Goal: Information Seeking & Learning: Learn about a topic

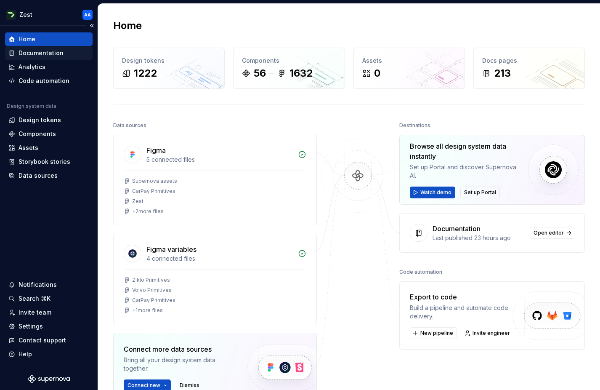
click at [50, 51] on div "Documentation" at bounding box center [41, 53] width 45 height 8
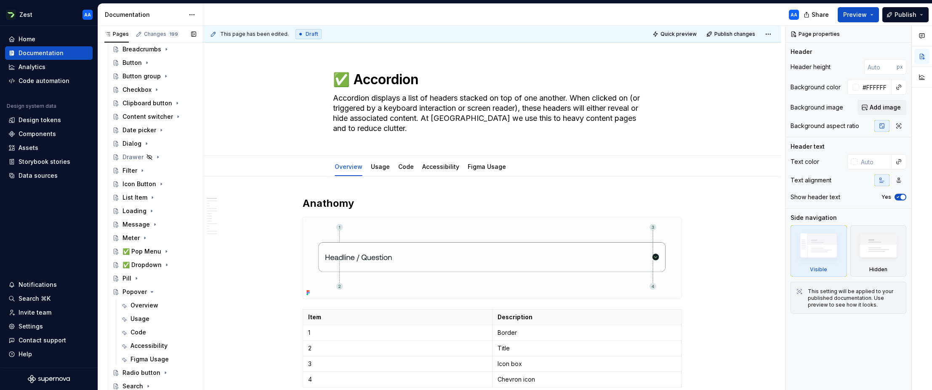
scroll to position [299, 0]
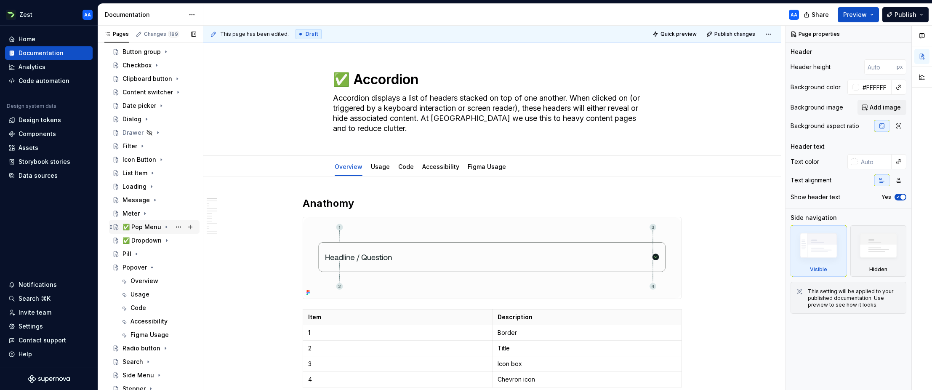
click at [146, 229] on div "✅ Pop Menu" at bounding box center [141, 227] width 39 height 8
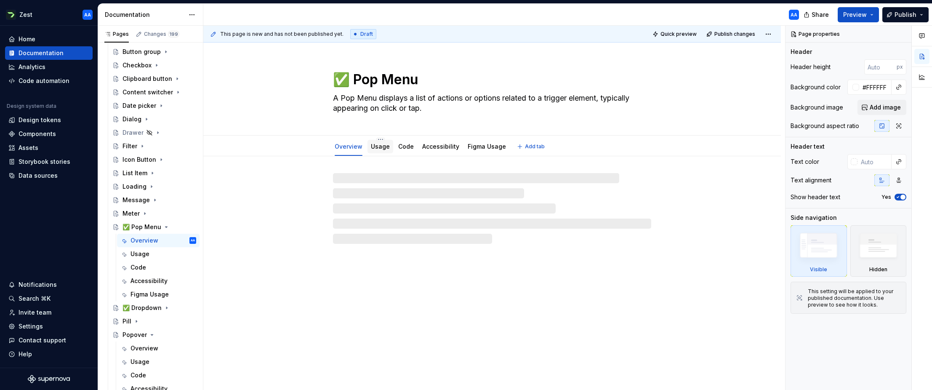
click at [380, 149] on link "Usage" at bounding box center [380, 146] width 19 height 7
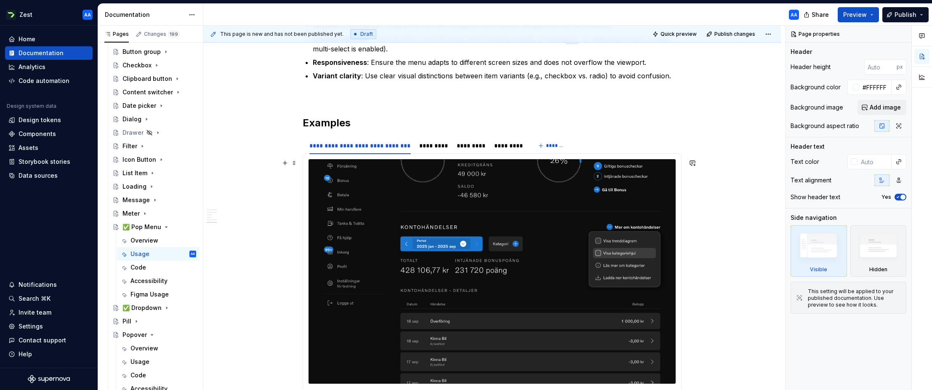
scroll to position [587, 0]
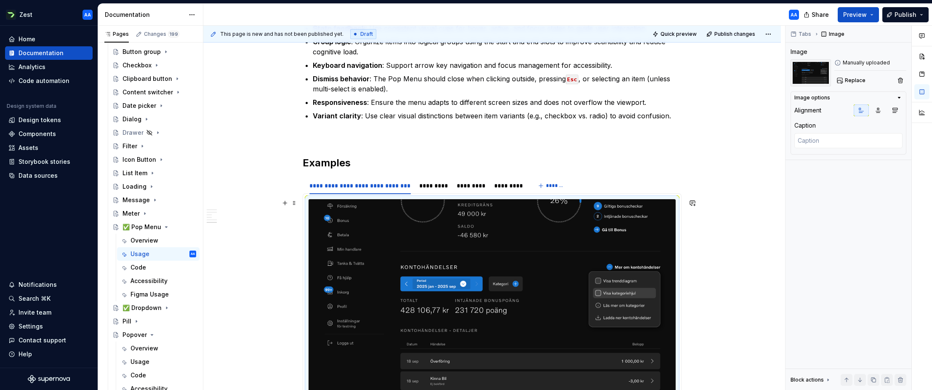
click at [384, 212] on img at bounding box center [491, 311] width 367 height 224
click at [600, 82] on span "Replace" at bounding box center [854, 80] width 21 height 7
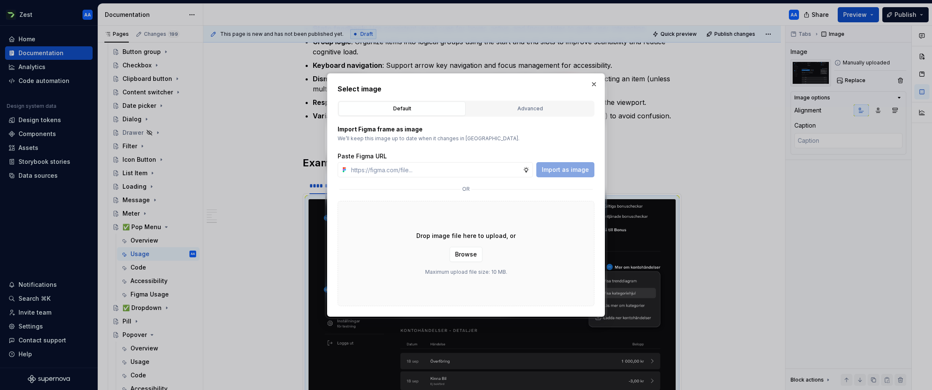
click at [551, 103] on button "Advanced" at bounding box center [529, 108] width 127 height 14
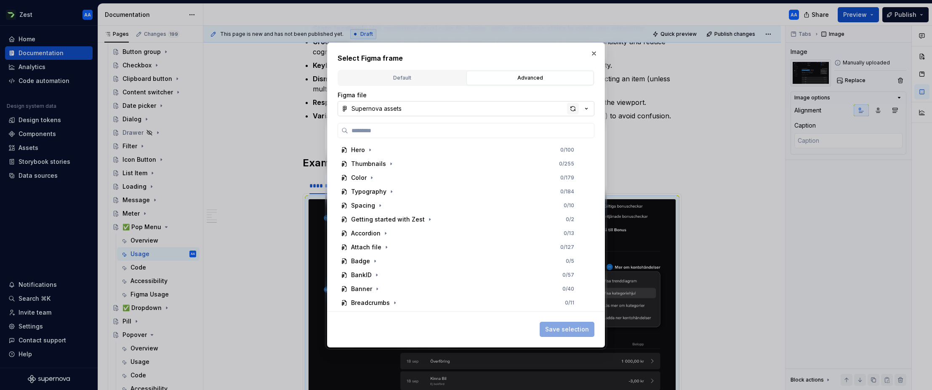
click at [570, 109] on div "button" at bounding box center [573, 109] width 12 height 12
click at [383, 198] on icon "button" at bounding box center [383, 197] width 7 height 7
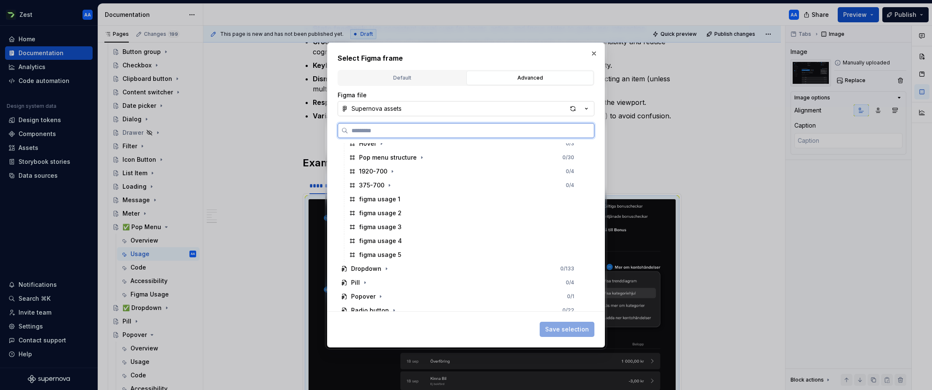
scroll to position [694, 0]
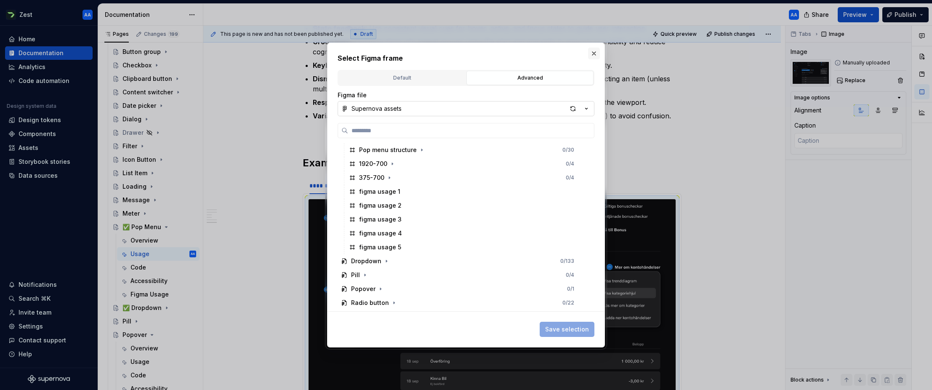
click at [595, 53] on button "button" at bounding box center [594, 54] width 12 height 12
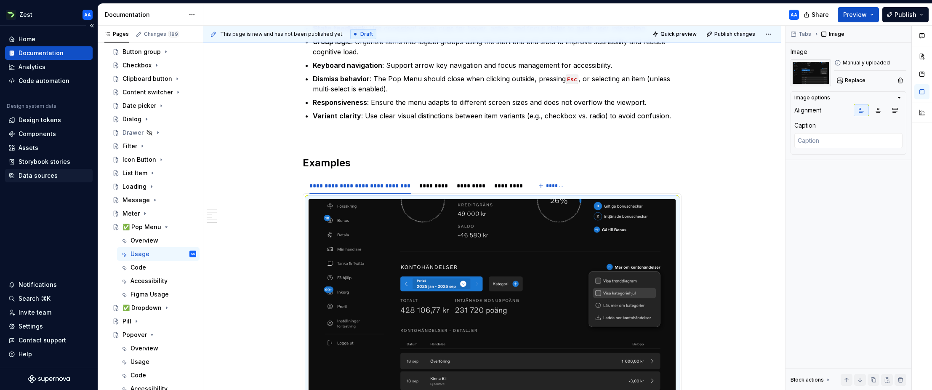
click at [47, 174] on div "Data sources" at bounding box center [38, 175] width 39 height 8
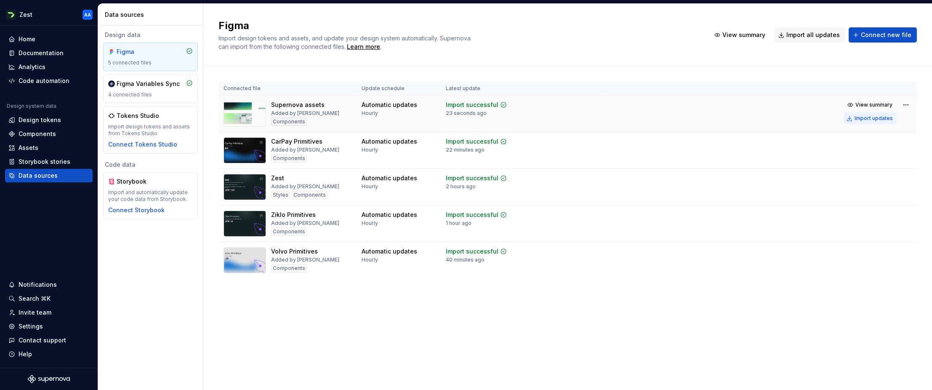
click at [600, 116] on div "Import updates" at bounding box center [873, 118] width 38 height 7
click at [45, 50] on div "Documentation" at bounding box center [41, 53] width 45 height 8
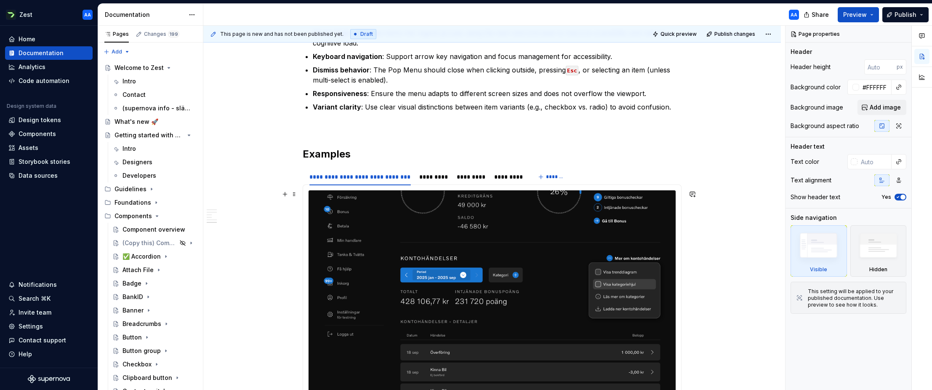
scroll to position [647, 0]
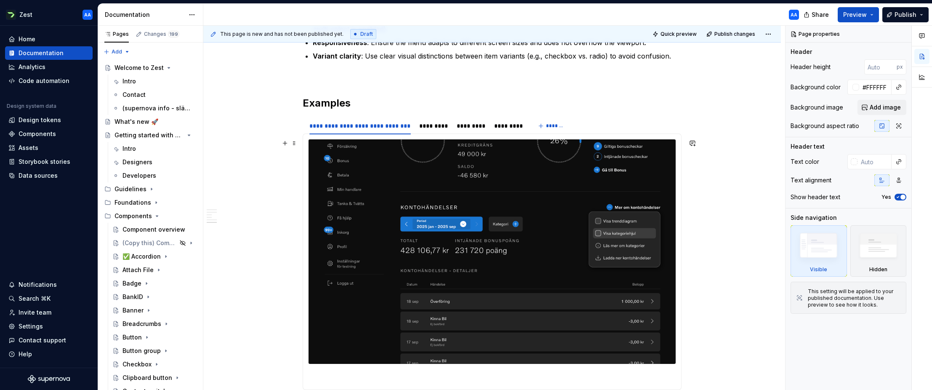
click at [385, 199] on img at bounding box center [491, 251] width 367 height 224
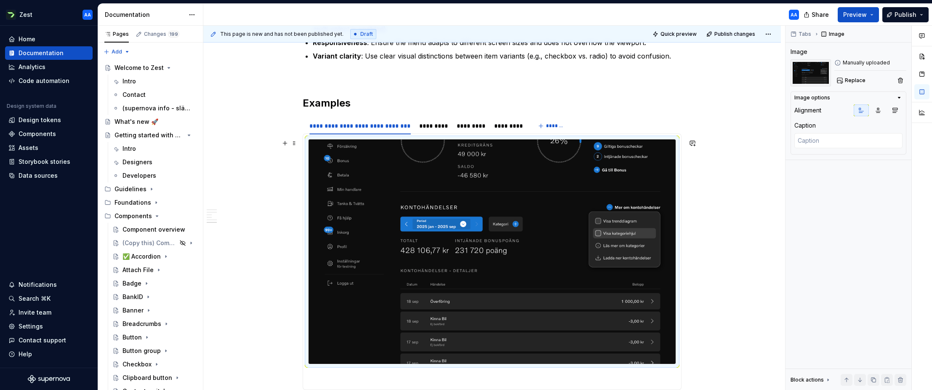
click at [600, 149] on img at bounding box center [491, 251] width 367 height 224
click at [600, 80] on span "Replace" at bounding box center [854, 80] width 21 height 7
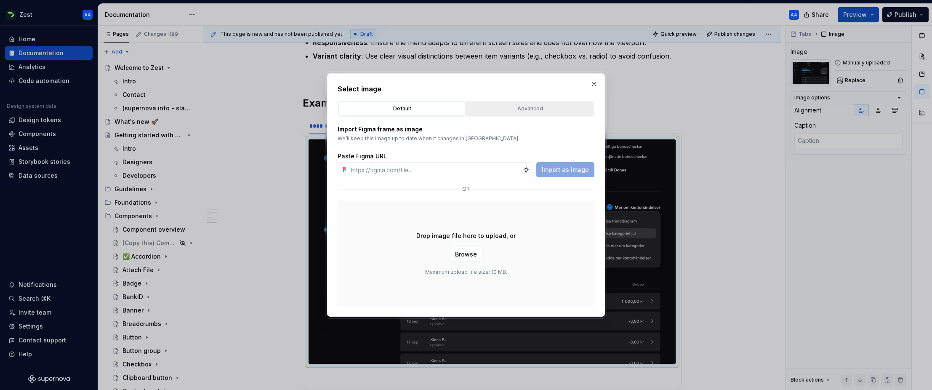
click at [554, 106] on div "Advanced" at bounding box center [529, 108] width 121 height 8
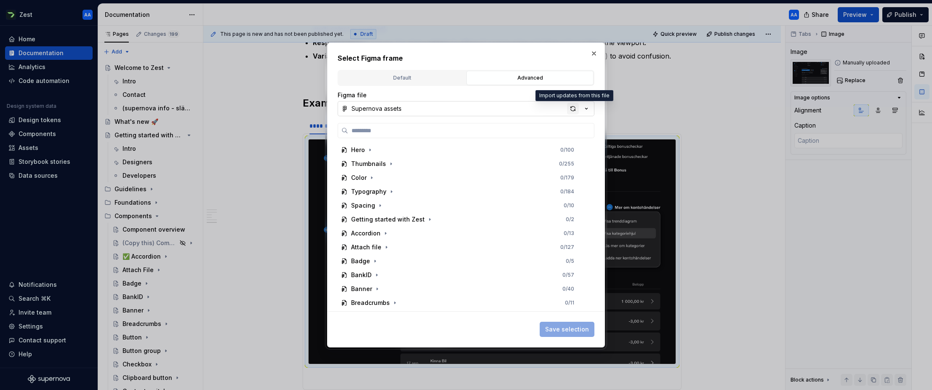
click at [571, 107] on div "button" at bounding box center [573, 109] width 12 height 12
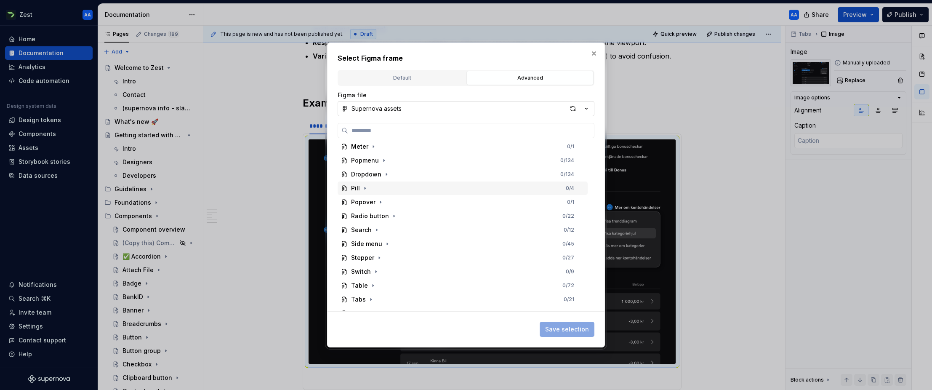
scroll to position [348, 0]
click at [382, 162] on icon "button" at bounding box center [383, 162] width 7 height 7
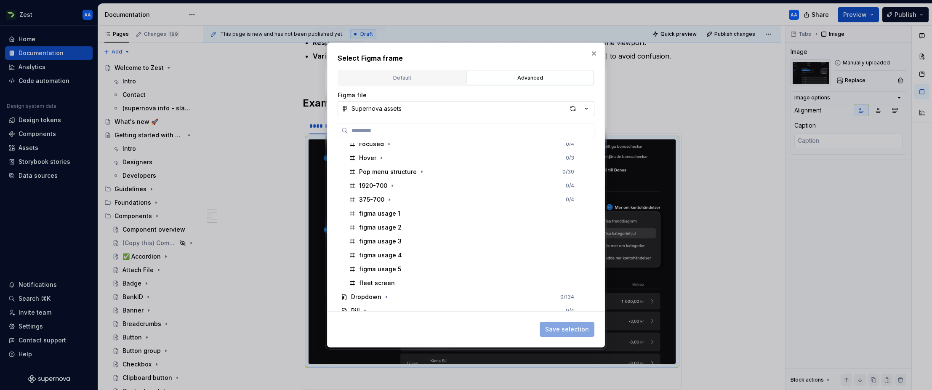
scroll to position [672, 0]
click at [382, 282] on div "fleet screen" at bounding box center [377, 283] width 36 height 8
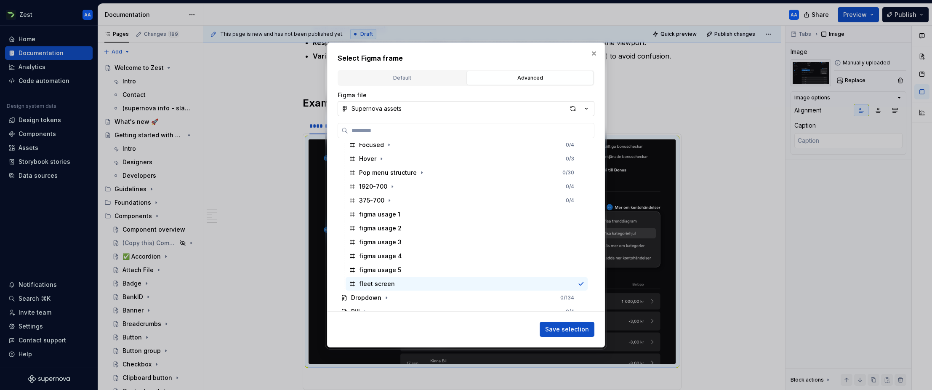
click at [561, 329] on span "Save selection" at bounding box center [567, 329] width 44 height 8
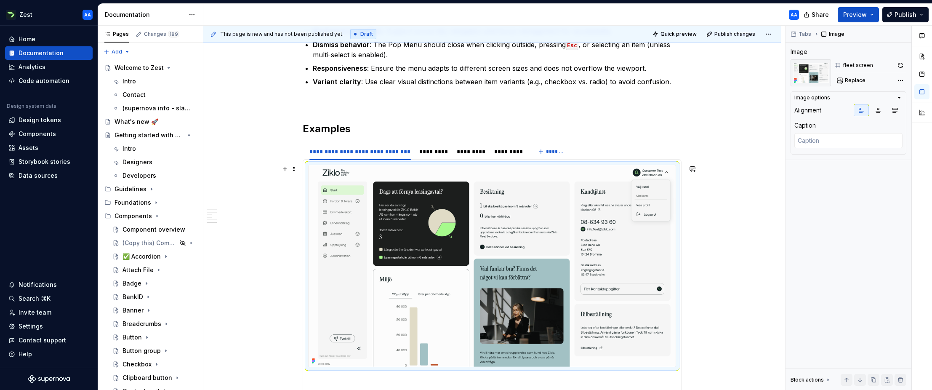
scroll to position [623, 0]
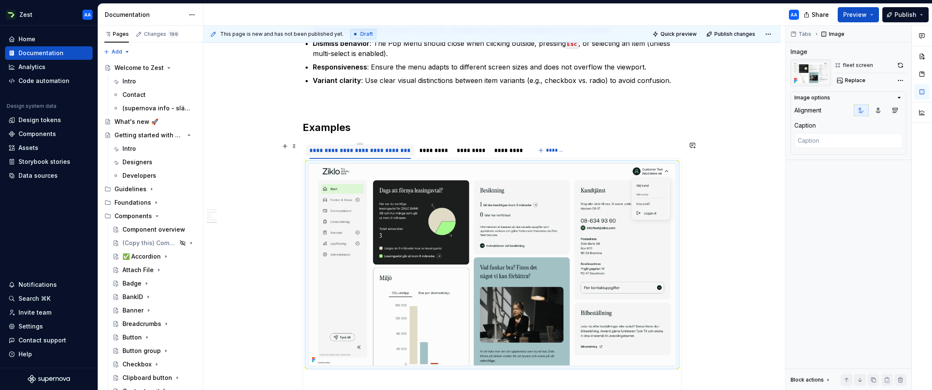
type textarea "*"
click at [372, 150] on div "**********" at bounding box center [359, 150] width 101 height 8
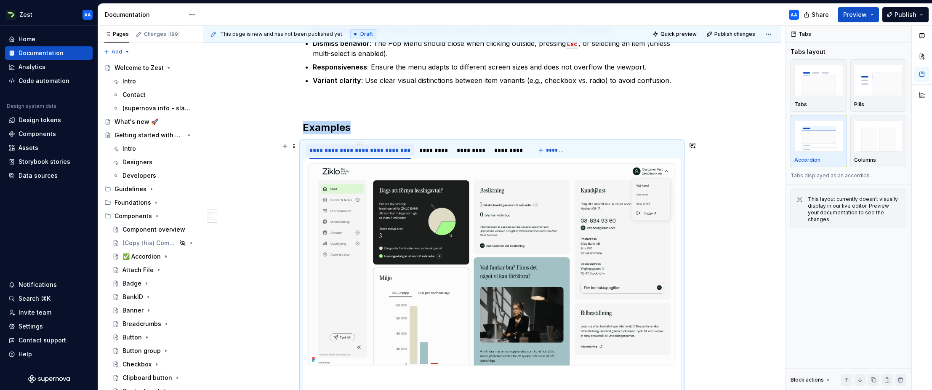
click at [372, 150] on div "**********" at bounding box center [359, 150] width 101 height 8
click at [372, 150] on input "**********" at bounding box center [359, 149] width 107 height 15
type input "*****"
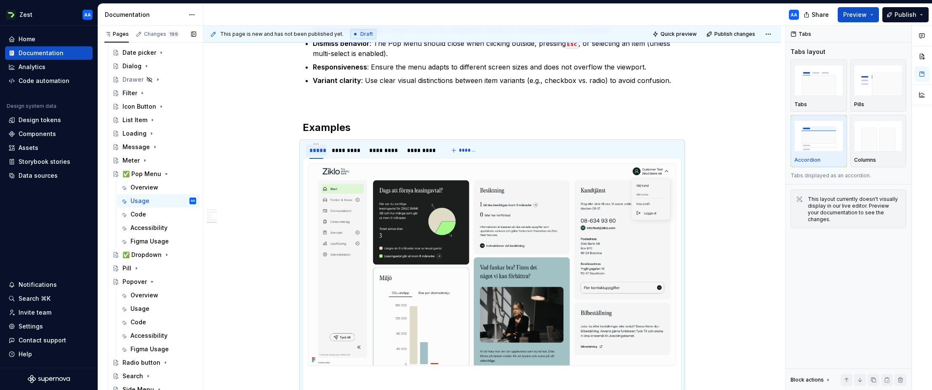
scroll to position [416, 0]
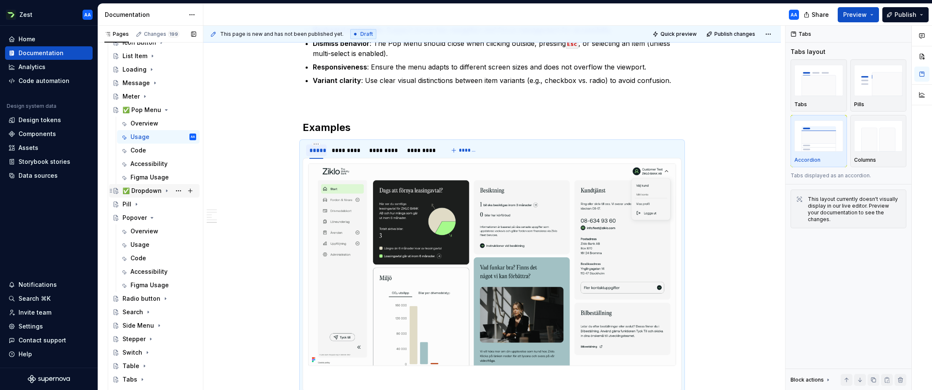
click at [165, 188] on icon "Page tree" at bounding box center [166, 190] width 7 height 7
click at [149, 215] on div "Usage" at bounding box center [163, 218] width 66 height 12
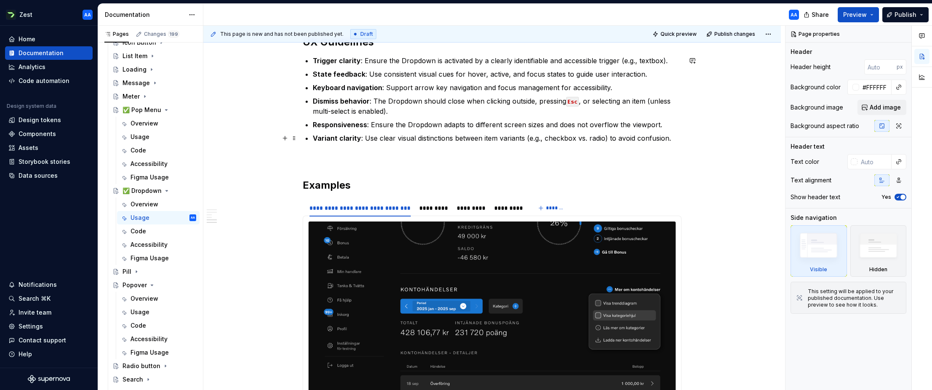
scroll to position [608, 0]
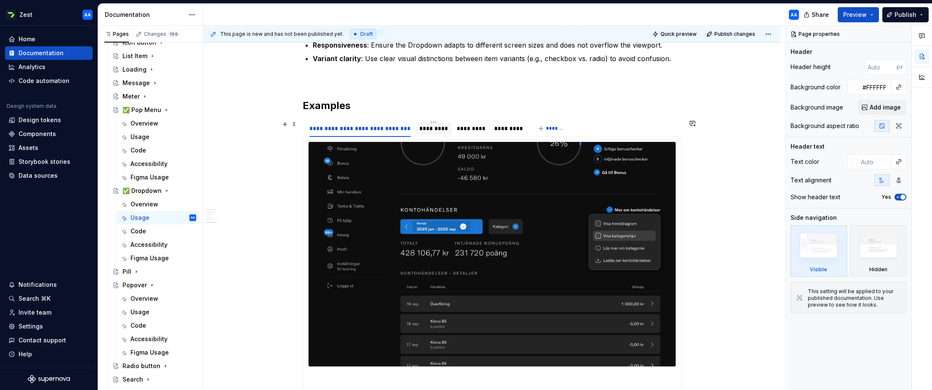
type textarea "*"
click at [435, 129] on div "*********" at bounding box center [433, 128] width 29 height 8
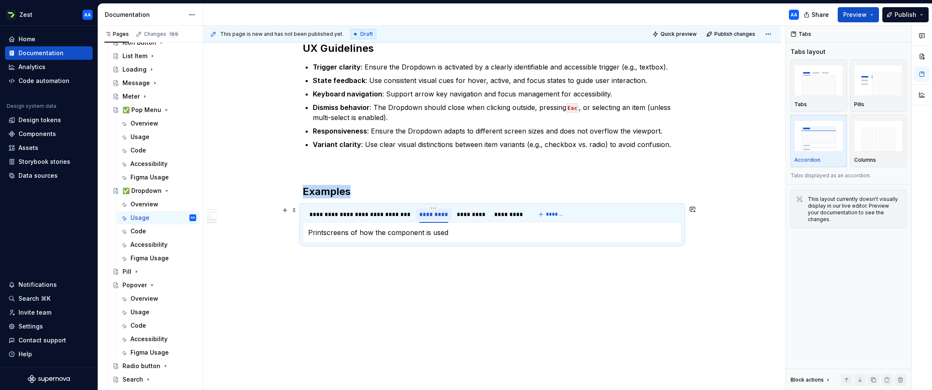
scroll to position [522, 0]
click at [433, 214] on div "*********" at bounding box center [433, 214] width 29 height 8
type input "*****"
click at [369, 210] on div "**********" at bounding box center [359, 214] width 101 height 8
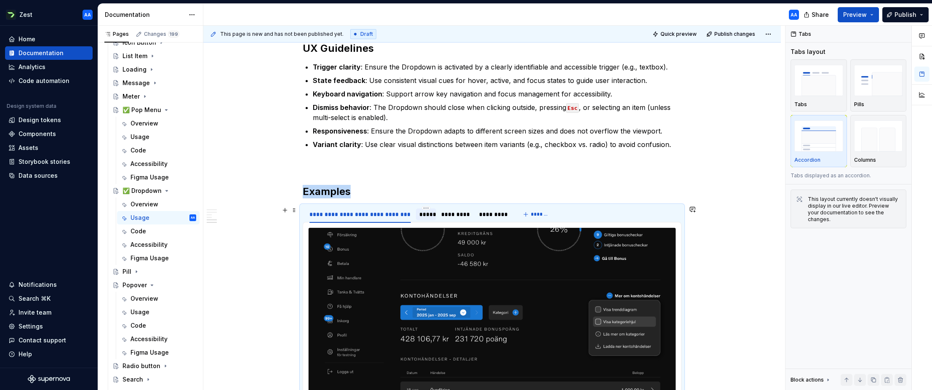
scroll to position [522, 0]
click at [418, 228] on img at bounding box center [491, 339] width 367 height 224
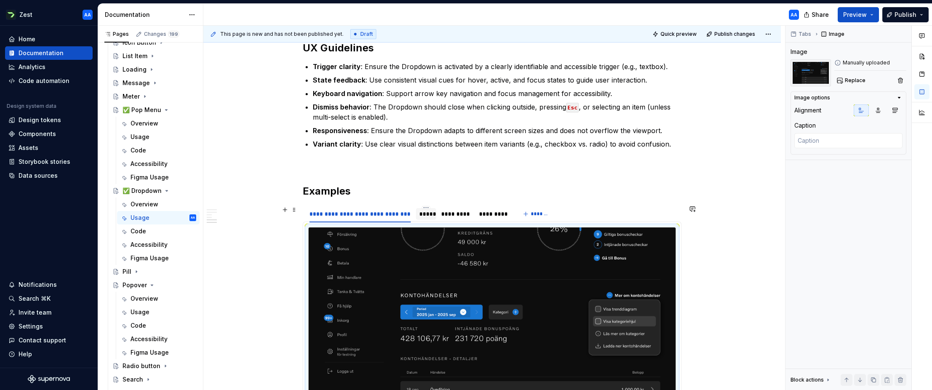
click at [427, 213] on div "*****" at bounding box center [426, 214] width 14 height 8
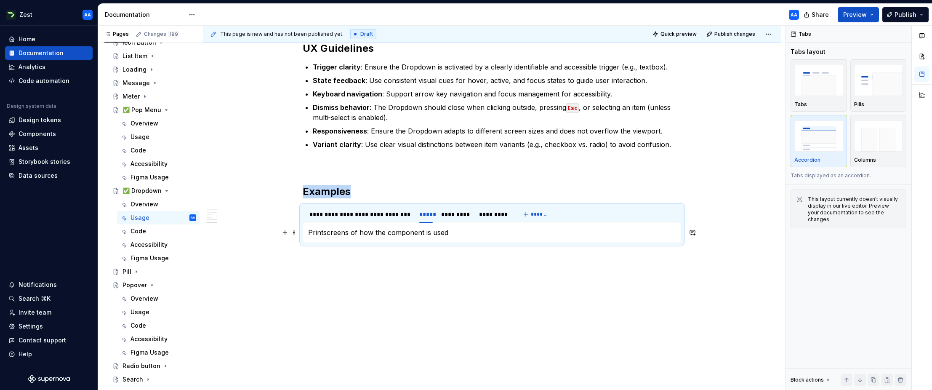
click at [426, 229] on p "Printscreens of how the component is used" at bounding box center [492, 232] width 368 height 10
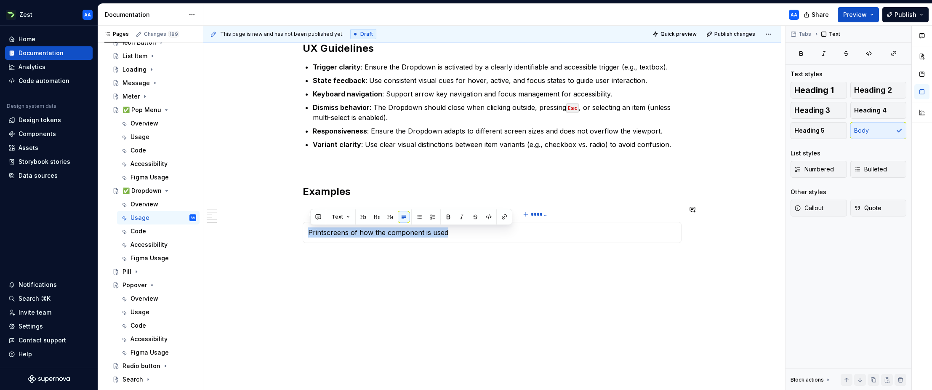
drag, startPoint x: 459, startPoint y: 233, endPoint x: 319, endPoint y: 226, distance: 139.8
click at [319, 226] on div "Printscreens of how the component is used *********" at bounding box center [492, 232] width 379 height 21
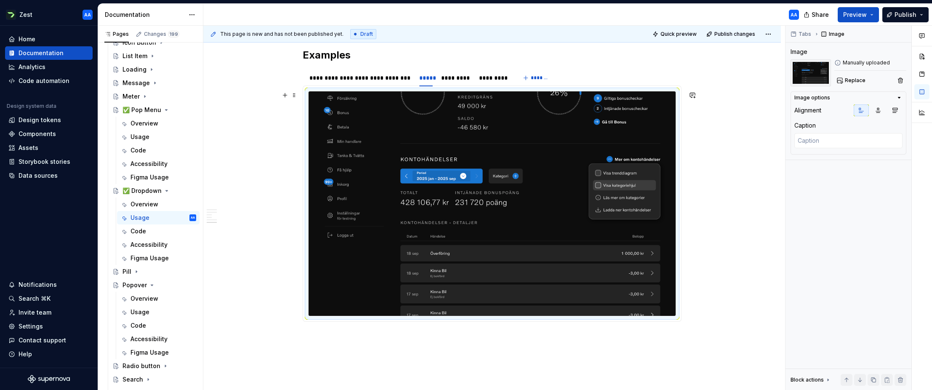
click at [475, 236] on img at bounding box center [491, 203] width 367 height 224
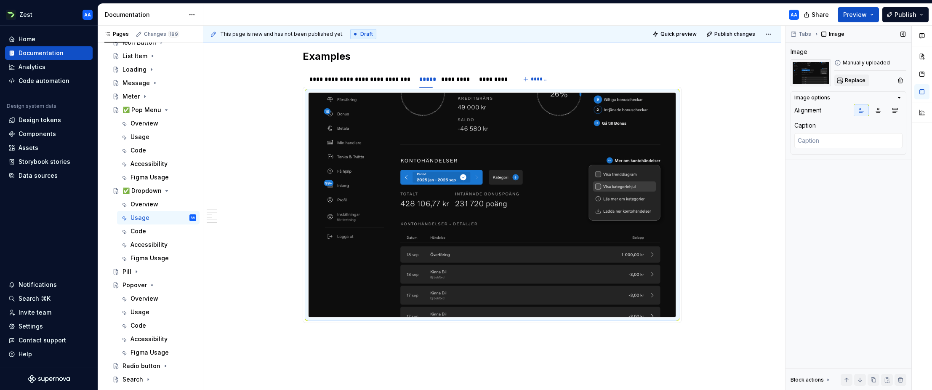
click at [600, 81] on span "Replace" at bounding box center [854, 80] width 21 height 7
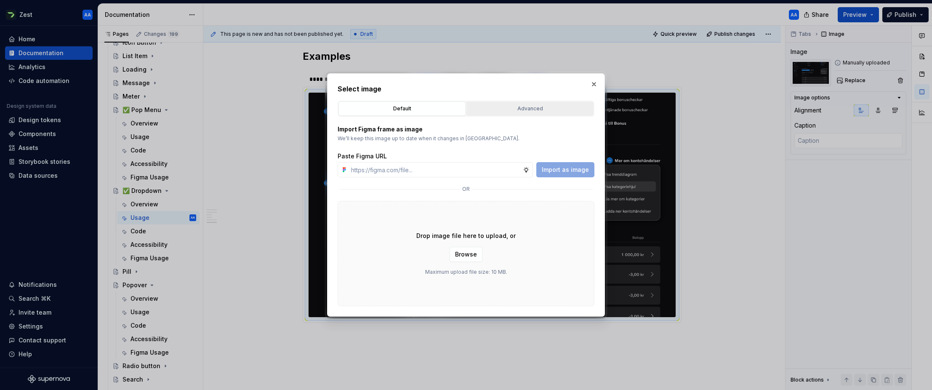
click at [560, 105] on div "Advanced" at bounding box center [529, 108] width 121 height 8
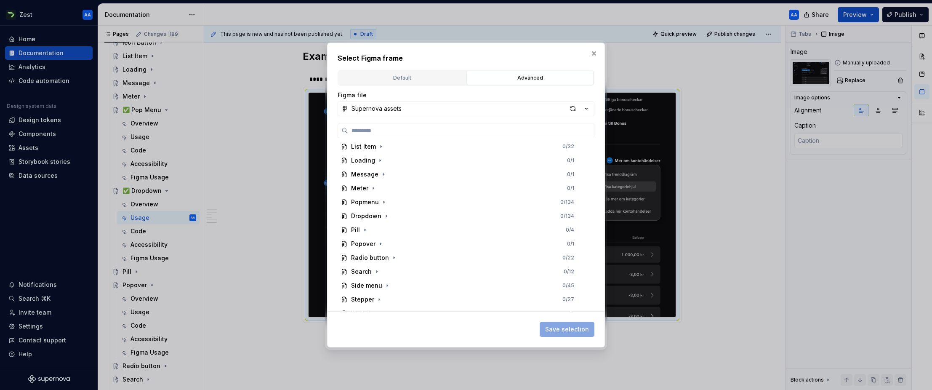
scroll to position [310, 0]
click at [367, 213] on div "Dropdown" at bounding box center [366, 214] width 30 height 8
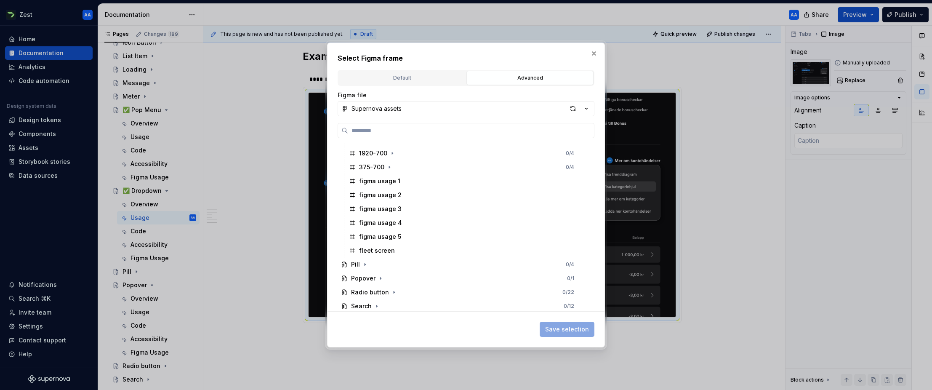
scroll to position [720, 0]
click at [381, 248] on div "fleet screen" at bounding box center [377, 249] width 36 height 8
click at [562, 327] on span "Save selection" at bounding box center [567, 329] width 44 height 8
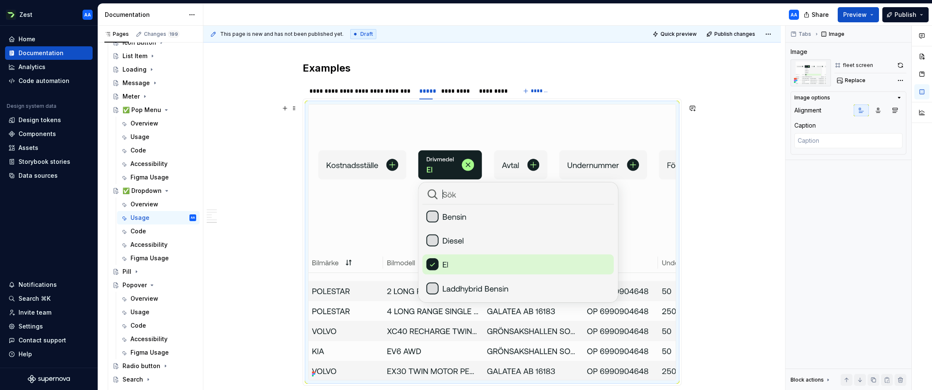
scroll to position [645, 0]
click at [167, 191] on icon "Page tree" at bounding box center [166, 190] width 7 height 7
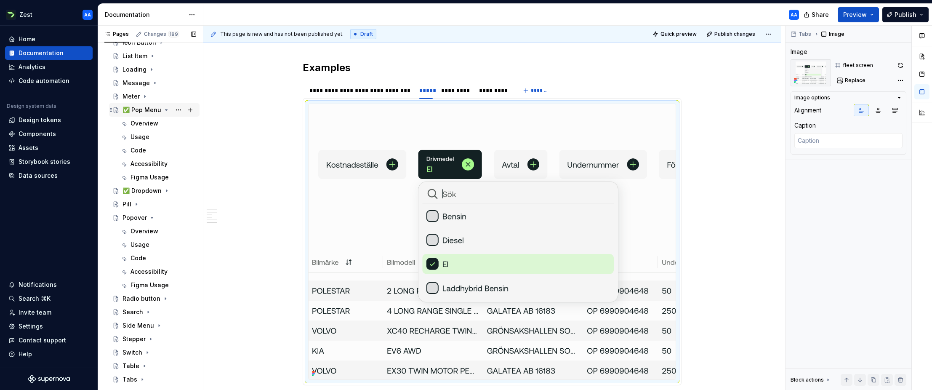
click at [164, 110] on icon "Page tree" at bounding box center [166, 109] width 7 height 7
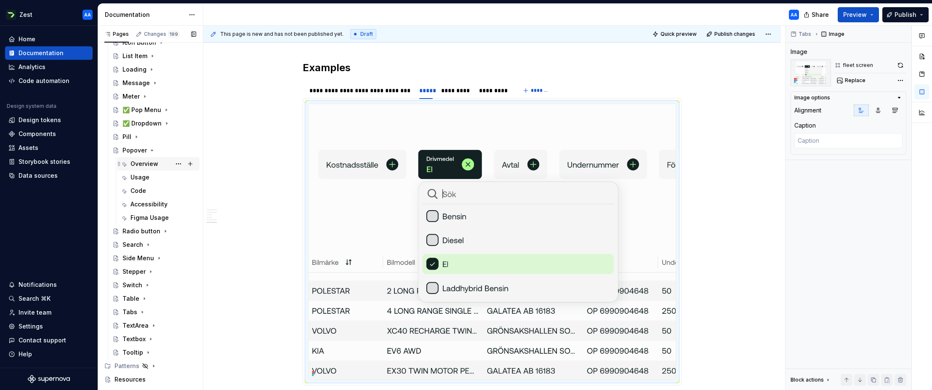
click at [141, 162] on div "Overview" at bounding box center [144, 163] width 28 height 8
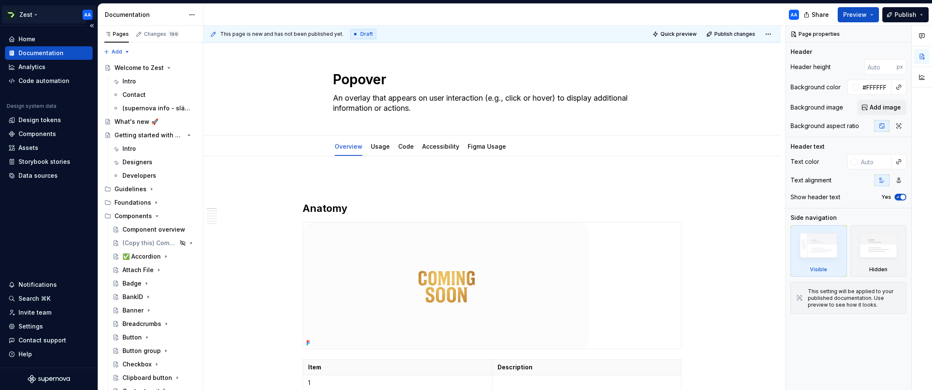
click at [31, 13] on html "Zest AA Home Documentation Analytics Code automation Design system data Design …" at bounding box center [466, 195] width 932 height 390
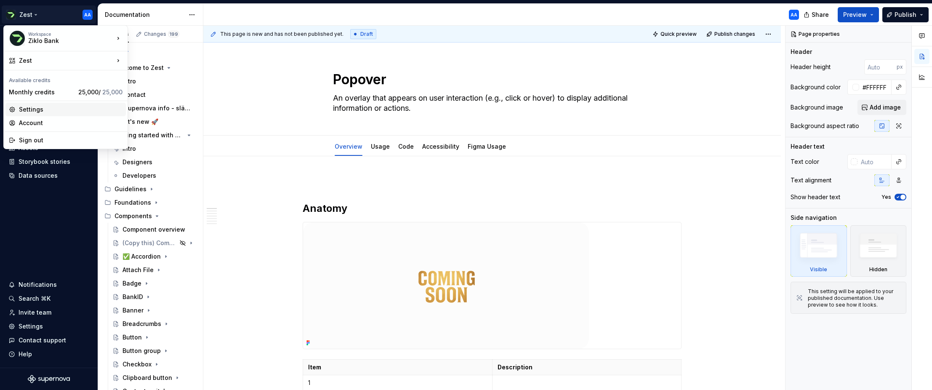
click at [33, 108] on div "Settings" at bounding box center [71, 109] width 104 height 8
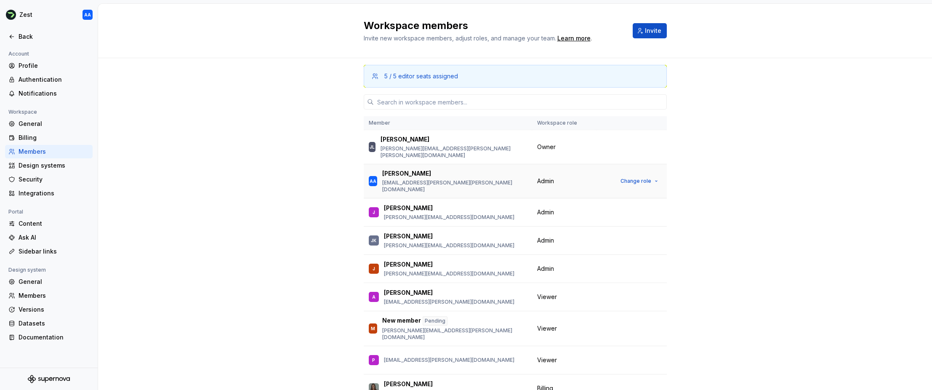
click at [481, 170] on div "[PERSON_NAME] Andrén [EMAIL_ADDRESS][PERSON_NAME][PERSON_NAME][DOMAIN_NAME]" at bounding box center [448, 181] width 158 height 24
click at [600, 175] on button "Change role" at bounding box center [638, 181] width 45 height 12
click at [600, 155] on div "5 / 5 editor seats assigned Member Workspace role [PERSON_NAME] [PERSON_NAME][E…" at bounding box center [515, 246] width 834 height 376
click at [600, 291] on button "button" at bounding box center [656, 297] width 12 height 12
click at [600, 283] on div "5 / 5 editor seats assigned Member Workspace role [PERSON_NAME] [PERSON_NAME][E…" at bounding box center [515, 246] width 834 height 376
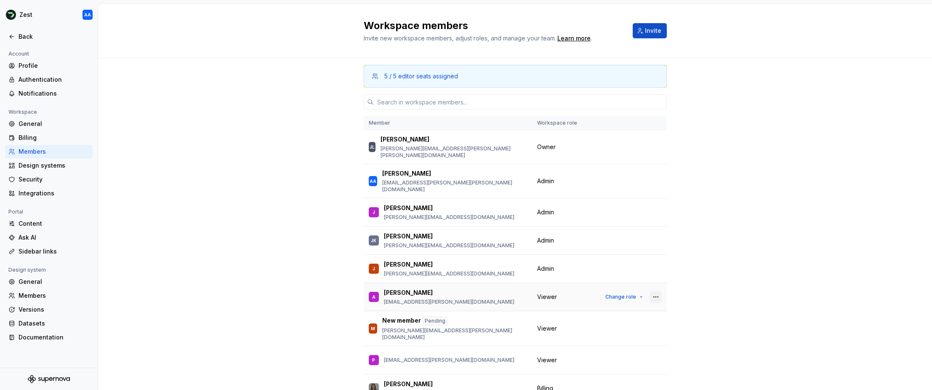
click at [600, 291] on button "button" at bounding box center [656, 297] width 12 height 12
click at [600, 283] on div "5 / 5 editor seats assigned Member Workspace role [PERSON_NAME] [PERSON_NAME][E…" at bounding box center [515, 246] width 834 height 376
click at [42, 297] on div "Members" at bounding box center [54, 295] width 71 height 8
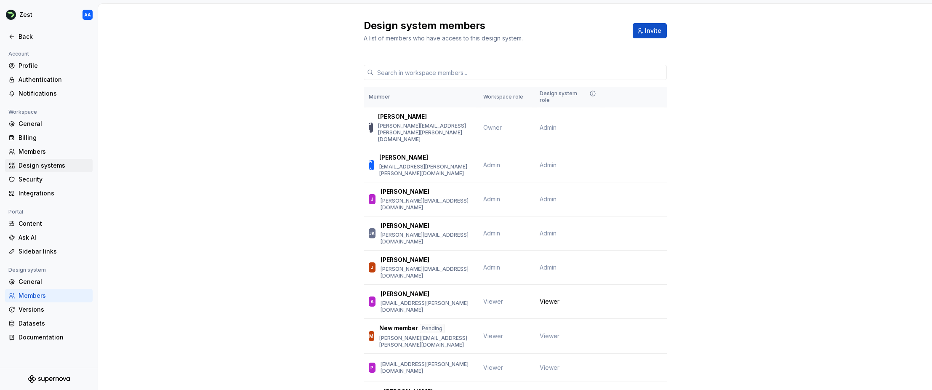
click at [44, 167] on div "Design systems" at bounding box center [54, 165] width 71 height 8
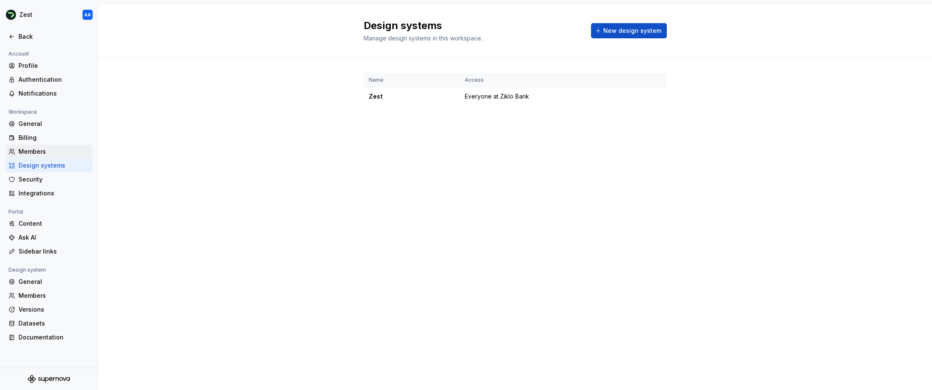
click at [40, 150] on div "Members" at bounding box center [54, 151] width 71 height 8
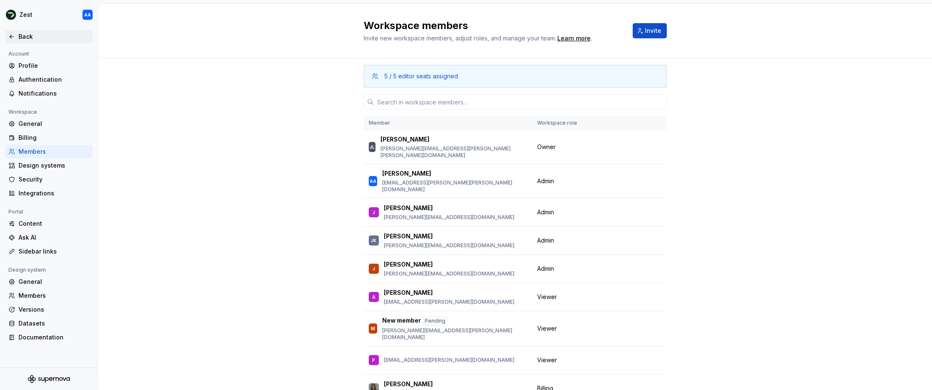
click at [13, 39] on icon at bounding box center [11, 36] width 7 height 7
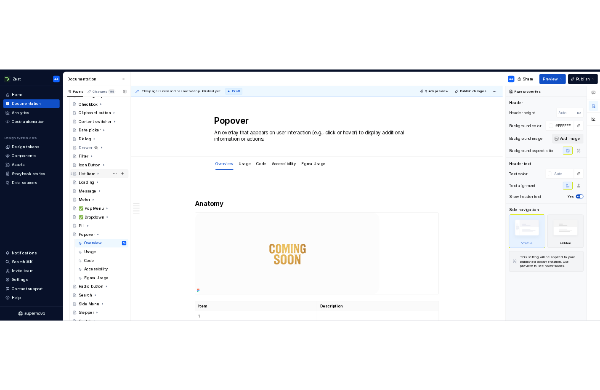
scroll to position [341, 0]
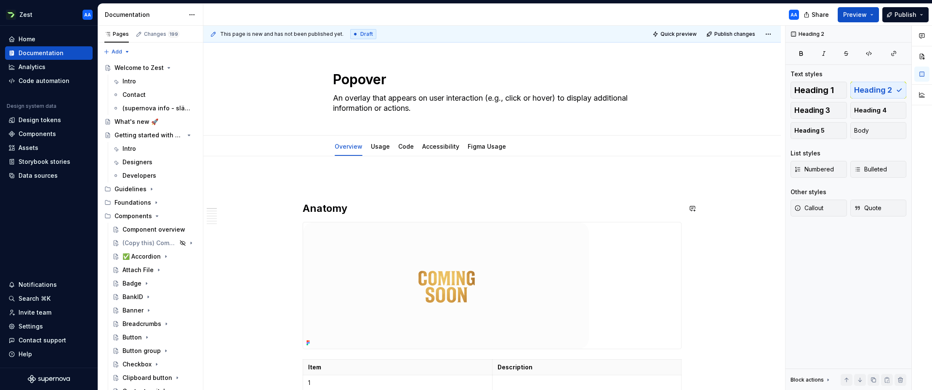
scroll to position [0, 0]
click at [37, 327] on div "Settings" at bounding box center [31, 326] width 24 height 8
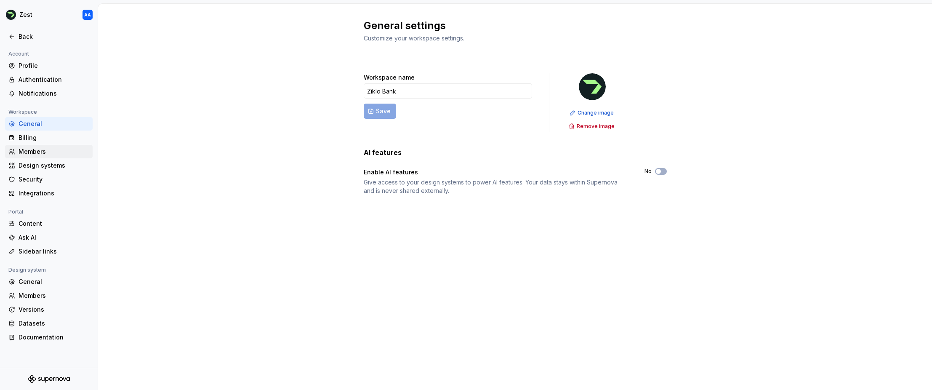
click at [36, 149] on div "Members" at bounding box center [54, 151] width 71 height 8
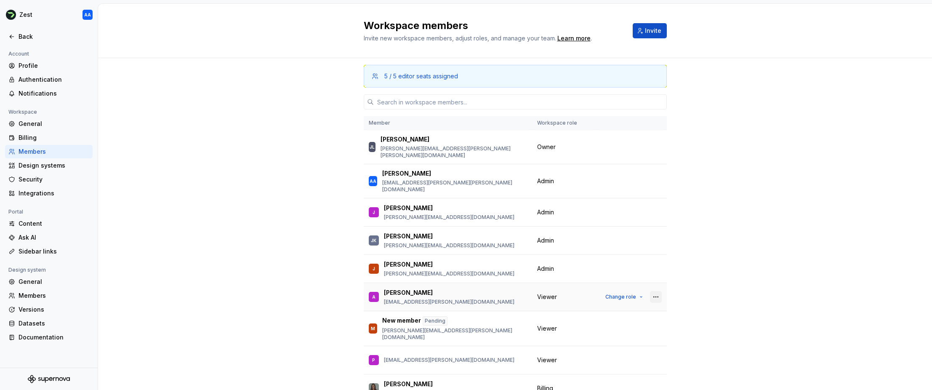
click at [600, 291] on button "button" at bounding box center [656, 297] width 12 height 12
click at [600, 300] on div "Remove from workspace" at bounding box center [604, 301] width 73 height 8
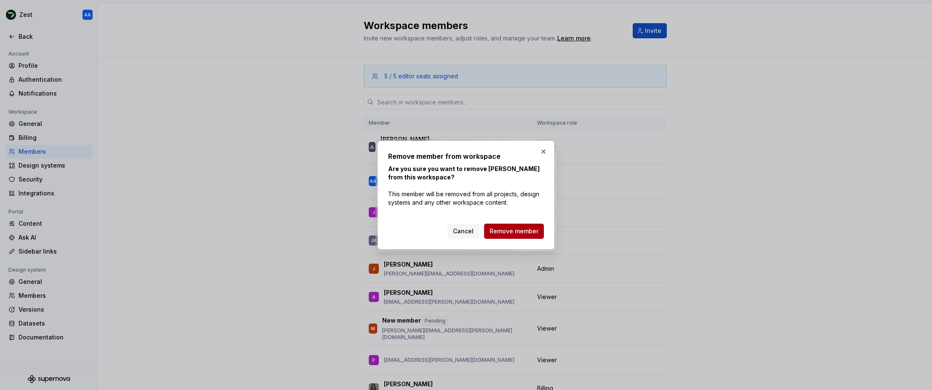
click at [508, 231] on span "Remove member" at bounding box center [513, 231] width 49 height 8
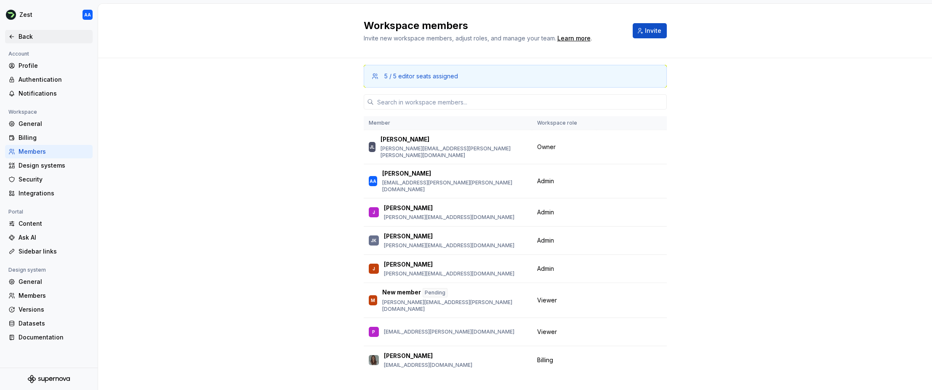
click at [12, 36] on icon at bounding box center [11, 36] width 7 height 7
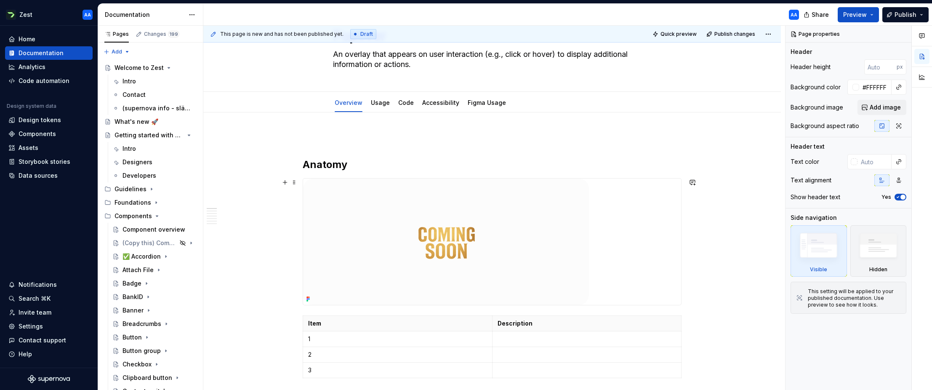
scroll to position [40, 0]
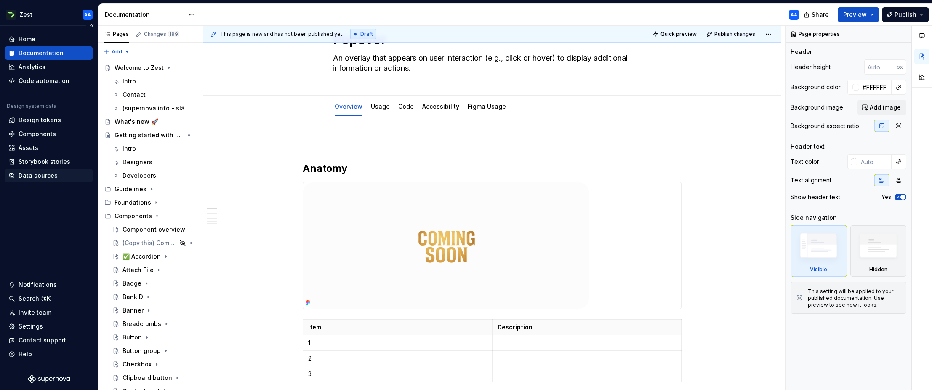
click at [51, 173] on div "Data sources" at bounding box center [38, 175] width 39 height 8
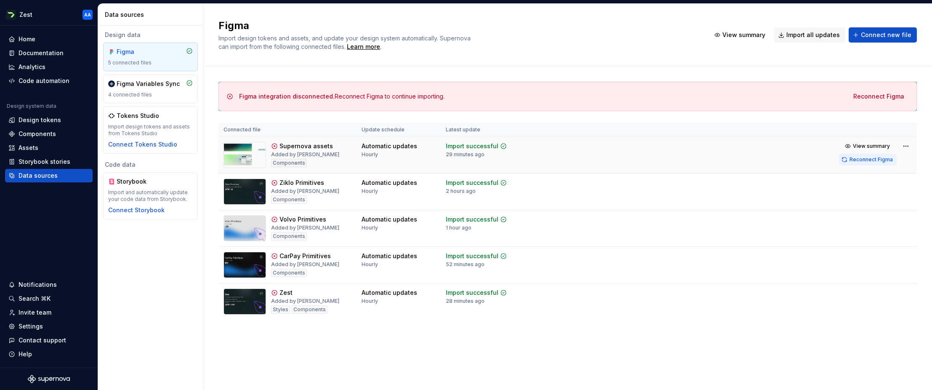
click at [600, 160] on span "Reconnect Figma" at bounding box center [870, 159] width 43 height 7
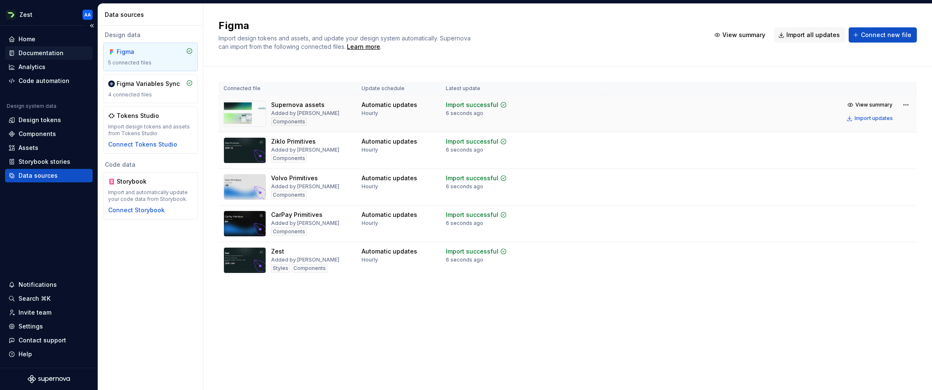
click at [28, 49] on div "Documentation" at bounding box center [41, 53] width 45 height 8
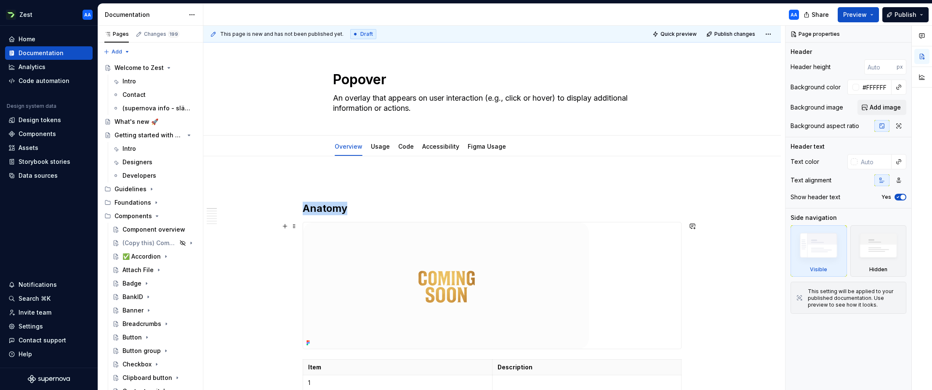
click at [392, 254] on img at bounding box center [446, 285] width 286 height 126
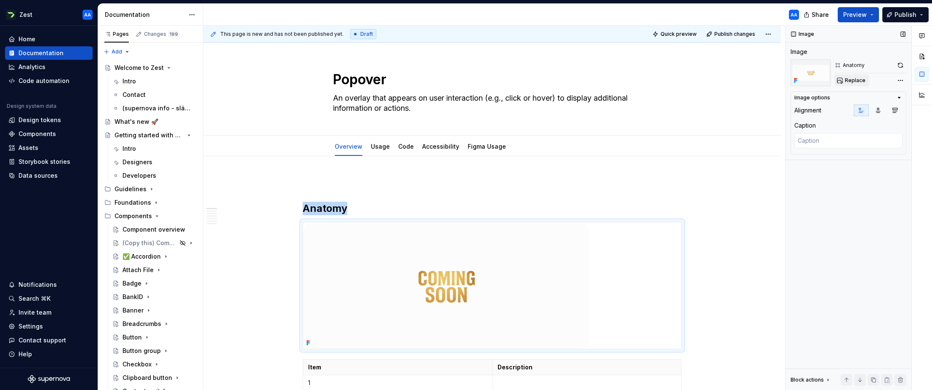
click at [600, 82] on span "Replace" at bounding box center [854, 80] width 21 height 7
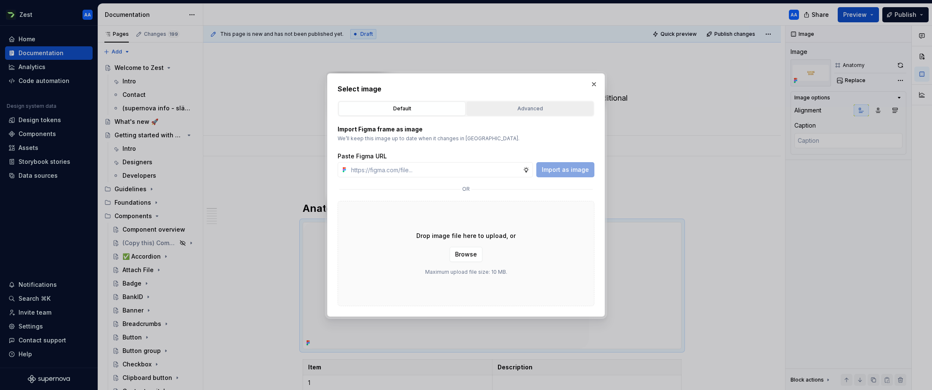
click at [544, 114] on button "Advanced" at bounding box center [529, 108] width 127 height 14
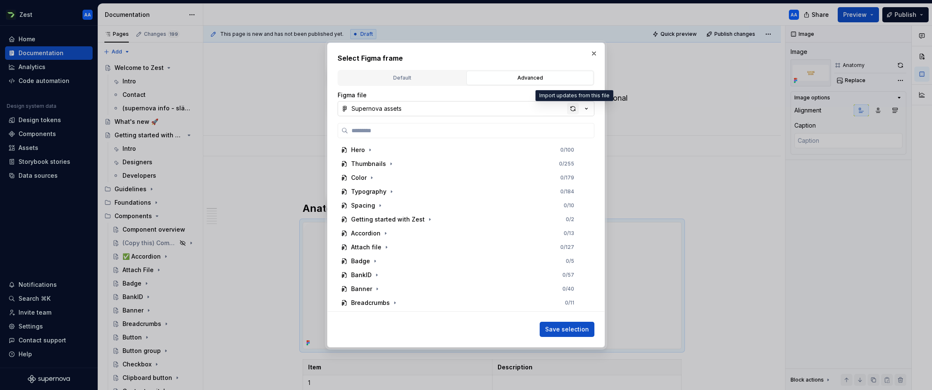
click at [573, 106] on div "button" at bounding box center [573, 109] width 12 height 12
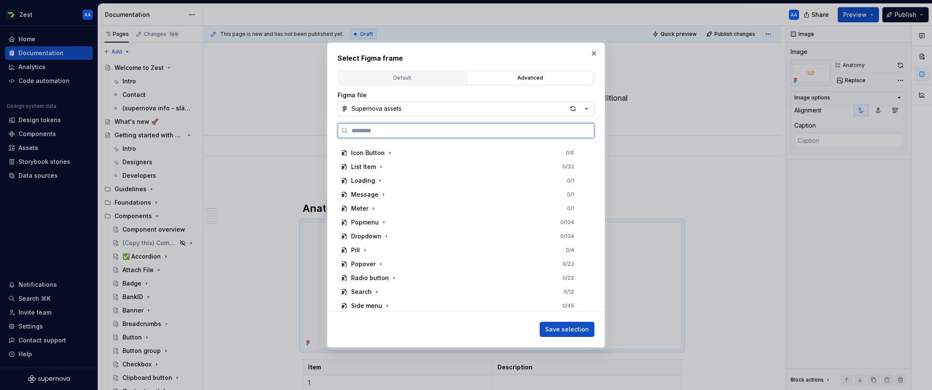
click at [370, 263] on div "Popover" at bounding box center [363, 264] width 24 height 8
click at [372, 250] on div "Anatomy" at bounding box center [372, 248] width 26 height 8
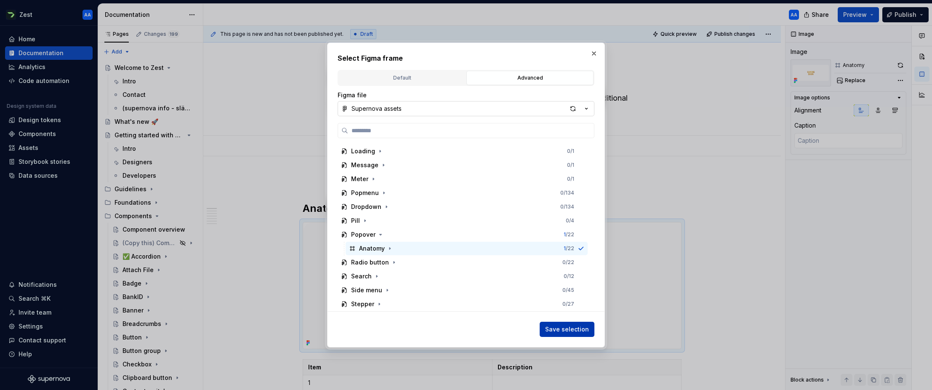
click at [561, 329] on span "Save selection" at bounding box center [567, 329] width 44 height 8
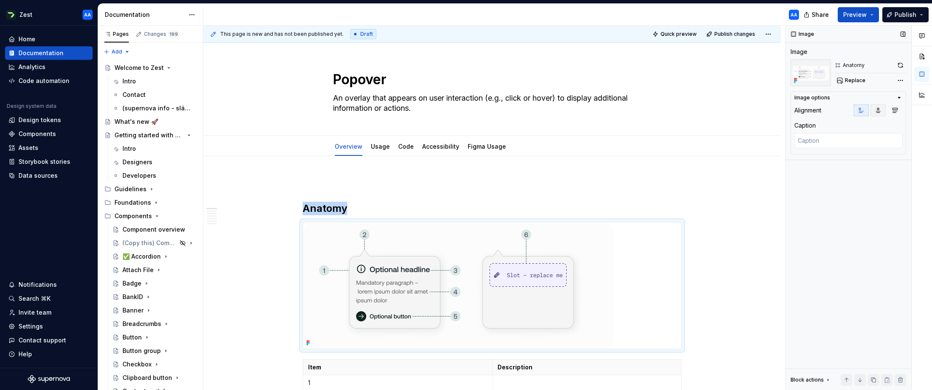
click at [600, 108] on icon "button" at bounding box center [878, 110] width 5 height 5
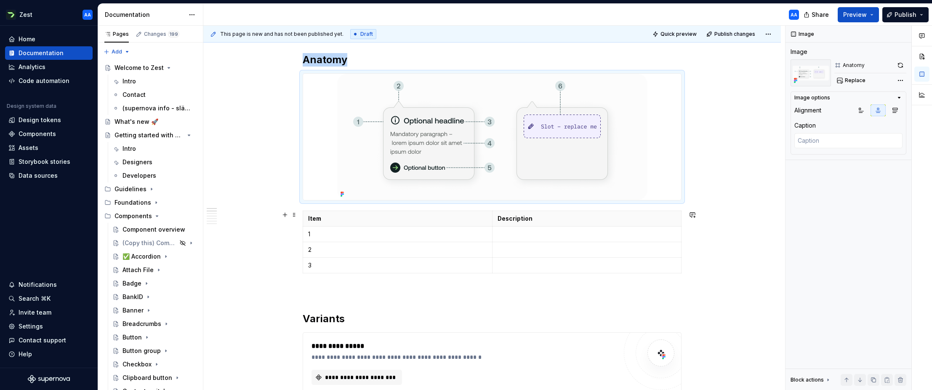
scroll to position [150, 0]
type textarea "*"
click at [337, 233] on p "1" at bounding box center [397, 232] width 179 height 8
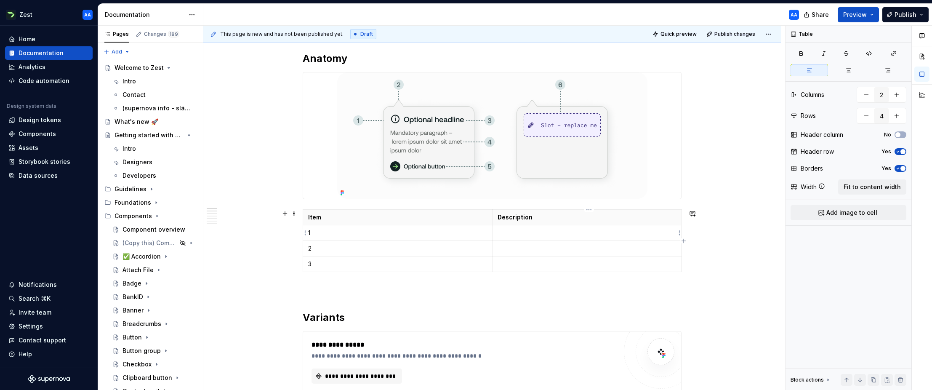
click at [534, 233] on p at bounding box center [586, 232] width 179 height 8
click at [523, 248] on p at bounding box center [586, 248] width 179 height 8
click at [523, 267] on p at bounding box center [586, 264] width 179 height 8
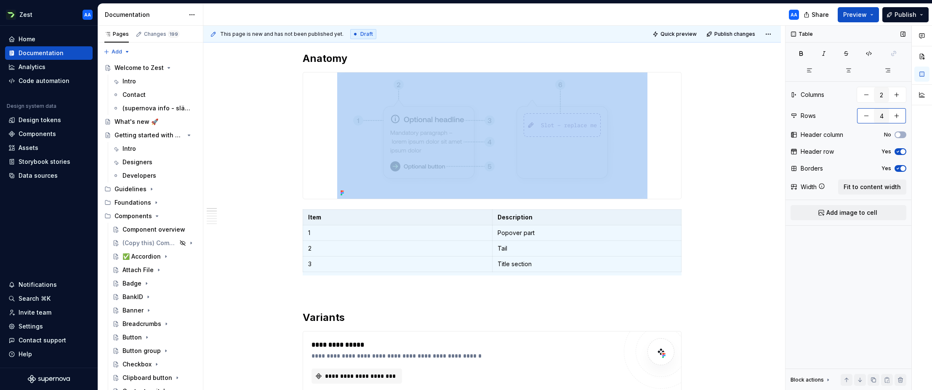
click at [600, 114] on button "button" at bounding box center [896, 115] width 15 height 15
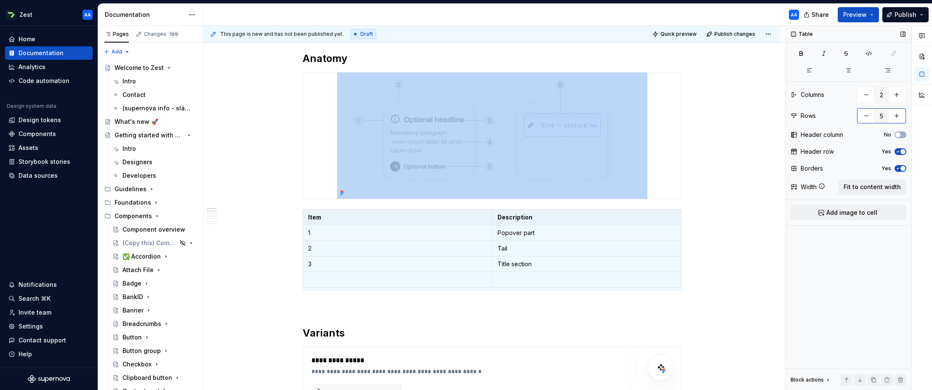
click at [600, 114] on button "button" at bounding box center [896, 115] width 15 height 15
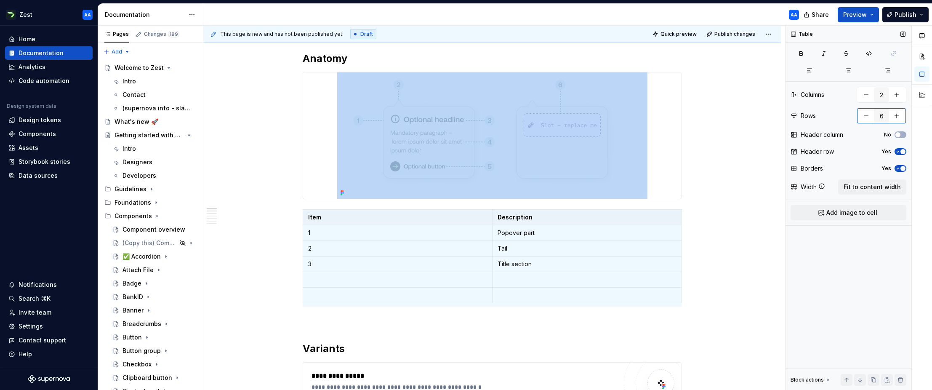
click at [600, 114] on button "button" at bounding box center [896, 115] width 15 height 15
type input "7"
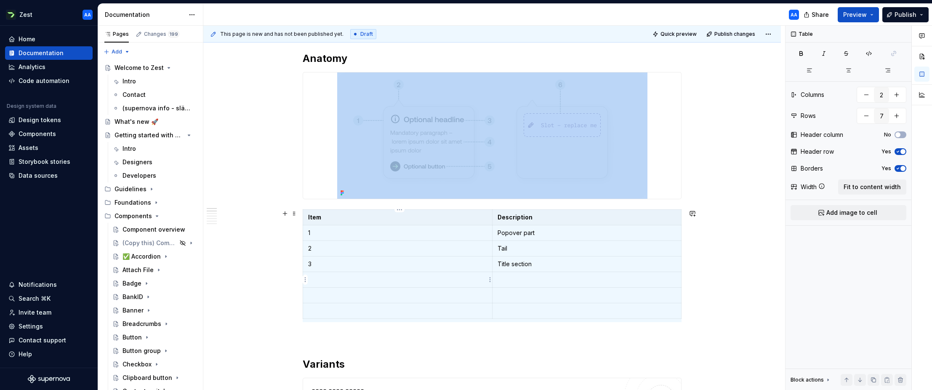
click at [338, 280] on p at bounding box center [397, 279] width 179 height 8
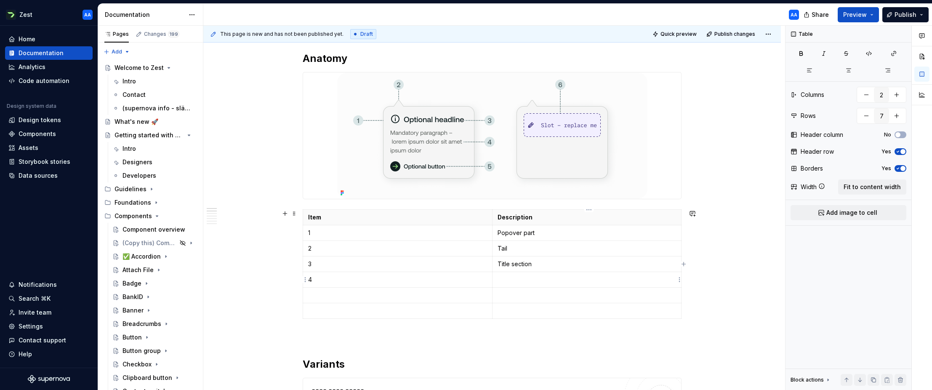
click at [516, 279] on p at bounding box center [586, 279] width 179 height 8
click at [323, 296] on p at bounding box center [397, 295] width 179 height 8
click at [508, 297] on p at bounding box center [586, 295] width 179 height 8
click at [322, 308] on p at bounding box center [397, 310] width 179 height 8
click at [505, 311] on p at bounding box center [586, 310] width 179 height 8
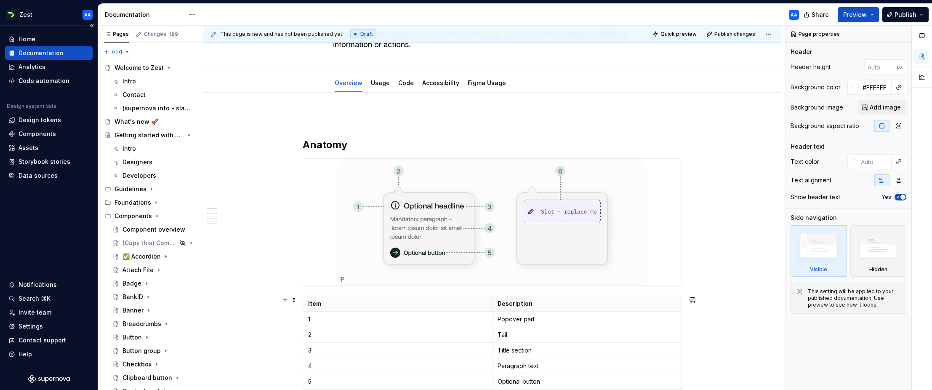
scroll to position [63, 0]
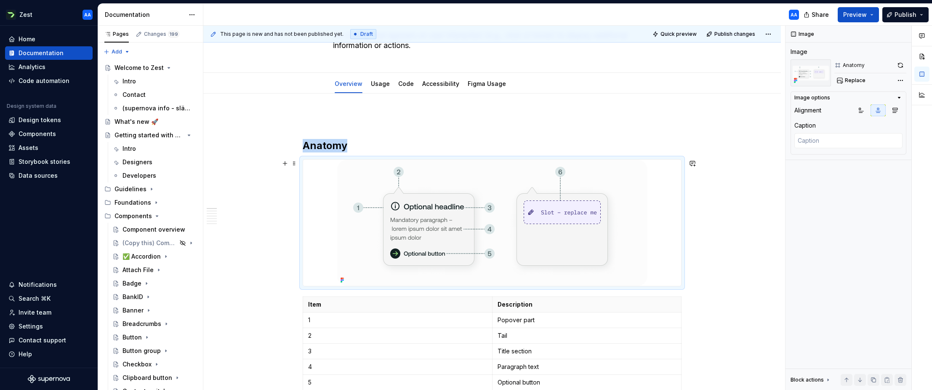
click at [600, 270] on img at bounding box center [492, 222] width 310 height 126
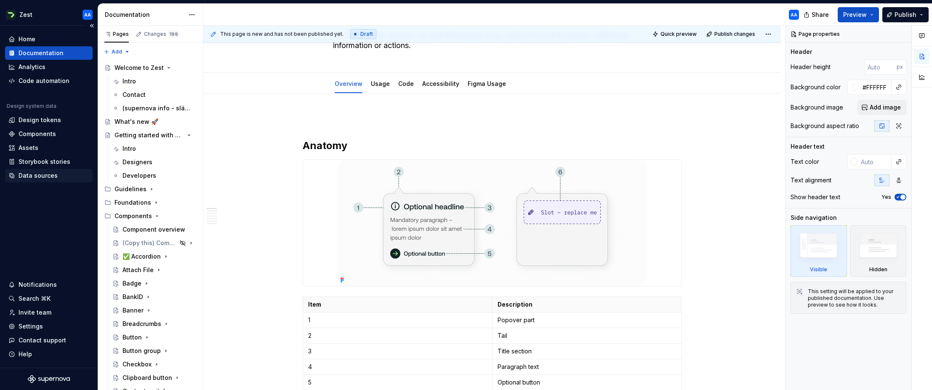
click at [43, 176] on div "Data sources" at bounding box center [38, 175] width 39 height 8
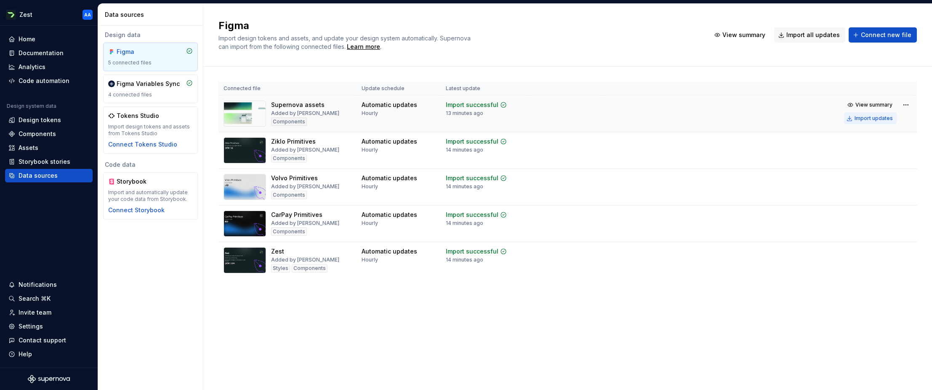
click at [600, 116] on div "Import updates" at bounding box center [873, 118] width 38 height 7
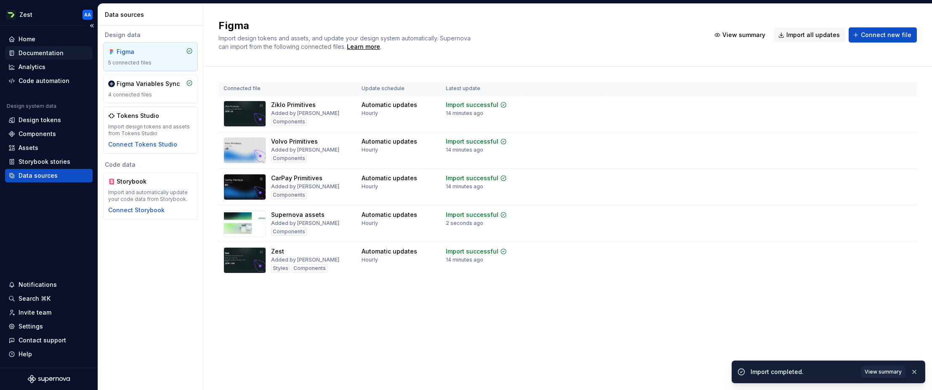
click at [33, 54] on div "Documentation" at bounding box center [41, 53] width 45 height 8
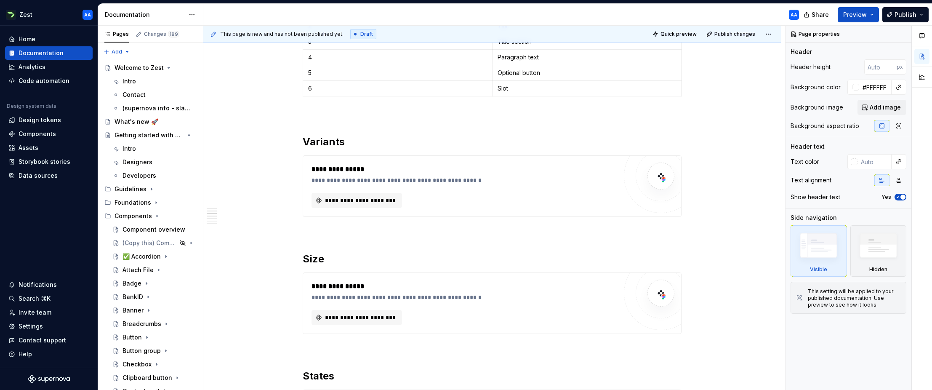
scroll to position [442, 0]
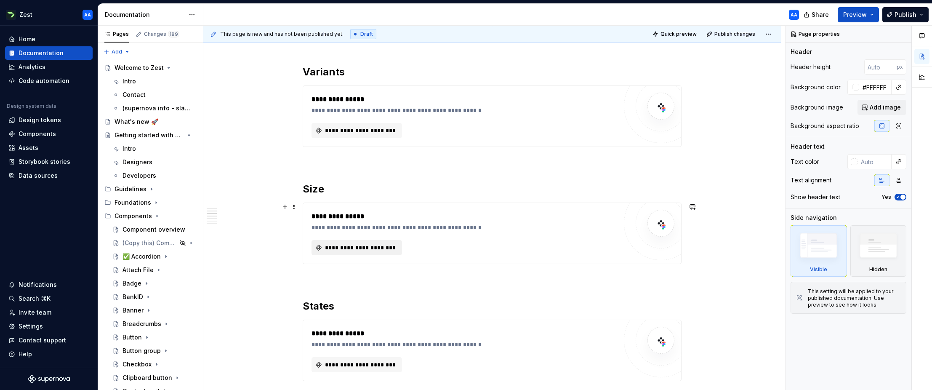
click at [380, 247] on span "**********" at bounding box center [360, 247] width 73 height 8
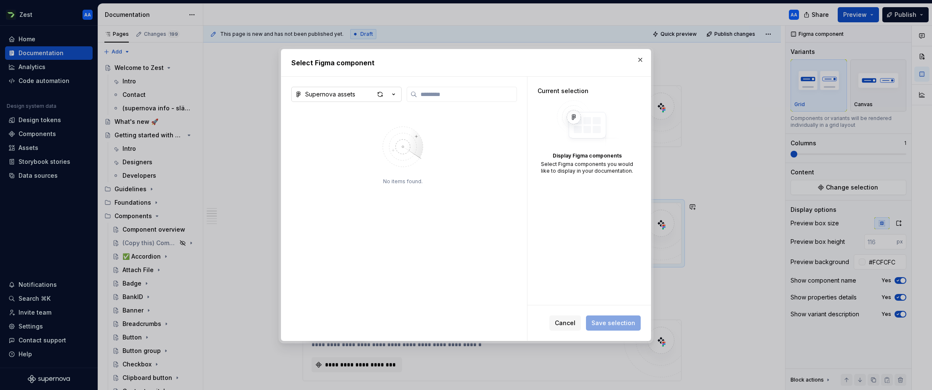
click at [396, 96] on icon "button" at bounding box center [393, 94] width 8 height 8
click at [396, 96] on div "Select Figma component Supernova assets No items found. Current selection Displ…" at bounding box center [466, 195] width 932 height 390
click at [483, 120] on div "No items found." at bounding box center [402, 223] width 223 height 232
click at [600, 61] on button "button" at bounding box center [640, 60] width 12 height 12
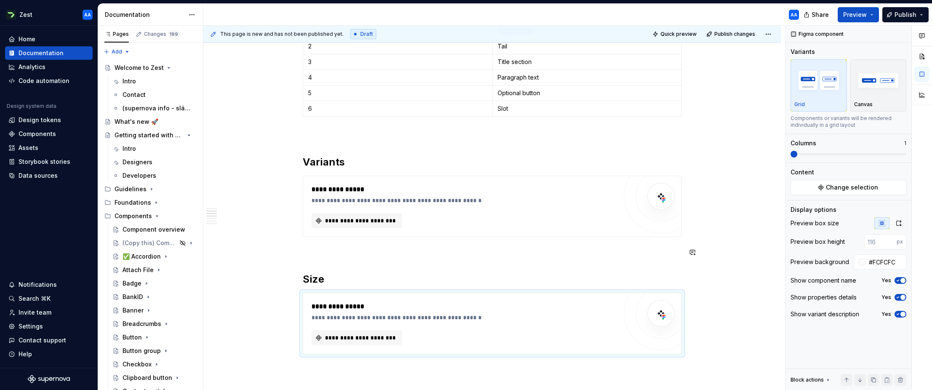
scroll to position [340, 0]
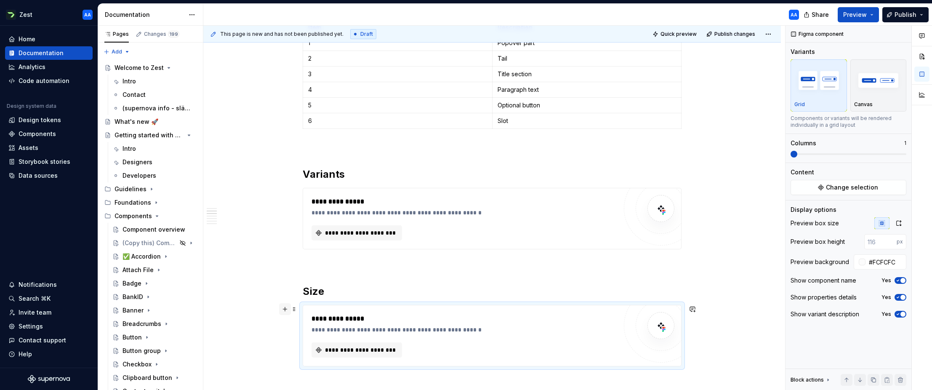
click at [288, 309] on button "button" at bounding box center [285, 309] width 12 height 12
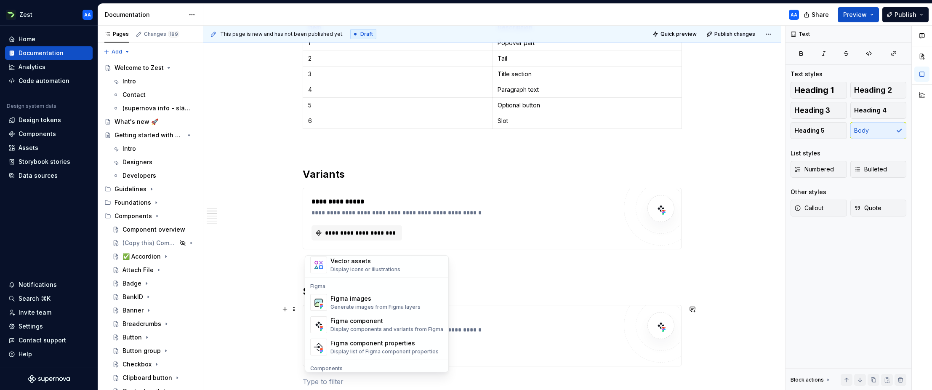
scroll to position [785, 0]
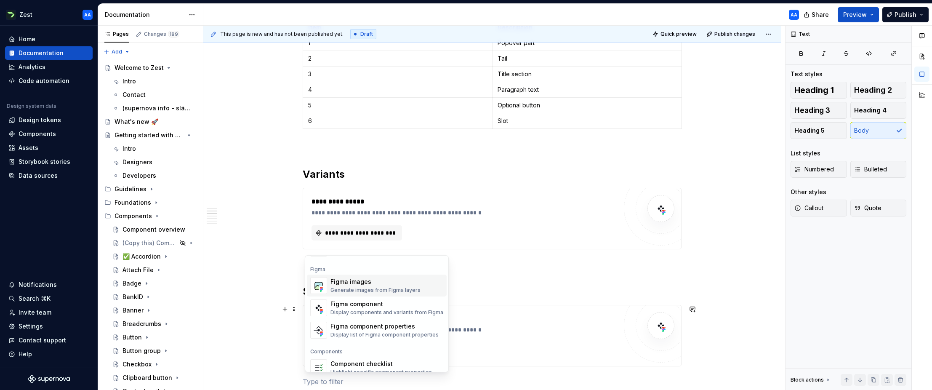
click at [353, 280] on div "Figma images" at bounding box center [375, 281] width 90 height 8
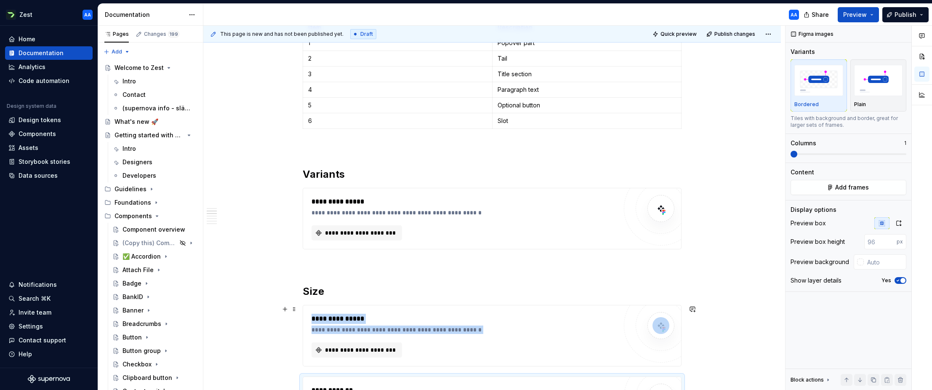
scroll to position [387, 0]
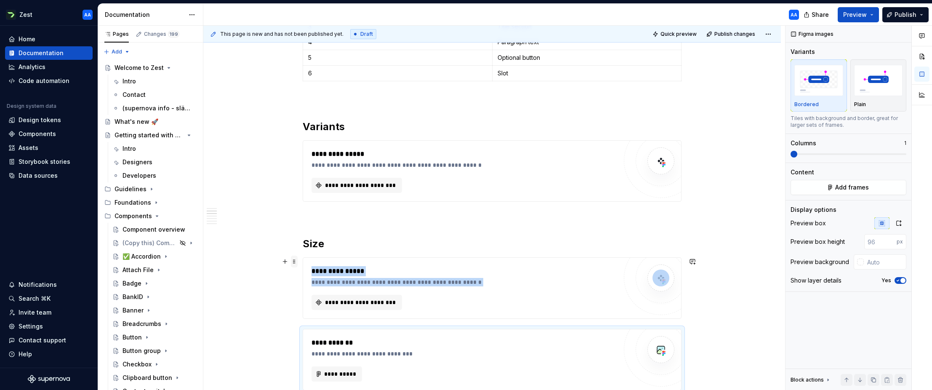
click at [297, 263] on span at bounding box center [294, 261] width 7 height 12
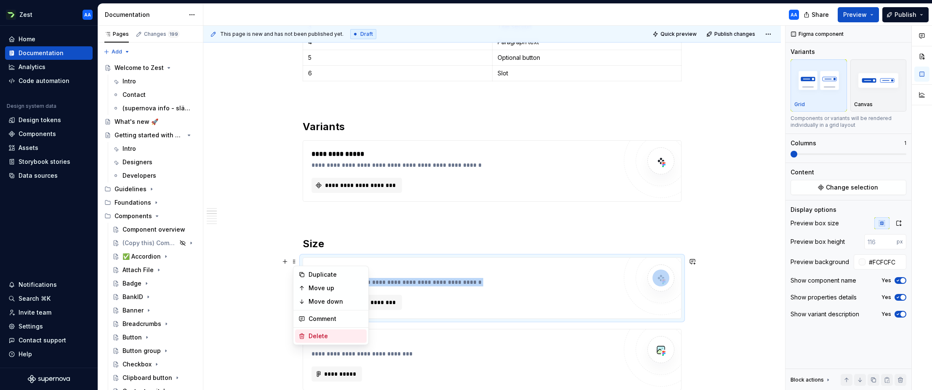
click at [316, 332] on div "Delete" at bounding box center [335, 336] width 55 height 8
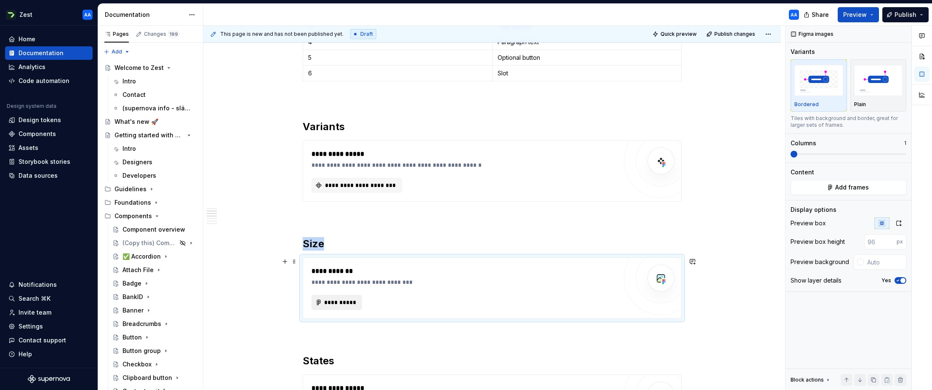
click at [334, 301] on span "**********" at bounding box center [340, 302] width 33 height 8
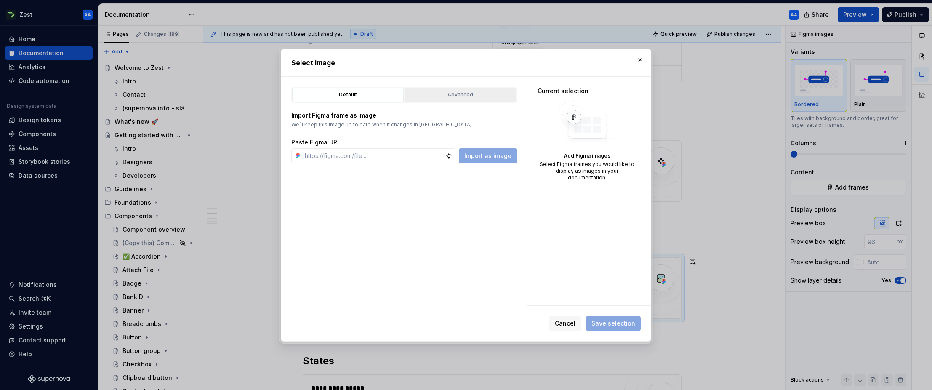
click at [465, 91] on div "Advanced" at bounding box center [460, 94] width 106 height 8
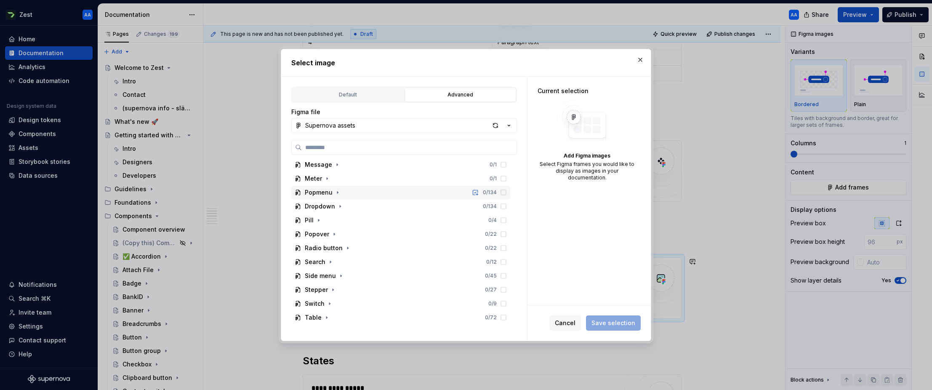
scroll to position [343, 0]
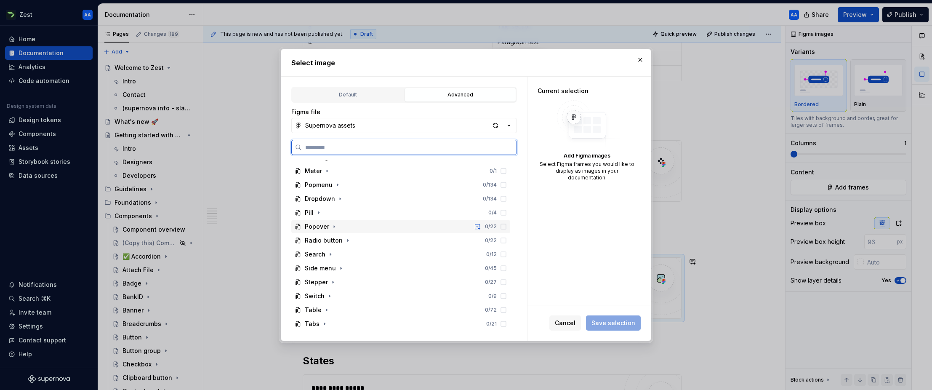
click at [324, 226] on div "Popover" at bounding box center [317, 226] width 24 height 8
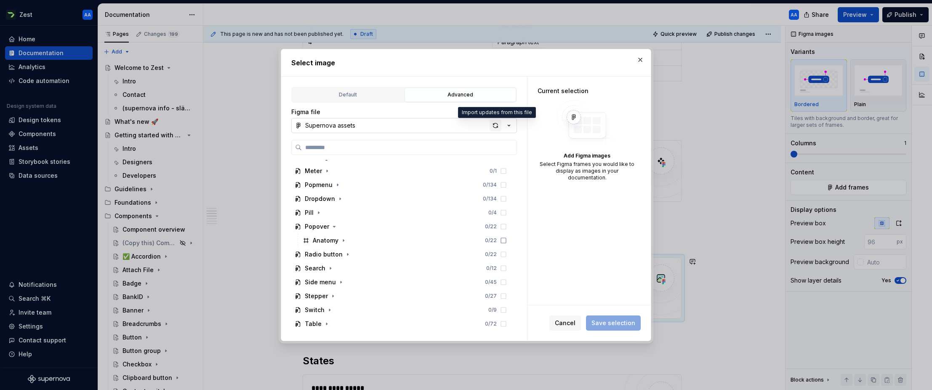
click at [493, 128] on div "button" at bounding box center [495, 125] width 12 height 12
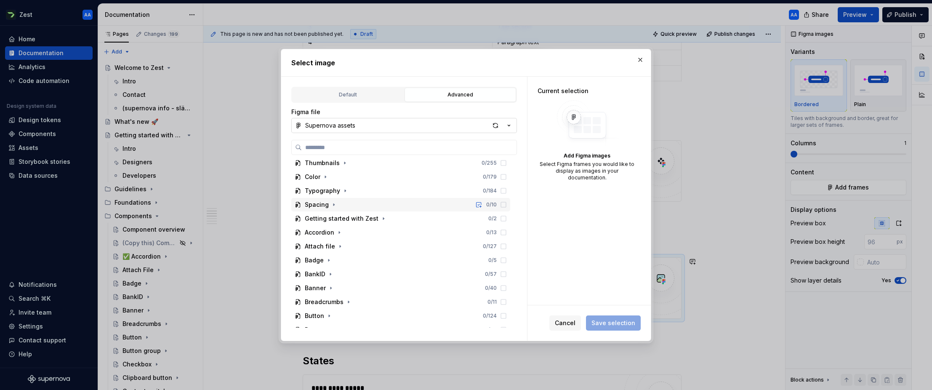
type textarea "*"
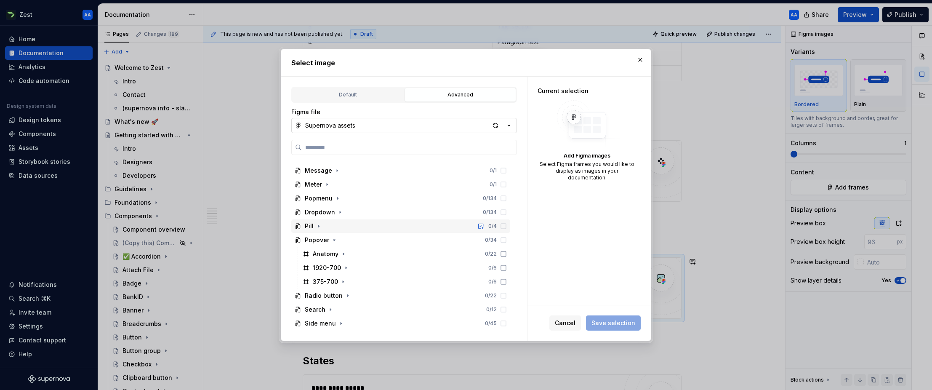
scroll to position [334, 0]
click at [507, 264] on icon at bounding box center [503, 263] width 7 height 7
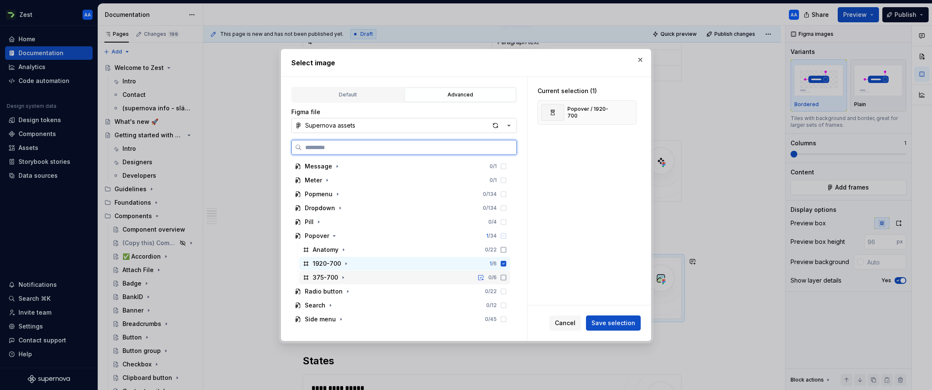
click at [507, 275] on icon at bounding box center [503, 277] width 7 height 7
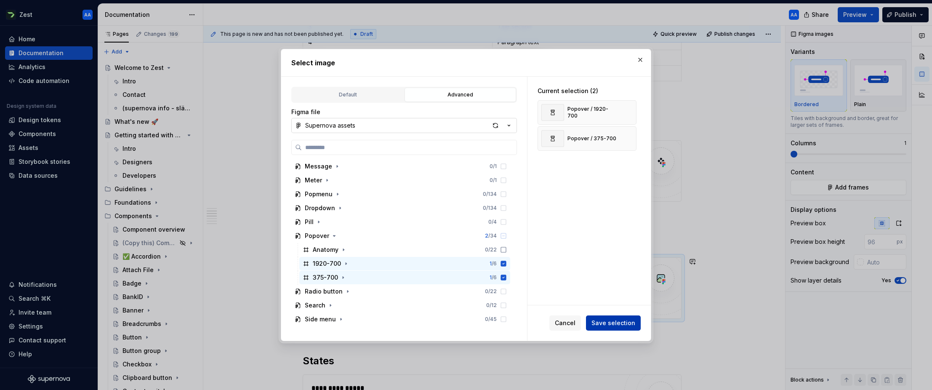
click at [600, 323] on span "Save selection" at bounding box center [613, 323] width 44 height 8
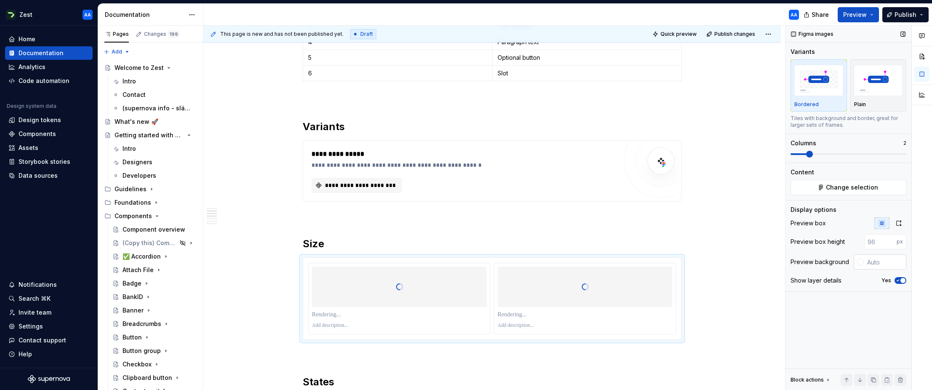
click at [600, 262] on input "text" at bounding box center [884, 261] width 42 height 15
type input "#FCFCFC"
click at [600, 223] on icon "button" at bounding box center [898, 223] width 7 height 7
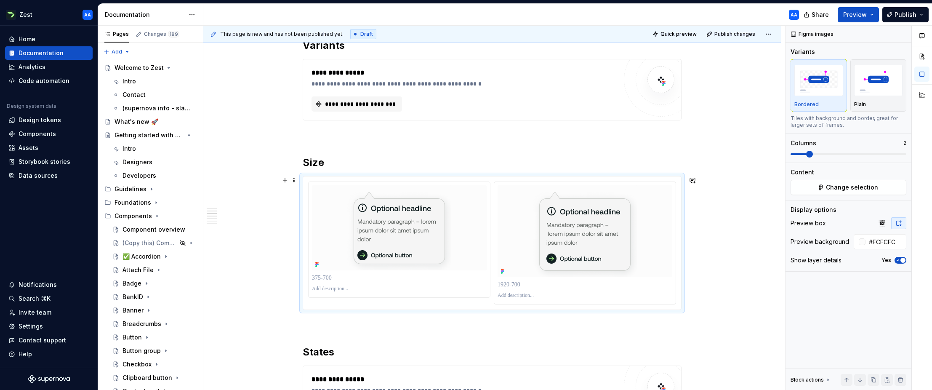
scroll to position [471, 0]
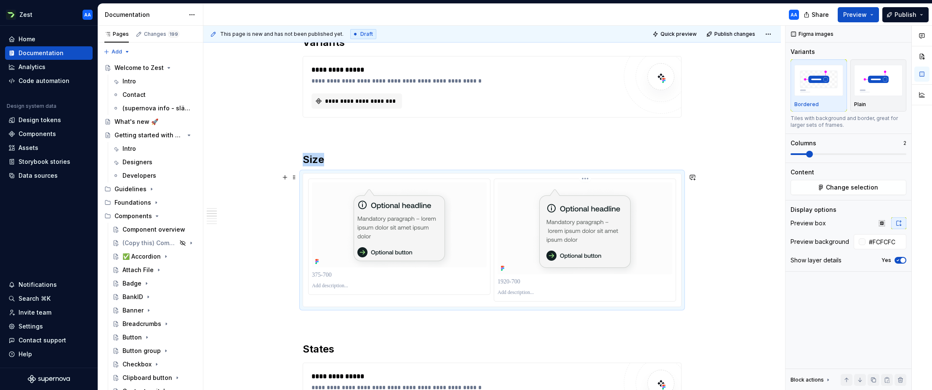
drag, startPoint x: 629, startPoint y: 223, endPoint x: 625, endPoint y: 225, distance: 4.6
click at [600, 223] on img at bounding box center [585, 228] width 104 height 92
drag, startPoint x: 642, startPoint y: 226, endPoint x: 635, endPoint y: 225, distance: 6.4
click at [600, 226] on div at bounding box center [584, 228] width 175 height 92
click at [600, 225] on img at bounding box center [585, 228] width 104 height 92
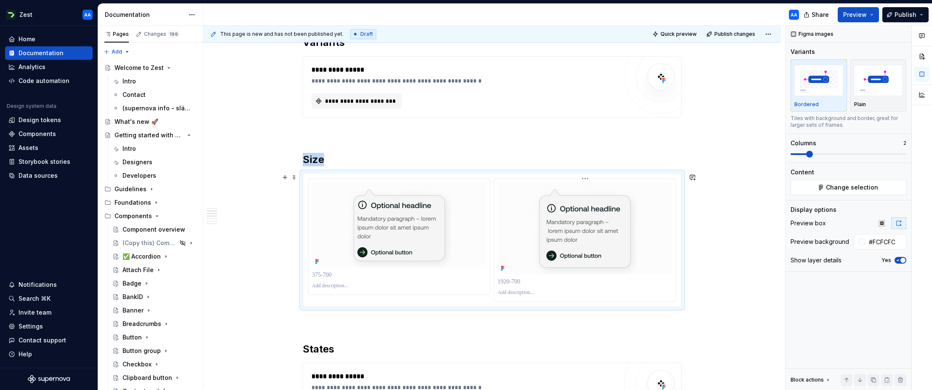
click at [600, 225] on img at bounding box center [585, 228] width 104 height 92
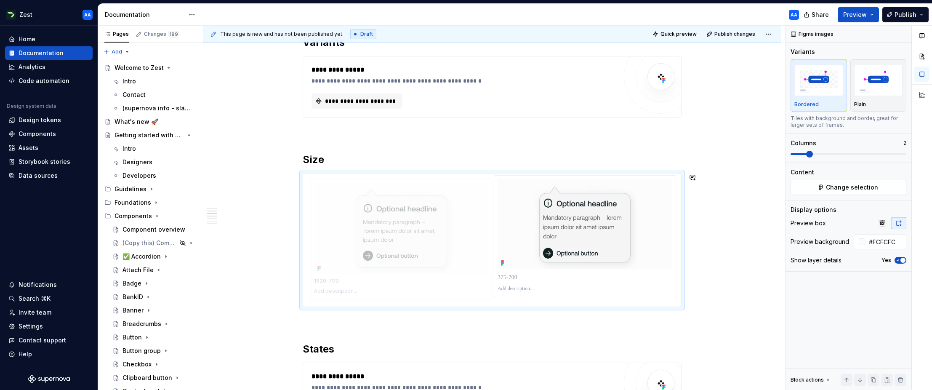
drag, startPoint x: 641, startPoint y: 224, endPoint x: 490, endPoint y: 220, distance: 151.5
click at [490, 220] on body "Zest AA Home Documentation Analytics Code automation Design system data Design …" at bounding box center [466, 195] width 932 height 390
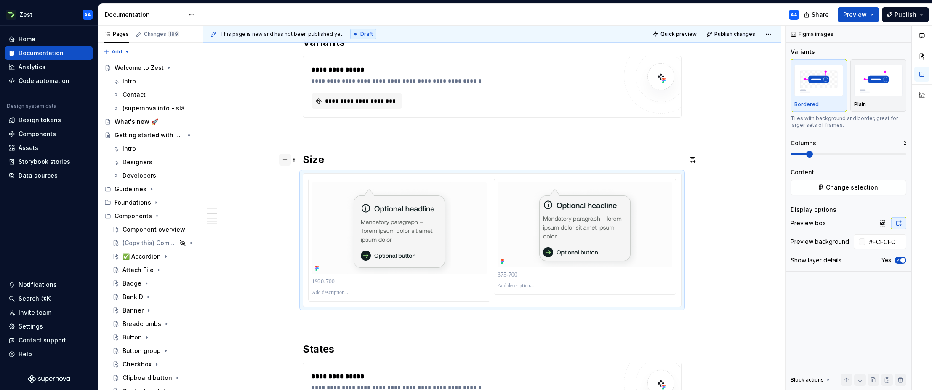
click at [288, 160] on button "button" at bounding box center [285, 160] width 12 height 12
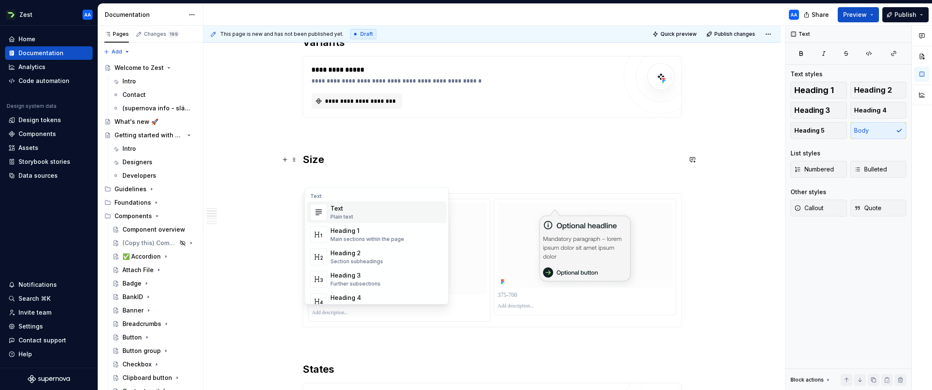
click at [341, 215] on div "Plain text" at bounding box center [341, 216] width 23 height 7
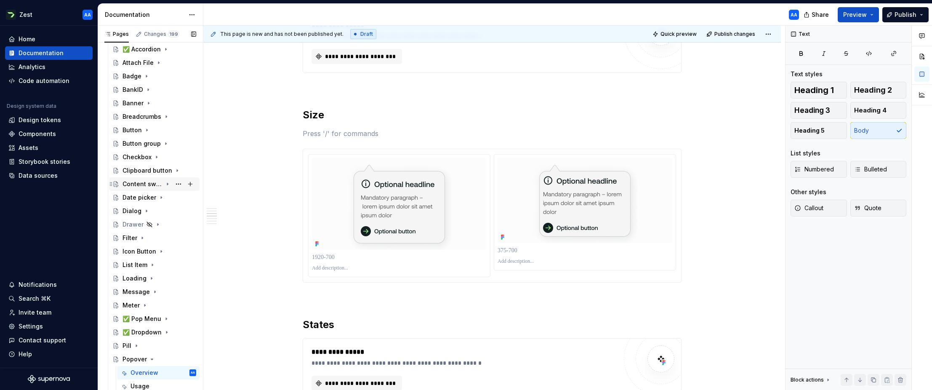
scroll to position [223, 0]
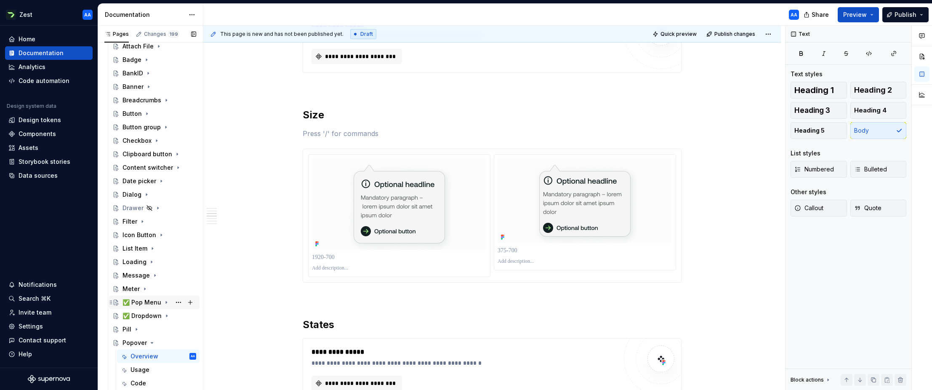
click at [166, 303] on icon "Page tree" at bounding box center [166, 302] width 1 height 2
click at [147, 319] on div "Overview" at bounding box center [144, 315] width 28 height 8
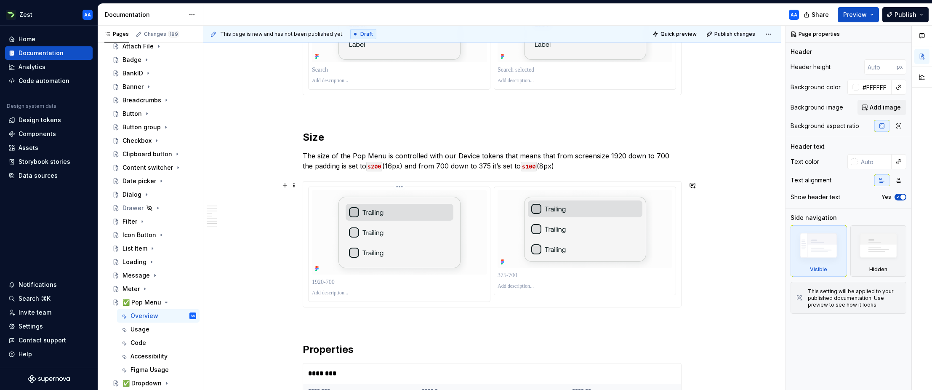
scroll to position [2319, 0]
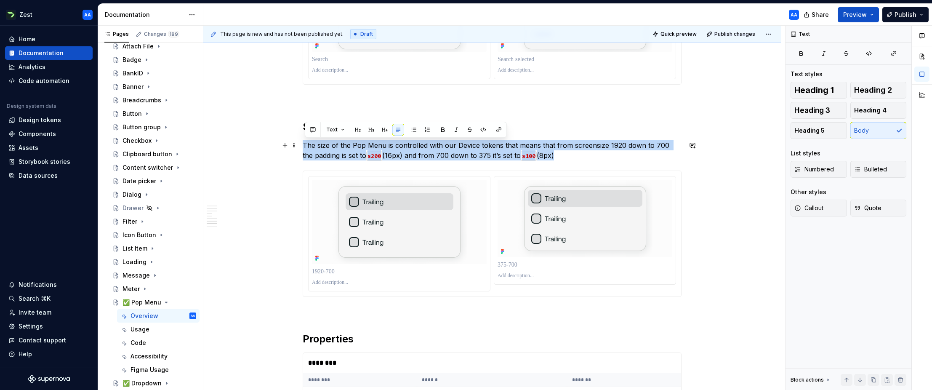
drag, startPoint x: 326, startPoint y: 145, endPoint x: 560, endPoint y: 158, distance: 233.9
click at [560, 158] on p "The size of the Pop Menu is controlled with our Device tokens that means that f…" at bounding box center [492, 150] width 379 height 20
copy p "The size of the Pop Menu is controlled with our Device tokens that means that f…"
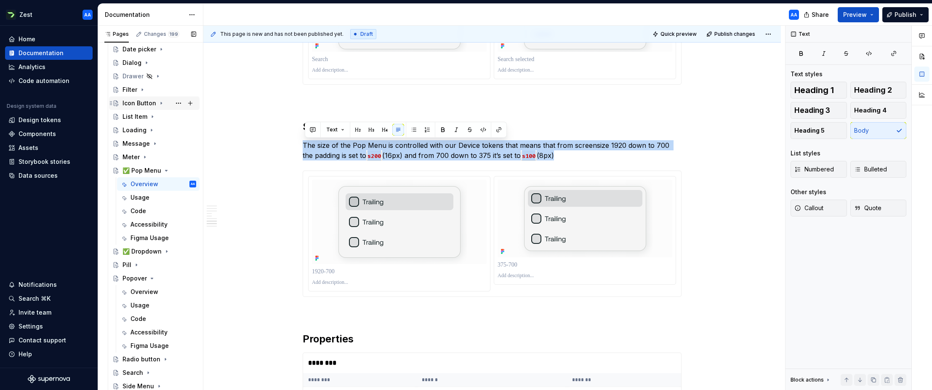
scroll to position [364, 0]
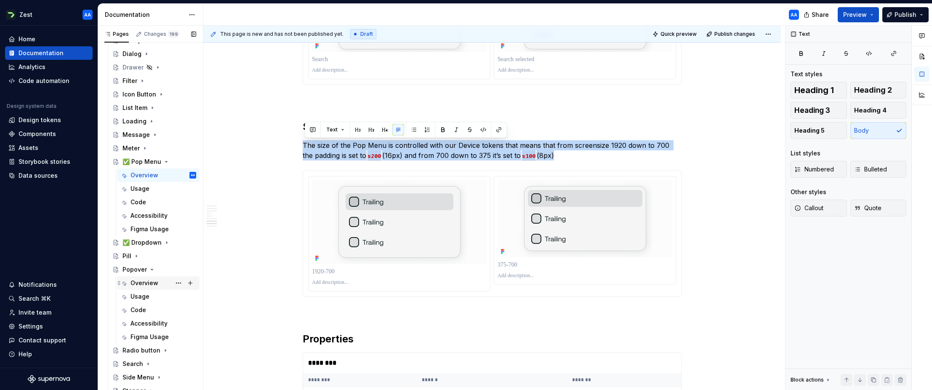
click at [141, 281] on div "Overview" at bounding box center [144, 283] width 28 height 8
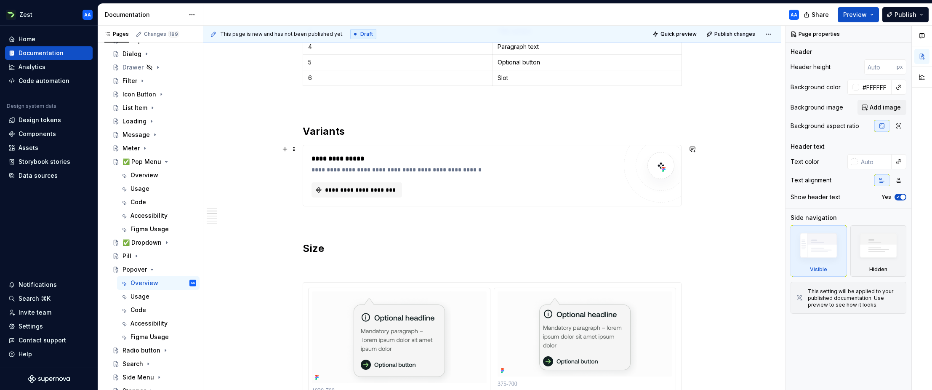
scroll to position [416, 0]
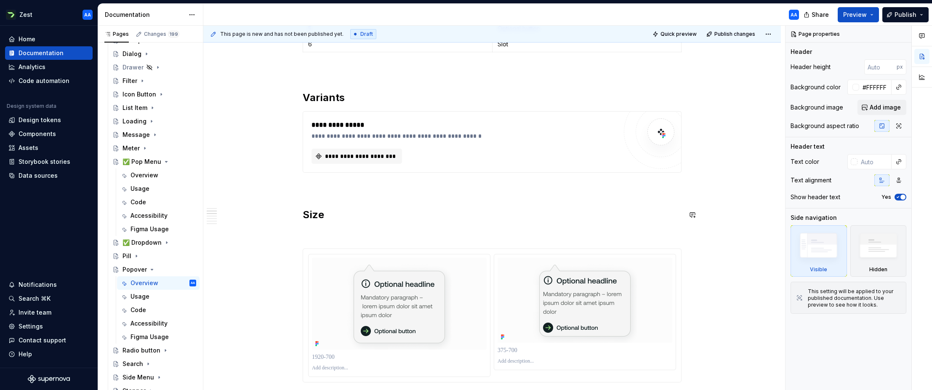
type textarea "*"
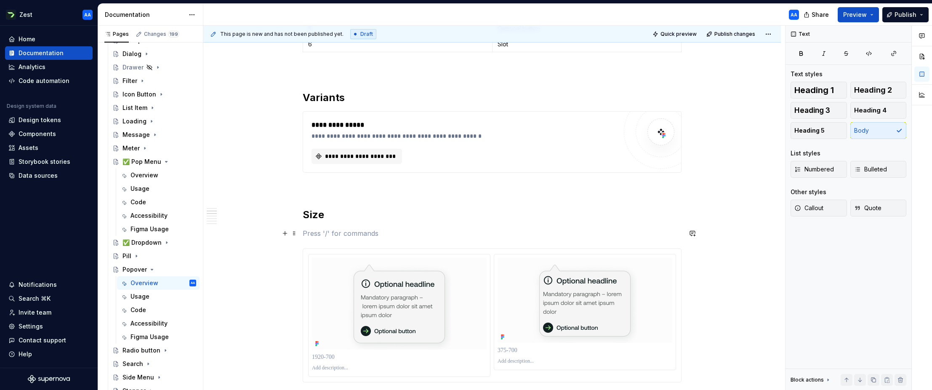
click at [315, 231] on p at bounding box center [492, 233] width 379 height 10
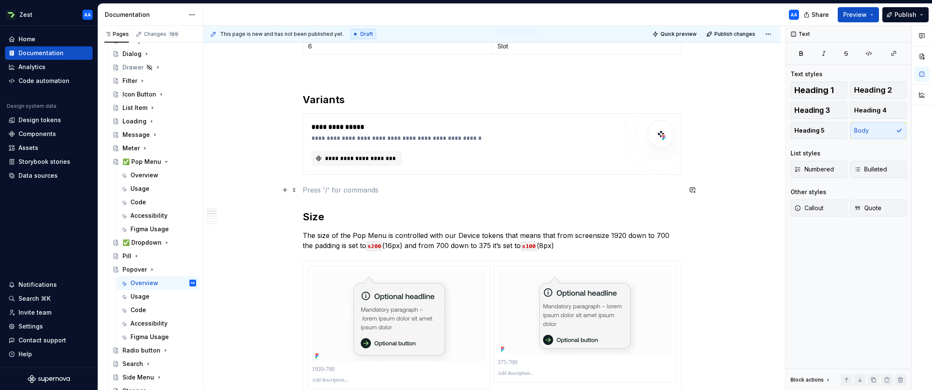
click at [310, 185] on p at bounding box center [492, 190] width 379 height 10
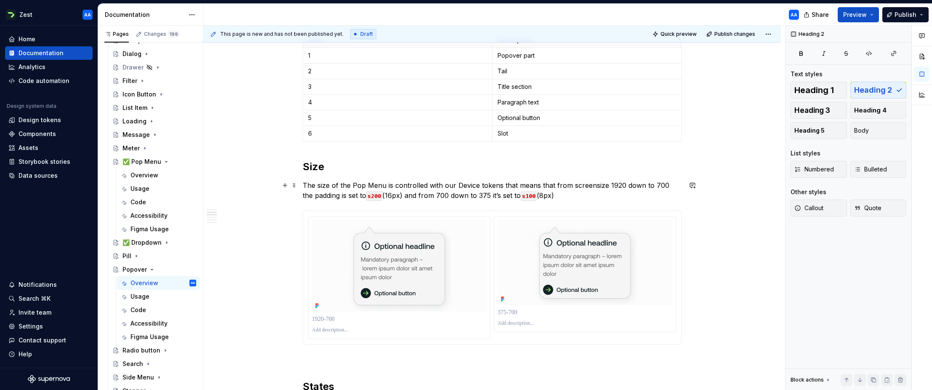
scroll to position [309, 0]
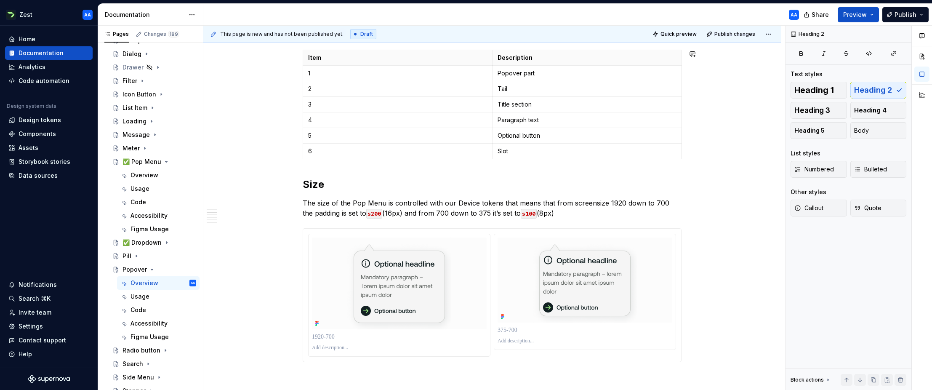
click at [311, 167] on div "**********" at bounding box center [492, 324] width 379 height 915
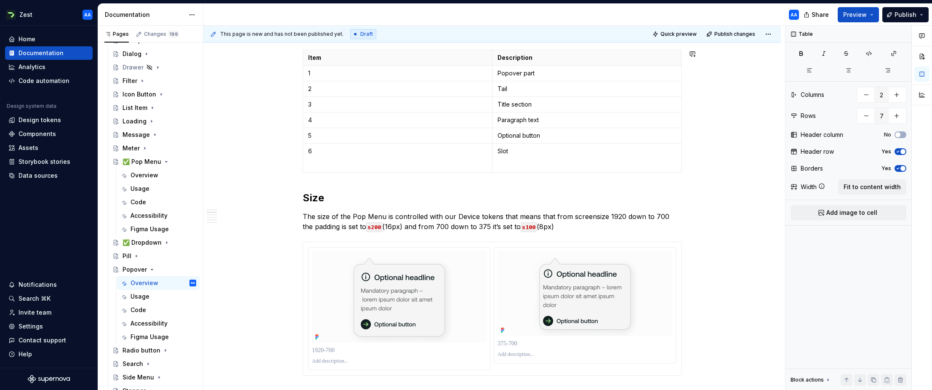
click at [375, 190] on div "**********" at bounding box center [492, 331] width 379 height 928
click at [508, 165] on p at bounding box center [586, 164] width 179 height 8
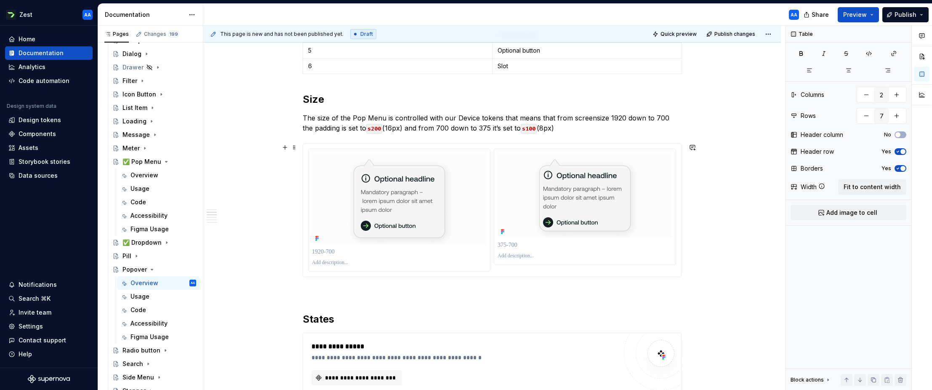
scroll to position [400, 0]
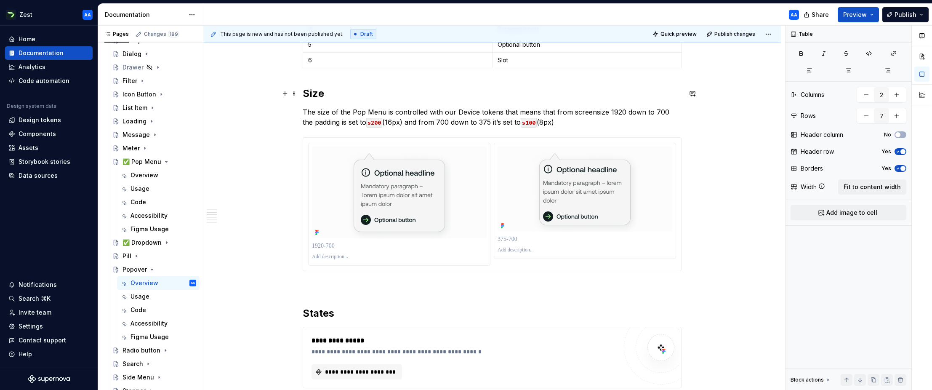
click at [304, 90] on div "**********" at bounding box center [491, 287] width 577 height 1062
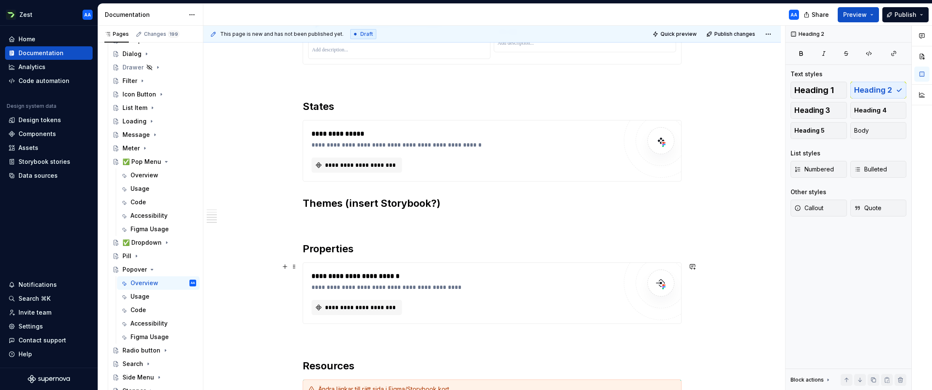
scroll to position [642, 0]
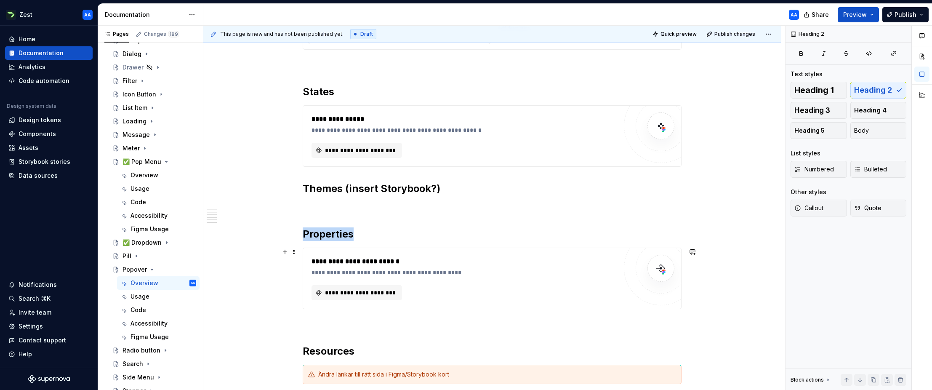
click at [457, 271] on div "**********" at bounding box center [463, 272] width 305 height 8
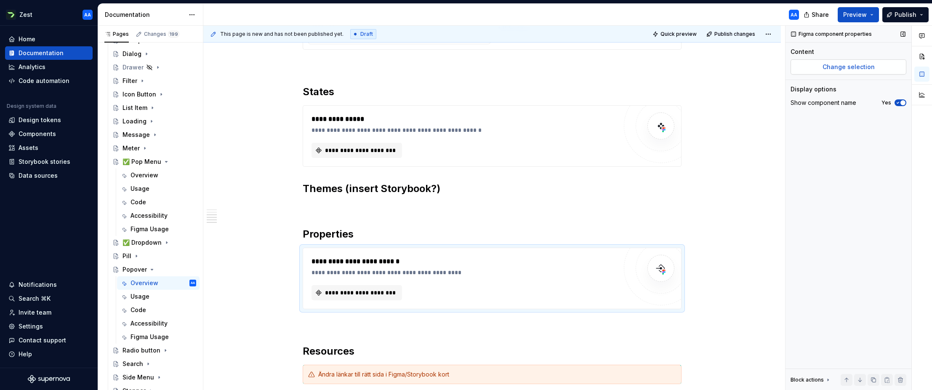
click at [600, 66] on span "Change selection" at bounding box center [848, 67] width 52 height 8
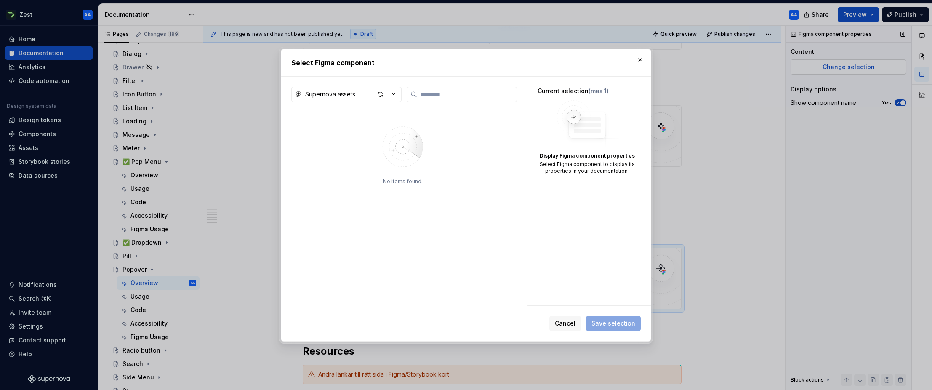
type textarea "*"
click at [439, 95] on input "search" at bounding box center [466, 94] width 99 height 8
type input "*******"
click at [380, 94] on div "button" at bounding box center [380, 94] width 12 height 12
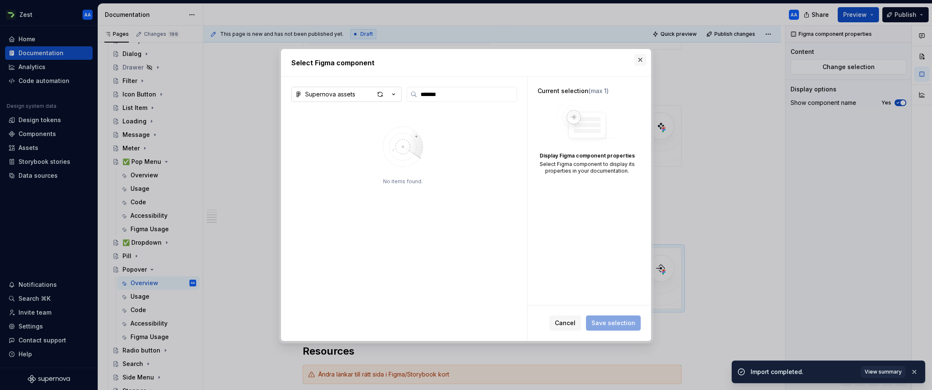
click at [600, 62] on button "button" at bounding box center [640, 60] width 12 height 12
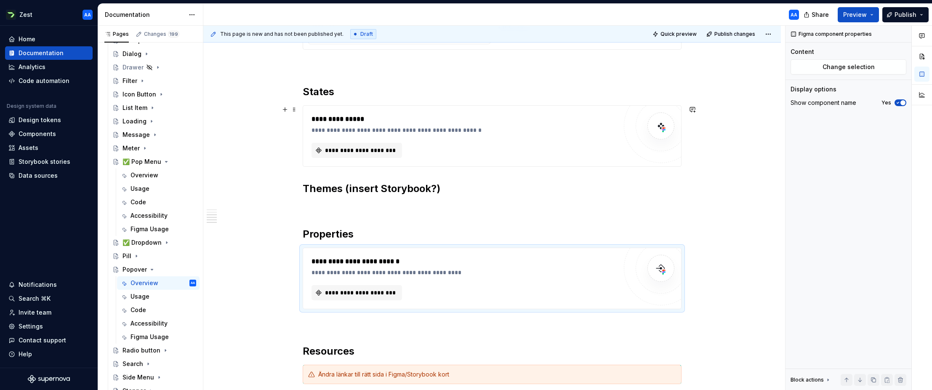
scroll to position [653, 0]
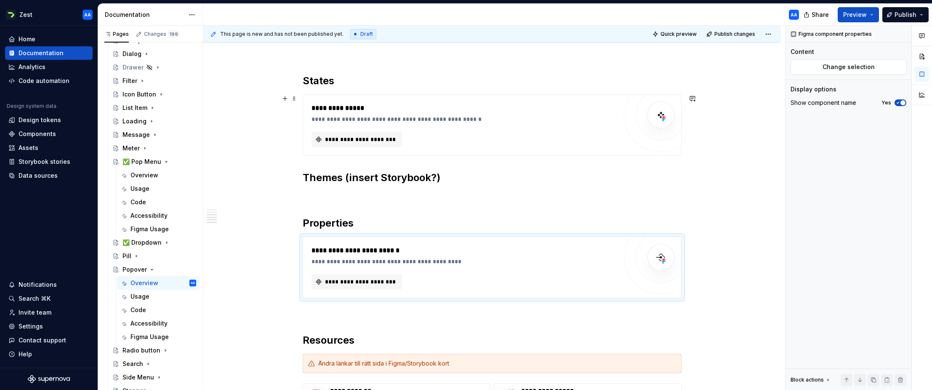
type textarea "*"
click at [44, 134] on div "Components" at bounding box center [37, 134] width 37 height 8
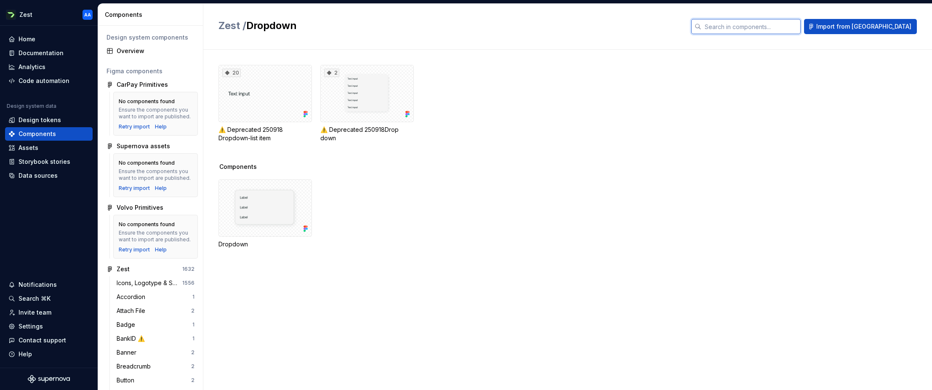
click at [600, 29] on input "text" at bounding box center [750, 26] width 99 height 15
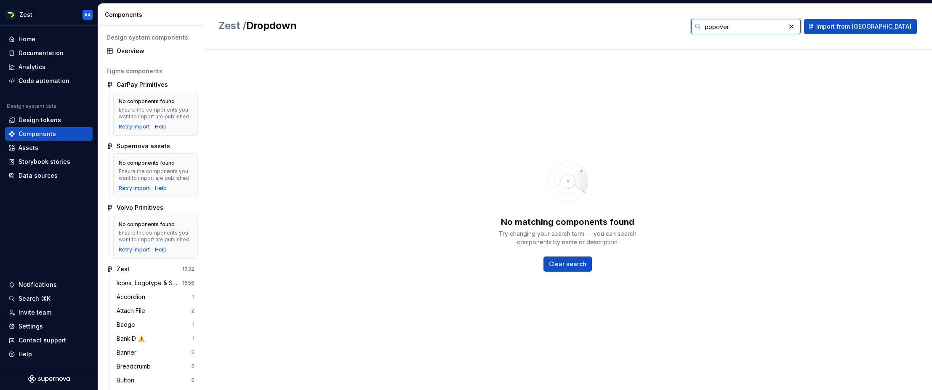
click at [600, 29] on input "popover" at bounding box center [743, 26] width 84 height 15
click at [600, 27] on input "pop over" at bounding box center [743, 26] width 84 height 15
type input "pop over"
click at [600, 27] on button "button" at bounding box center [791, 27] width 12 height 12
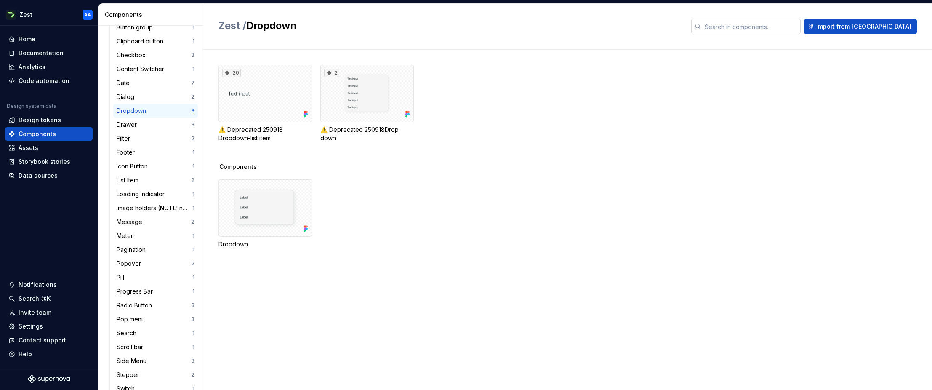
scroll to position [370, 0]
click at [146, 260] on div "Popover" at bounding box center [154, 259] width 74 height 8
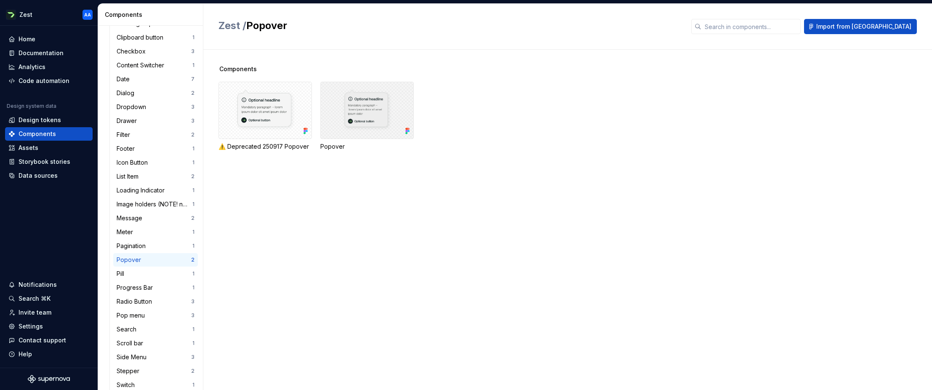
click at [362, 132] on div at bounding box center [366, 110] width 93 height 57
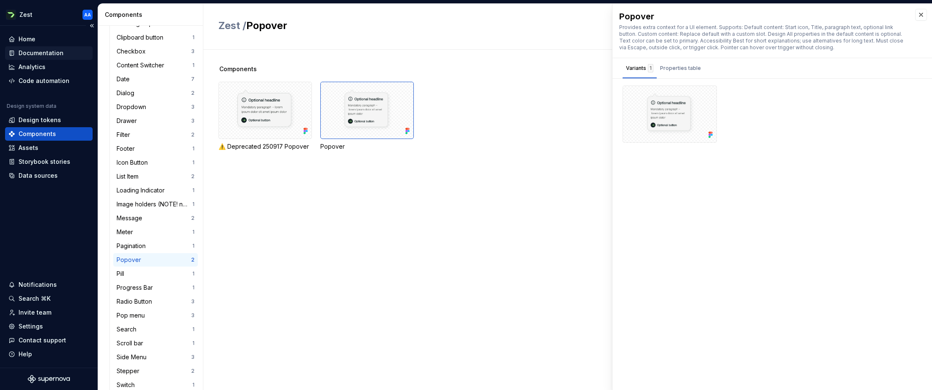
click at [25, 52] on div "Documentation" at bounding box center [41, 53] width 45 height 8
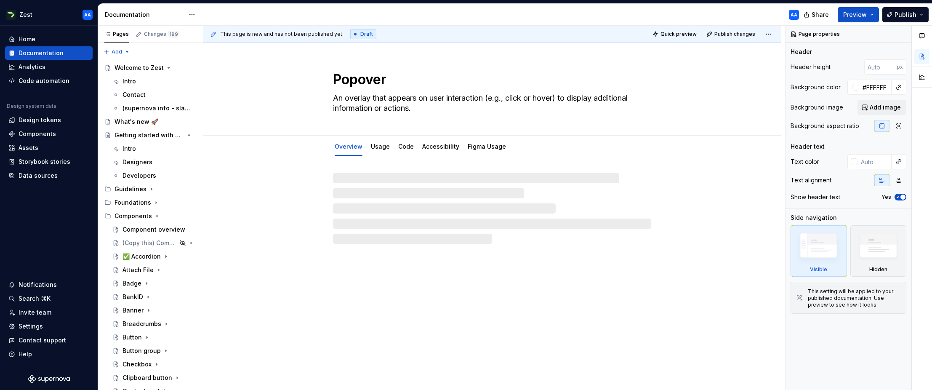
type textarea "*"
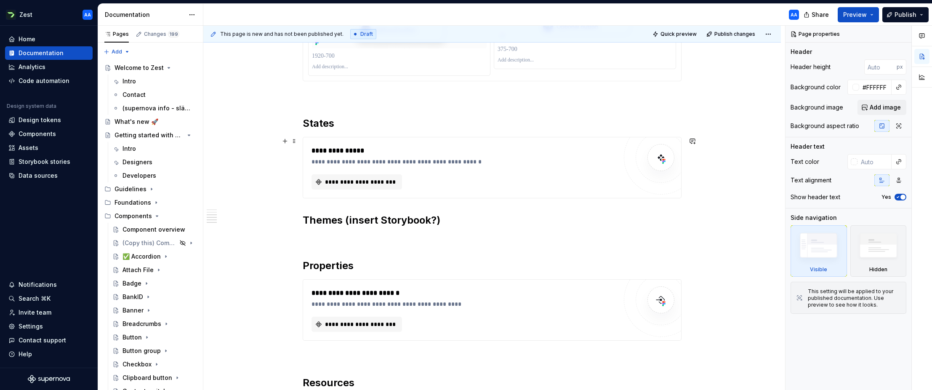
scroll to position [629, 0]
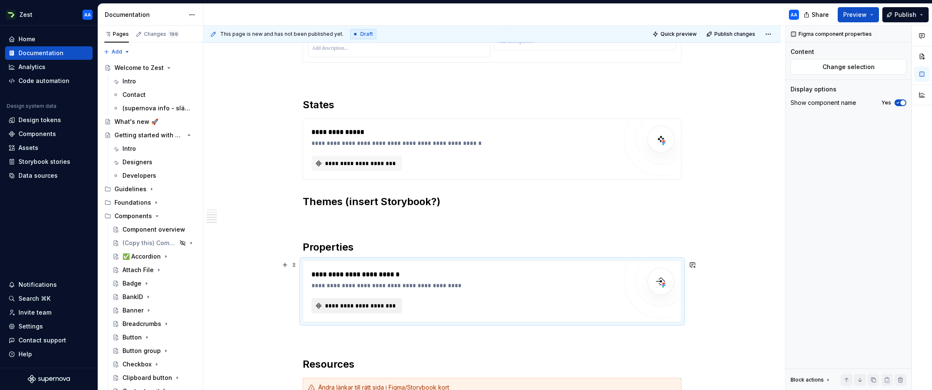
click at [373, 300] on button "**********" at bounding box center [356, 305] width 90 height 15
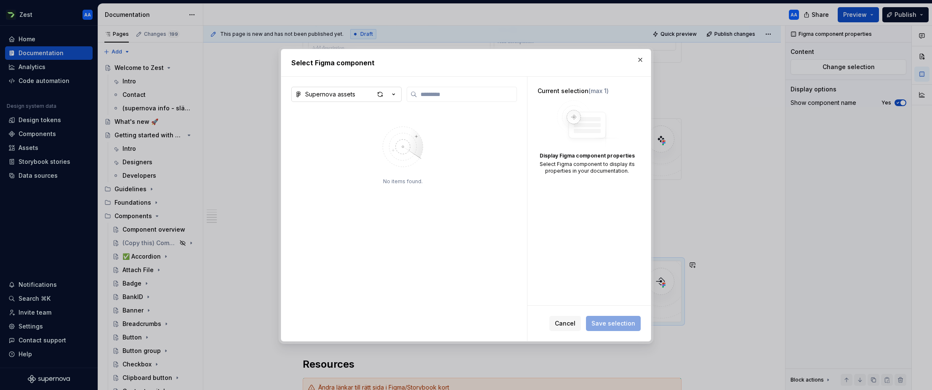
click at [391, 96] on icon "button" at bounding box center [393, 94] width 8 height 8
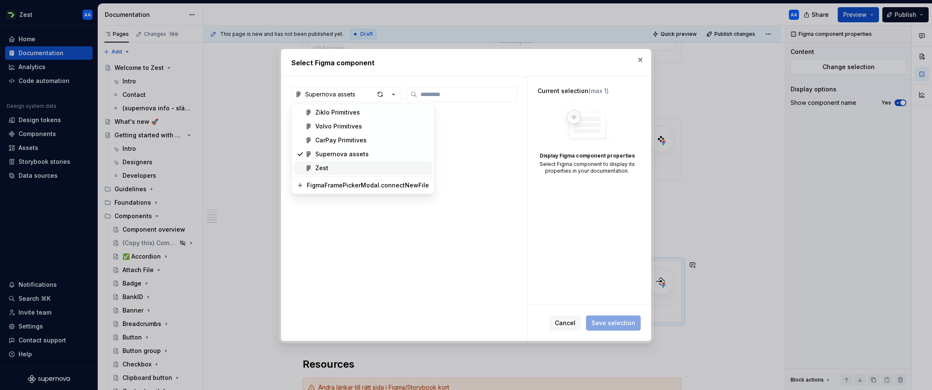
click at [328, 162] on span "Zest" at bounding box center [362, 167] width 139 height 13
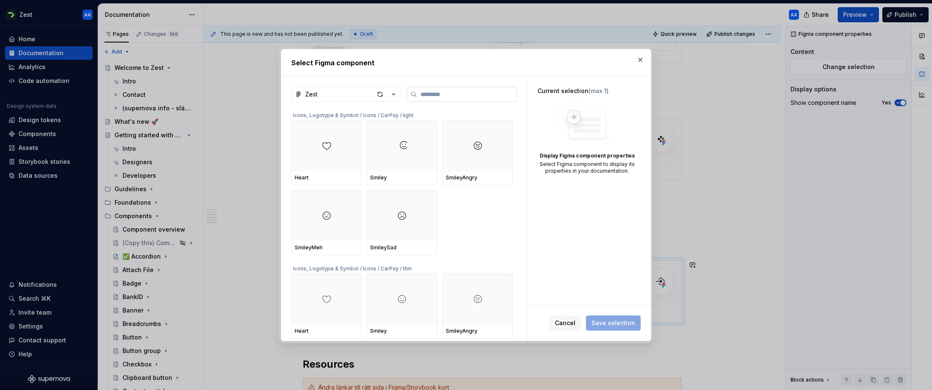
click at [432, 96] on input "search" at bounding box center [466, 94] width 99 height 8
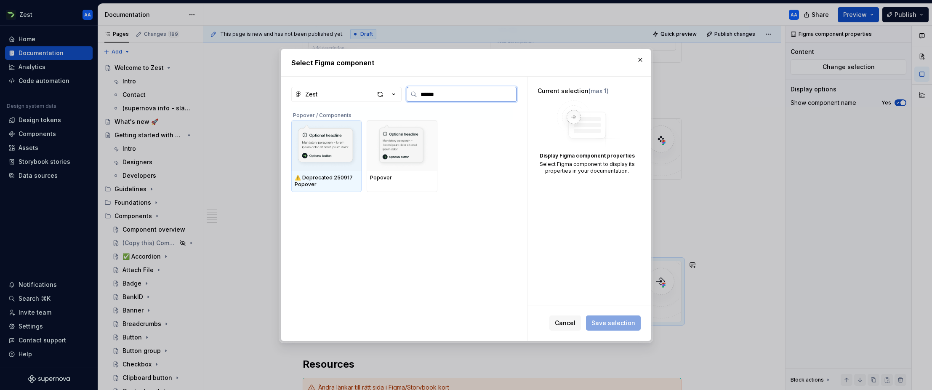
type input "*******"
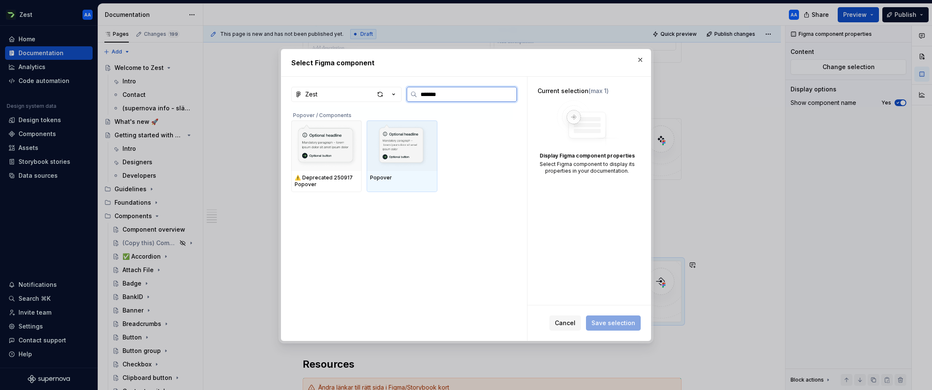
click at [389, 136] on img at bounding box center [402, 146] width 64 height 44
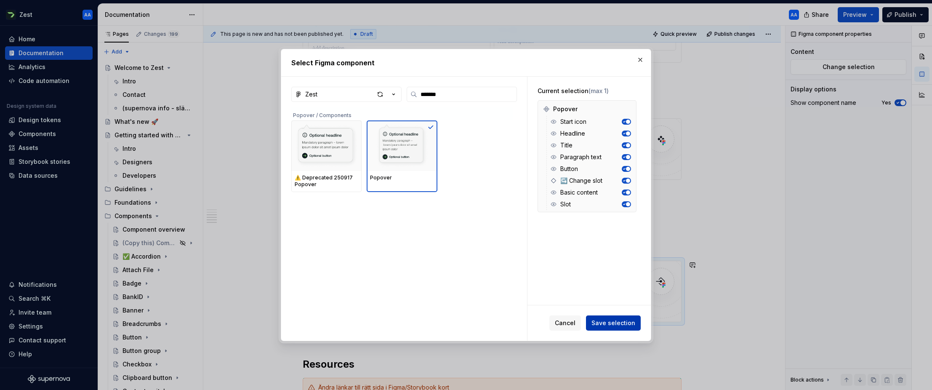
click at [600, 321] on span "Save selection" at bounding box center [613, 323] width 44 height 8
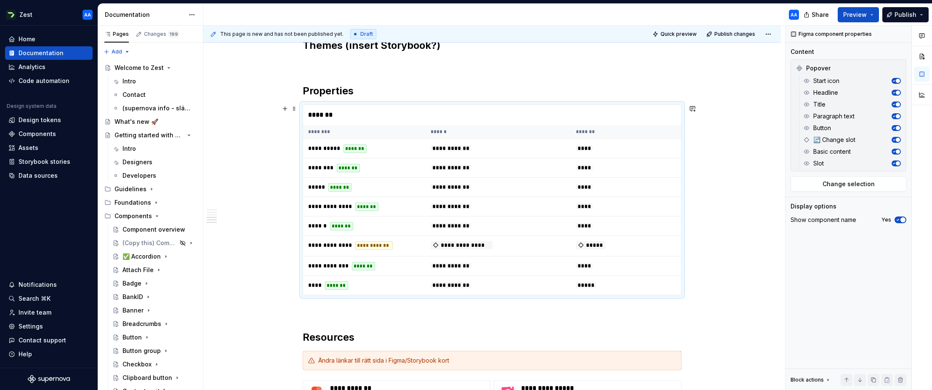
scroll to position [792, 0]
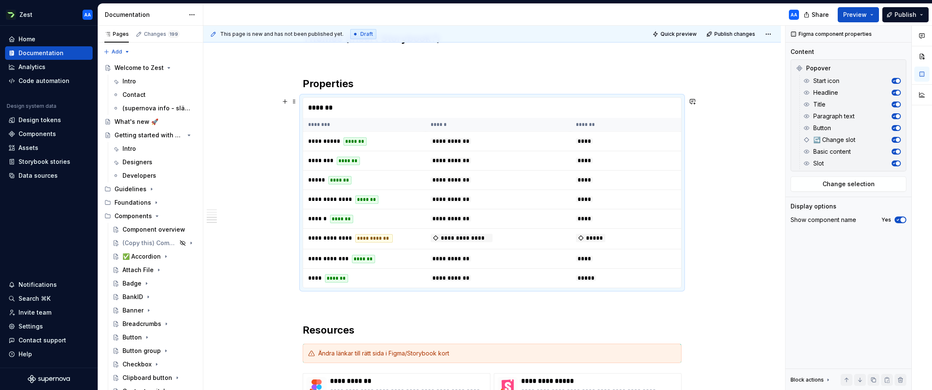
type textarea "*"
drag, startPoint x: 826, startPoint y: 162, endPoint x: 825, endPoint y: 155, distance: 7.7
click at [600, 155] on div "Start icon Headline Title Paragraph text Button ↪️ Change slot Basic content Sl…" at bounding box center [849, 122] width 101 height 94
click at [600, 159] on div "Slot" at bounding box center [850, 163] width 75 height 8
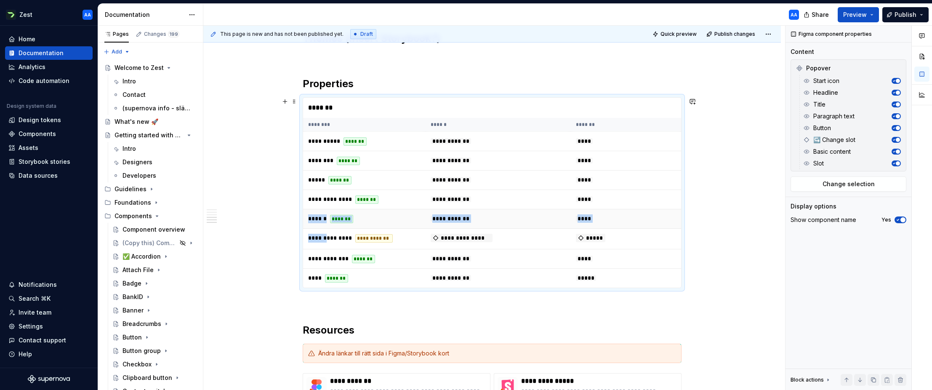
drag, startPoint x: 329, startPoint y: 237, endPoint x: 329, endPoint y: 212, distance: 24.8
click at [329, 212] on tbody "**********" at bounding box center [492, 210] width 378 height 156
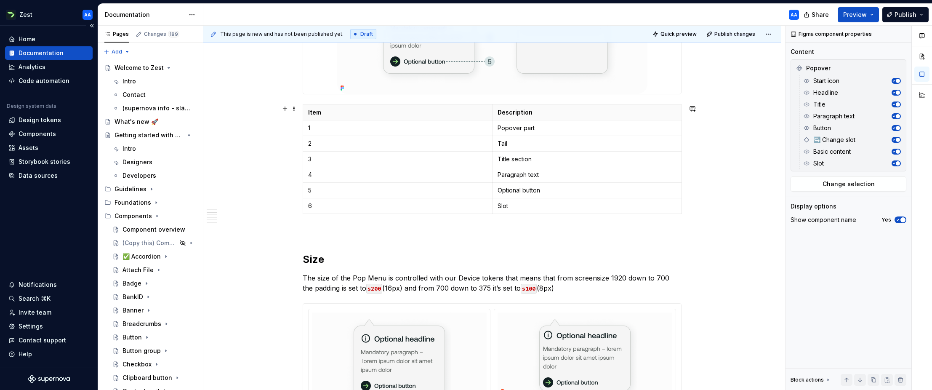
scroll to position [256, 0]
click at [370, 276] on p "The size of the Pop Menu is controlled with our Device tokens that means that f…" at bounding box center [492, 281] width 379 height 20
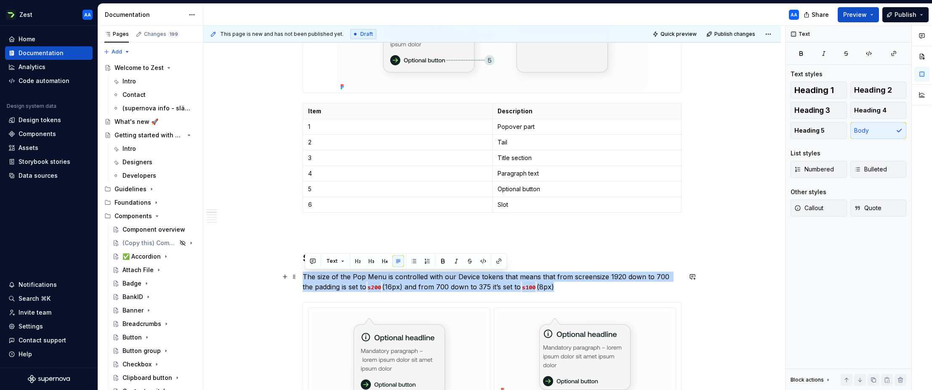
click at [370, 276] on p "The size of the Pop Menu is controlled with our Device tokens that means that f…" at bounding box center [492, 281] width 379 height 20
click at [376, 276] on p "The size of the Pop Menu is controlled with our Device tokens that means that f…" at bounding box center [492, 281] width 379 height 20
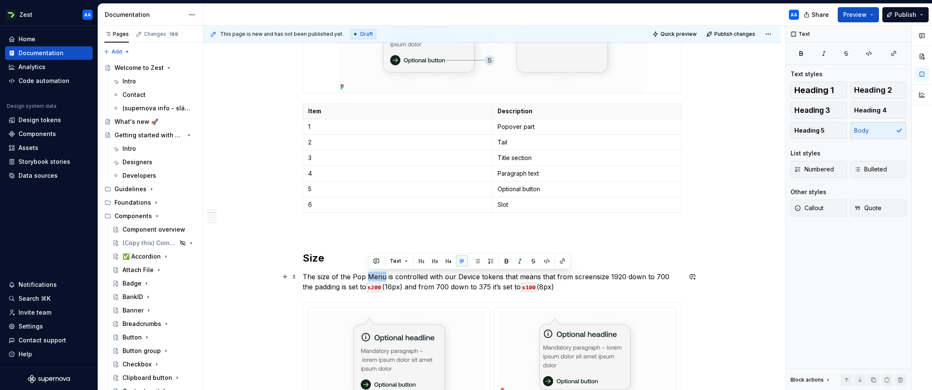
click at [376, 276] on p "The size of the Pop Menu is controlled with our Device tokens that means that f…" at bounding box center [492, 281] width 379 height 20
click at [386, 276] on p "The size of the Pop Menu is controlled with our Device tokens that means that f…" at bounding box center [492, 281] width 379 height 20
drag, startPoint x: 386, startPoint y: 277, endPoint x: 366, endPoint y: 276, distance: 20.2
click at [365, 277] on p "The size of the Pop Menu is controlled with our Device tokens that means that f…" at bounding box center [492, 281] width 379 height 20
click at [453, 275] on p "The size of the Popoveris controlled with our Device tokens that means that fro…" at bounding box center [492, 281] width 379 height 20
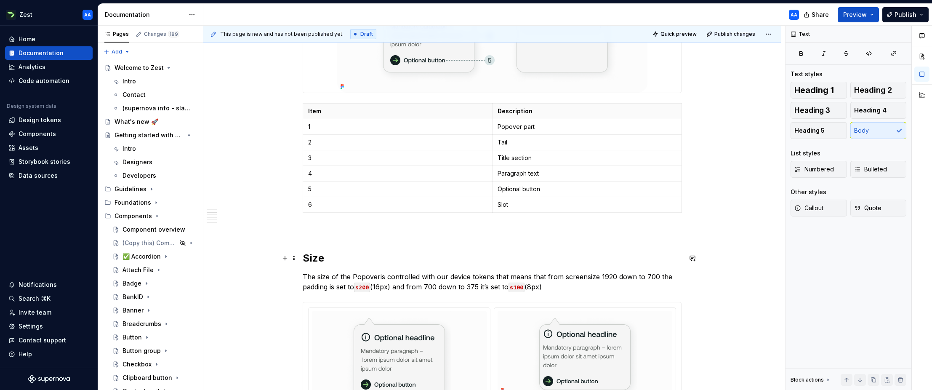
click at [444, 264] on h2 "Size" at bounding box center [492, 257] width 379 height 13
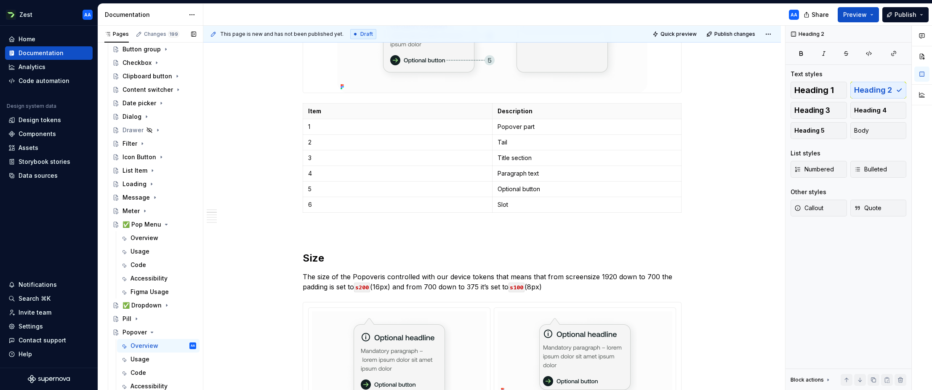
scroll to position [314, 0]
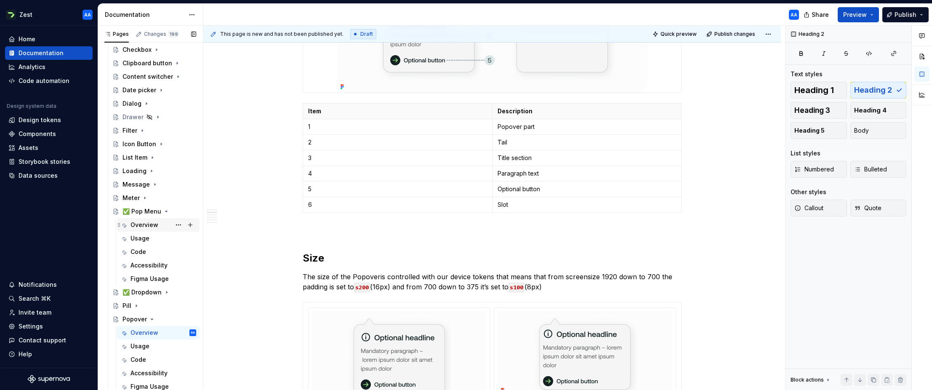
click at [143, 223] on div "Overview" at bounding box center [144, 224] width 28 height 8
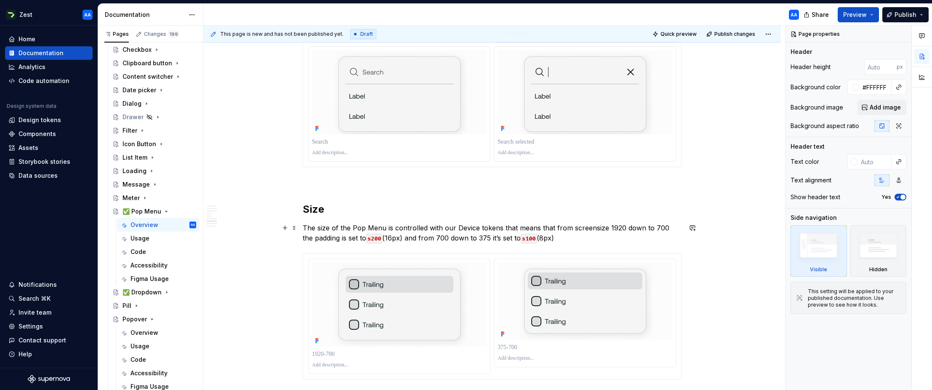
scroll to position [2238, 0]
type textarea "*"
click at [462, 225] on p "The size of the Pop Menu is controlled with our Device tokens that means that f…" at bounding box center [492, 231] width 379 height 20
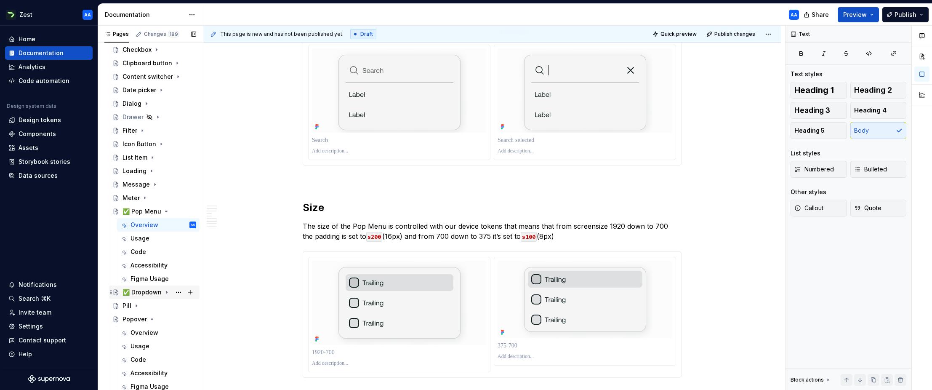
click at [163, 291] on icon "Page tree" at bounding box center [166, 292] width 7 height 7
click at [146, 305] on div "Overview" at bounding box center [144, 305] width 28 height 8
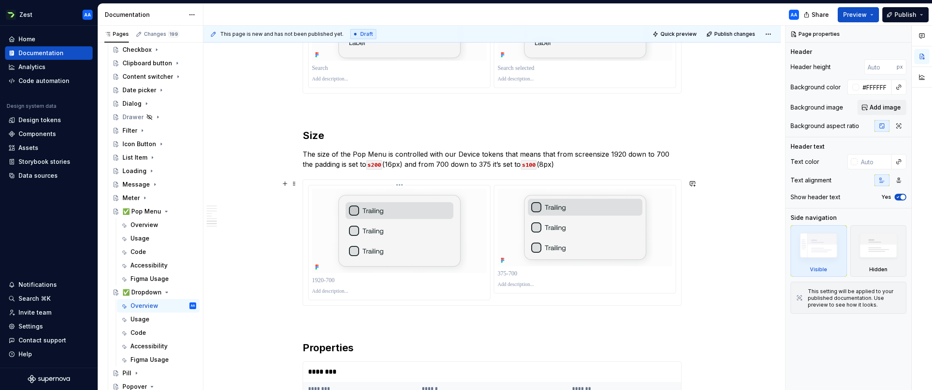
scroll to position [2362, 0]
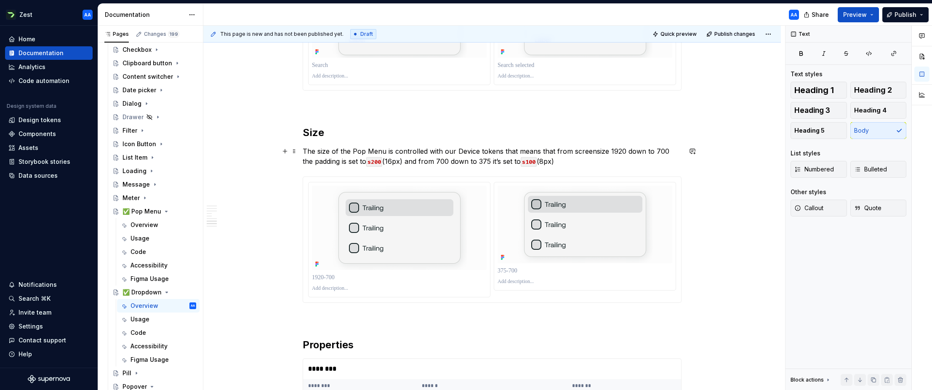
type textarea "*"
click at [462, 151] on p "The size of the Pop Menu is controlled with our Device tokens that means that f…" at bounding box center [492, 156] width 379 height 20
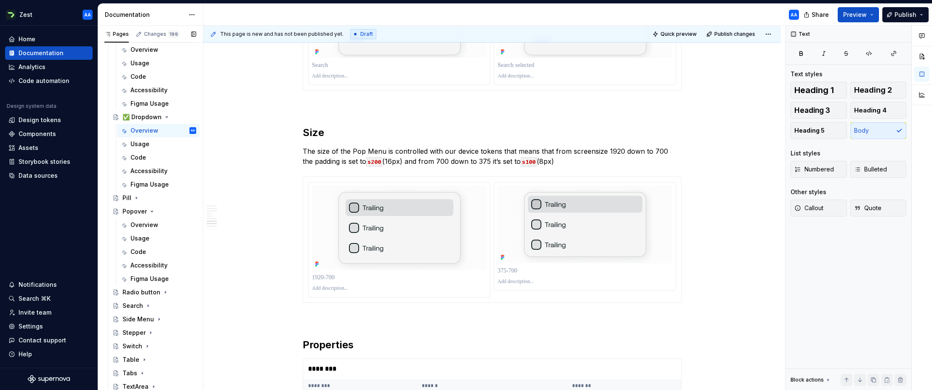
scroll to position [499, 0]
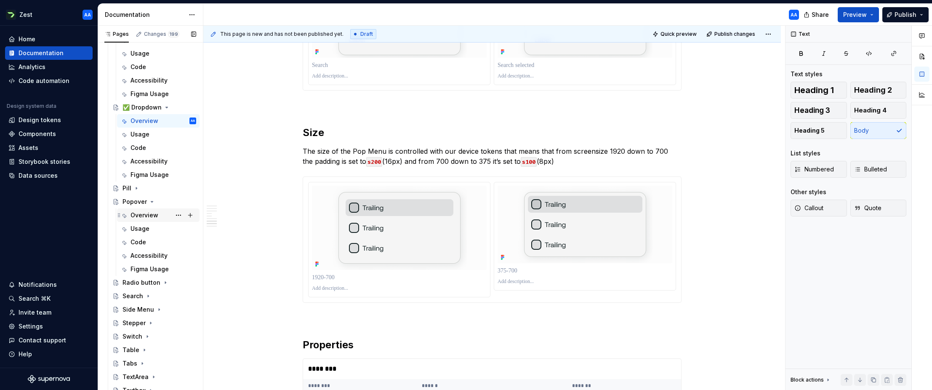
click at [151, 215] on div "Overview" at bounding box center [144, 215] width 28 height 8
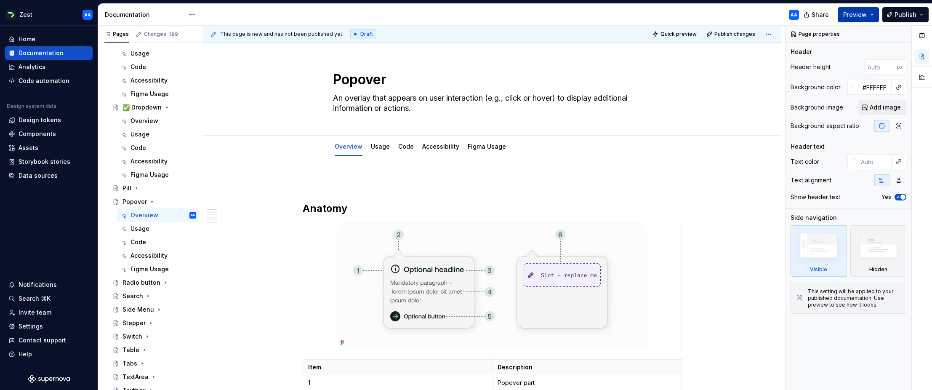
click at [600, 14] on button "Preview" at bounding box center [857, 14] width 41 height 15
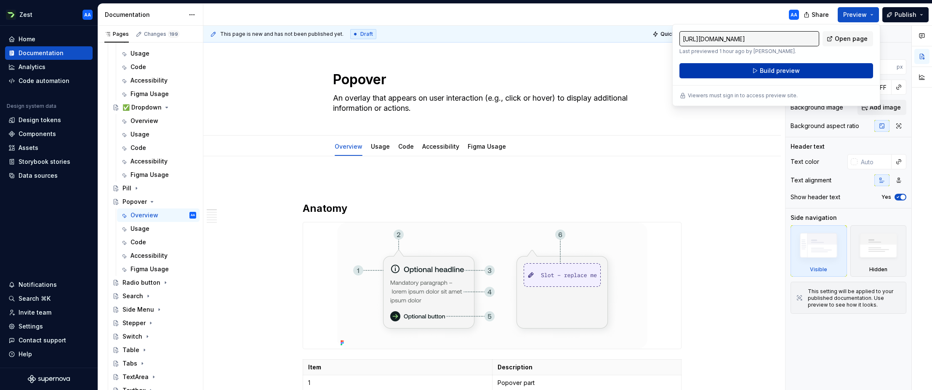
click at [600, 72] on span "Build preview" at bounding box center [779, 70] width 40 height 8
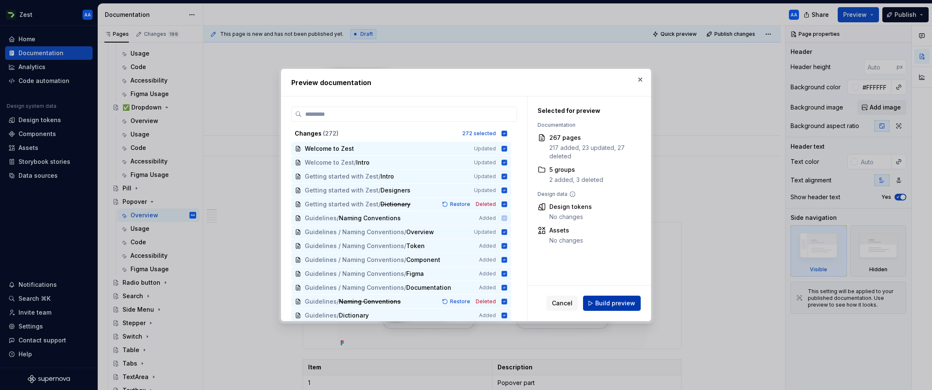
click at [600, 300] on span "Build preview" at bounding box center [615, 303] width 40 height 8
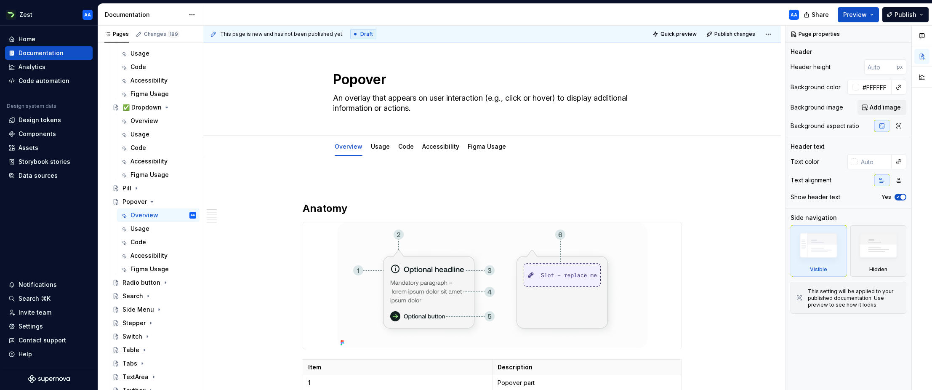
type textarea "*"
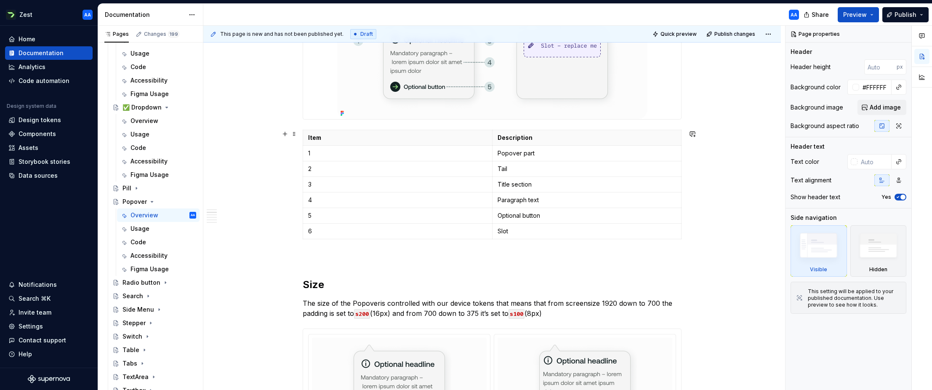
scroll to position [228, 0]
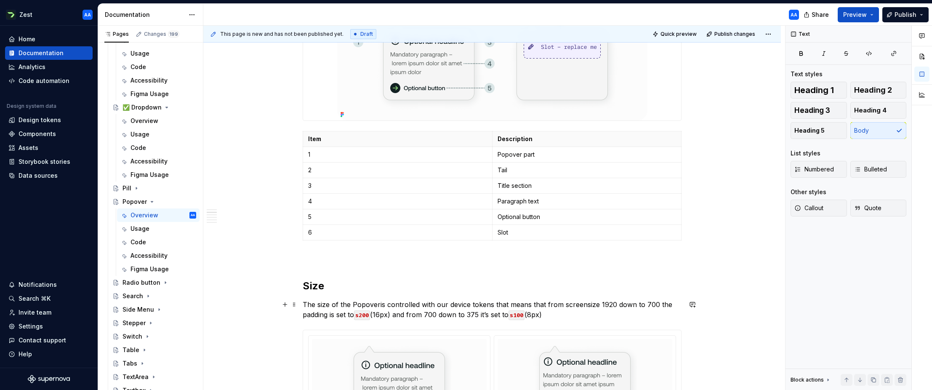
click at [380, 303] on p "The size of the Popoveris controlled with our device tokens that means that fro…" at bounding box center [492, 309] width 379 height 20
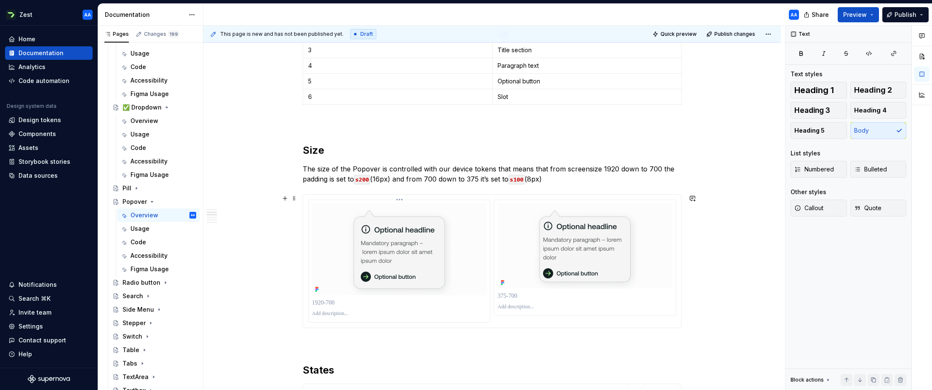
scroll to position [384, 0]
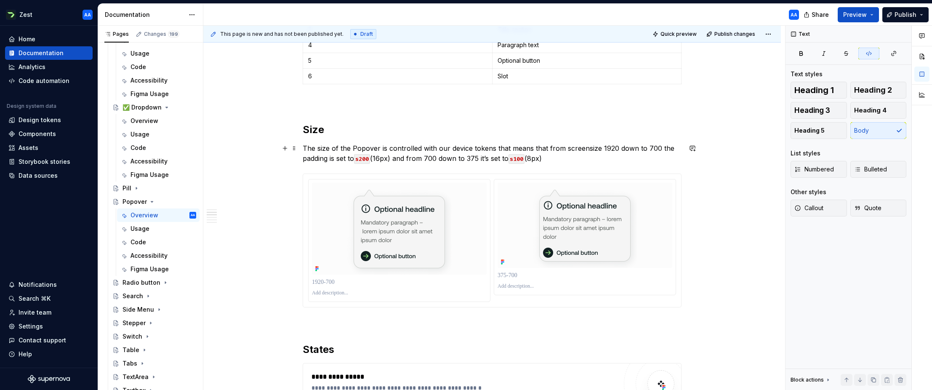
click at [534, 157] on p "The size of the Popover is controlled with our device tokens that means that fr…" at bounding box center [492, 153] width 379 height 20
click at [535, 164] on div "**********" at bounding box center [492, 324] width 379 height 1064
drag, startPoint x: 534, startPoint y: 158, endPoint x: 539, endPoint y: 157, distance: 4.7
click at [535, 158] on p "The size of the Popover is controlled with our device tokens that means that fr…" at bounding box center [492, 153] width 379 height 20
click at [539, 157] on p "The size of the Popover is controlled with our device tokens that means that fr…" at bounding box center [492, 153] width 379 height 20
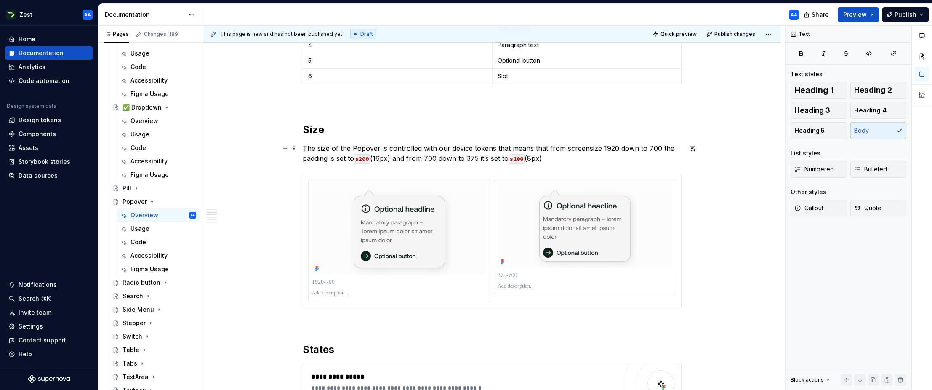
click at [538, 158] on p "The size of the Popover is controlled with our device tokens that means that fr…" at bounding box center [492, 153] width 379 height 20
click at [575, 159] on p "The size of the Popover is controlled with our device tokens that means that fr…" at bounding box center [492, 153] width 379 height 20
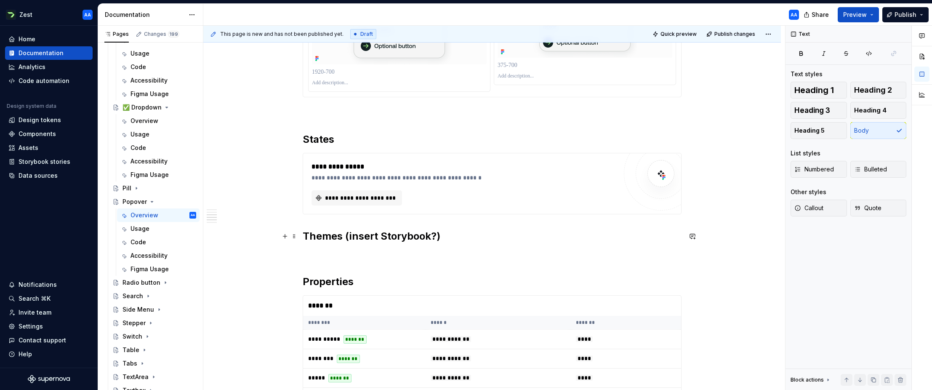
scroll to position [637, 0]
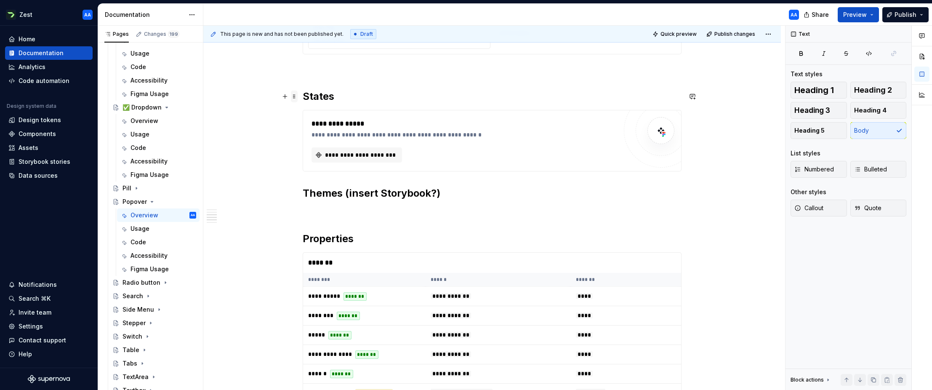
click at [297, 95] on span at bounding box center [294, 96] width 7 height 12
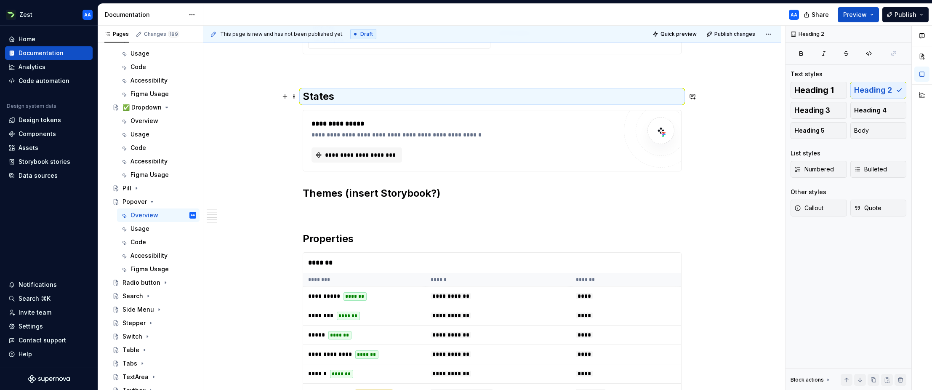
click at [300, 193] on div "**********" at bounding box center [491, 124] width 577 height 1211
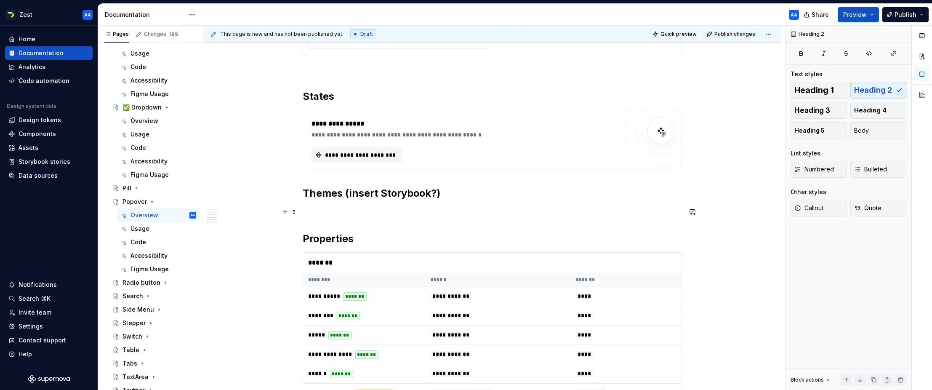
click at [308, 212] on p at bounding box center [492, 212] width 379 height 10
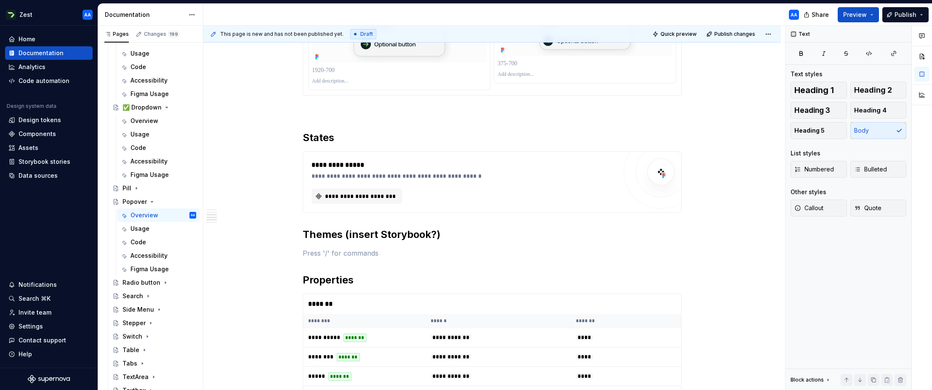
scroll to position [624, 0]
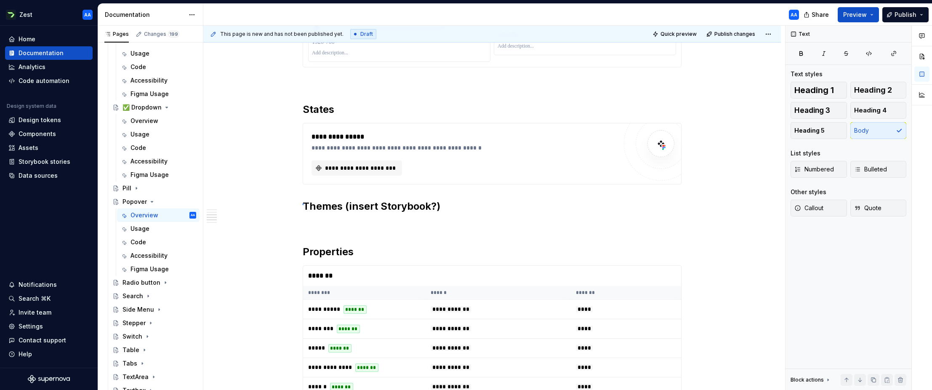
click at [302, 204] on div "**********" at bounding box center [493, 208] width 581 height 364
click at [312, 220] on p at bounding box center [492, 225] width 379 height 10
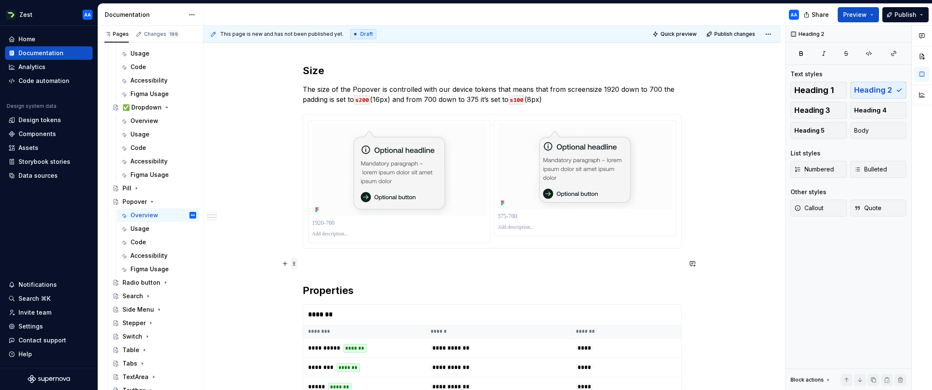
scroll to position [440, 0]
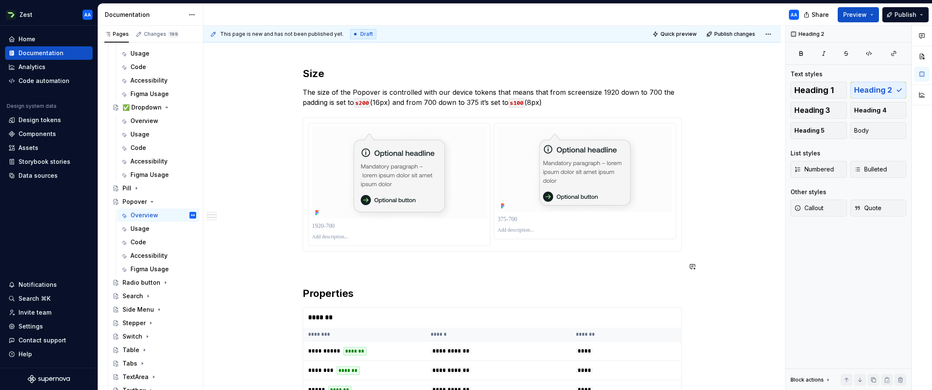
click at [374, 273] on div "**********" at bounding box center [492, 197] width 379 height 922
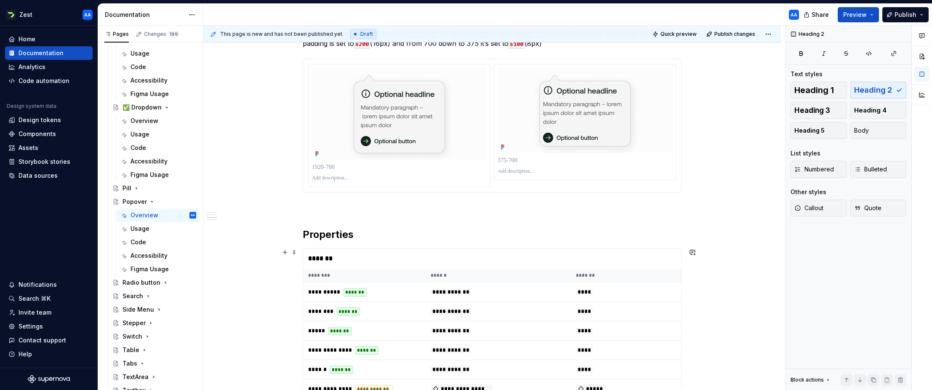
scroll to position [504, 0]
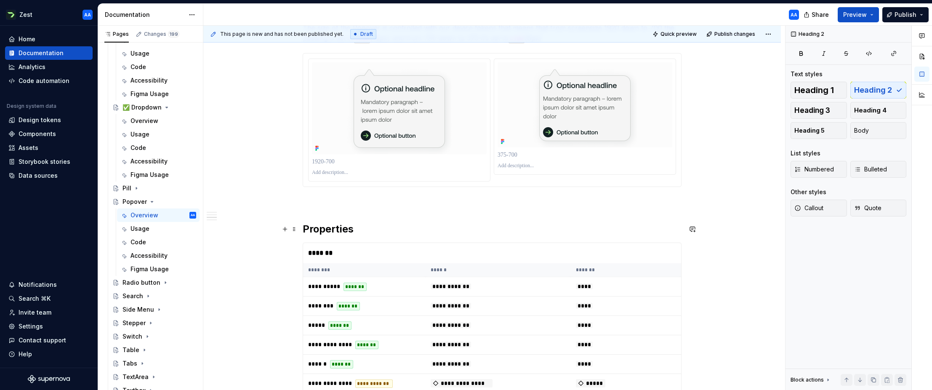
click at [424, 227] on h2 "Properties" at bounding box center [492, 228] width 379 height 13
click at [600, 14] on span "Preview" at bounding box center [855, 15] width 24 height 8
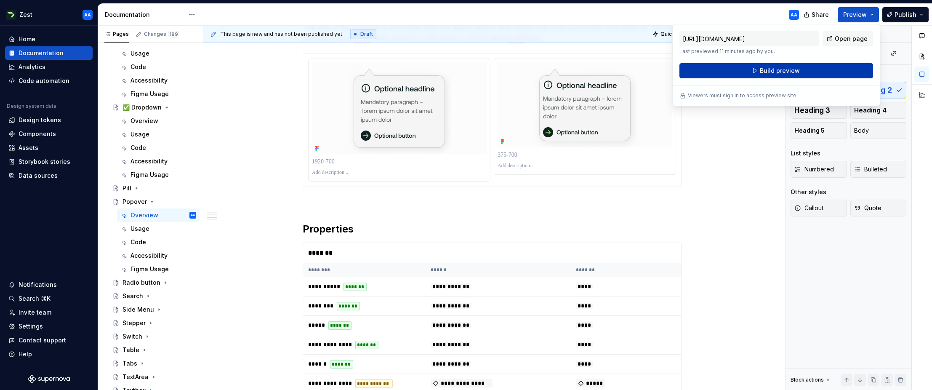
click at [600, 69] on span "Build preview" at bounding box center [779, 70] width 40 height 8
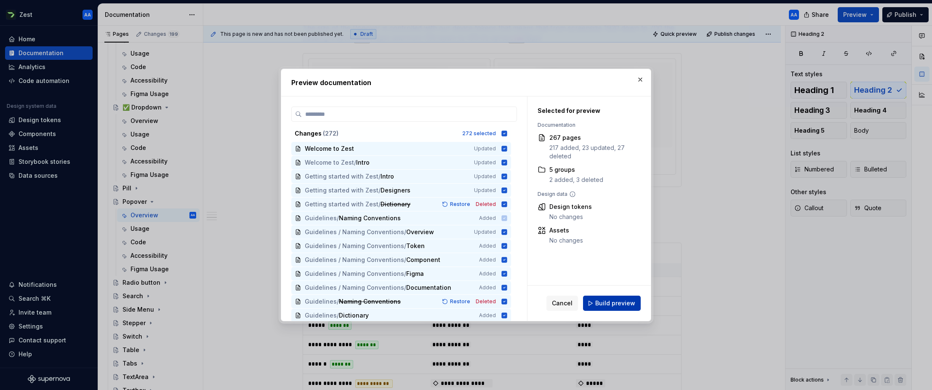
click at [600, 302] on span "Build preview" at bounding box center [615, 303] width 40 height 8
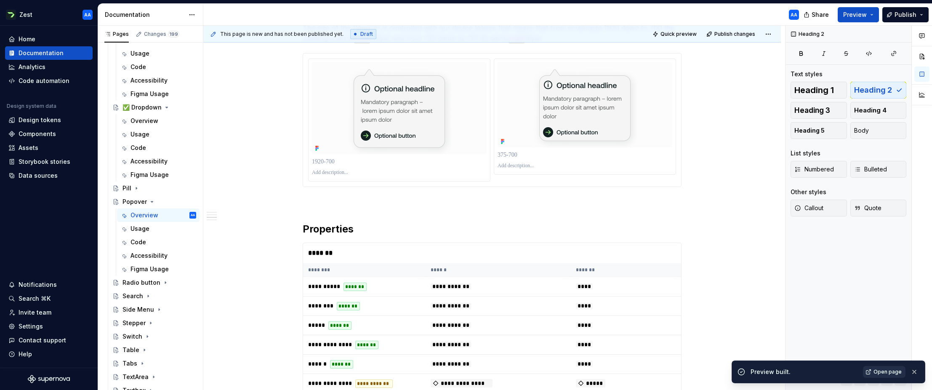
click at [600, 372] on span "Open page" at bounding box center [887, 371] width 28 height 7
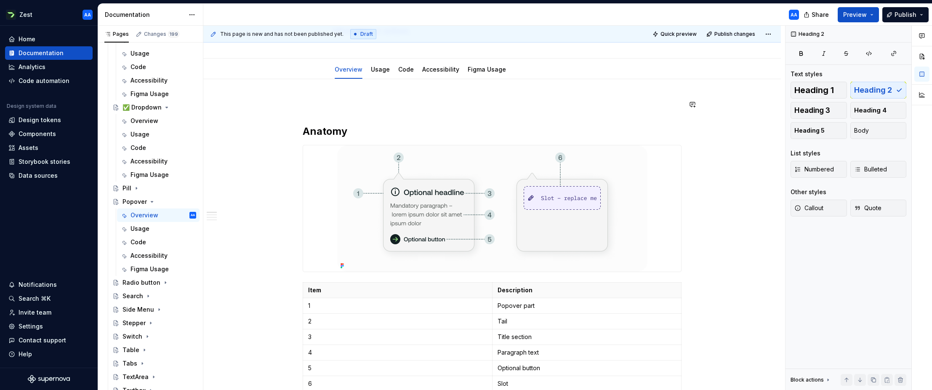
scroll to position [76, 0]
click at [147, 133] on div "Usage" at bounding box center [139, 134] width 19 height 8
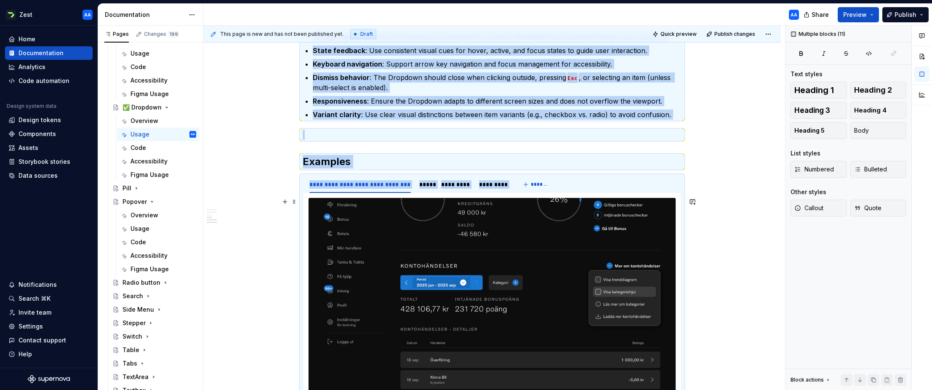
scroll to position [567, 0]
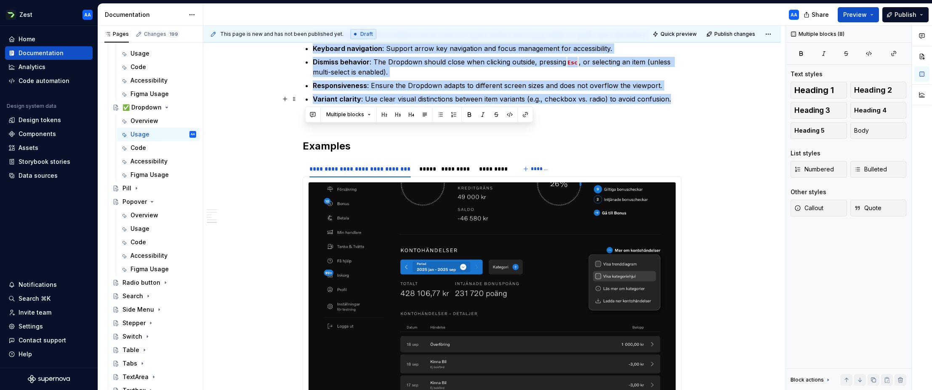
drag, startPoint x: 307, startPoint y: 82, endPoint x: 677, endPoint y: 101, distance: 370.4
click at [600, 101] on div "**********" at bounding box center [492, 36] width 379 height 834
copy div "Usage patterns Use when: You need to present a compact list of actions or optio…"
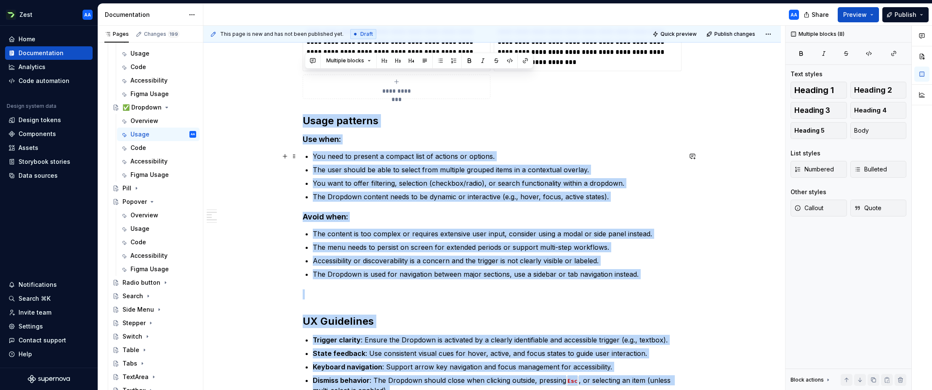
scroll to position [239, 0]
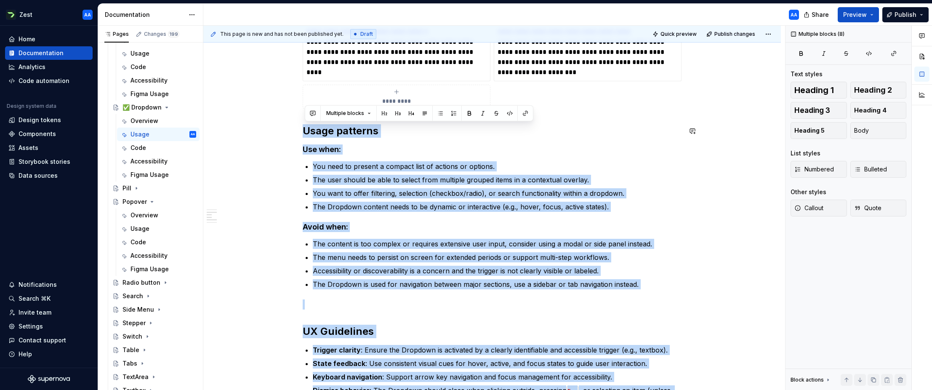
copy div "Usage patterns Use when: You need to present a compact list of actions or optio…"
click at [142, 201] on div "Popover" at bounding box center [134, 201] width 24 height 8
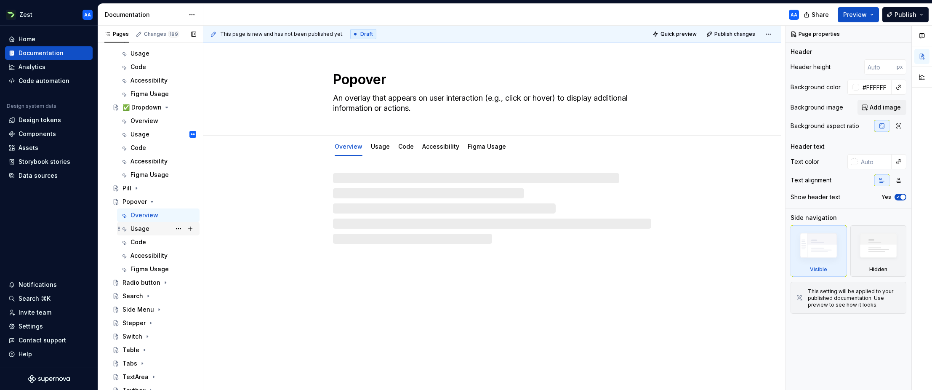
click at [142, 225] on div "Usage" at bounding box center [139, 228] width 19 height 8
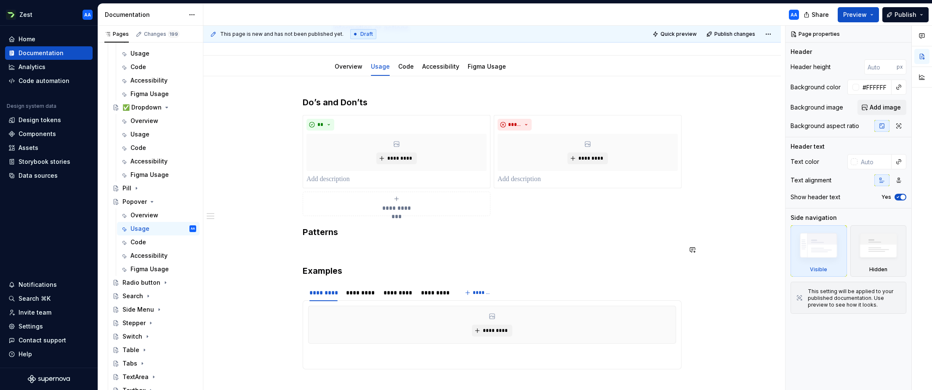
scroll to position [124, 0]
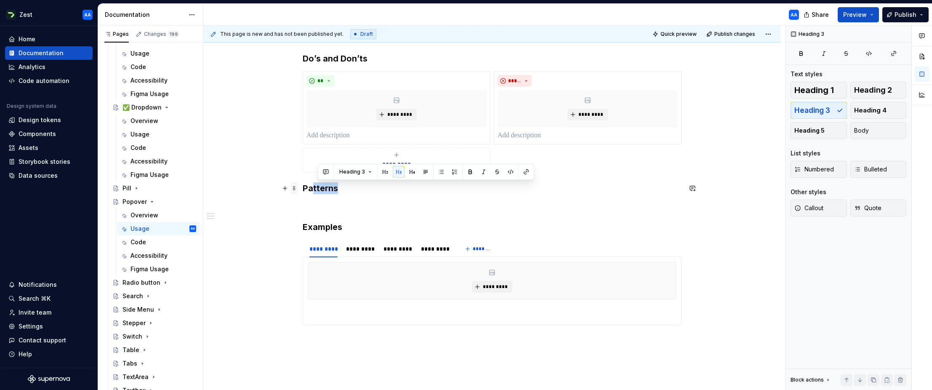
drag, startPoint x: 331, startPoint y: 189, endPoint x: 296, endPoint y: 189, distance: 34.9
click at [303, 189] on div "**********" at bounding box center [492, 204] width 379 height 303
click at [319, 189] on h3 "Patterns" at bounding box center [492, 188] width 379 height 12
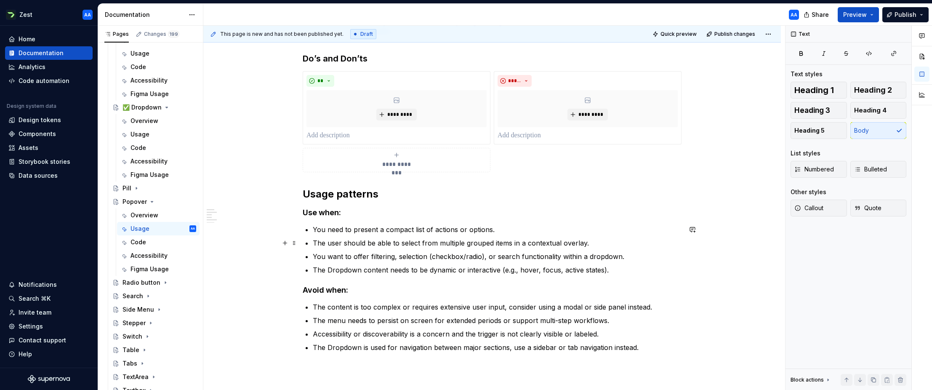
drag, startPoint x: 386, startPoint y: 241, endPoint x: 490, endPoint y: 248, distance: 104.2
click at [390, 242] on p "The user should be able to select from multiple grouped items in a contextual o…" at bounding box center [497, 243] width 369 height 10
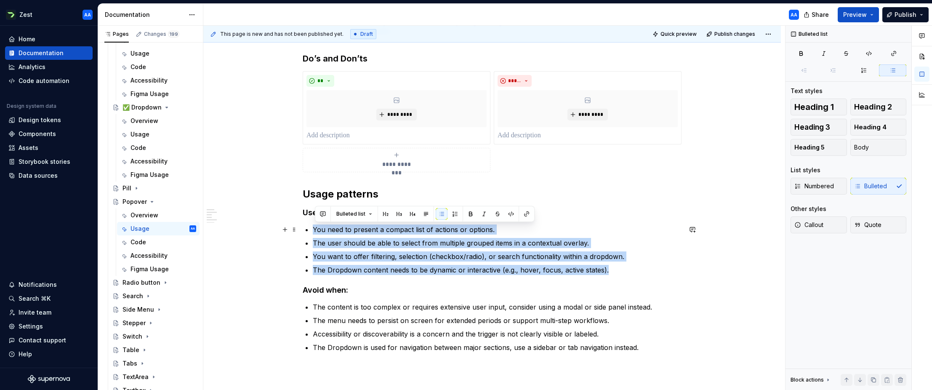
drag, startPoint x: 538, startPoint y: 269, endPoint x: 313, endPoint y: 229, distance: 228.1
click at [313, 229] on div "**********" at bounding box center [492, 351] width 379 height 597
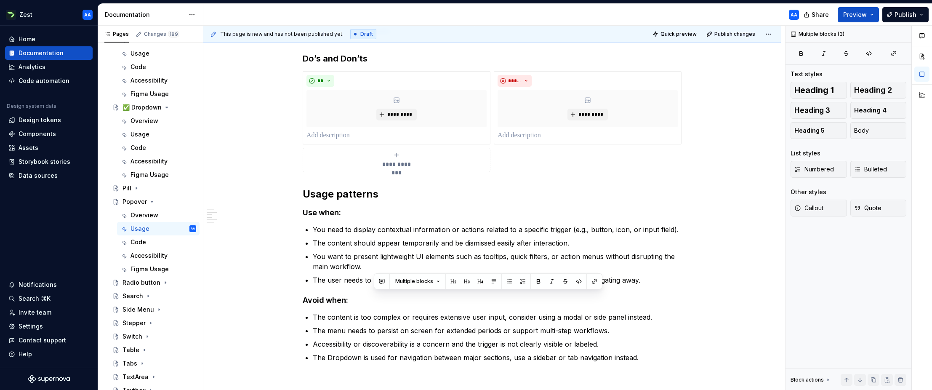
scroll to position [187, 0]
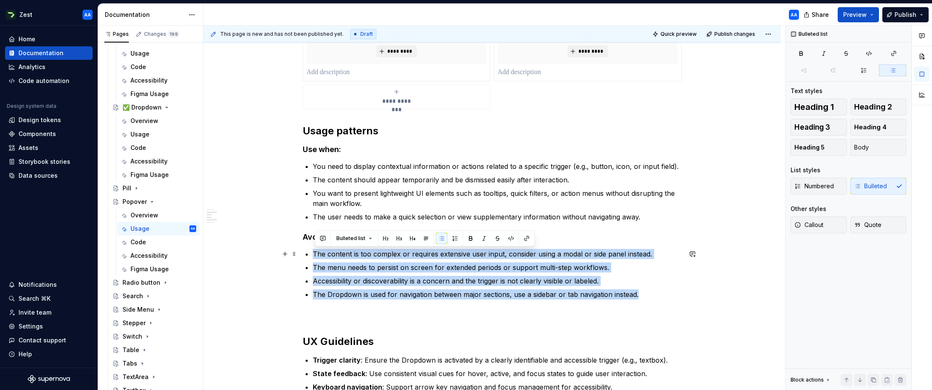
drag, startPoint x: 642, startPoint y: 359, endPoint x: 312, endPoint y: 253, distance: 346.5
click at [312, 253] on div "**********" at bounding box center [492, 293] width 379 height 608
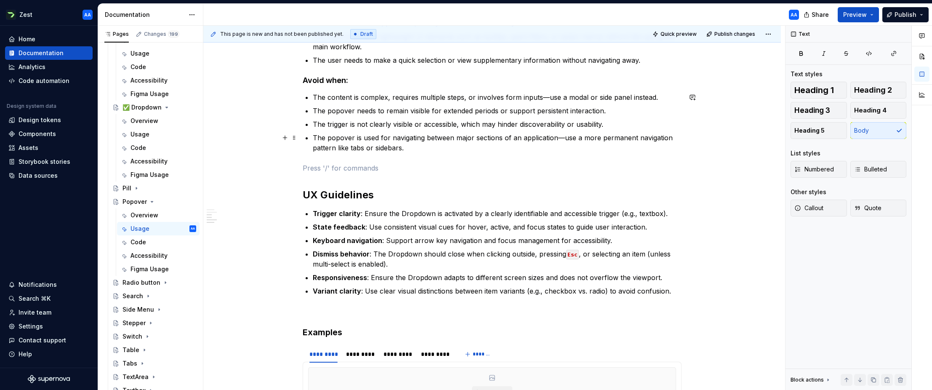
scroll to position [358, 0]
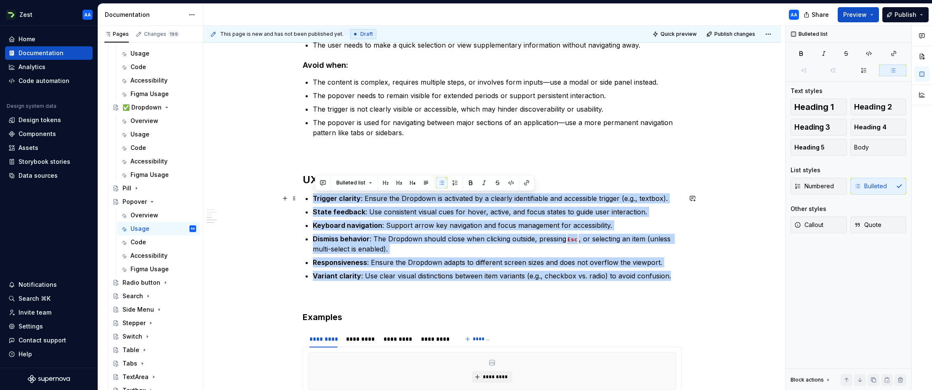
drag, startPoint x: 664, startPoint y: 276, endPoint x: 310, endPoint y: 194, distance: 363.4
click at [310, 194] on div "**********" at bounding box center [492, 127] width 379 height 618
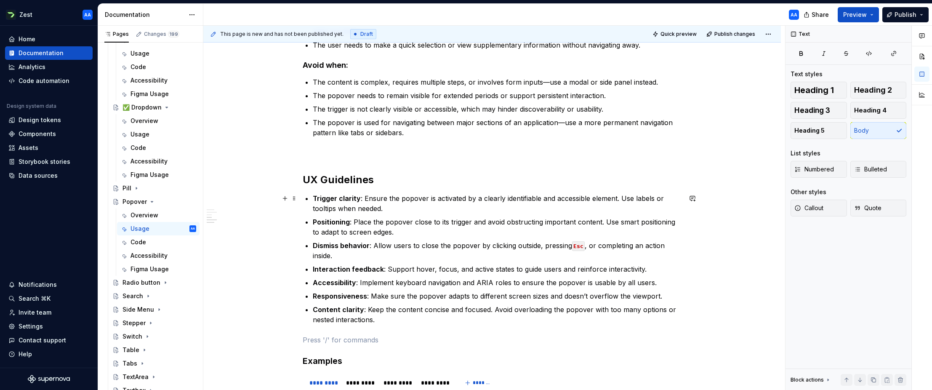
click at [270, 194] on div "**********" at bounding box center [491, 202] width 577 height 809
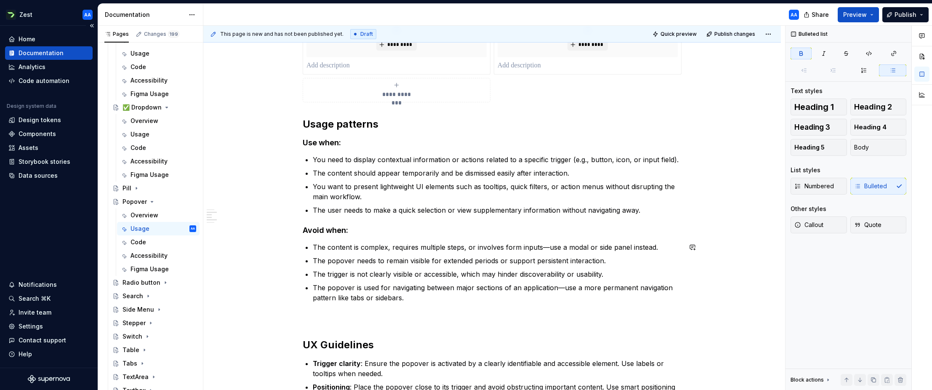
scroll to position [192, 0]
click at [296, 124] on span at bounding box center [294, 126] width 7 height 12
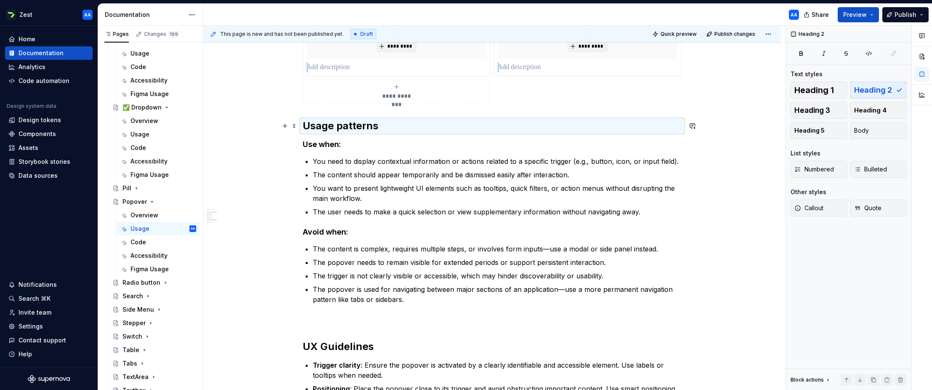
click at [254, 123] on div "**********" at bounding box center [491, 368] width 577 height 809
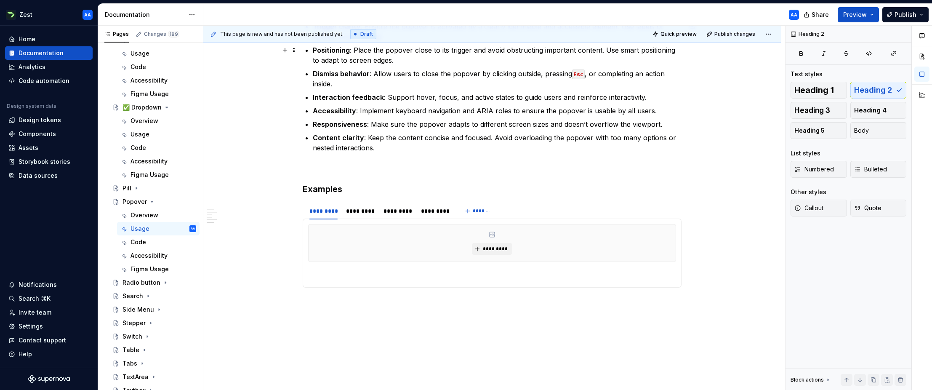
scroll to position [575, 0]
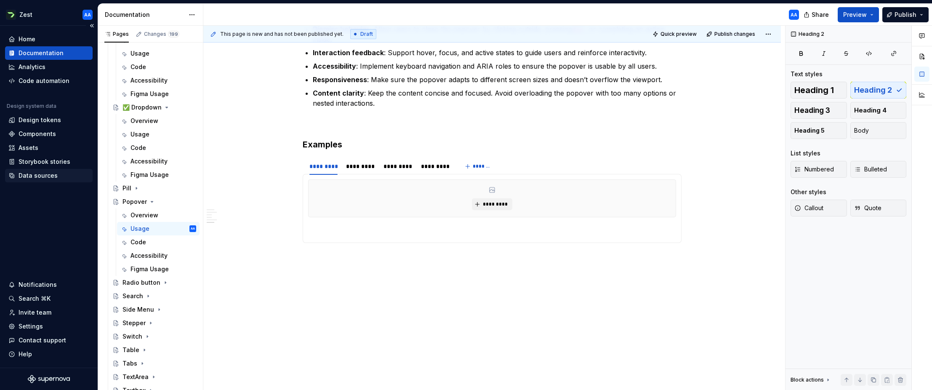
click at [43, 173] on div "Data sources" at bounding box center [38, 175] width 39 height 8
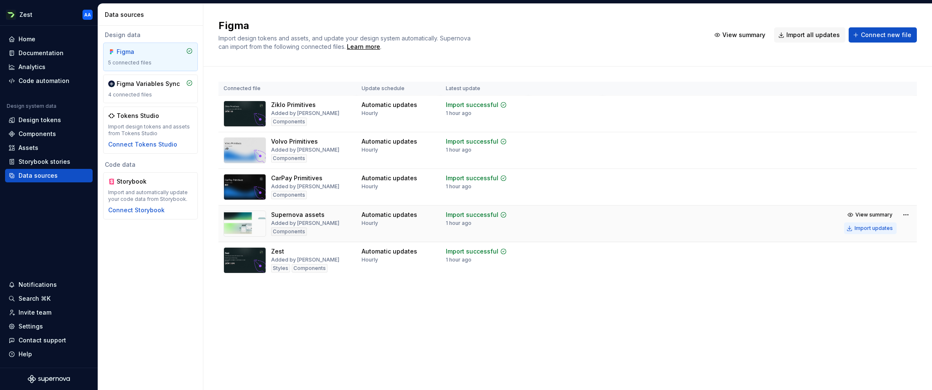
click at [600, 227] on div "Import updates" at bounding box center [873, 228] width 38 height 7
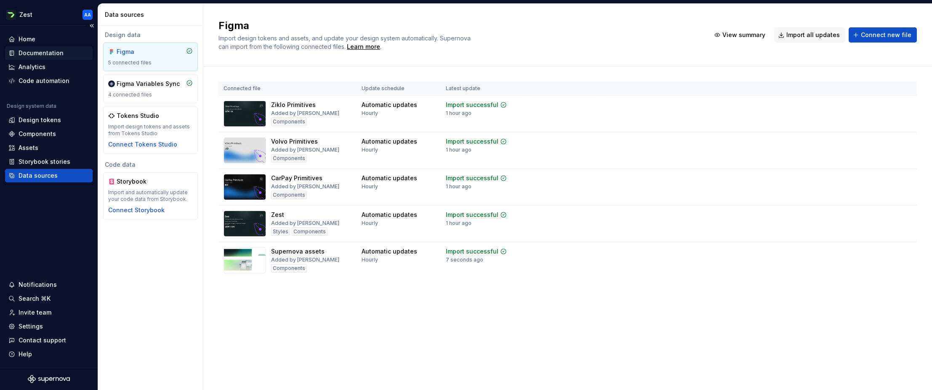
click at [49, 54] on div "Documentation" at bounding box center [41, 53] width 45 height 8
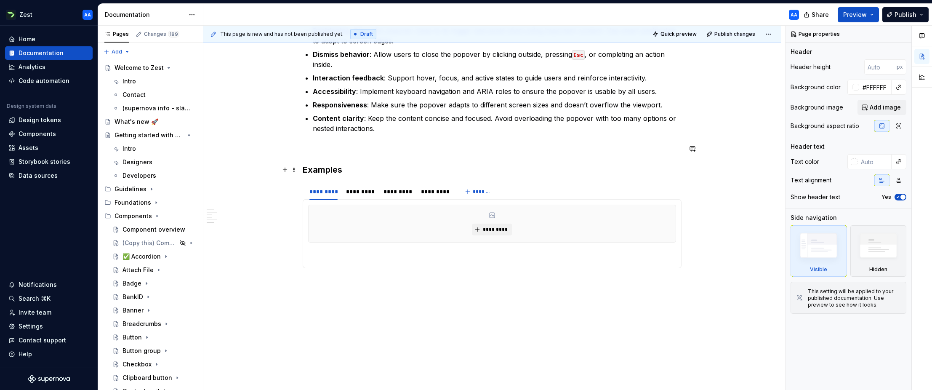
scroll to position [554, 0]
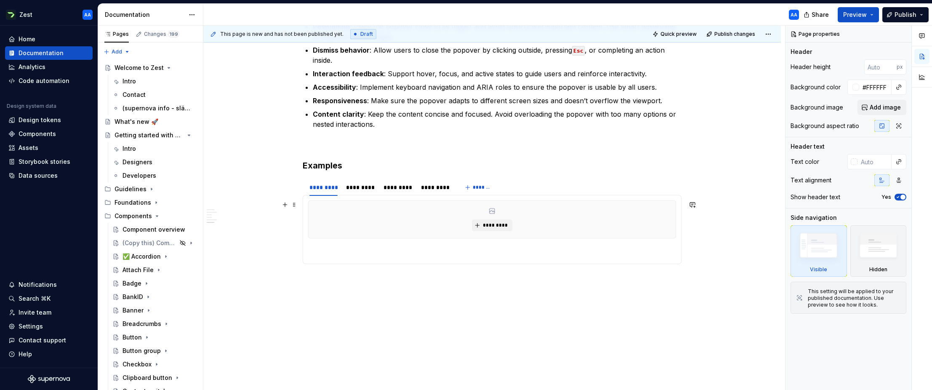
click at [345, 207] on div "*********" at bounding box center [491, 219] width 367 height 37
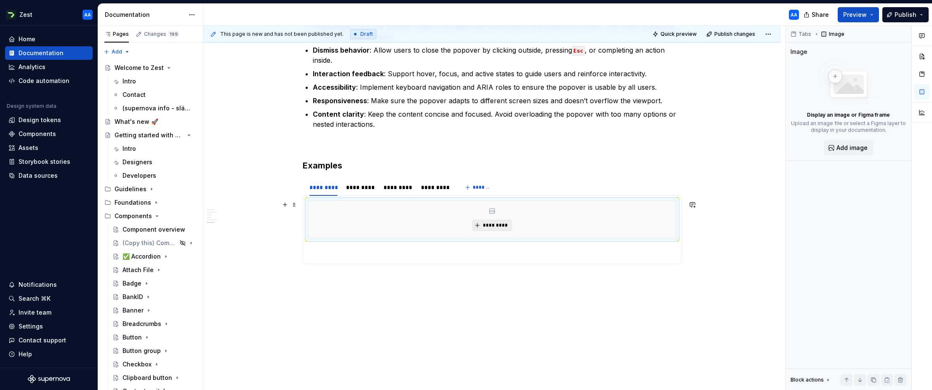
click at [491, 222] on span "*********" at bounding box center [495, 225] width 26 height 7
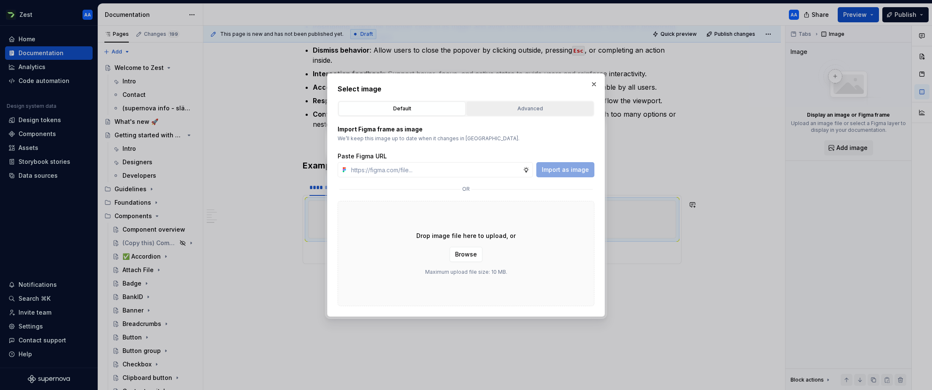
click at [508, 107] on div "Advanced" at bounding box center [529, 108] width 121 height 8
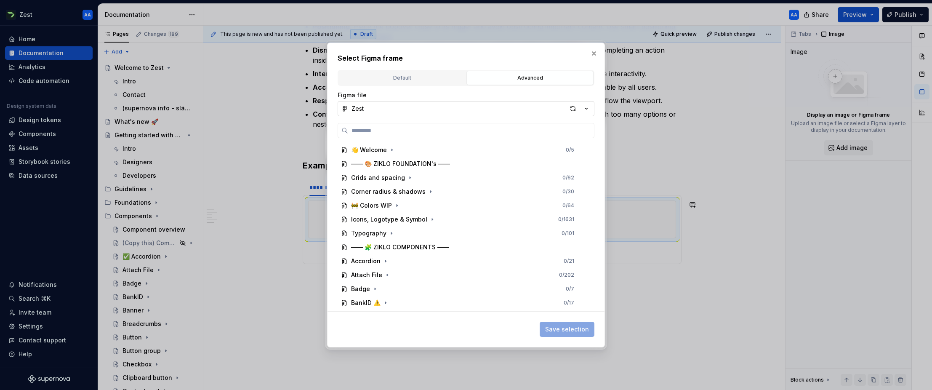
click at [585, 107] on icon "button" at bounding box center [586, 108] width 8 height 8
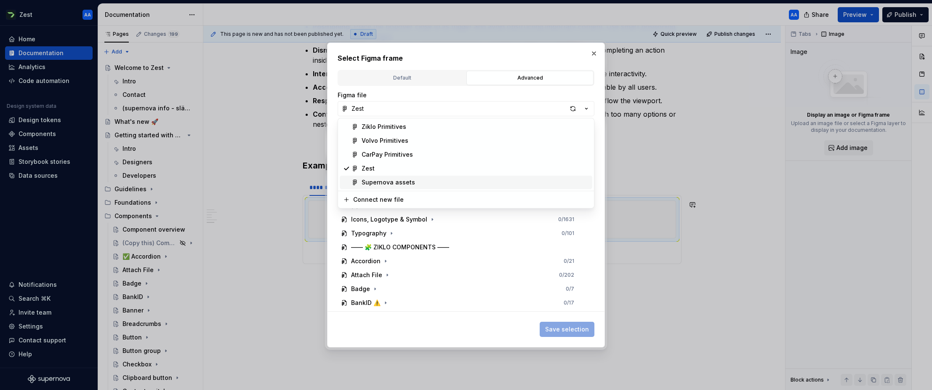
click at [388, 179] on div "Supernova assets" at bounding box center [387, 182] width 53 height 8
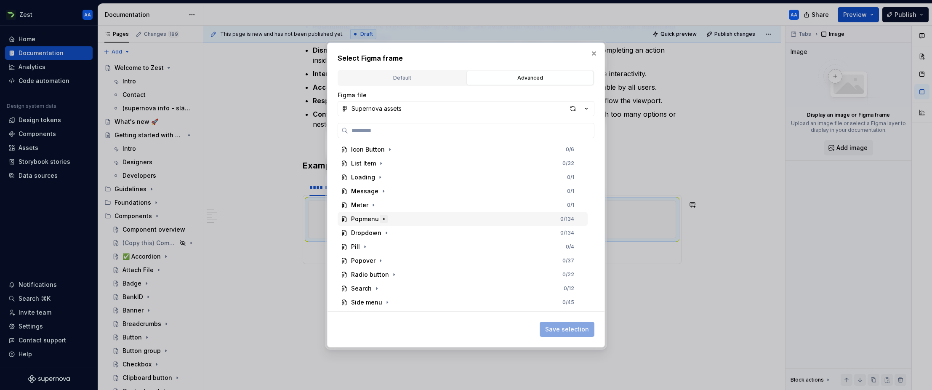
scroll to position [293, 0]
click at [378, 258] on icon "button" at bounding box center [380, 259] width 7 height 7
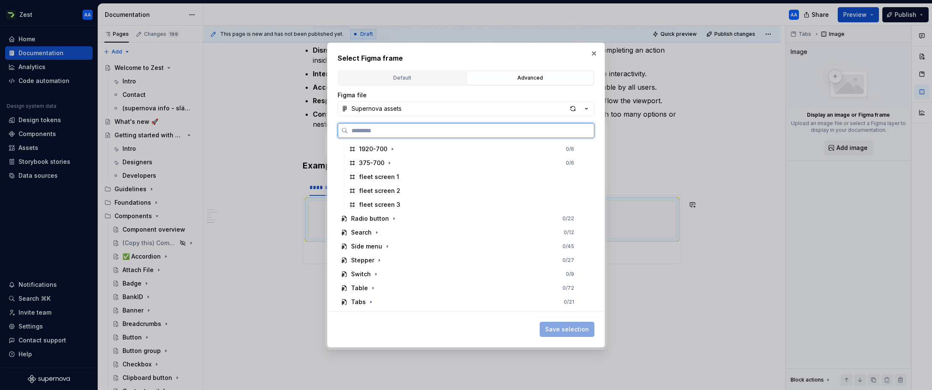
scroll to position [449, 0]
click at [384, 165] on div "fleet screen 1" at bounding box center [466, 159] width 242 height 13
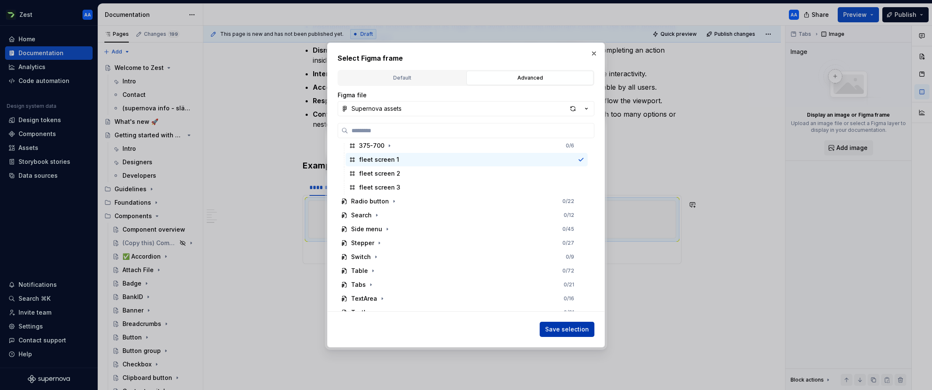
click at [560, 330] on span "Save selection" at bounding box center [567, 329] width 44 height 8
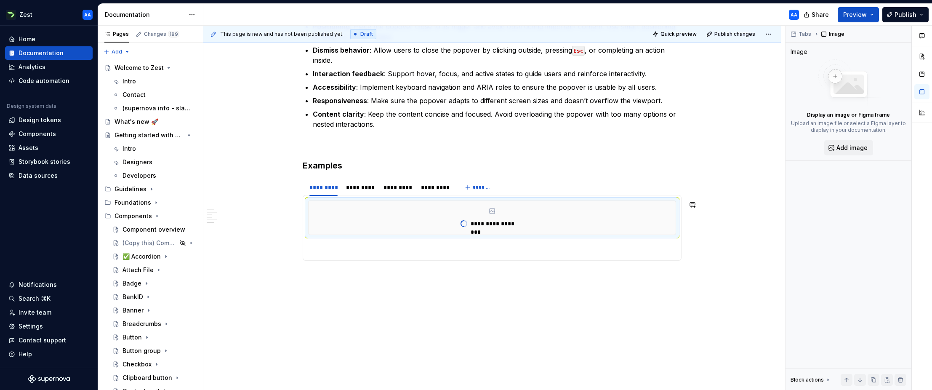
type textarea "*"
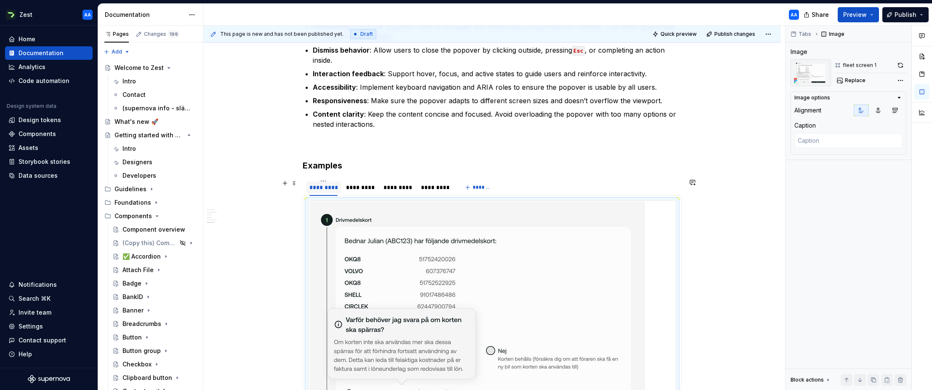
click at [330, 189] on div "*********" at bounding box center [323, 187] width 28 height 8
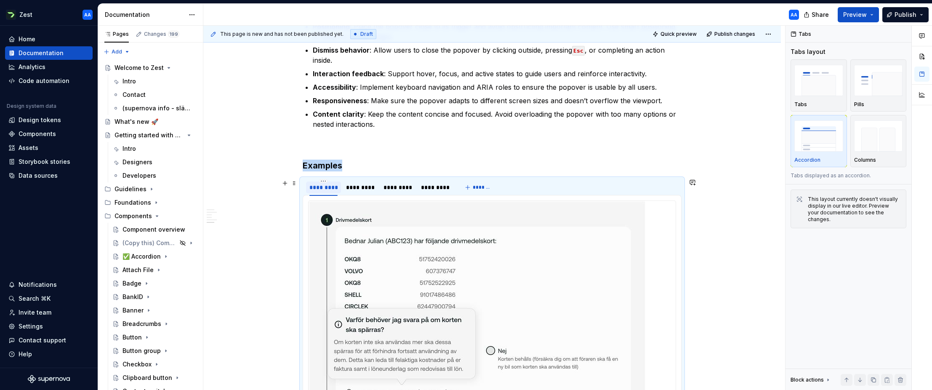
click at [330, 189] on div "*********" at bounding box center [323, 187] width 28 height 8
type input "*****"
click at [356, 189] on div "*********" at bounding box center [346, 187] width 29 height 8
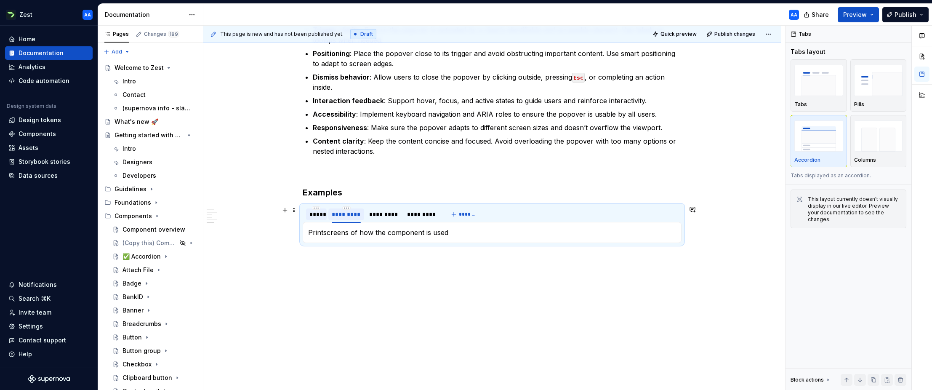
scroll to position [527, 0]
click at [351, 207] on html "Zest AA Home Documentation Analytics Code automation Design system data Design …" at bounding box center [466, 195] width 932 height 390
click at [365, 276] on div "Delete tab" at bounding box center [387, 277] width 55 height 8
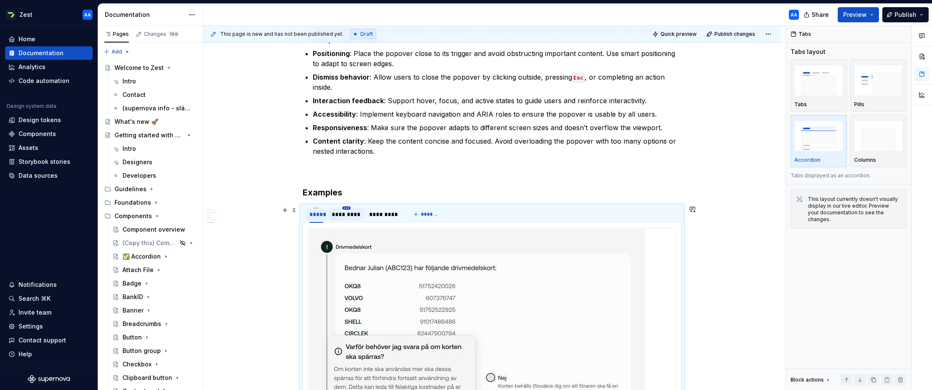
click at [349, 208] on html "Zest AA Home Documentation Analytics Code automation Design system data Design …" at bounding box center [466, 195] width 932 height 390
drag, startPoint x: 374, startPoint y: 275, endPoint x: 375, endPoint y: 266, distance: 8.9
click at [374, 275] on div "Delete tab" at bounding box center [387, 277] width 55 height 8
click at [347, 207] on html "Zest AA Home Documentation Analytics Code automation Design system data Design …" at bounding box center [466, 195] width 932 height 390
click at [369, 273] on div "Delete tab" at bounding box center [387, 277] width 55 height 8
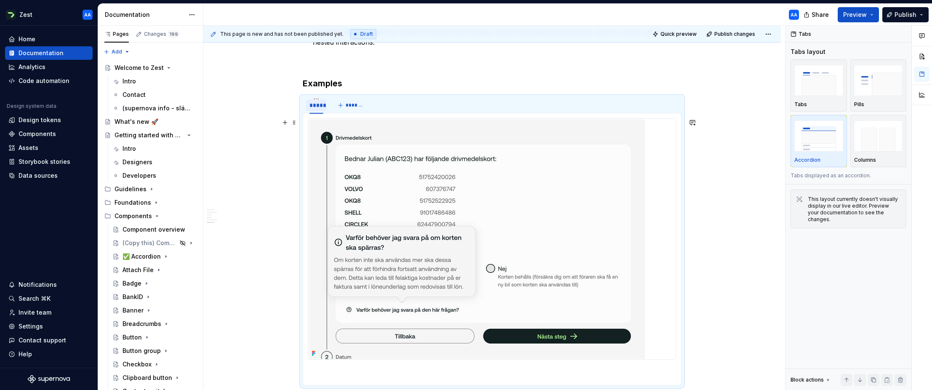
scroll to position [708, 0]
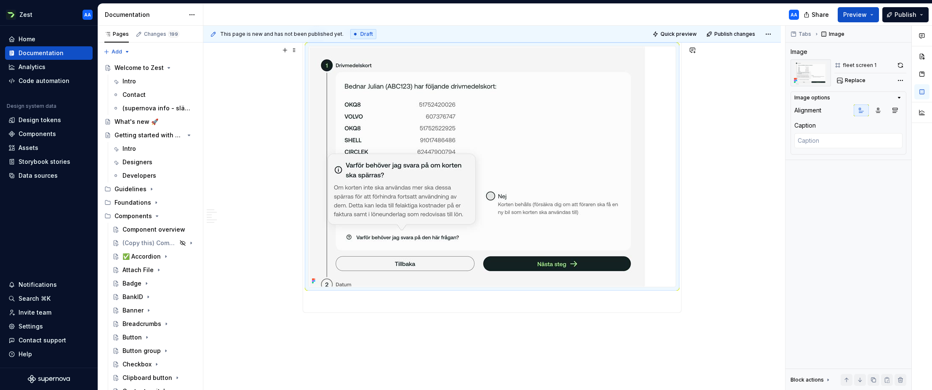
click at [382, 231] on img at bounding box center [476, 166] width 337 height 240
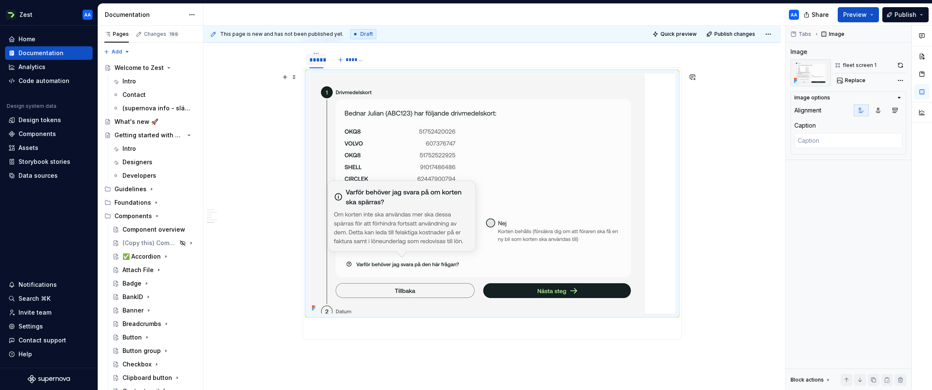
scroll to position [655, 0]
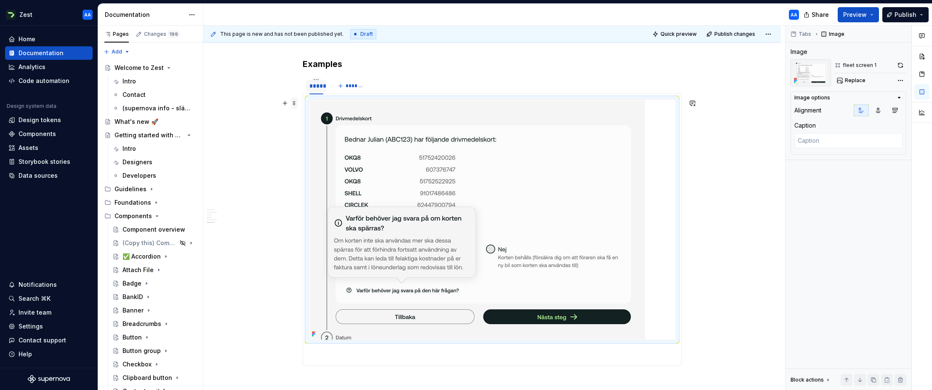
click at [295, 102] on span at bounding box center [294, 103] width 7 height 12
click at [320, 115] on div "Duplicate" at bounding box center [335, 116] width 55 height 8
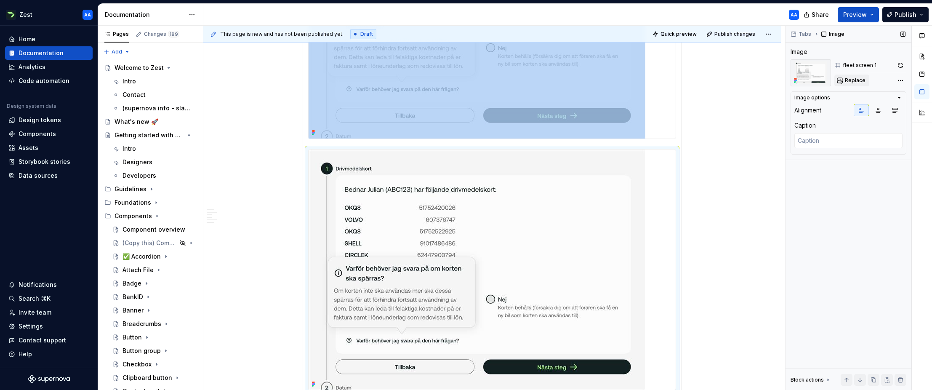
click at [600, 78] on span "Replace" at bounding box center [854, 80] width 21 height 7
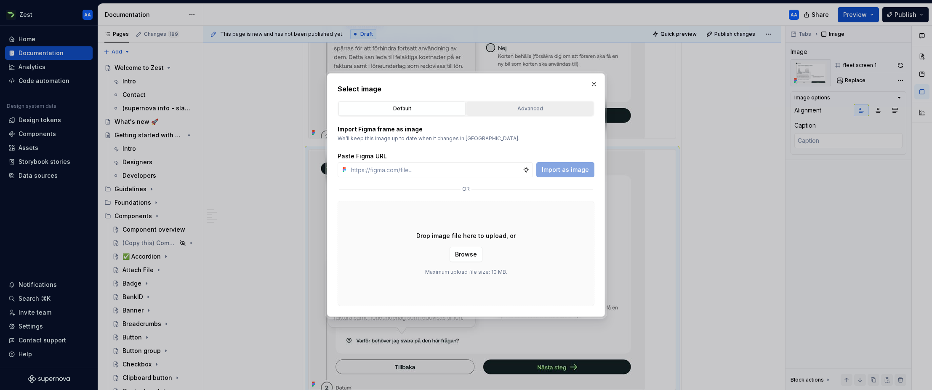
click at [532, 106] on div "Advanced" at bounding box center [529, 108] width 121 height 8
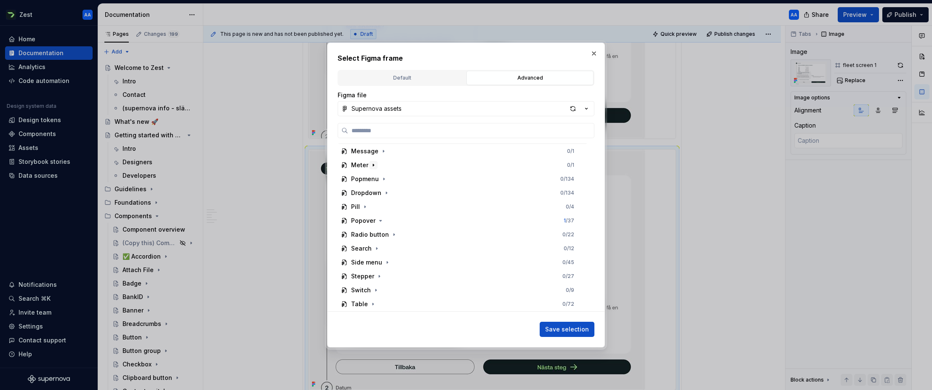
scroll to position [333, 0]
click at [378, 218] on icon "button" at bounding box center [380, 219] width 7 height 7
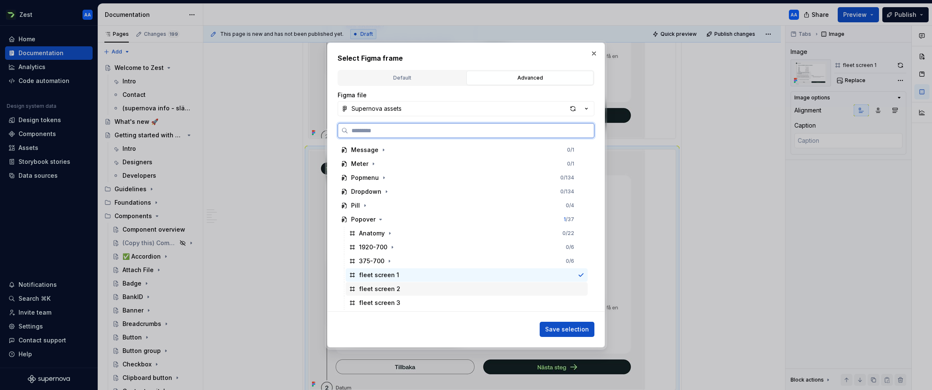
click at [387, 284] on div "fleet screen 2" at bounding box center [379, 288] width 41 height 8
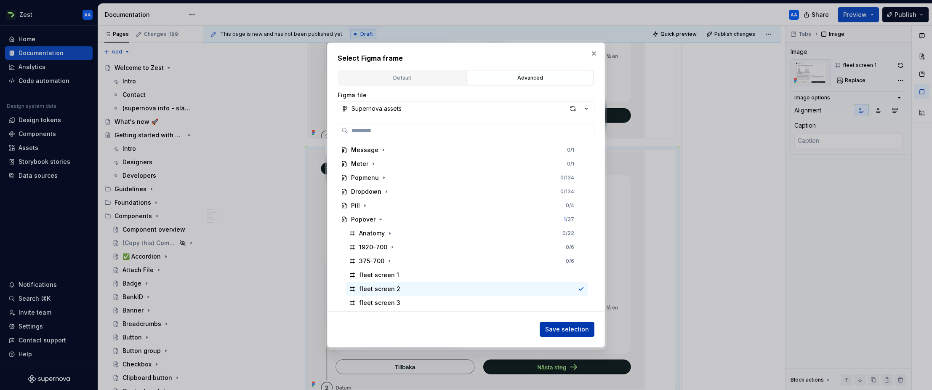
click at [555, 327] on span "Save selection" at bounding box center [567, 329] width 44 height 8
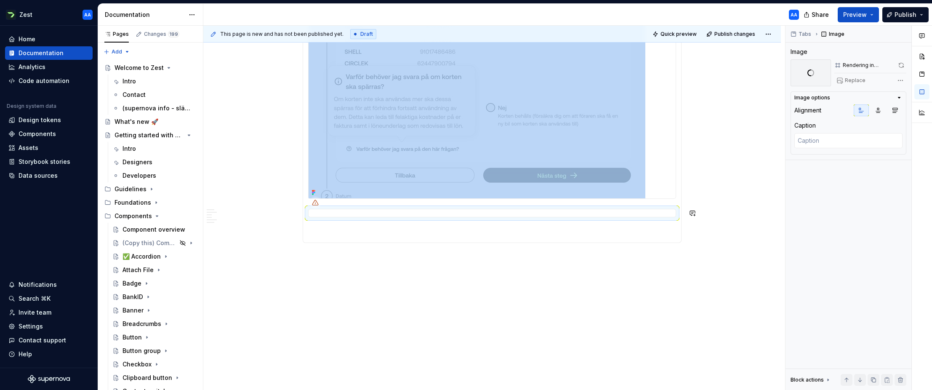
scroll to position [823, 0]
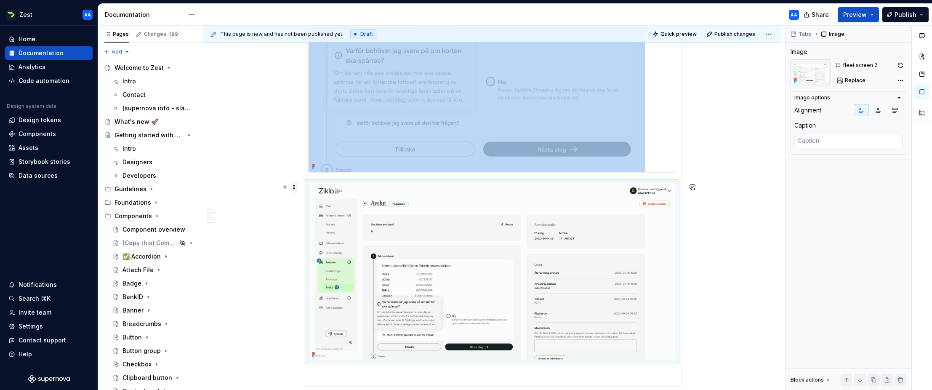
click at [295, 187] on span at bounding box center [294, 187] width 7 height 12
click at [315, 201] on div "Duplicate" at bounding box center [335, 200] width 55 height 8
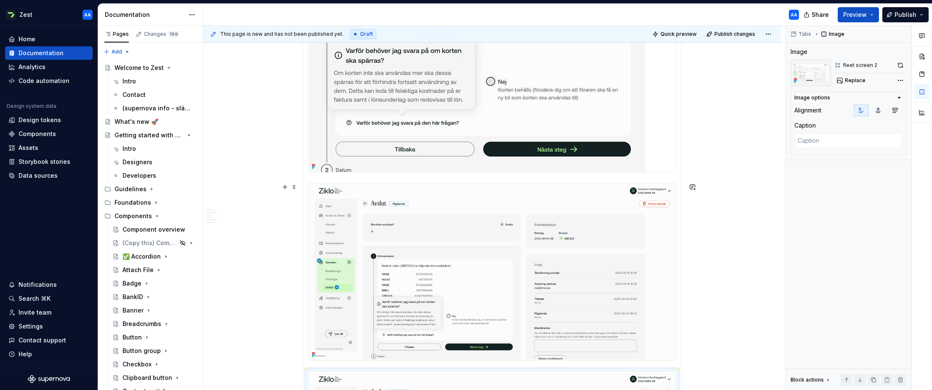
scroll to position [982, 0]
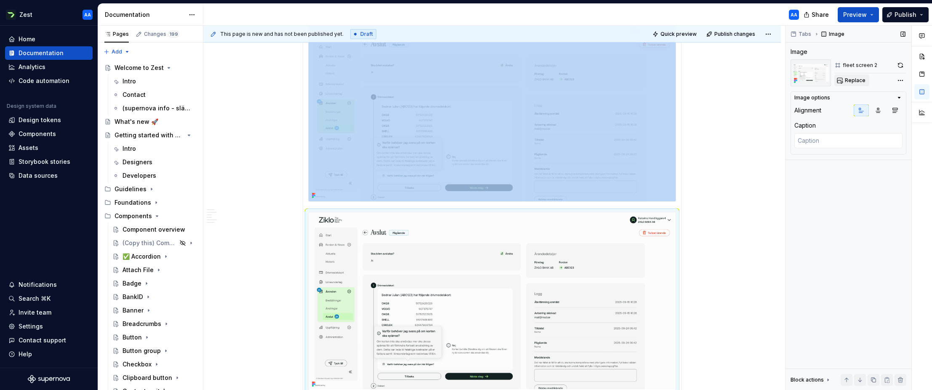
click at [600, 79] on span "Replace" at bounding box center [854, 80] width 21 height 7
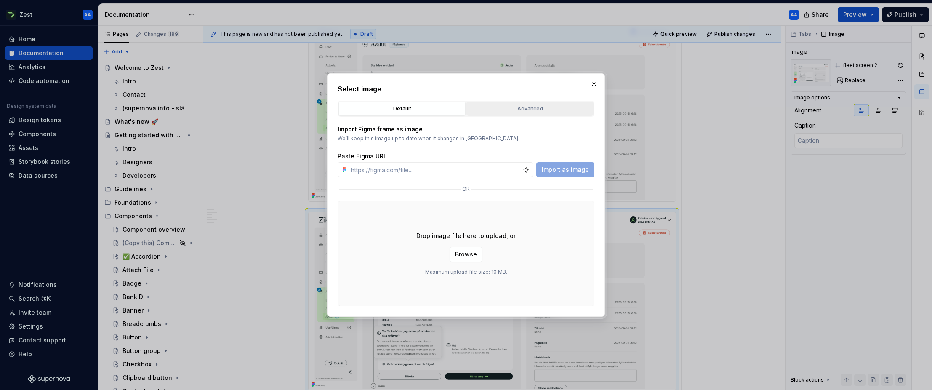
click at [502, 112] on div "Advanced" at bounding box center [529, 108] width 121 height 8
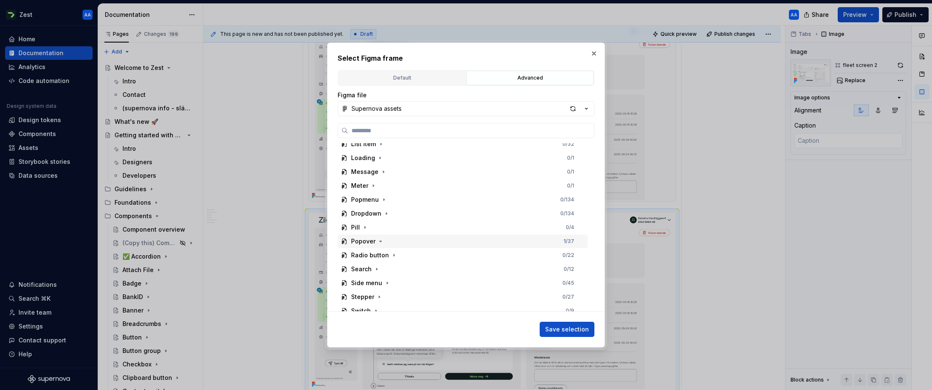
scroll to position [312, 0]
click at [361, 240] on div "Popover" at bounding box center [363, 240] width 24 height 8
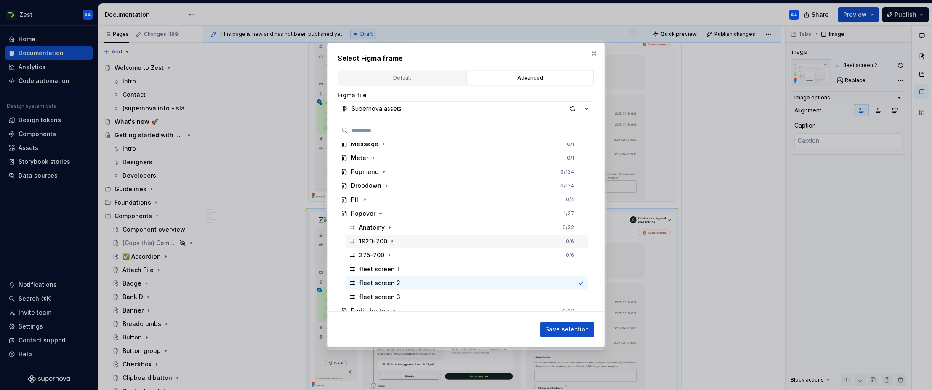
scroll to position [355, 0]
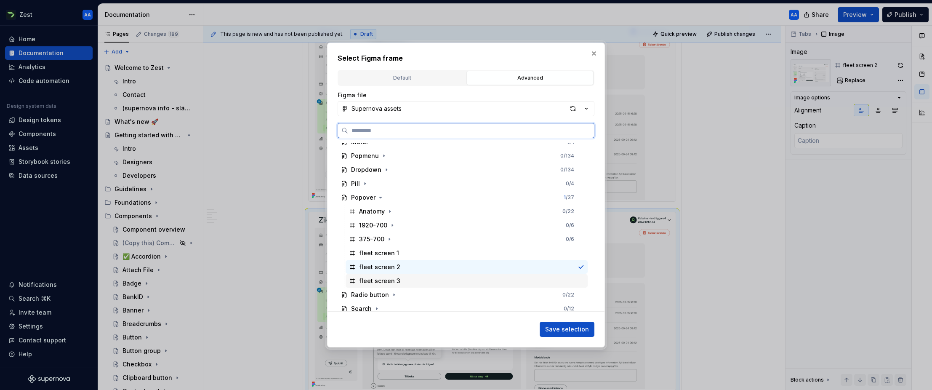
drag, startPoint x: 379, startPoint y: 279, endPoint x: 390, endPoint y: 281, distance: 11.2
click at [379, 279] on div "fleet screen 3" at bounding box center [379, 280] width 41 height 8
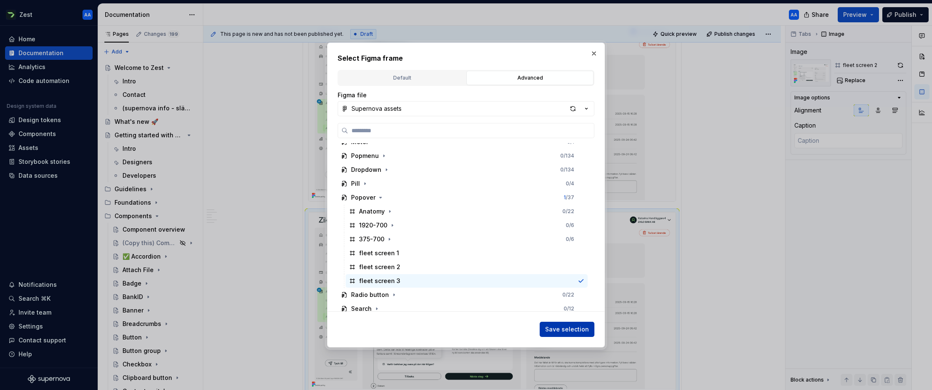
click at [568, 330] on span "Save selection" at bounding box center [567, 329] width 44 height 8
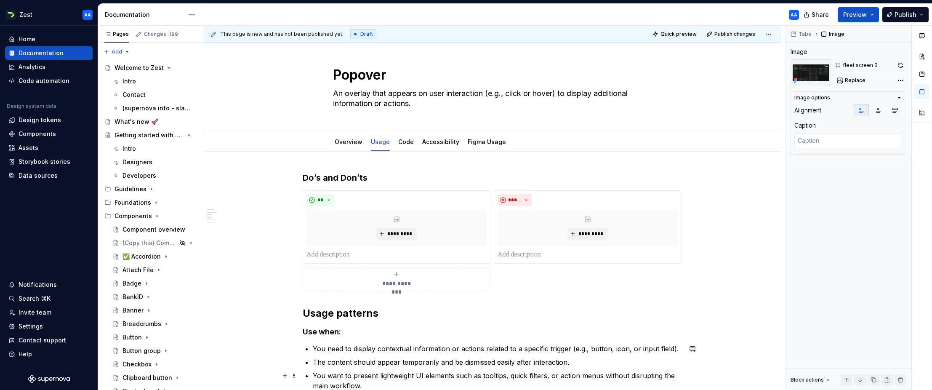
scroll to position [0, 0]
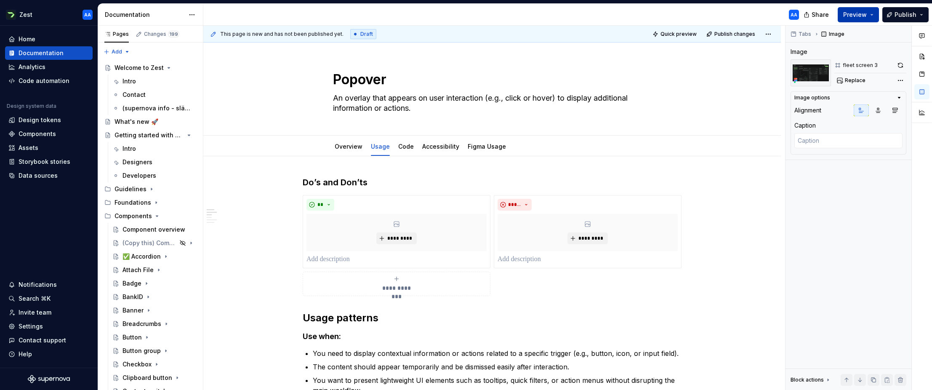
click at [600, 13] on button "Preview" at bounding box center [857, 14] width 41 height 15
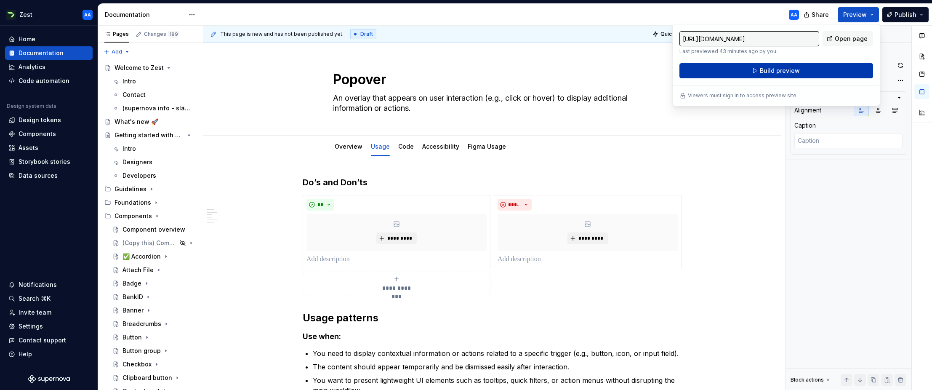
click at [600, 68] on button "Build preview" at bounding box center [776, 70] width 194 height 15
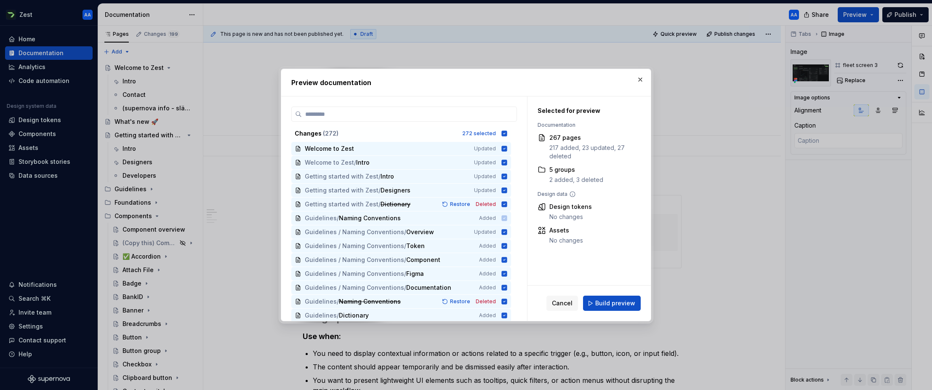
click at [600, 302] on span "Build preview" at bounding box center [615, 303] width 40 height 8
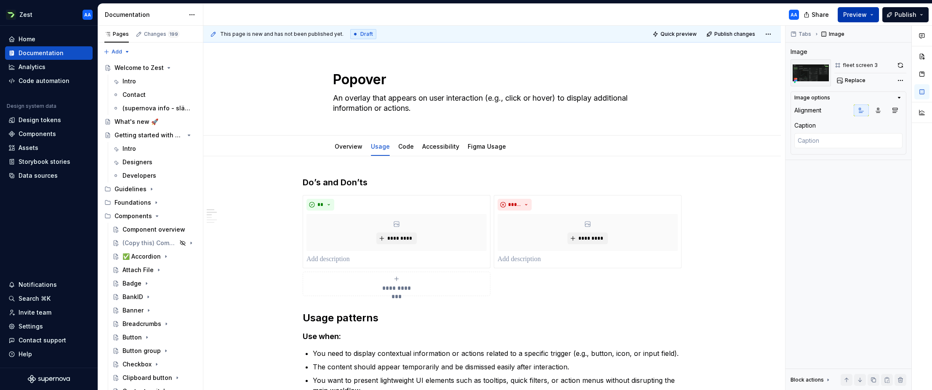
click at [600, 13] on span "Preview" at bounding box center [855, 15] width 24 height 8
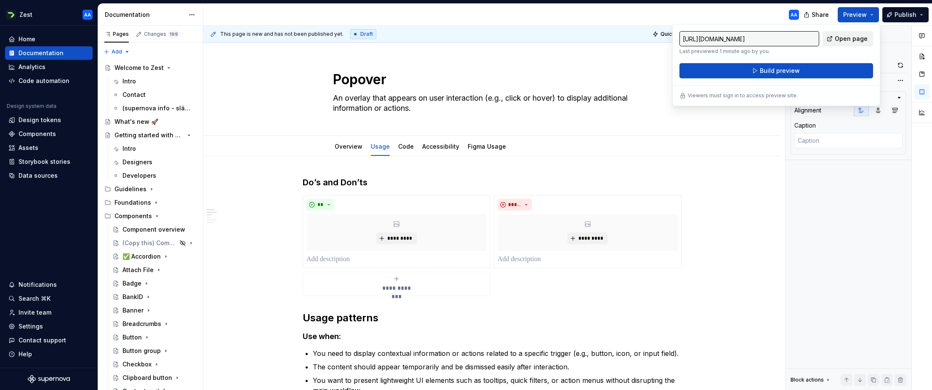
click at [600, 38] on span "Open page" at bounding box center [850, 39] width 33 height 8
click at [329, 180] on h3 "Do’s and Don’ts" at bounding box center [492, 182] width 379 height 12
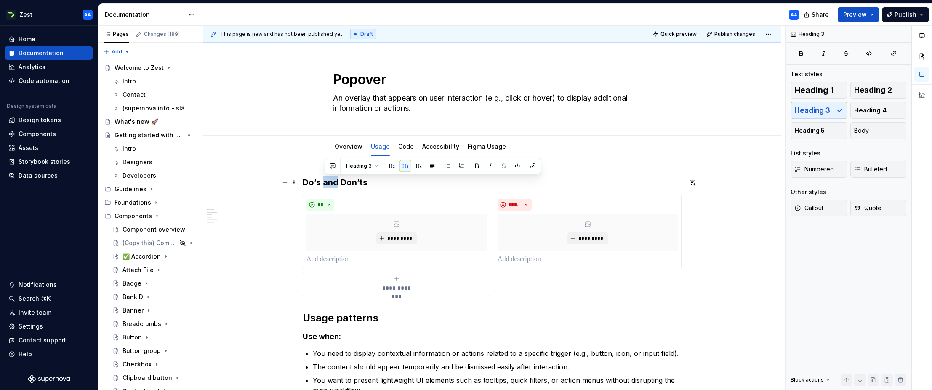
click at [329, 180] on h3 "Do’s and Don’ts" at bounding box center [492, 182] width 379 height 12
drag, startPoint x: 347, startPoint y: 182, endPoint x: 310, endPoint y: 177, distance: 37.3
click at [358, 165] on button "Heading 3" at bounding box center [342, 166] width 40 height 12
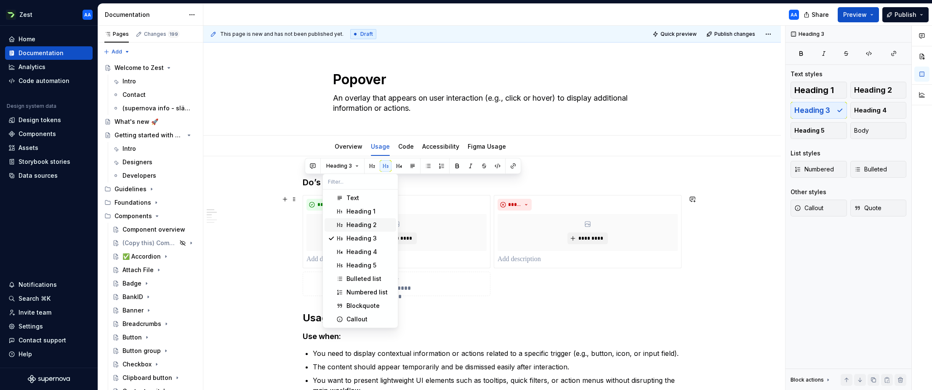
click at [362, 226] on div "Heading 2" at bounding box center [361, 224] width 30 height 8
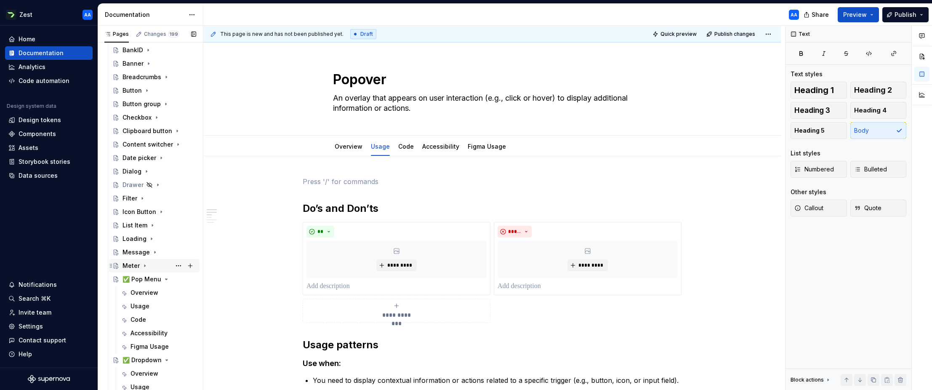
scroll to position [248, 0]
click at [148, 272] on div "✅ Pop Menu" at bounding box center [159, 278] width 74 height 12
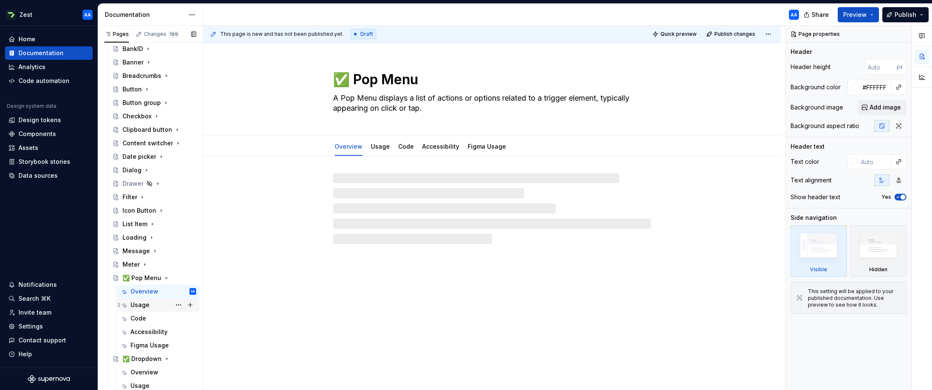
click at [141, 303] on div "Usage" at bounding box center [139, 304] width 19 height 8
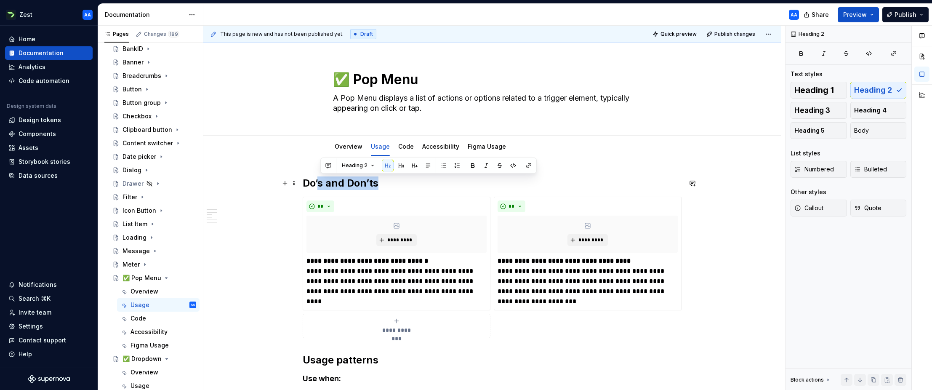
drag, startPoint x: 380, startPoint y: 183, endPoint x: 322, endPoint y: 183, distance: 57.2
click at [322, 183] on h2 "Do’s and Don’ts" at bounding box center [492, 182] width 379 height 13
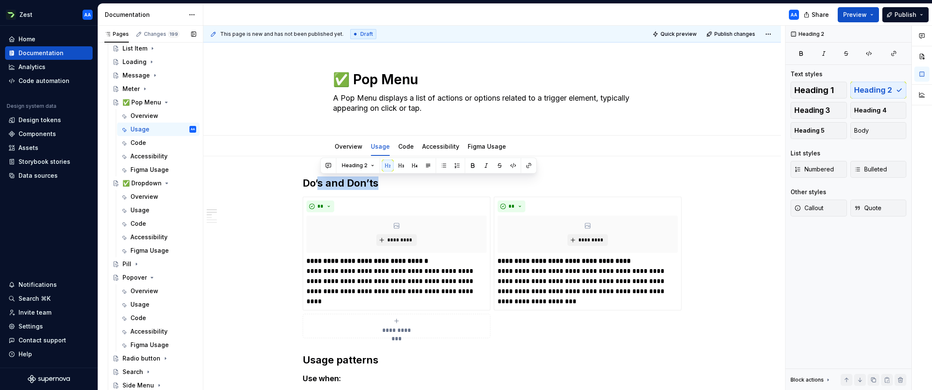
scroll to position [426, 0]
click at [140, 301] on div "Usage" at bounding box center [139, 301] width 19 height 8
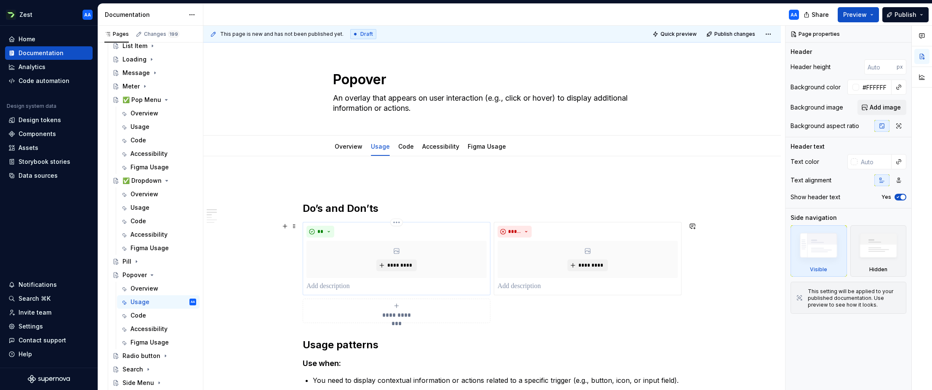
type textarea "*"
click at [348, 284] on p at bounding box center [396, 286] width 180 height 10
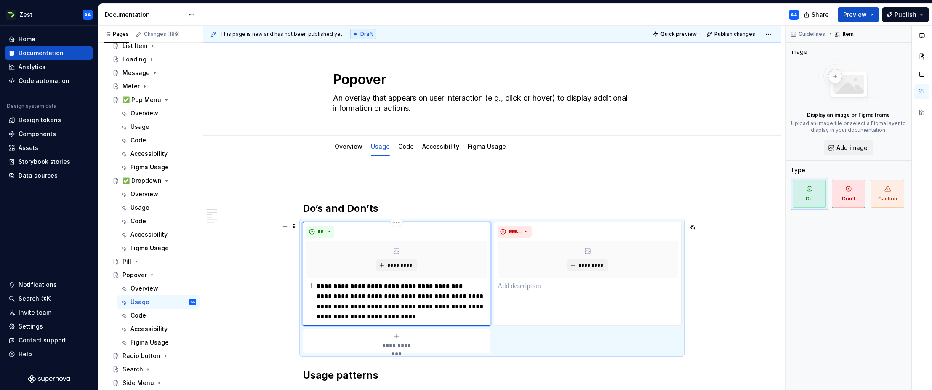
drag, startPoint x: 319, startPoint y: 286, endPoint x: 324, endPoint y: 285, distance: 4.3
click at [321, 285] on strong "**********" at bounding box center [389, 286] width 146 height 6
drag, startPoint x: 332, startPoint y: 285, endPoint x: 304, endPoint y: 285, distance: 27.4
click at [304, 285] on div "**********" at bounding box center [397, 274] width 188 height 104
type textarea "*"
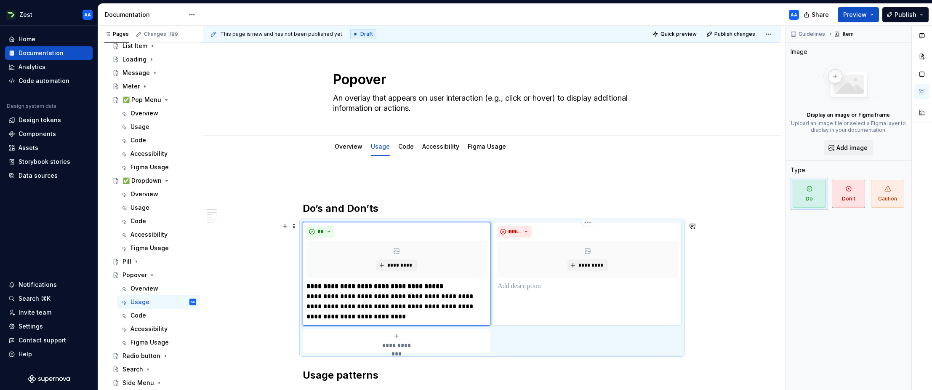
click at [518, 286] on p at bounding box center [587, 286] width 180 height 10
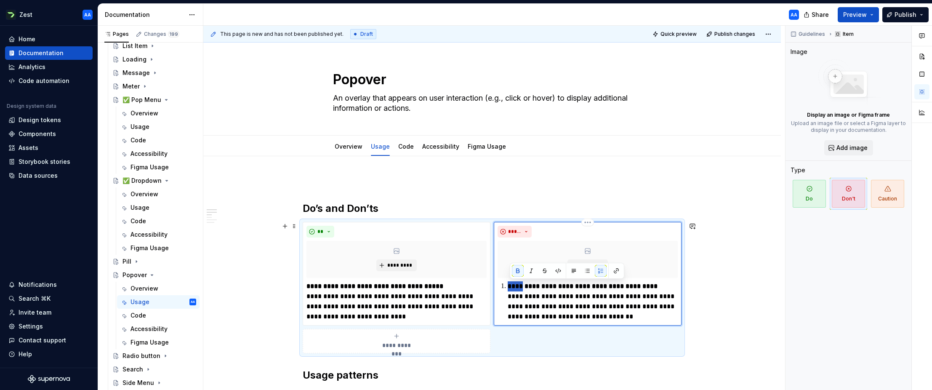
drag, startPoint x: 525, startPoint y: 287, endPoint x: 507, endPoint y: 287, distance: 18.1
click at [507, 287] on li "**********" at bounding box center [592, 301] width 170 height 40
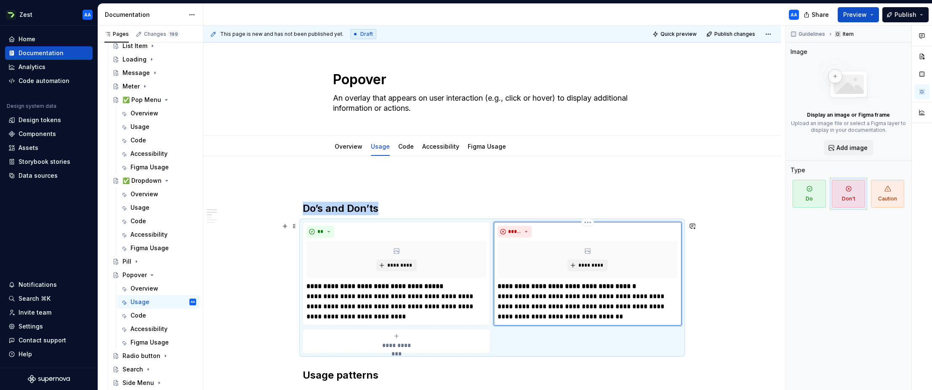
click at [591, 229] on div "*****" at bounding box center [587, 232] width 180 height 12
click at [600, 193] on span "Do" at bounding box center [808, 194] width 33 height 28
click at [297, 225] on span at bounding box center [294, 226] width 7 height 12
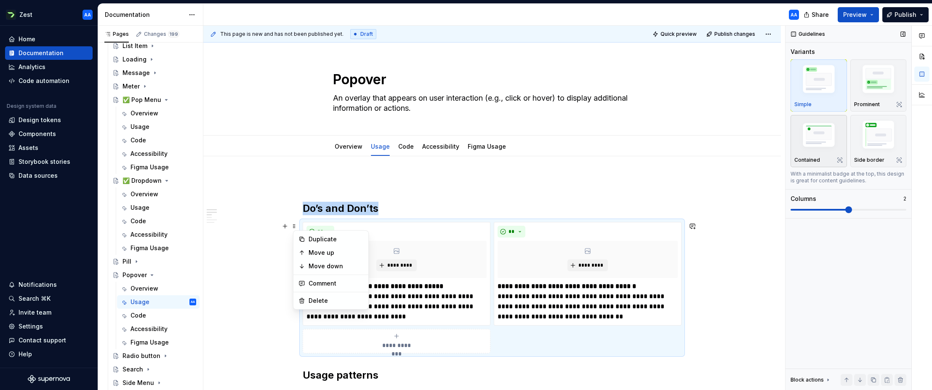
click at [600, 151] on img "button" at bounding box center [818, 135] width 49 height 33
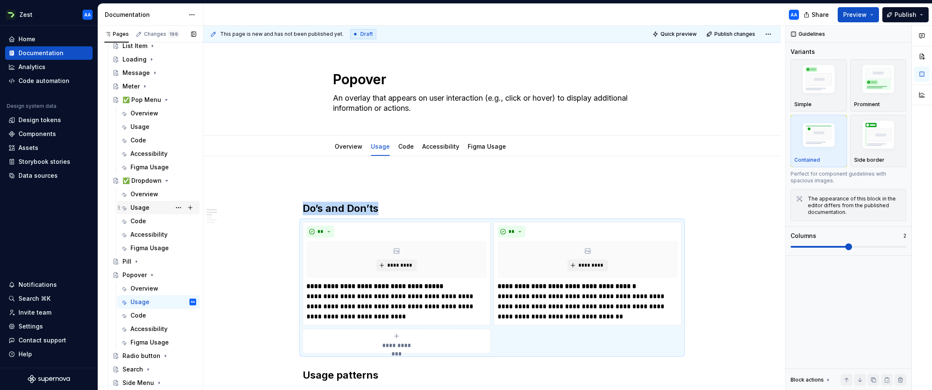
click at [145, 209] on div "Usage" at bounding box center [139, 207] width 19 height 8
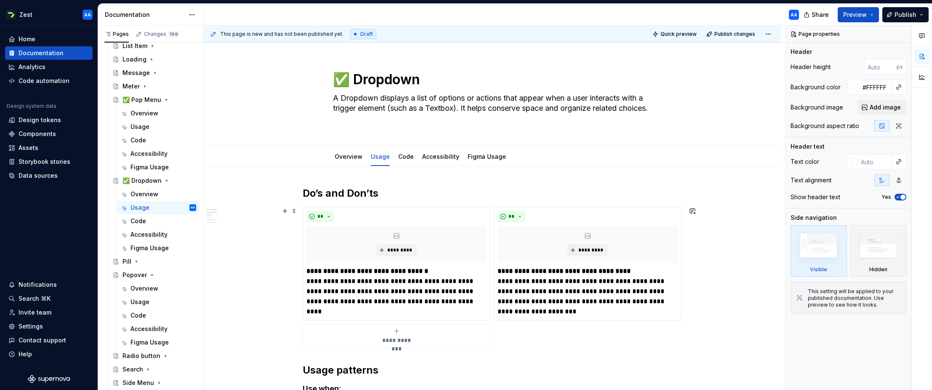
click at [304, 214] on div "**********" at bounding box center [492, 277] width 379 height 141
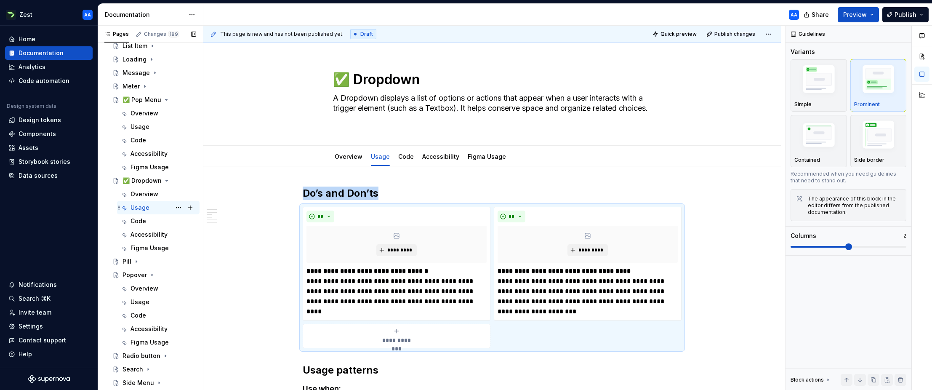
scroll to position [426, 0]
drag, startPoint x: 146, startPoint y: 300, endPoint x: 158, endPoint y: 295, distance: 13.8
click at [146, 300] on div "Usage" at bounding box center [139, 301] width 19 height 8
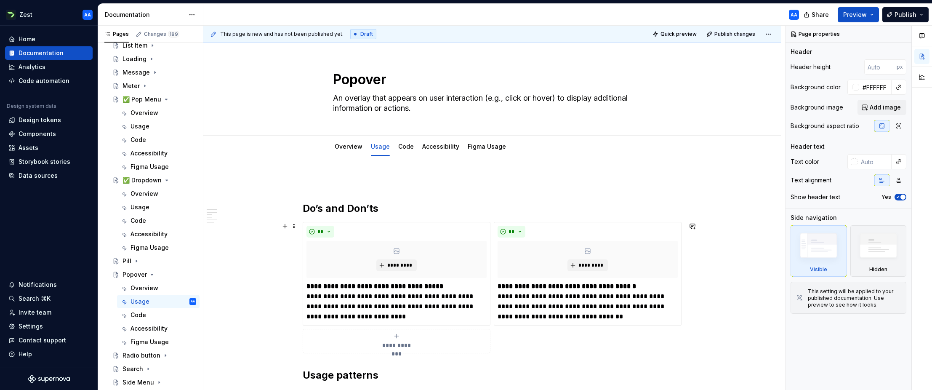
click at [303, 222] on div "**********" at bounding box center [492, 287] width 379 height 131
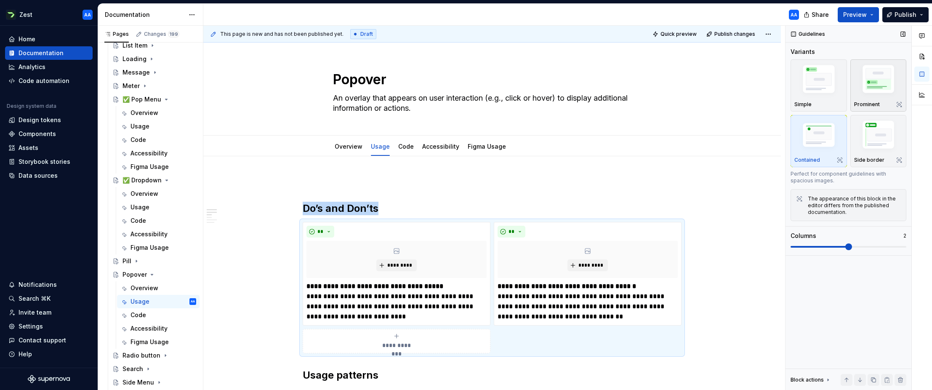
click at [600, 94] on img "button" at bounding box center [878, 80] width 49 height 37
type textarea "*"
click at [600, 246] on span at bounding box center [848, 246] width 7 height 7
click at [600, 246] on span at bounding box center [848, 247] width 116 height 2
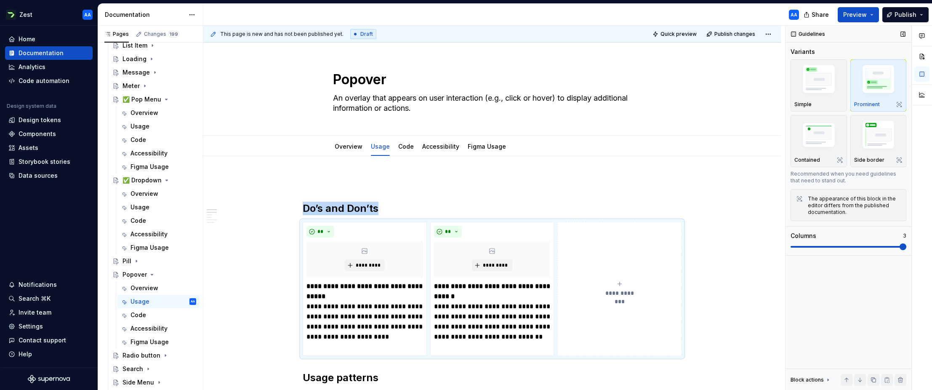
click at [600, 246] on span at bounding box center [902, 246] width 7 height 7
click at [502, 275] on div "*********" at bounding box center [492, 259] width 117 height 37
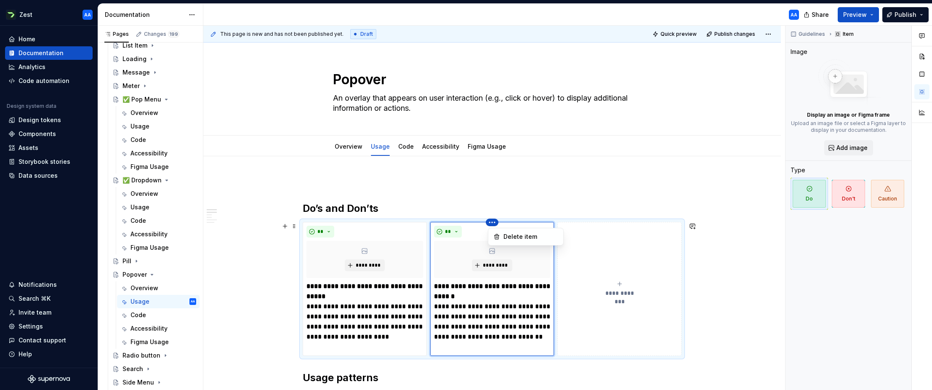
click at [492, 224] on html "Zest AA Home Documentation Analytics Code automation Design system data Design …" at bounding box center [466, 195] width 932 height 390
click at [600, 284] on html "Zest AA Home Documentation Analytics Code automation Design system data Design …" at bounding box center [466, 195] width 932 height 390
click at [600, 283] on icon "submit" at bounding box center [619, 283] width 4 height 4
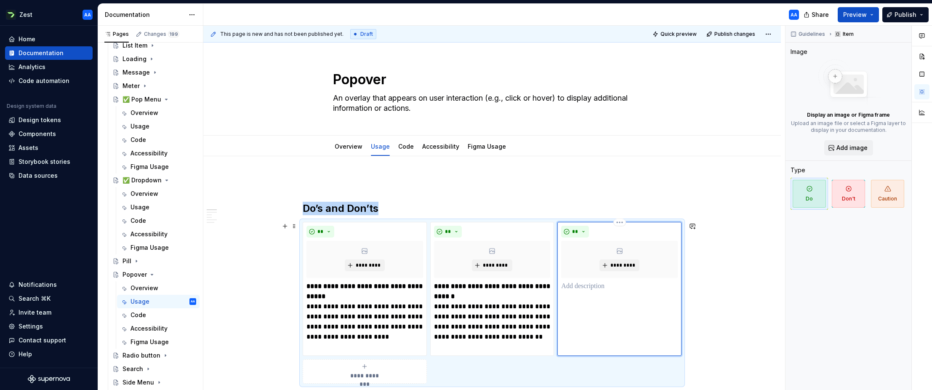
click at [589, 285] on p at bounding box center [619, 286] width 117 height 10
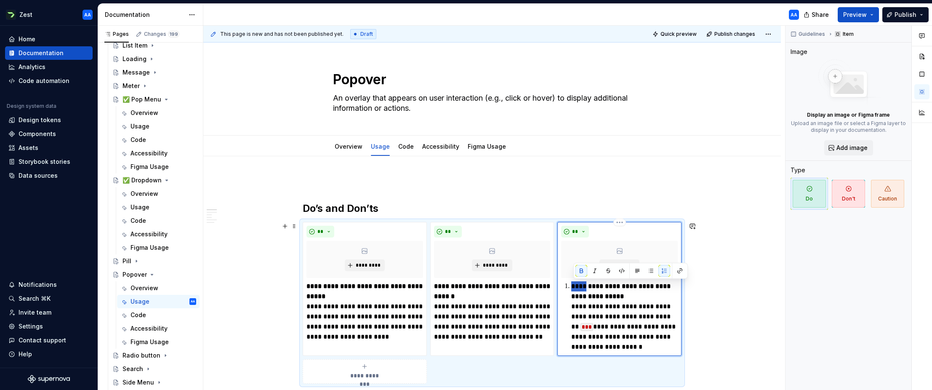
drag, startPoint x: 583, startPoint y: 286, endPoint x: 564, endPoint y: 286, distance: 18.5
click at [564, 286] on div "**********" at bounding box center [619, 316] width 117 height 71
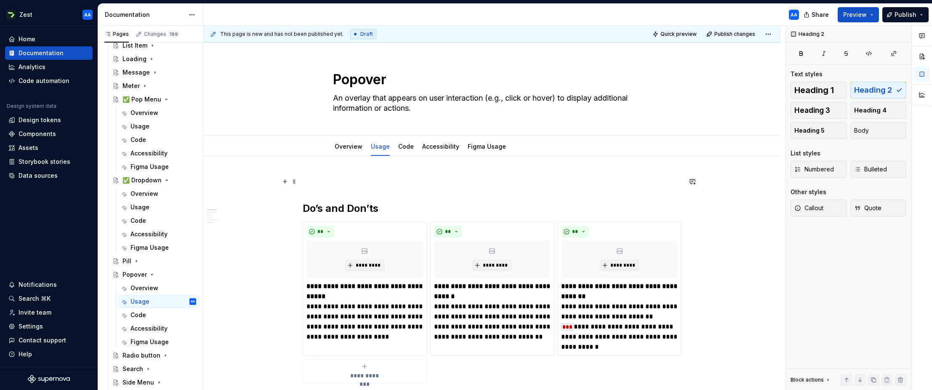
click at [421, 180] on p at bounding box center [492, 181] width 379 height 10
click at [488, 147] on link "Figma Usage" at bounding box center [486, 146] width 38 height 7
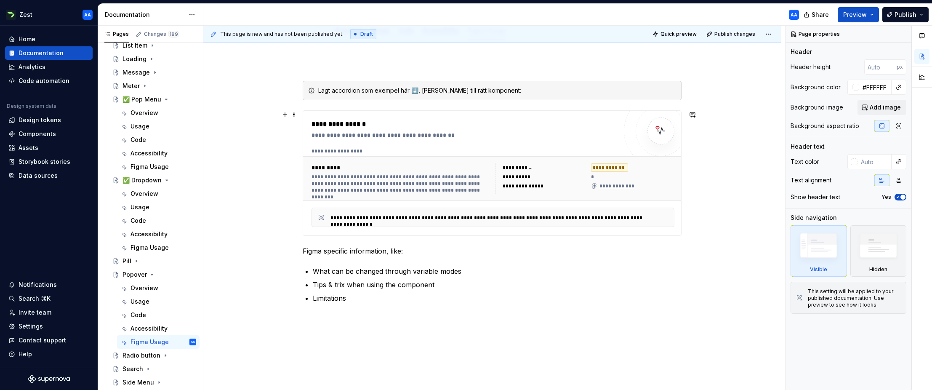
scroll to position [117, 0]
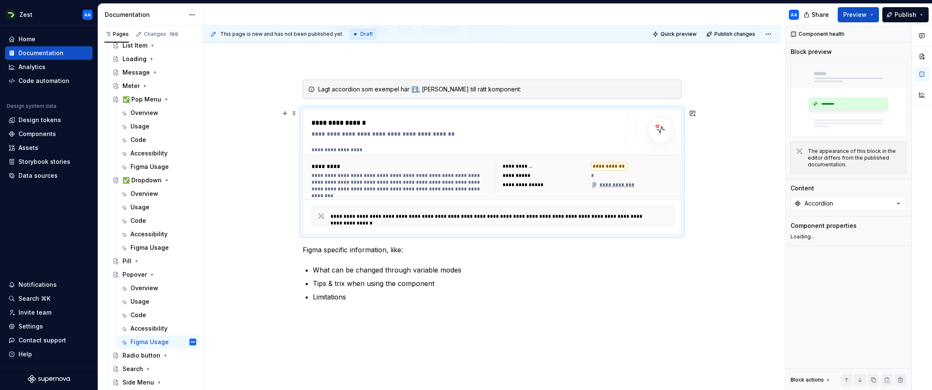
click at [484, 183] on div "**********" at bounding box center [400, 182] width 179 height 20
click at [600, 203] on icon "button" at bounding box center [898, 203] width 8 height 8
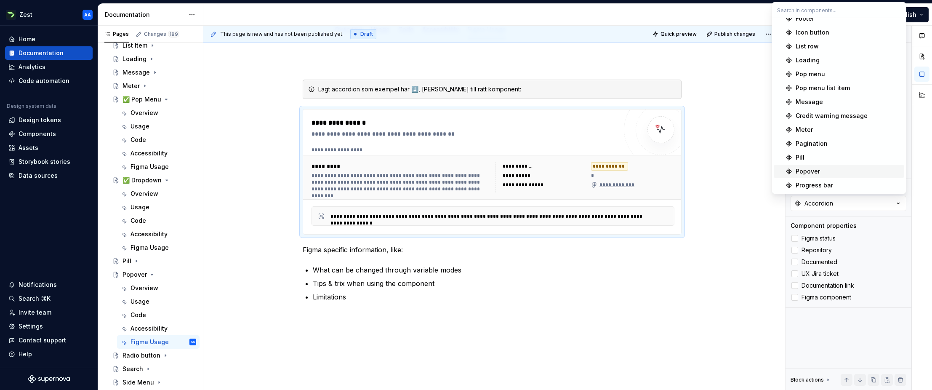
scroll to position [0, 0]
click at [600, 269] on div "Popover" at bounding box center [807, 273] width 24 height 8
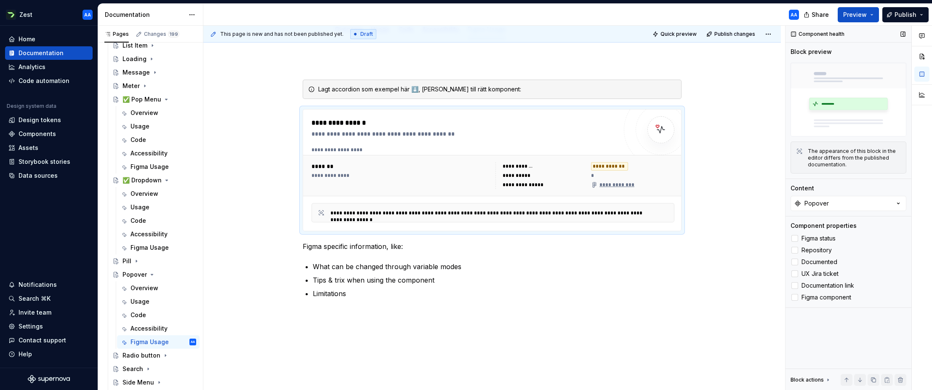
click at [600, 178] on div "Block preview The appearance of this block in the editor differs from the publi…" at bounding box center [848, 113] width 116 height 131
click at [600, 173] on div "**********" at bounding box center [491, 242] width 577 height 406
click at [156, 179] on div "✅ Dropdown" at bounding box center [141, 180] width 39 height 8
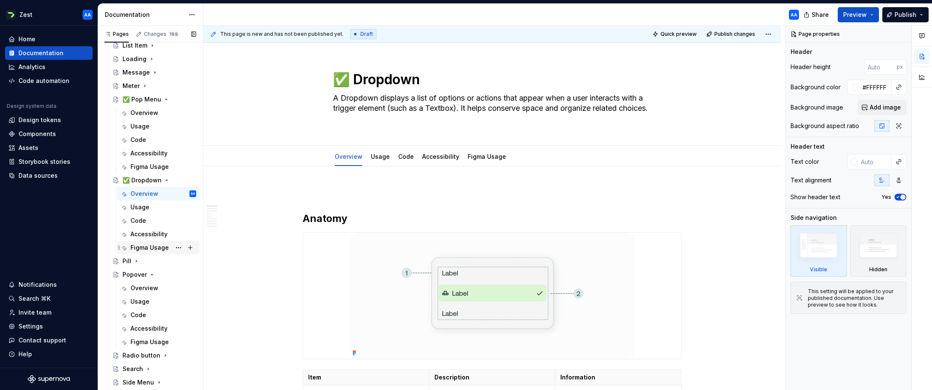
click at [151, 247] on div "Figma Usage" at bounding box center [149, 247] width 38 height 8
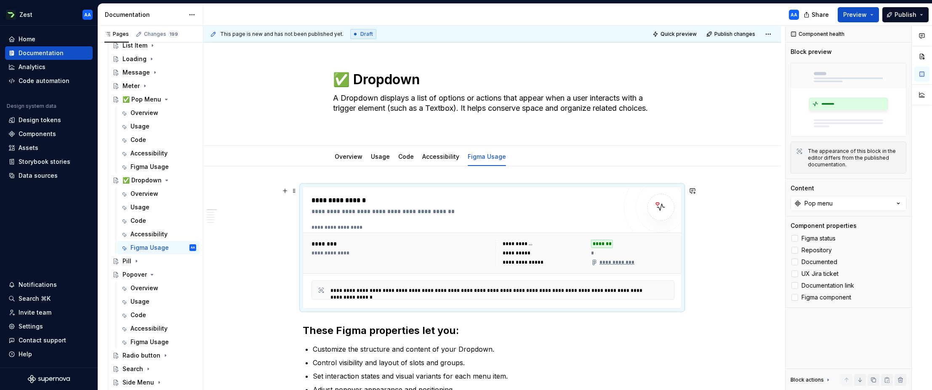
click at [459, 226] on div "**********" at bounding box center [492, 227] width 363 height 7
click at [600, 202] on icon "button" at bounding box center [898, 203] width 8 height 8
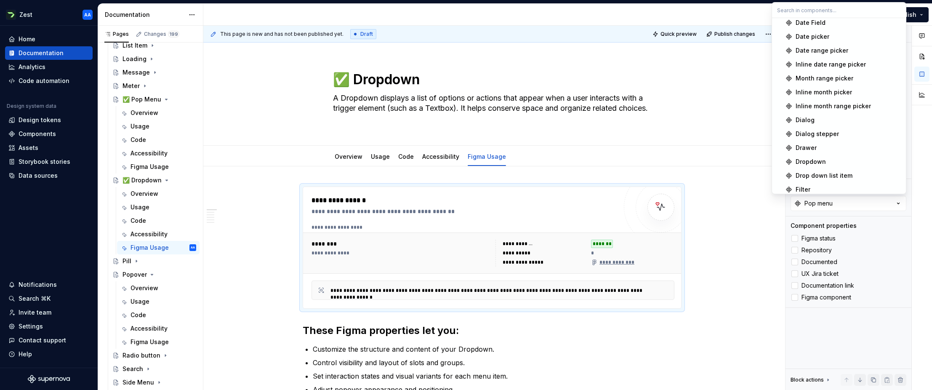
scroll to position [159, 0]
click at [600, 157] on div "Dropdown" at bounding box center [810, 159] width 30 height 8
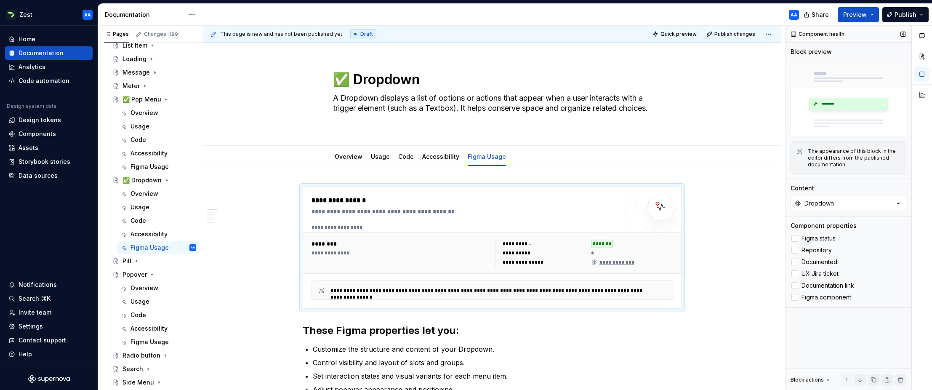
click at [600, 226] on div "Component properties" at bounding box center [848, 225] width 116 height 8
click at [143, 166] on div "Figma Usage" at bounding box center [149, 166] width 38 height 8
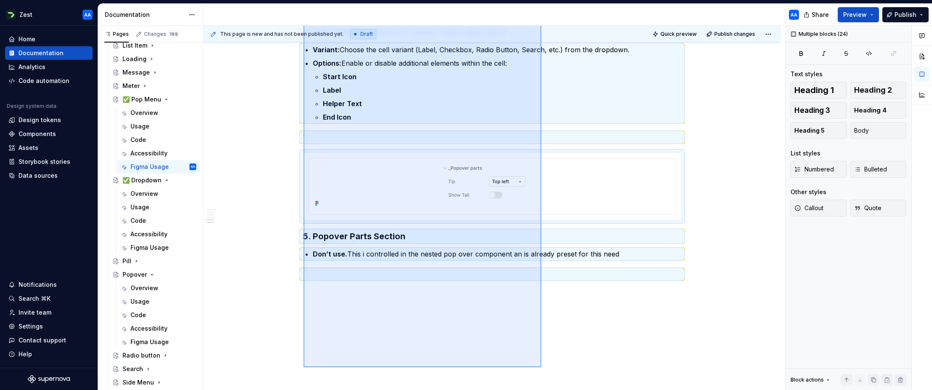
scroll to position [1047, 0]
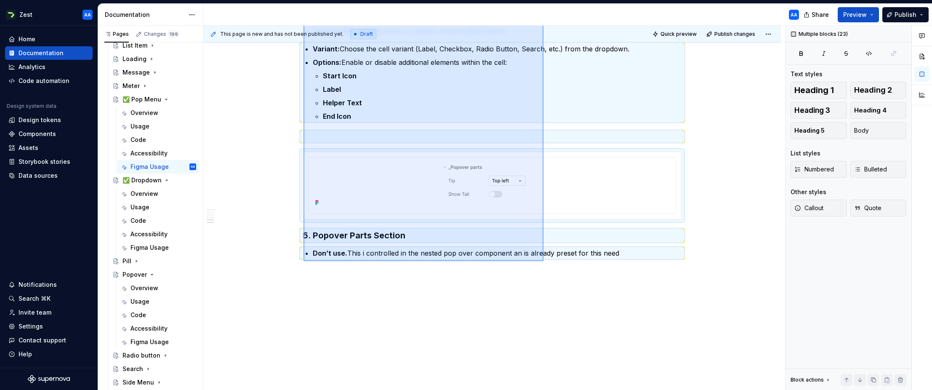
drag, startPoint x: 330, startPoint y: 163, endPoint x: 543, endPoint y: 261, distance: 234.2
click at [543, 261] on div "**********" at bounding box center [493, 208] width 581 height 364
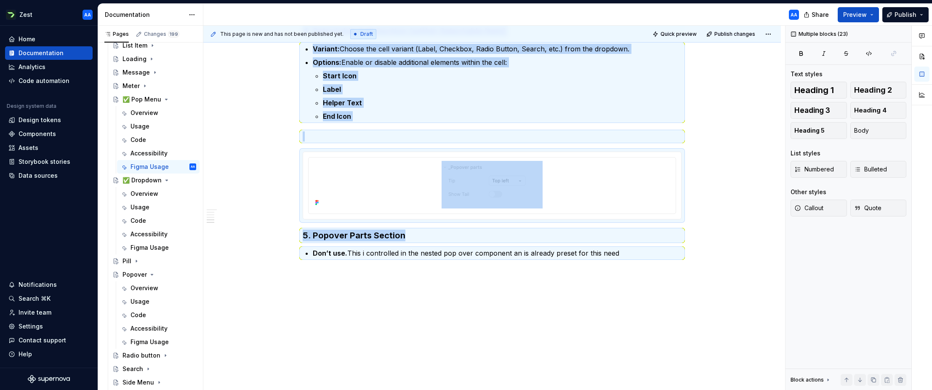
copy div "**********"
click at [140, 343] on div "Figma Usage" at bounding box center [149, 341] width 38 height 8
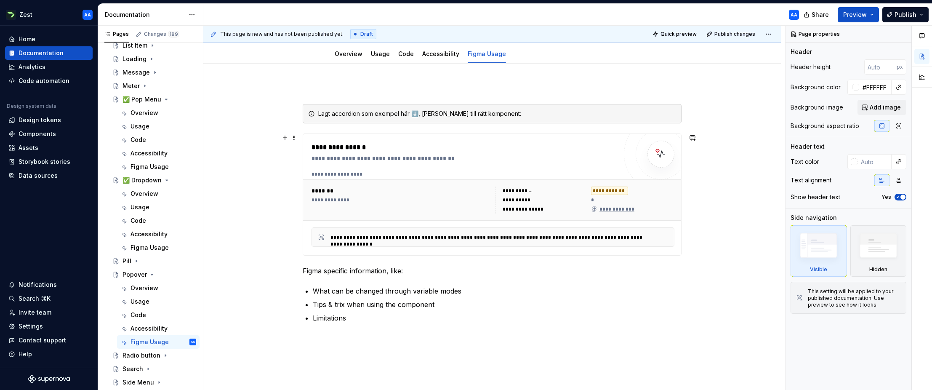
scroll to position [131, 0]
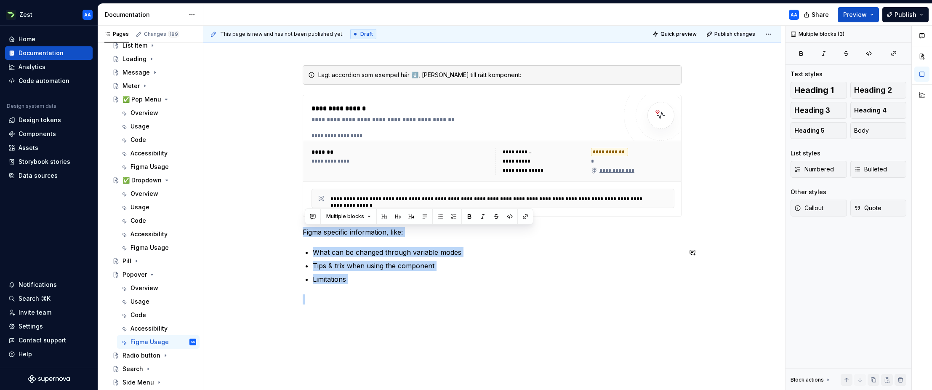
drag, startPoint x: 305, startPoint y: 229, endPoint x: 403, endPoint y: 288, distance: 114.4
click at [403, 288] on div "**********" at bounding box center [492, 174] width 379 height 259
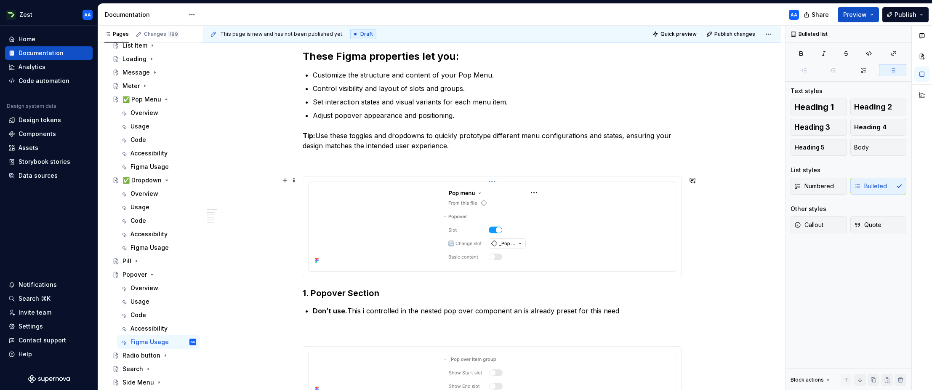
scroll to position [327, 0]
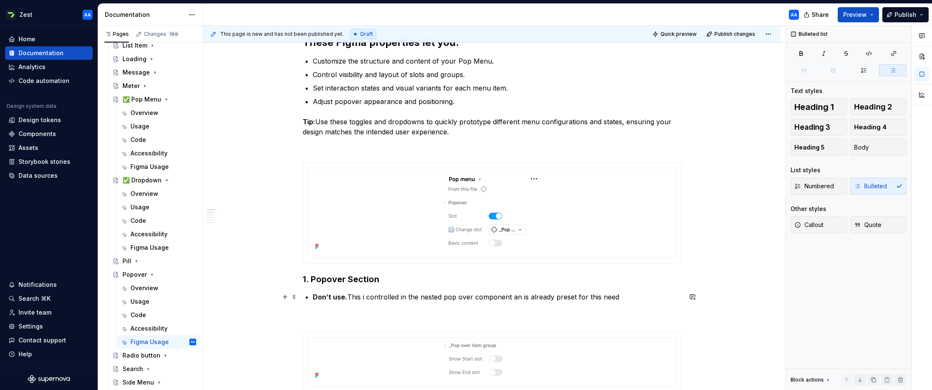
click at [422, 298] on p "Don’t use. This i controlled in the nested pop over component an is already pre…" at bounding box center [497, 297] width 369 height 10
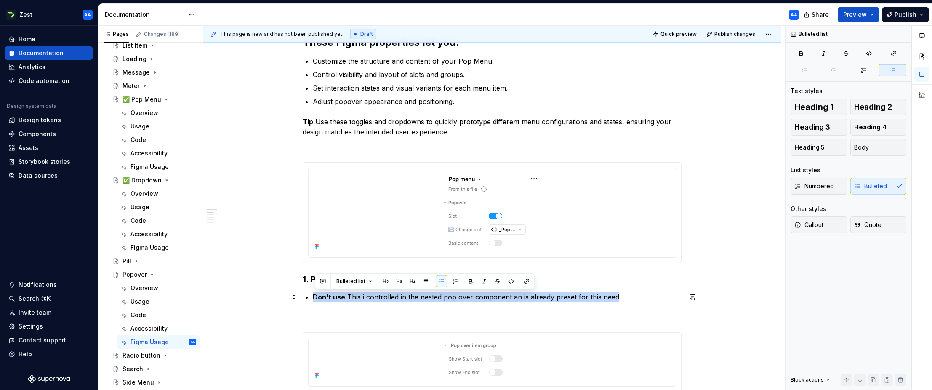
click at [422, 298] on p "Don’t use. This i controlled in the nested pop over component an is already pre…" at bounding box center [497, 297] width 369 height 10
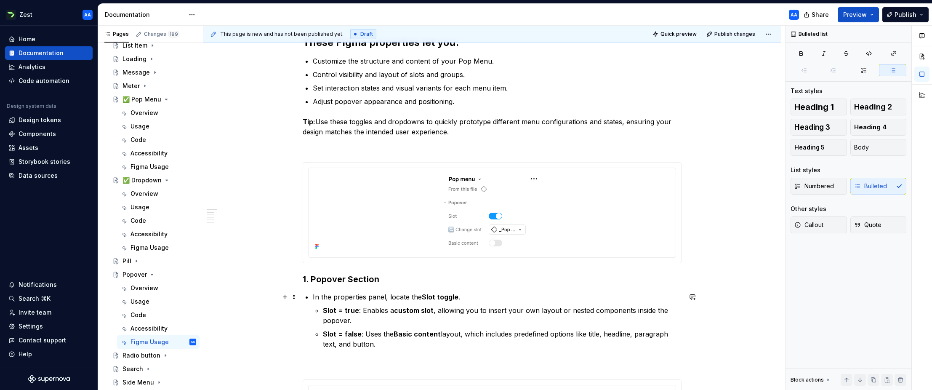
click at [315, 297] on p "In the properties panel, locate the Slot toggle ." at bounding box center [497, 297] width 369 height 10
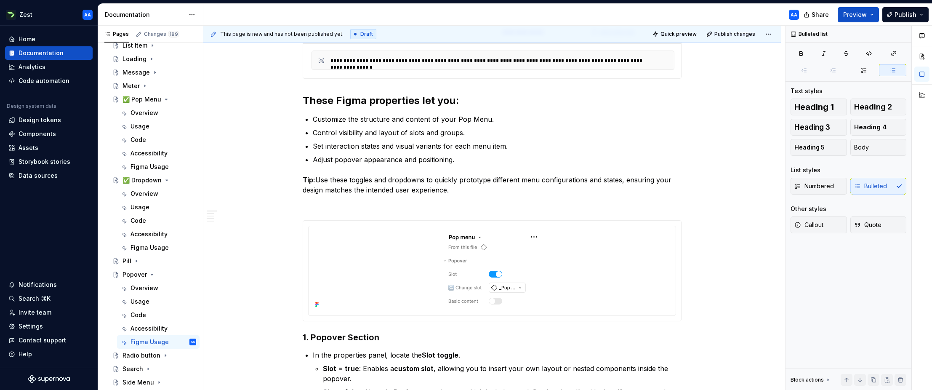
scroll to position [269, 0]
type textarea "*"
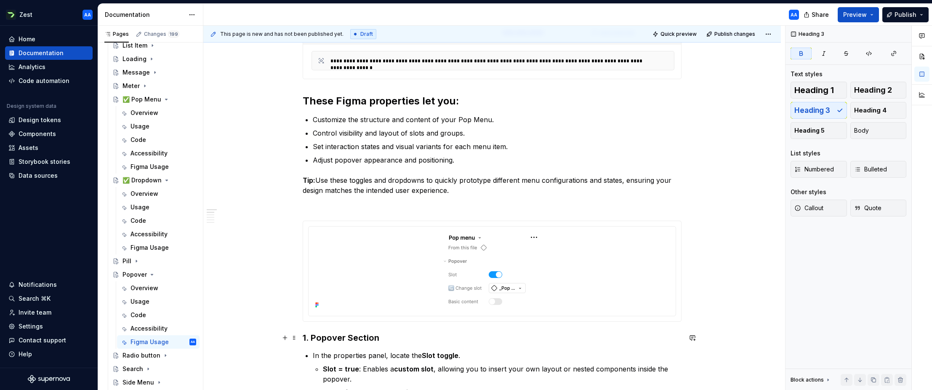
drag, startPoint x: 353, startPoint y: 333, endPoint x: 364, endPoint y: 337, distance: 11.5
click at [353, 333] on strong "1. Popover Section" at bounding box center [341, 337] width 77 height 10
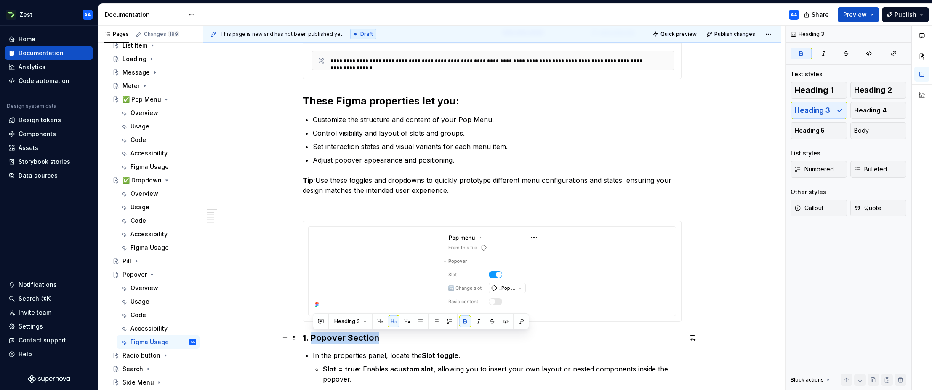
drag, startPoint x: 368, startPoint y: 337, endPoint x: 314, endPoint y: 336, distance: 53.5
click at [314, 336] on strong "1. Popover Section" at bounding box center [341, 337] width 77 height 10
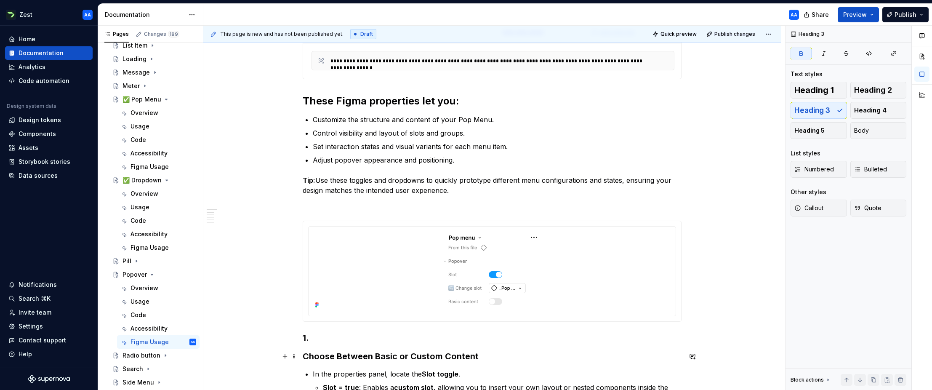
click at [306, 356] on strong "Choose Between Basic or Custom Content" at bounding box center [391, 356] width 176 height 10
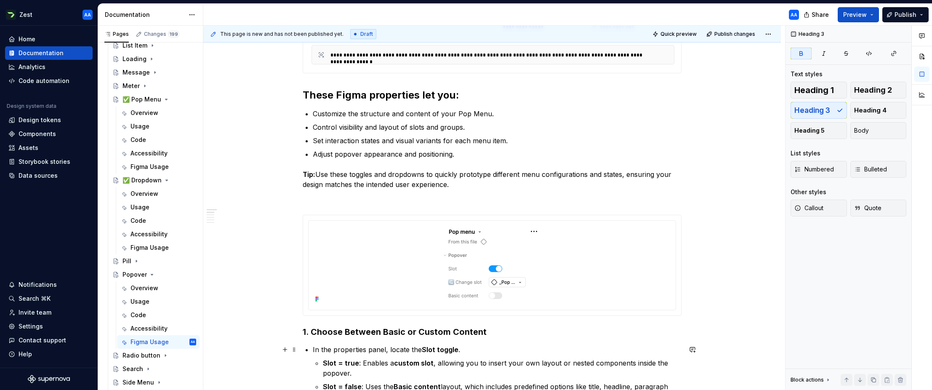
scroll to position [275, 0]
click at [463, 113] on p "Customize the structure and content of your Pop Menu." at bounding box center [497, 113] width 369 height 10
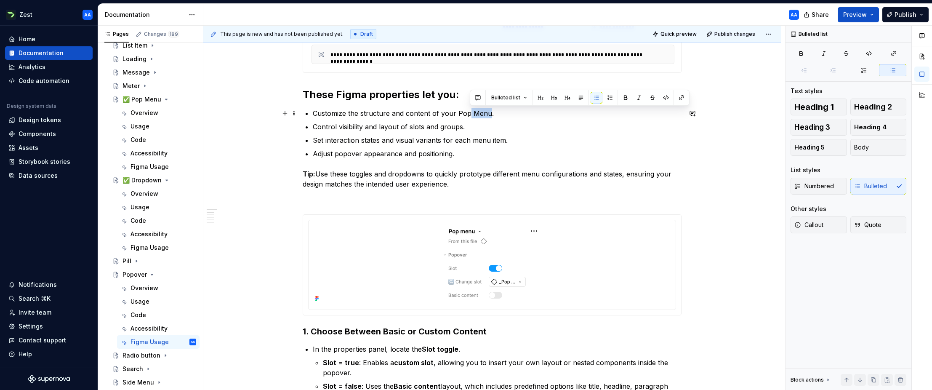
drag, startPoint x: 470, startPoint y: 114, endPoint x: 489, endPoint y: 114, distance: 18.9
click at [489, 114] on p "Customize the structure and content of your Pop Menu." at bounding box center [497, 113] width 369 height 10
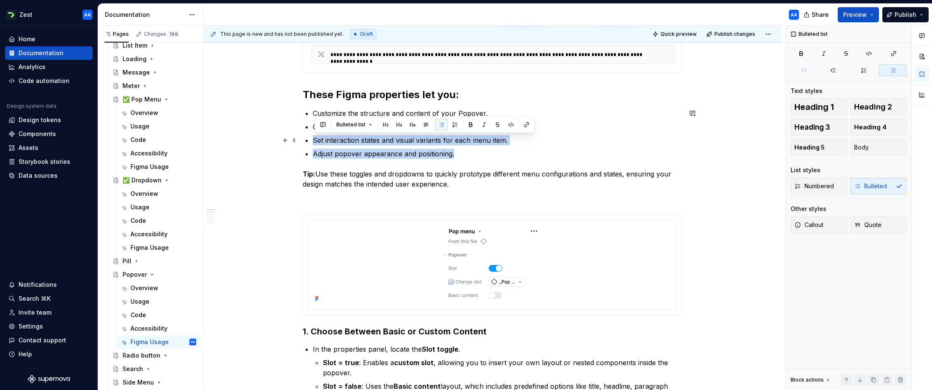
drag, startPoint x: 441, startPoint y: 151, endPoint x: 314, endPoint y: 137, distance: 127.0
click at [314, 137] on ul "Customize the structure and content of your Popover. Control visibility and lay…" at bounding box center [497, 133] width 369 height 50
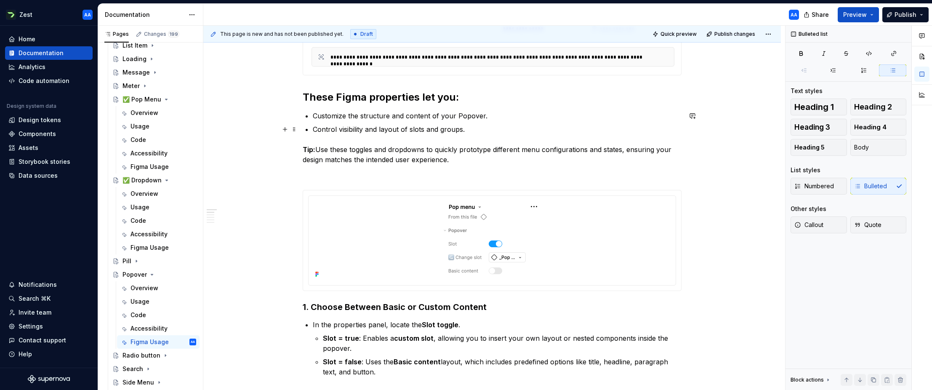
scroll to position [269, 0]
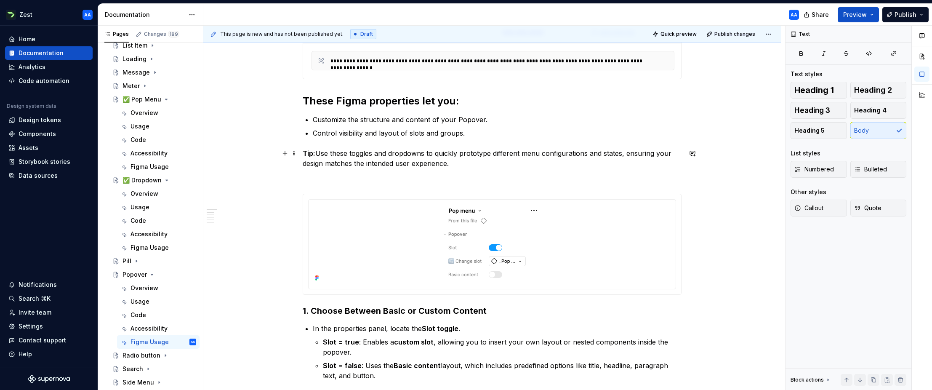
click at [409, 152] on p "Tip: Use these toggles and dropdowns to quickly prototype different menu config…" at bounding box center [492, 158] width 379 height 20
click at [428, 153] on p "Tip: Use these toggles and dropdowns to quickly prototype different menu config…" at bounding box center [492, 158] width 379 height 20
drag, startPoint x: 426, startPoint y: 154, endPoint x: 380, endPoint y: 154, distance: 46.7
click at [380, 154] on p "Tip: Use these toggles and dropdowns to quickly prototype different menu config…" at bounding box center [492, 158] width 379 height 20
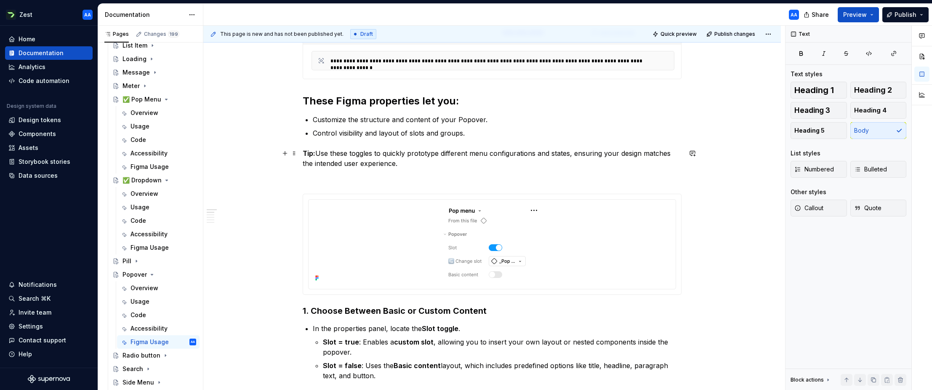
click at [485, 153] on p "Tip: Use these toggles to quickly prototype different menu configurations and s…" at bounding box center [492, 158] width 379 height 20
drag, startPoint x: 573, startPoint y: 154, endPoint x: 546, endPoint y: 155, distance: 26.5
click at [546, 155] on p "Tip: Use these toggles to quickly prototype different popover configurations an…" at bounding box center [492, 158] width 379 height 20
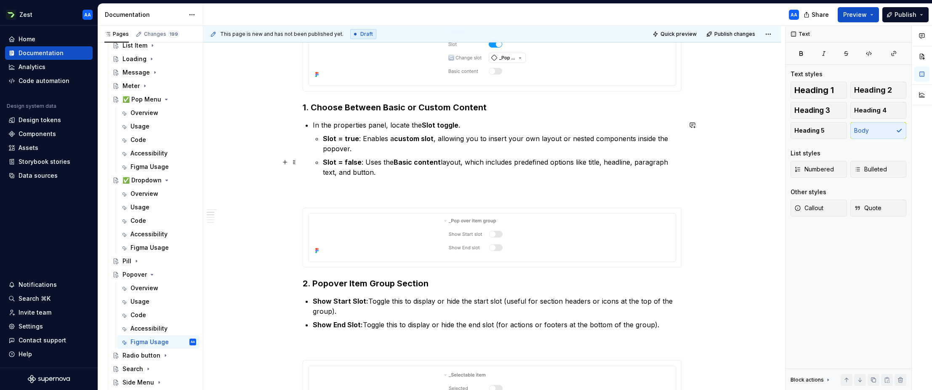
scroll to position [494, 0]
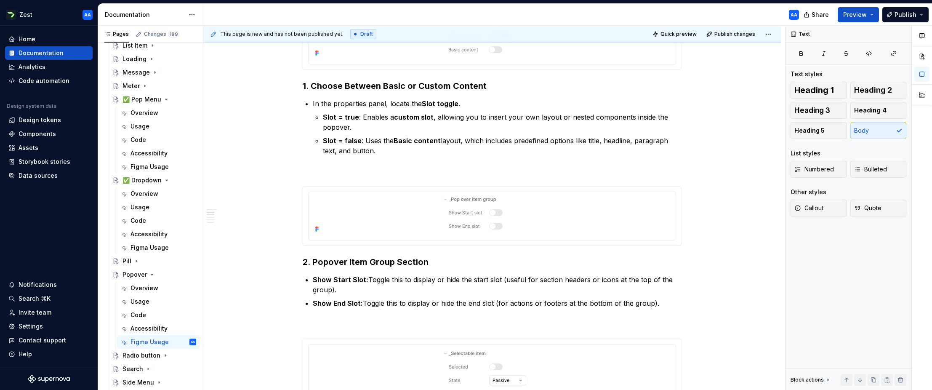
type textarea "*"
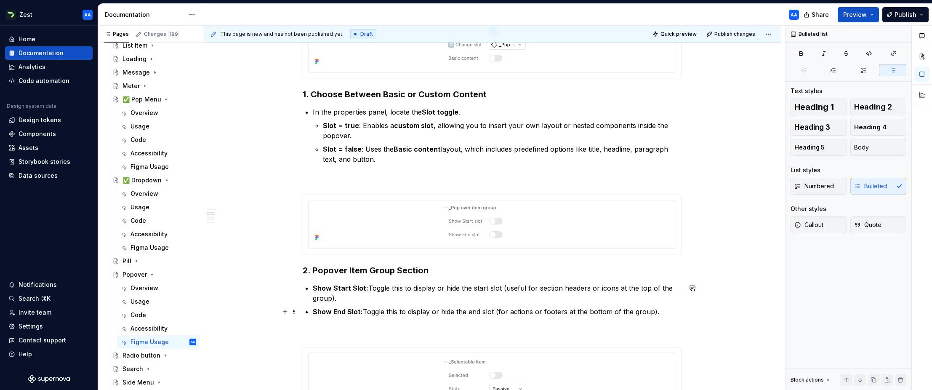
drag, startPoint x: 434, startPoint y: 311, endPoint x: 530, endPoint y: 319, distance: 96.3
click at [437, 312] on p "Show End Slot: Toggle this to display or hide the end slot (for actions or foot…" at bounding box center [497, 311] width 369 height 10
drag, startPoint x: 660, startPoint y: 313, endPoint x: 309, endPoint y: 289, distance: 351.7
click at [313, 289] on ul "Show Start Slot: Toggle this to display or hide the start slot (useful for sect…" at bounding box center [497, 300] width 369 height 34
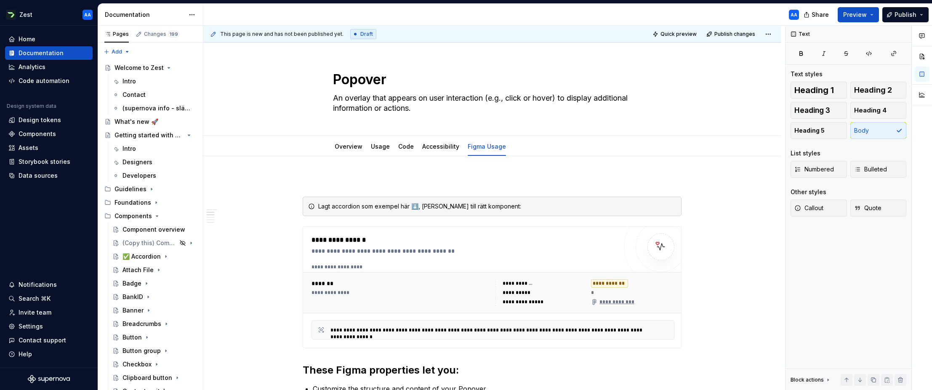
scroll to position [485, 0]
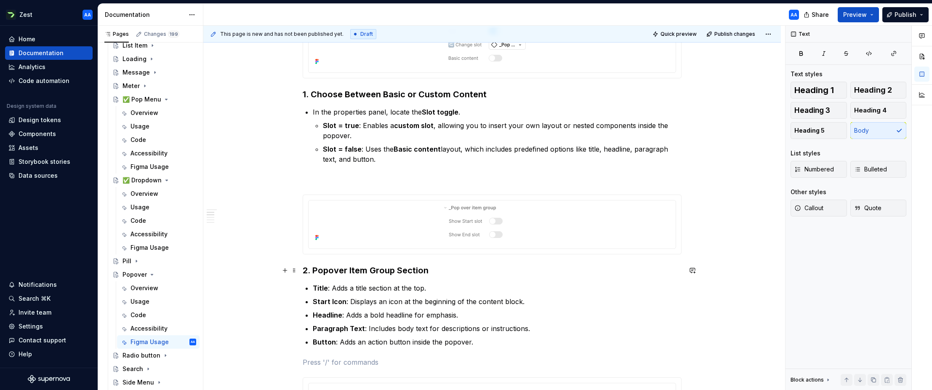
drag, startPoint x: 375, startPoint y: 269, endPoint x: 419, endPoint y: 271, distance: 44.2
click at [377, 269] on strong "2. Popover Item Group Section" at bounding box center [366, 270] width 126 height 10
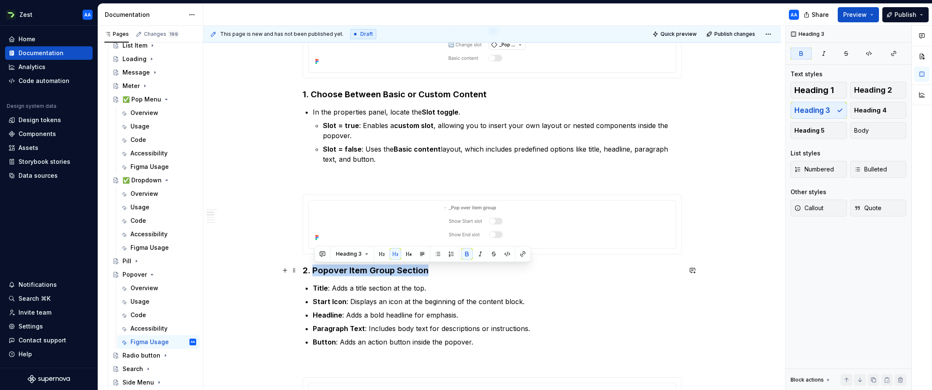
drag, startPoint x: 434, startPoint y: 271, endPoint x: 316, endPoint y: 272, distance: 118.2
click at [316, 272] on h3 "2. Popover Item Group Section" at bounding box center [492, 270] width 379 height 12
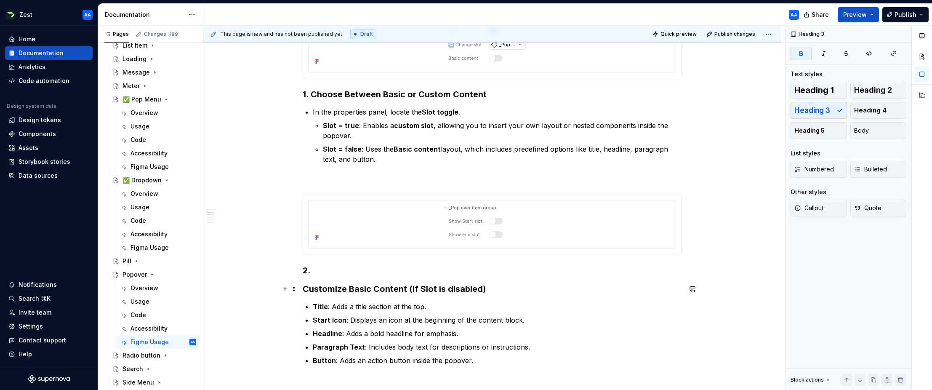
click at [304, 286] on strong "Customize Basic Content (if Slot is disabled)" at bounding box center [394, 289] width 183 height 10
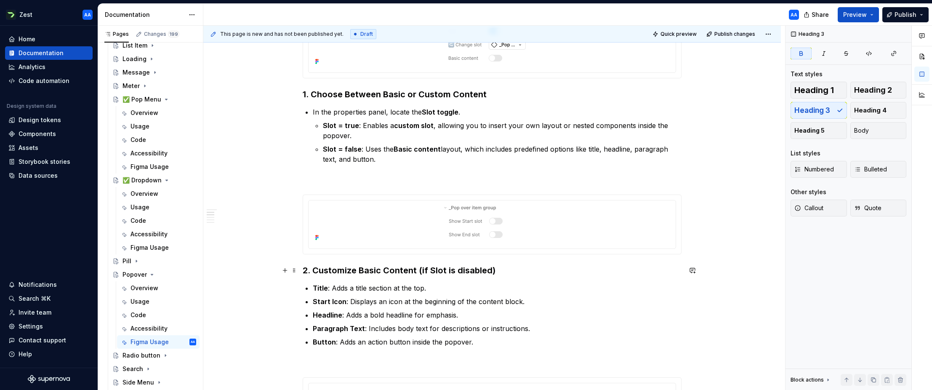
click at [309, 270] on strong "2. Customize Basic Content (if Slot is disabled)" at bounding box center [399, 270] width 193 height 10
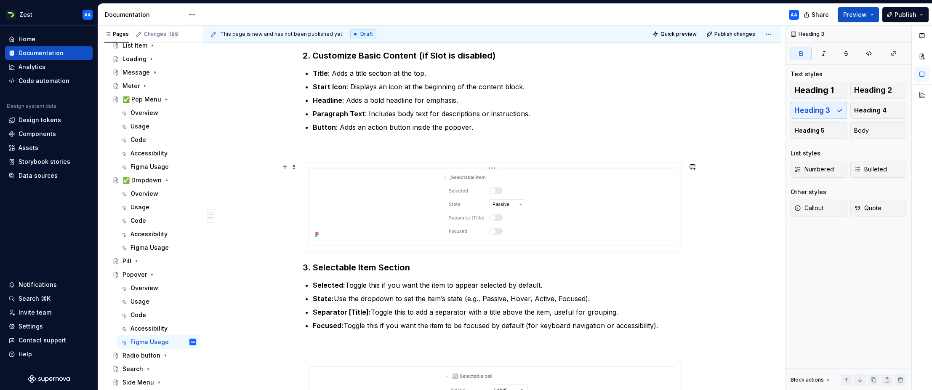
scroll to position [710, 0]
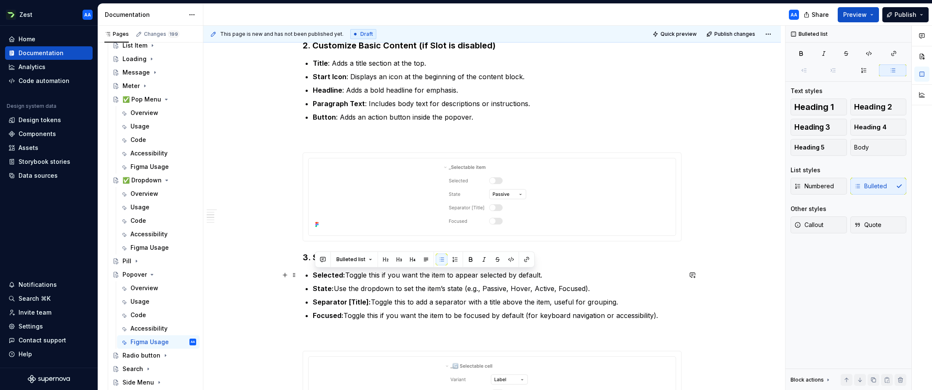
drag, startPoint x: 650, startPoint y: 318, endPoint x: 310, endPoint y: 276, distance: 342.5
click at [310, 276] on div "**********" at bounding box center [492, 80] width 379 height 1229
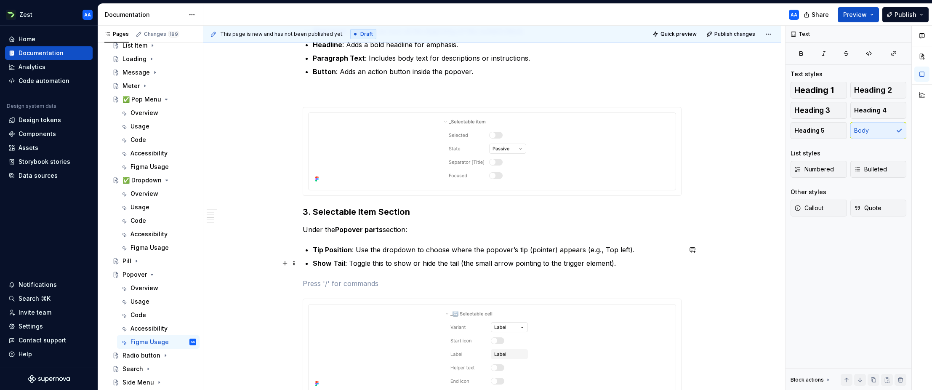
scroll to position [759, 0]
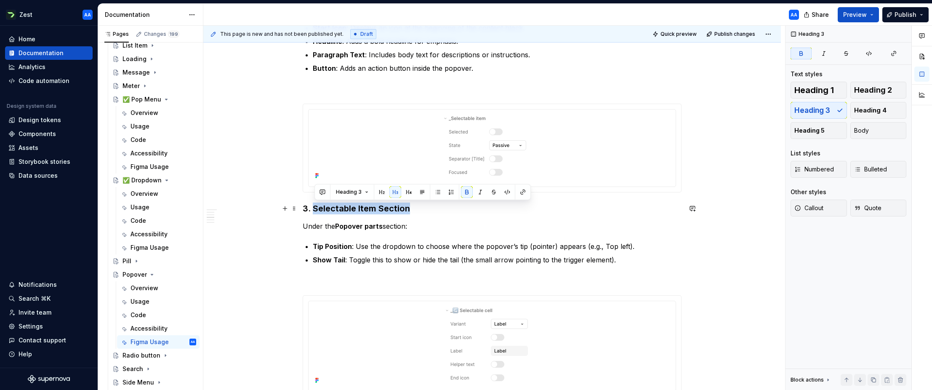
drag, startPoint x: 395, startPoint y: 208, endPoint x: 317, endPoint y: 208, distance: 78.3
click at [317, 208] on h3 "3. Selectable Item Section" at bounding box center [492, 208] width 379 height 12
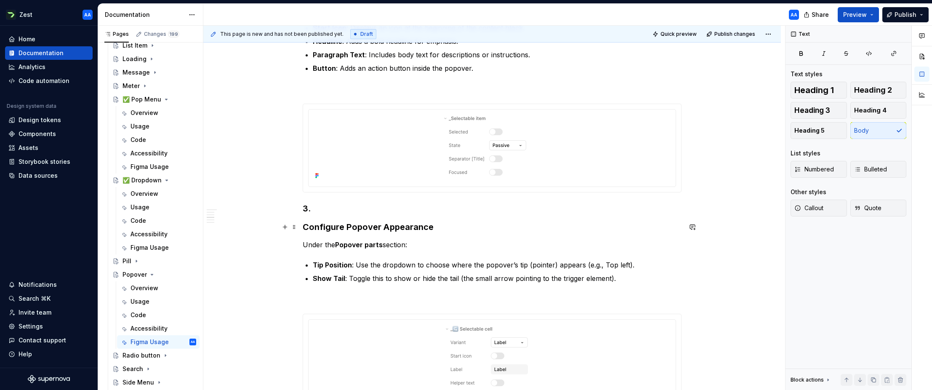
click at [303, 223] on div "**********" at bounding box center [491, 91] width 577 height 1388
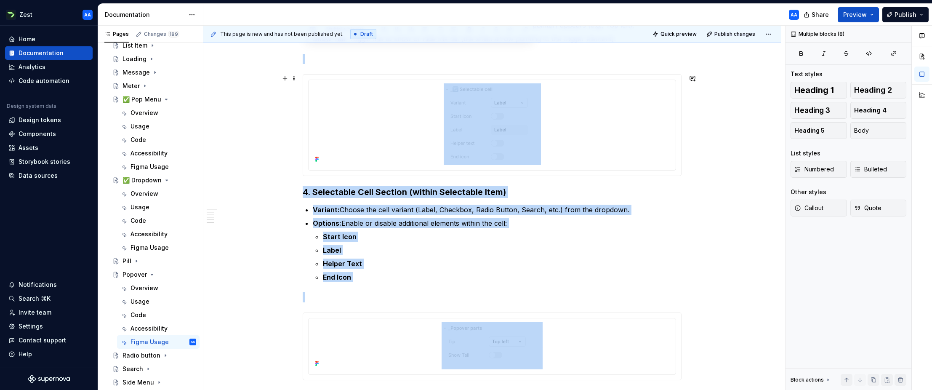
scroll to position [960, 0]
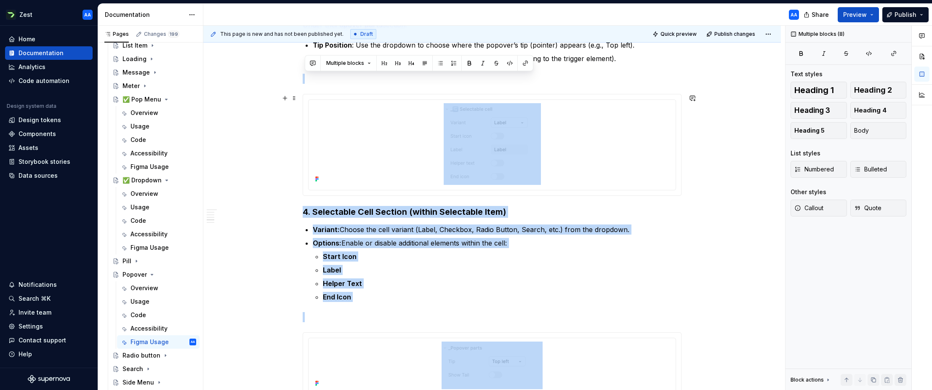
drag, startPoint x: 611, startPoint y: 276, endPoint x: 290, endPoint y: 104, distance: 363.7
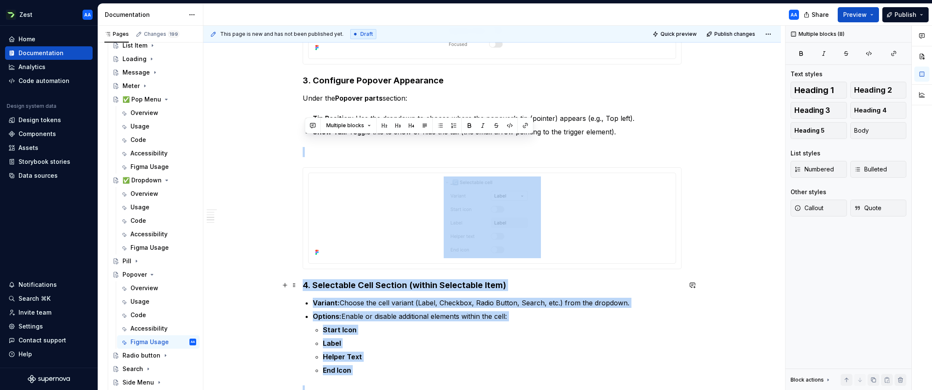
scroll to position [900, 0]
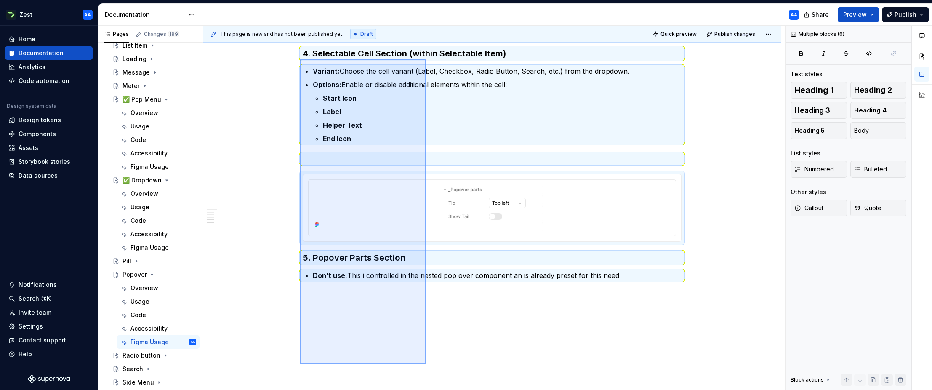
drag, startPoint x: 304, startPoint y: 268, endPoint x: 425, endPoint y: 342, distance: 141.2
click at [425, 342] on div "**********" at bounding box center [493, 208] width 581 height 364
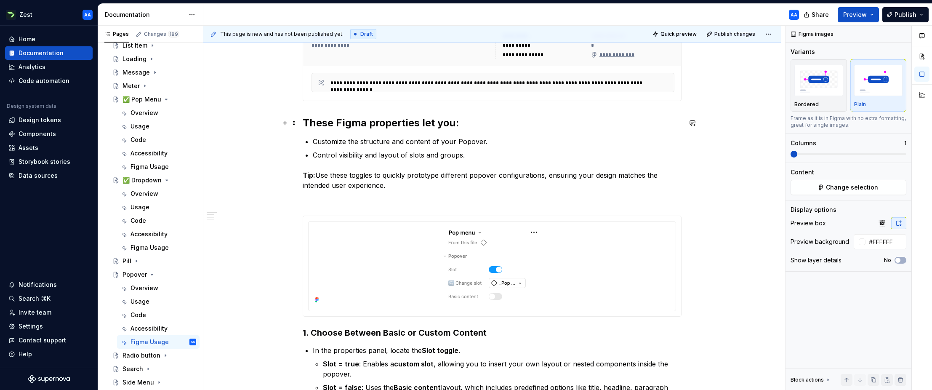
scroll to position [200, 0]
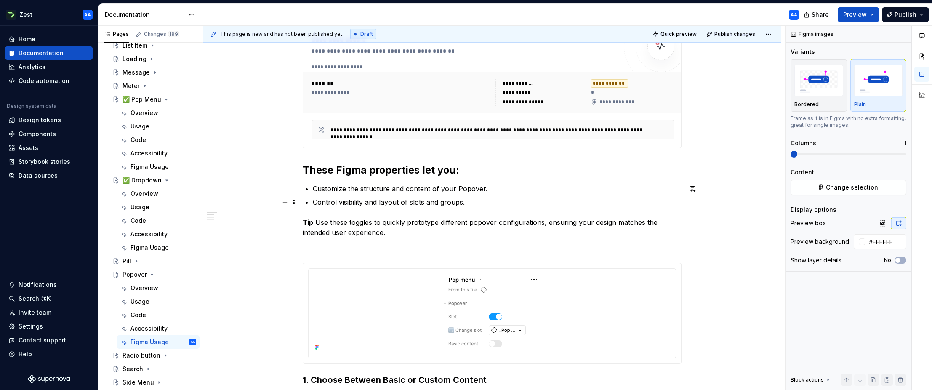
click at [474, 200] on p "Control visibility and layout of slots and groups." at bounding box center [497, 202] width 369 height 10
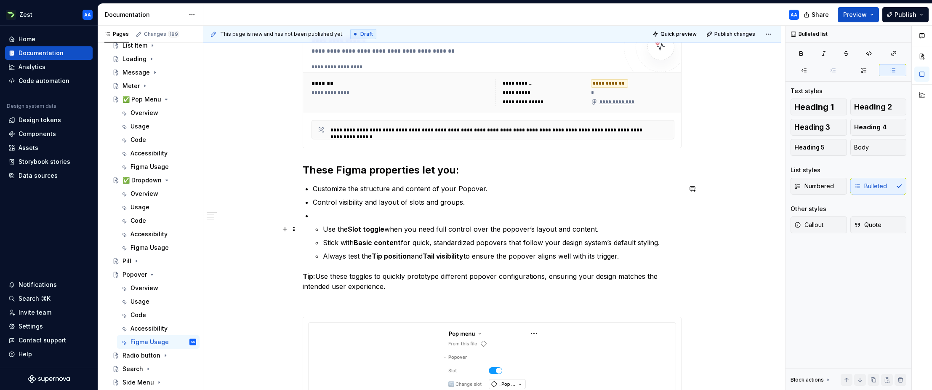
click at [323, 228] on li "Use the Slot toggle when you need full control over the popover’s layout and co…" at bounding box center [502, 229] width 358 height 10
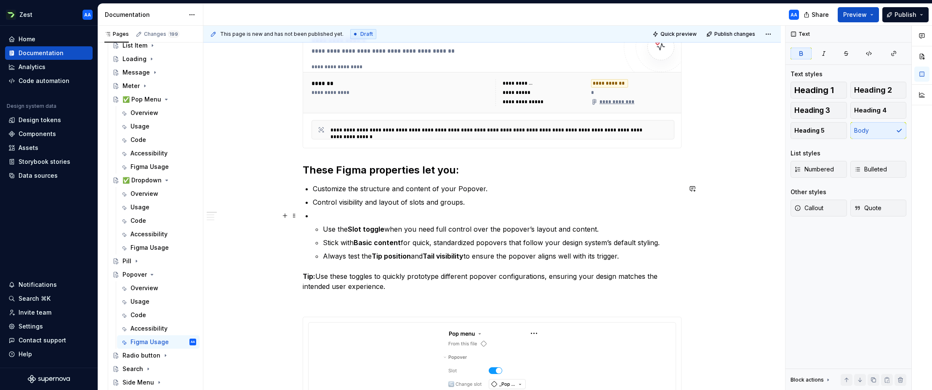
click at [327, 214] on p at bounding box center [497, 215] width 369 height 10
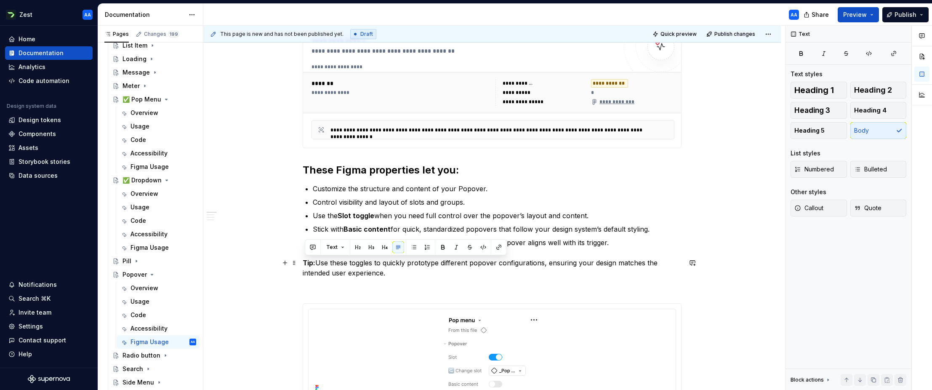
drag, startPoint x: 401, startPoint y: 271, endPoint x: 305, endPoint y: 263, distance: 96.3
click at [305, 263] on p "Tip: Use these toggles to quickly prototype different popover configurations, e…" at bounding box center [492, 268] width 379 height 20
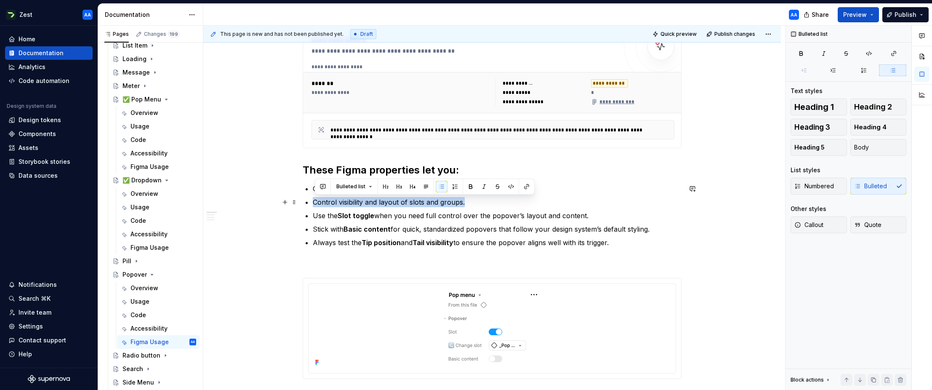
drag, startPoint x: 467, startPoint y: 203, endPoint x: 309, endPoint y: 202, distance: 158.2
click at [313, 202] on li "Control visibility and layout of slots and groups." at bounding box center [497, 202] width 369 height 10
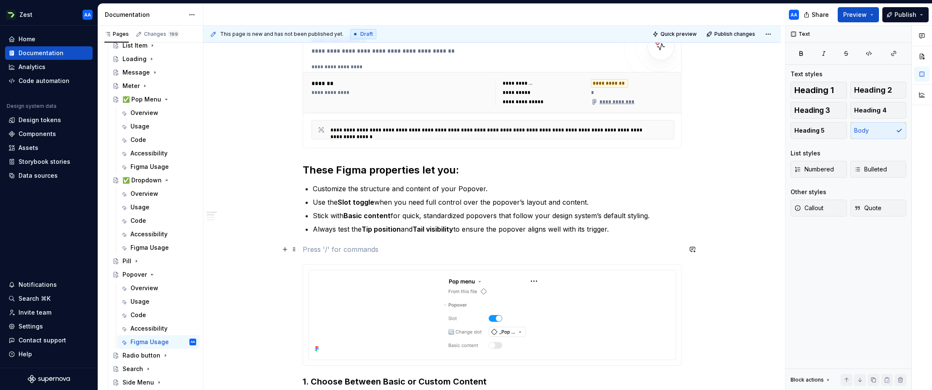
click at [358, 245] on p at bounding box center [492, 249] width 379 height 10
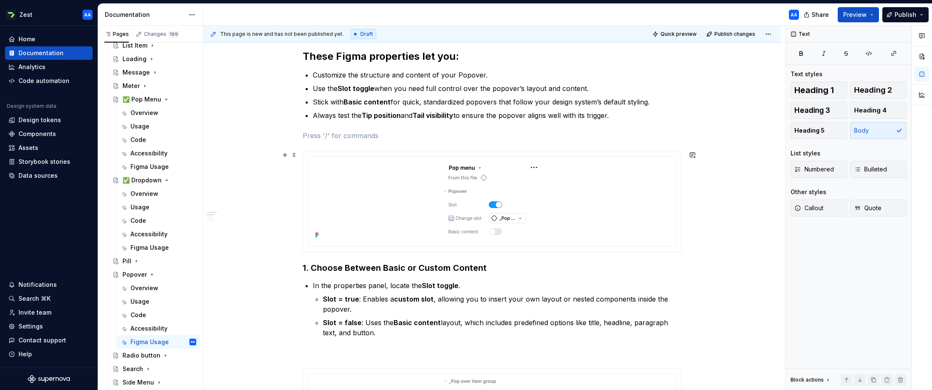
scroll to position [333, 0]
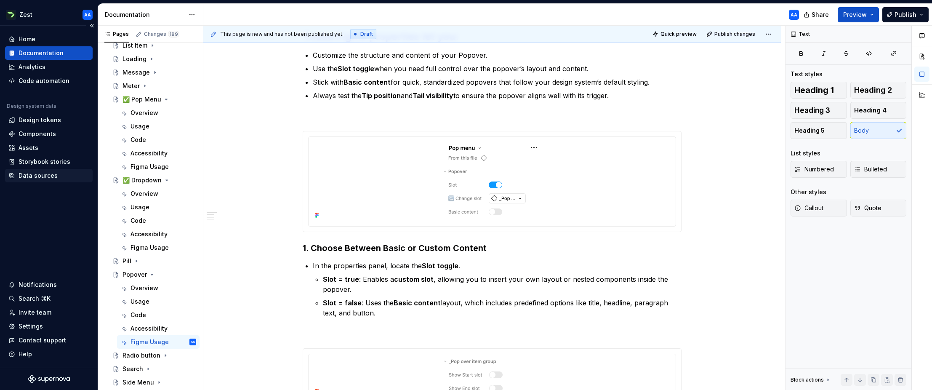
click at [43, 175] on div "Data sources" at bounding box center [38, 175] width 39 height 8
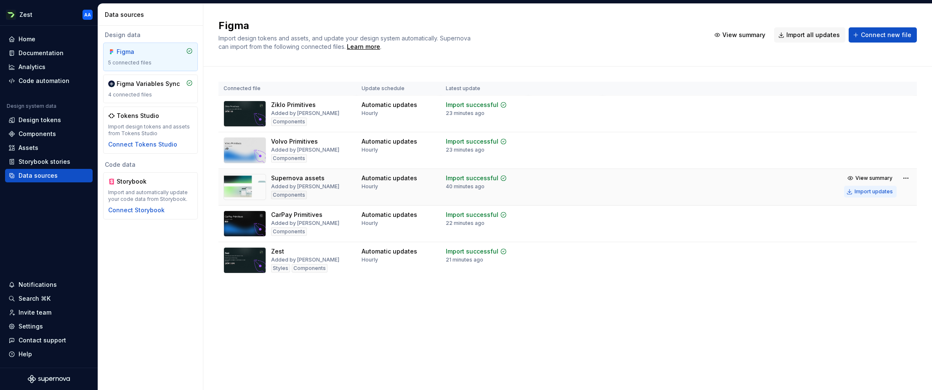
click at [871, 190] on div "Import updates" at bounding box center [873, 191] width 38 height 7
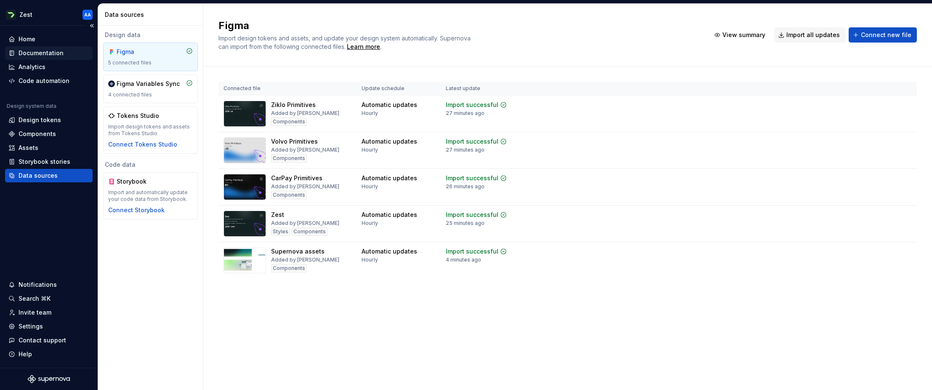
click at [46, 52] on div "Documentation" at bounding box center [41, 53] width 45 height 8
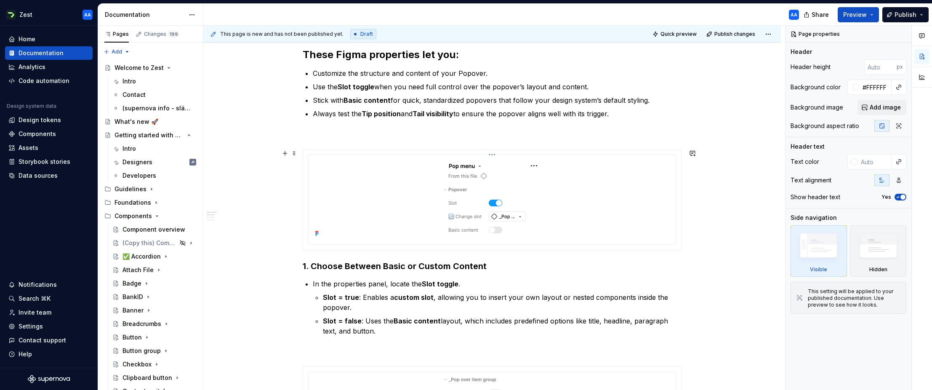
scroll to position [327, 0]
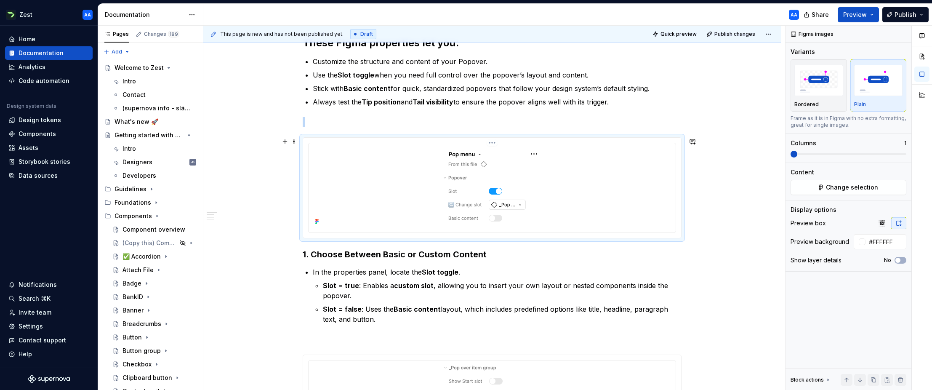
click at [391, 196] on div at bounding box center [492, 186] width 360 height 81
click at [823, 187] on button "Change selection" at bounding box center [848, 187] width 116 height 15
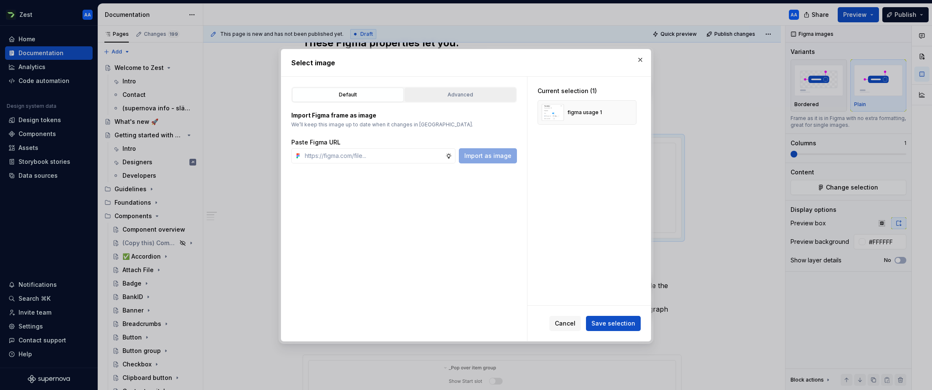
click at [462, 95] on div "Advanced" at bounding box center [460, 94] width 106 height 8
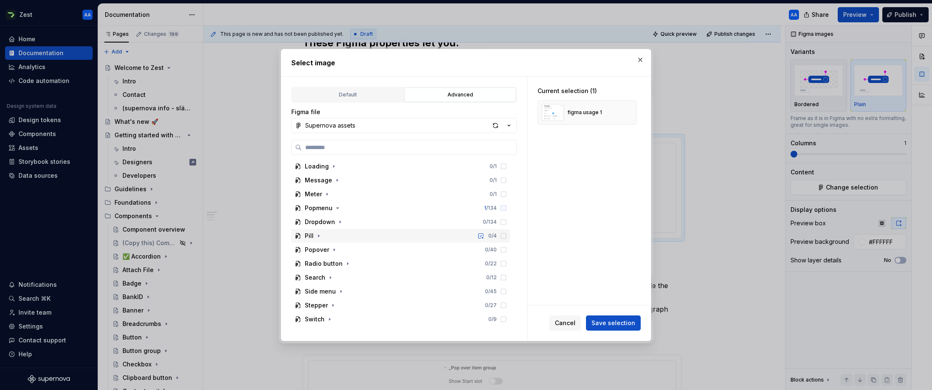
scroll to position [323, 0]
click at [331, 246] on icon "button" at bounding box center [334, 246] width 7 height 7
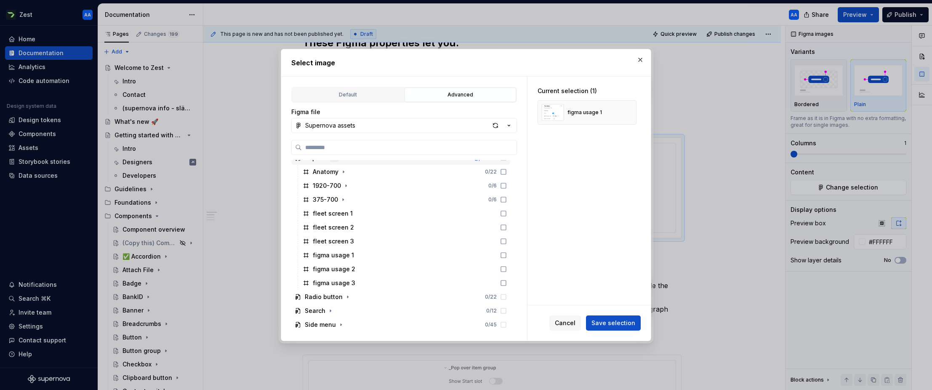
scroll to position [414, 0]
click at [340, 253] on div "figma usage 1" at bounding box center [333, 253] width 41 height 8
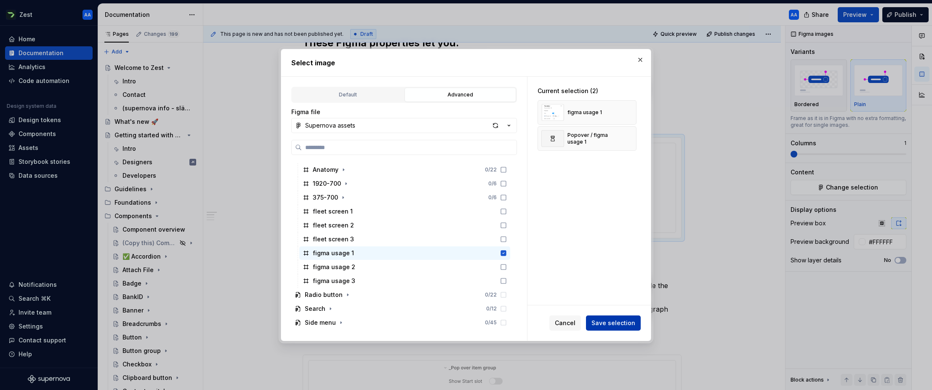
click at [618, 326] on span "Save selection" at bounding box center [613, 323] width 44 height 8
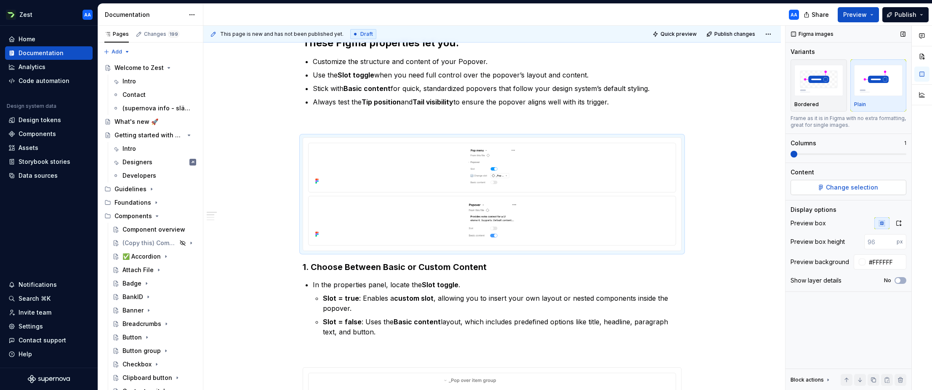
click at [838, 189] on span "Change selection" at bounding box center [852, 187] width 52 height 8
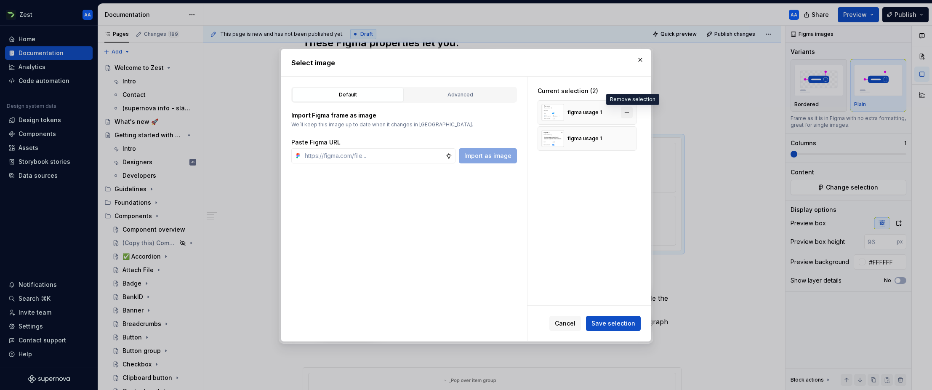
click at [632, 112] on button "button" at bounding box center [627, 112] width 12 height 12
click at [609, 320] on span "Save selection" at bounding box center [613, 323] width 44 height 8
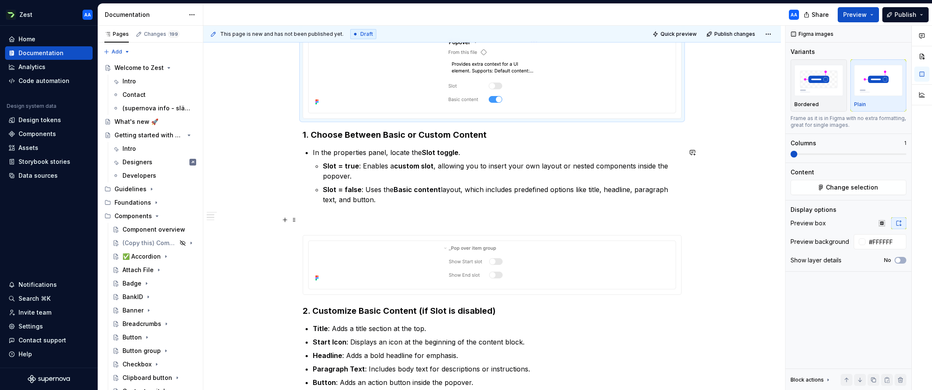
scroll to position [446, 0]
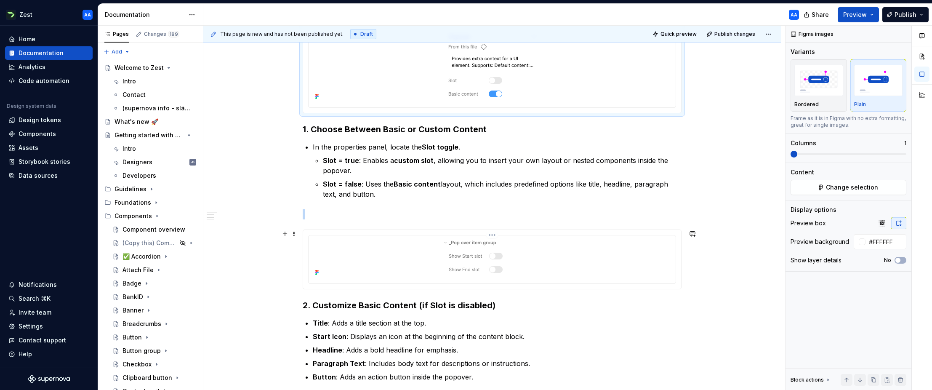
click at [587, 250] on div at bounding box center [492, 259] width 360 height 40
click at [837, 186] on span "Change selection" at bounding box center [852, 187] width 52 height 8
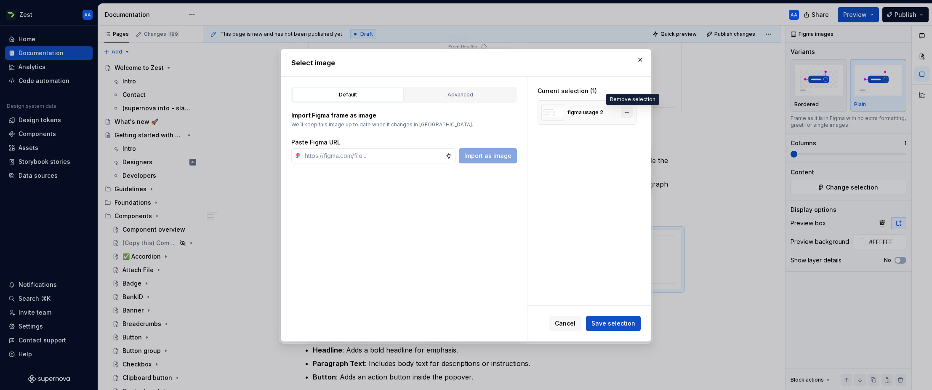
click at [629, 111] on button "button" at bounding box center [627, 112] width 12 height 12
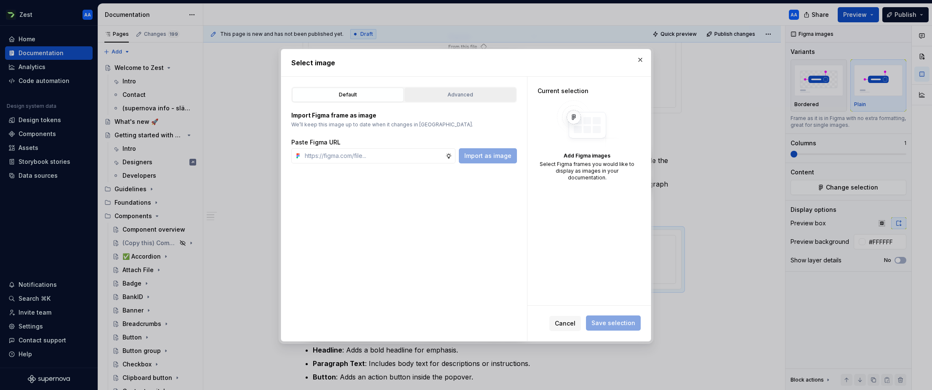
click at [459, 91] on div "Advanced" at bounding box center [460, 94] width 106 height 8
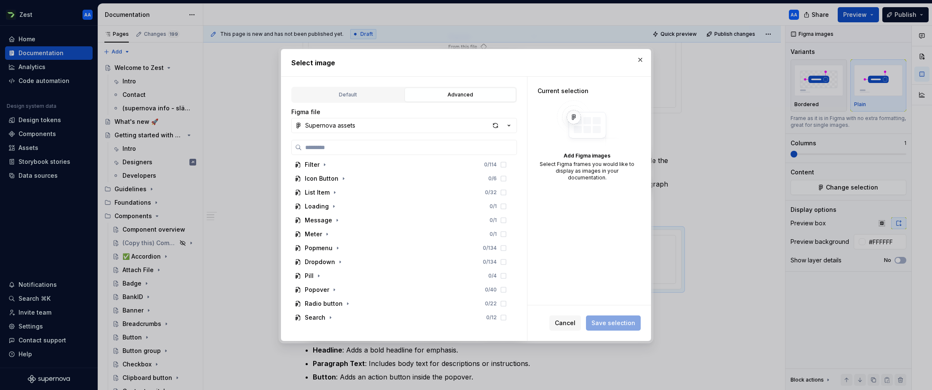
scroll to position [283, 0]
click at [330, 286] on button "button" at bounding box center [334, 286] width 8 height 8
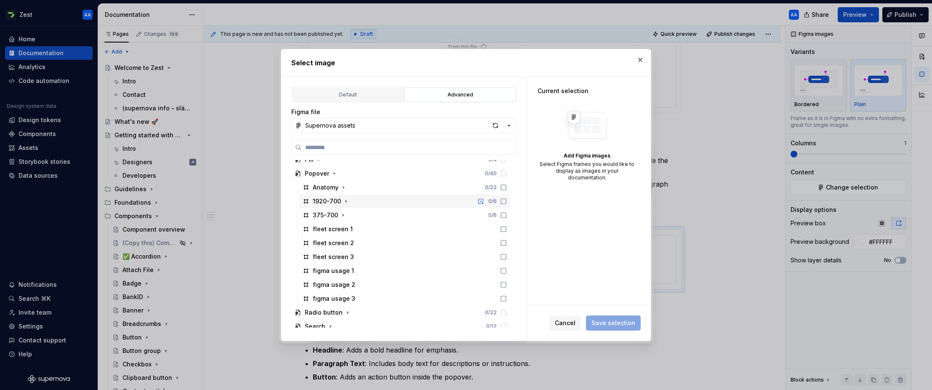
scroll to position [407, 0]
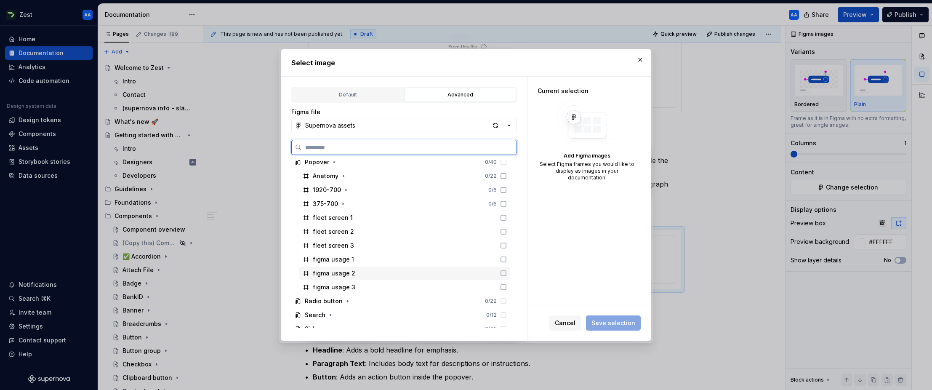
click at [339, 271] on div "figma usage 2" at bounding box center [334, 273] width 42 height 8
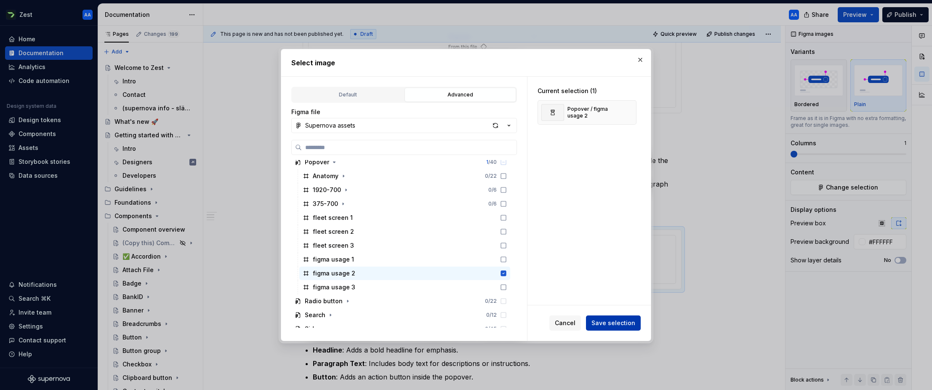
click at [604, 324] on span "Save selection" at bounding box center [613, 323] width 44 height 8
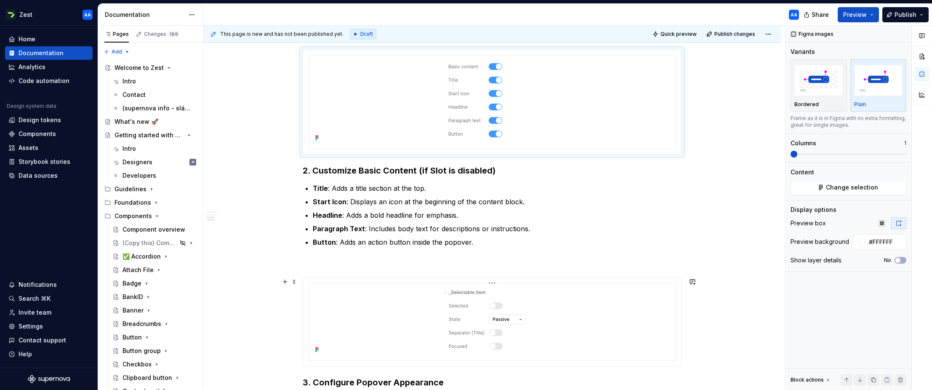
scroll to position [628, 0]
click at [594, 298] on div at bounding box center [492, 318] width 360 height 69
click at [850, 191] on button "Change selection" at bounding box center [848, 187] width 116 height 15
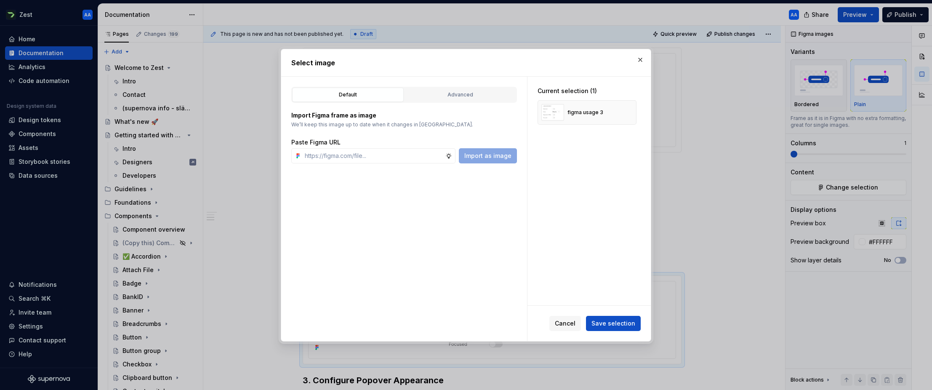
type textarea "*"
click at [632, 111] on button "button" at bounding box center [627, 112] width 12 height 12
click at [452, 94] on div "Advanced" at bounding box center [460, 94] width 106 height 8
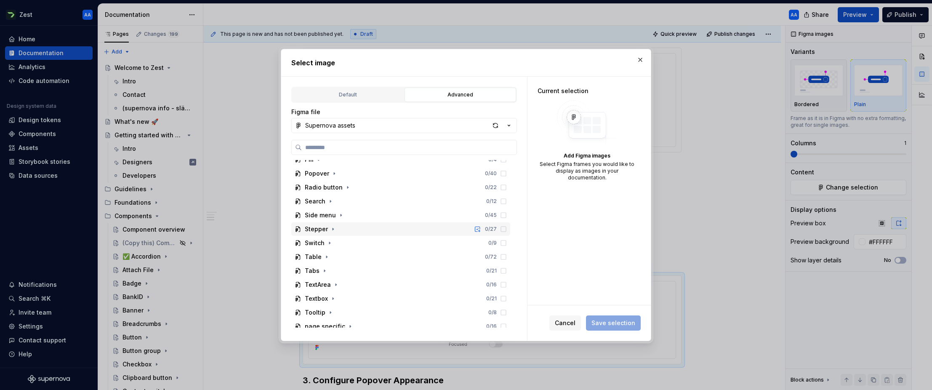
scroll to position [387, 0]
click at [336, 180] on button "button" at bounding box center [334, 182] width 8 height 8
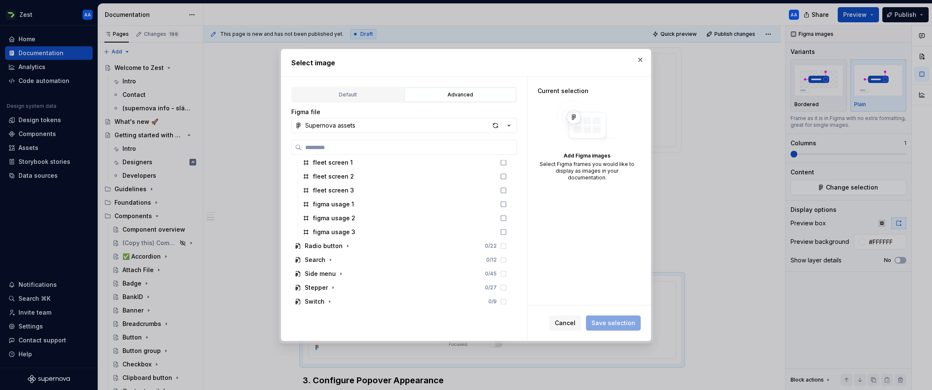
scroll to position [485, 0]
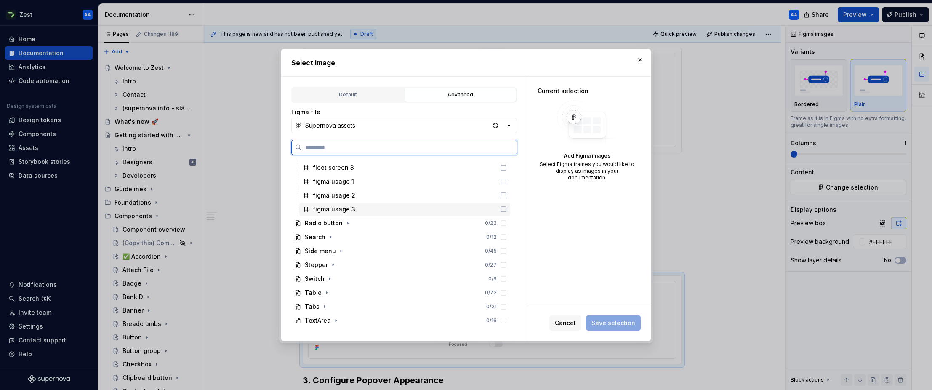
click at [343, 209] on div "figma usage 3" at bounding box center [334, 209] width 42 height 8
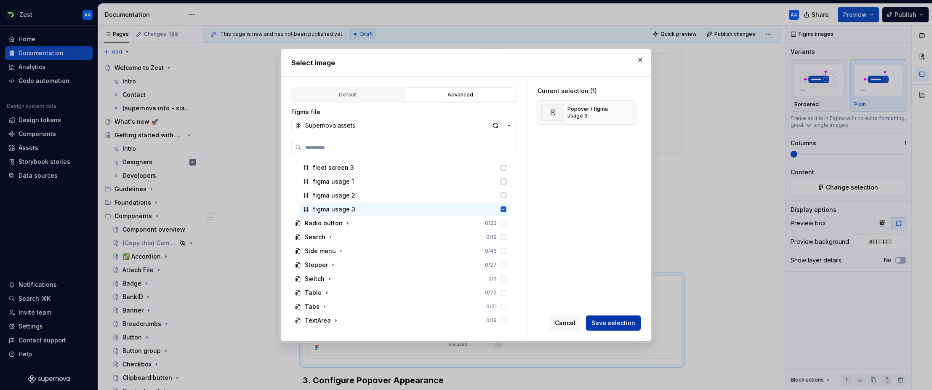
click at [614, 319] on span "Save selection" at bounding box center [613, 323] width 44 height 8
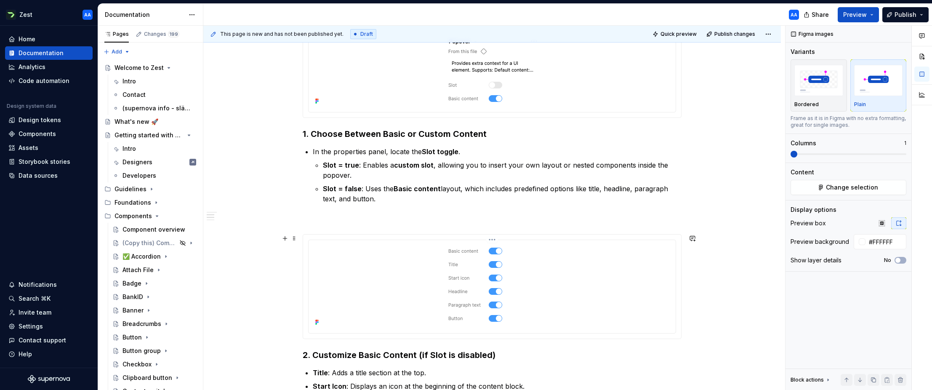
scroll to position [440, 0]
click at [486, 136] on h3 "1. Choose Between Basic or Custom Content" at bounding box center [492, 136] width 379 height 12
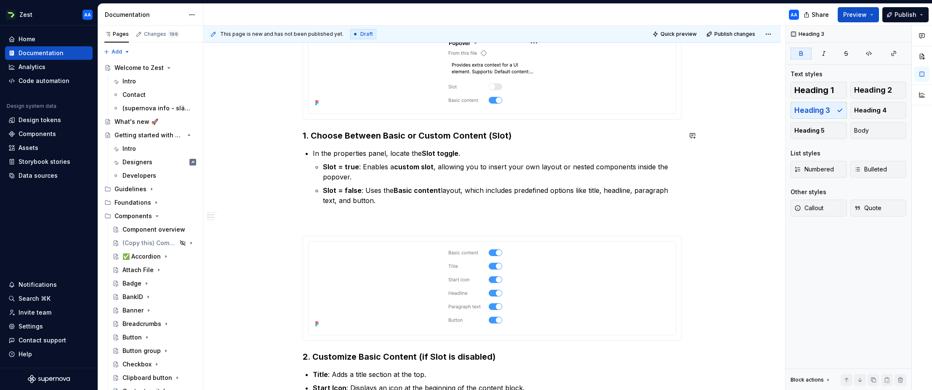
scroll to position [407, 0]
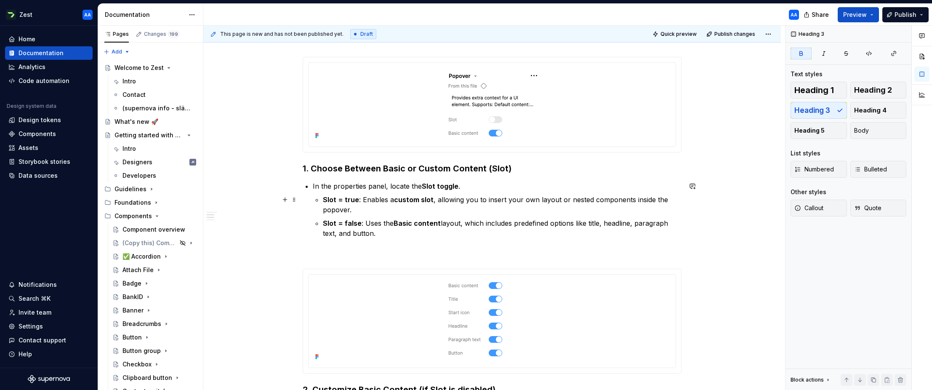
click at [359, 199] on p "Slot = true : Enables a custom slot , allowing you to insert your own layout or…" at bounding box center [502, 204] width 358 height 20
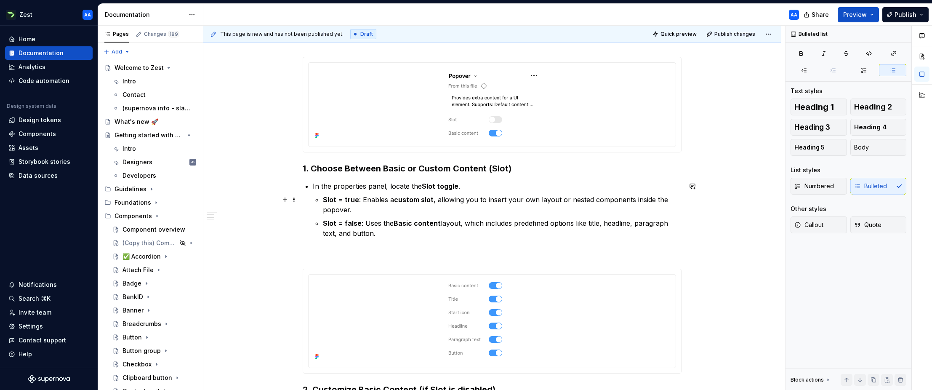
click at [362, 199] on p "Slot = true : Enables a custom slot , allowing you to insert your own layout or…" at bounding box center [502, 204] width 358 height 20
drag, startPoint x: 363, startPoint y: 199, endPoint x: 327, endPoint y: 200, distance: 36.2
click at [327, 200] on p "Slot = true : Enables a custom slot , allowing you to insert your own layout or…" at bounding box center [502, 204] width 358 height 20
click at [391, 199] on p "When toggle enables a custom slot , allowing you to insert your own layout or n…" at bounding box center [502, 204] width 358 height 20
click at [346, 197] on strong "When toggle" at bounding box center [344, 199] width 42 height 8
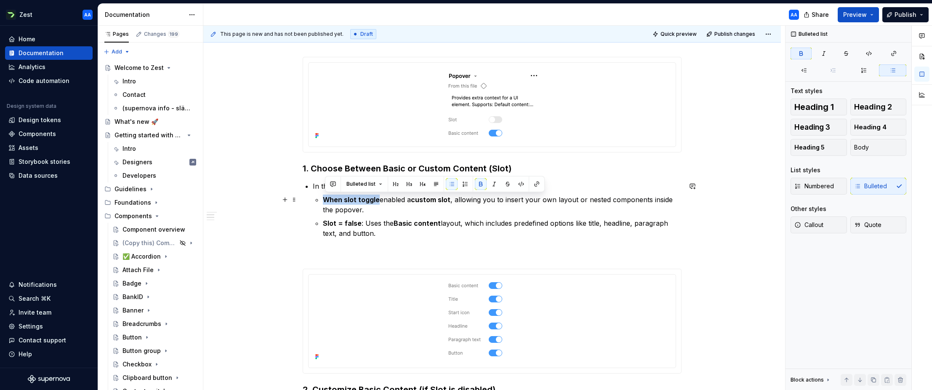
drag, startPoint x: 380, startPoint y: 200, endPoint x: 327, endPoint y: 200, distance: 53.4
click at [327, 200] on strong "When slot toggle" at bounding box center [351, 199] width 57 height 8
click at [479, 185] on button "button" at bounding box center [481, 184] width 12 height 12
click at [355, 208] on p "When slot toggle enabled a custom slot , allowing you to insert your own layout…" at bounding box center [502, 204] width 358 height 20
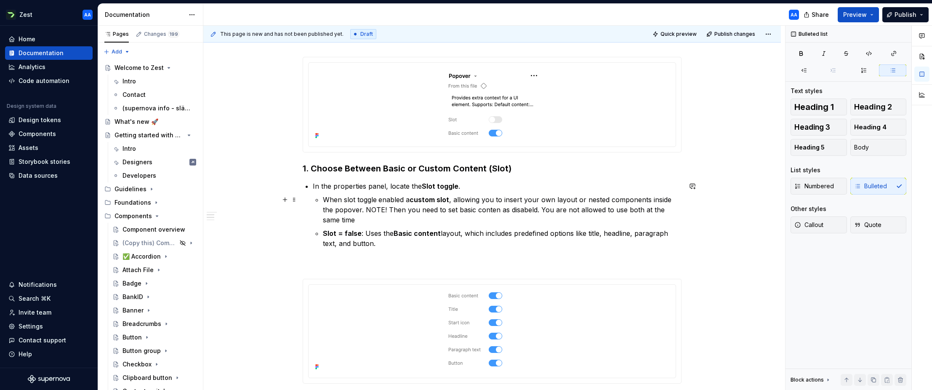
click at [358, 210] on p "When slot toggle enabled a custom slot , allowing you to insert your own layout…" at bounding box center [502, 209] width 358 height 30
drag, startPoint x: 375, startPoint y: 210, endPoint x: 355, endPoint y: 210, distance: 20.2
click at [355, 210] on p "When slot toggle enabled a custom slot , allowing you to insert your own layout…" at bounding box center [502, 209] width 358 height 30
click at [508, 192] on button "button" at bounding box center [510, 194] width 12 height 12
click at [458, 224] on p "When slot toggle enabled a custom slot , allowing you to insert your own layout…" at bounding box center [502, 209] width 358 height 30
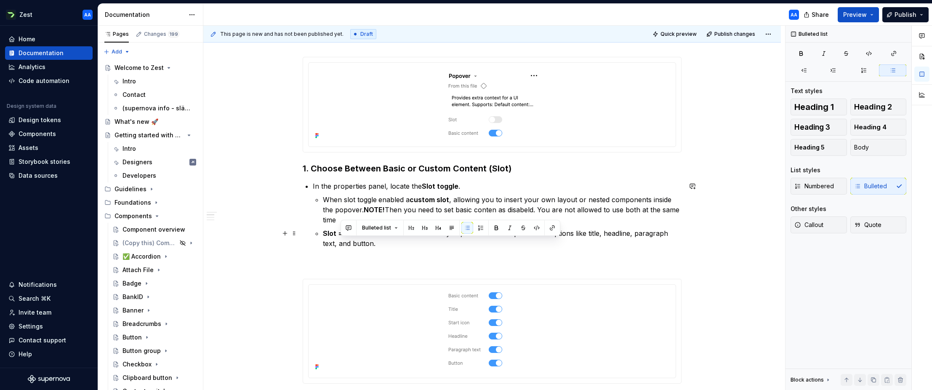
drag, startPoint x: 383, startPoint y: 244, endPoint x: 352, endPoint y: 239, distance: 31.5
click at [347, 239] on p "Slot = false : Uses the Basic content layout, which includes predefined options…" at bounding box center [502, 238] width 358 height 20
click at [386, 241] on p "Slot = false : Uses the Basic content layout, which includes predefined options…" at bounding box center [502, 238] width 358 height 20
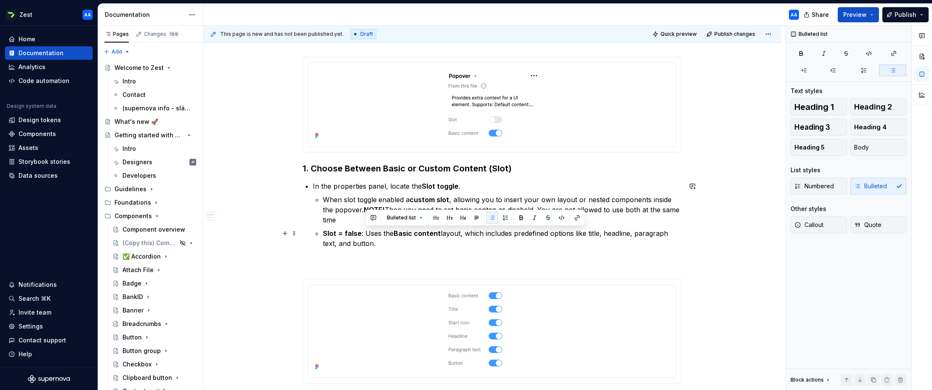
drag, startPoint x: 395, startPoint y: 233, endPoint x: 364, endPoint y: 234, distance: 30.7
click at [364, 234] on p "Slot = false : Uses the Basic content layout, which includes predefined options…" at bounding box center [502, 238] width 358 height 20
drag, startPoint x: 388, startPoint y: 234, endPoint x: 393, endPoint y: 234, distance: 4.6
click at [388, 234] on p "Slot = false : Uses the Basic content layout, which includes predefined options…" at bounding box center [502, 238] width 358 height 20
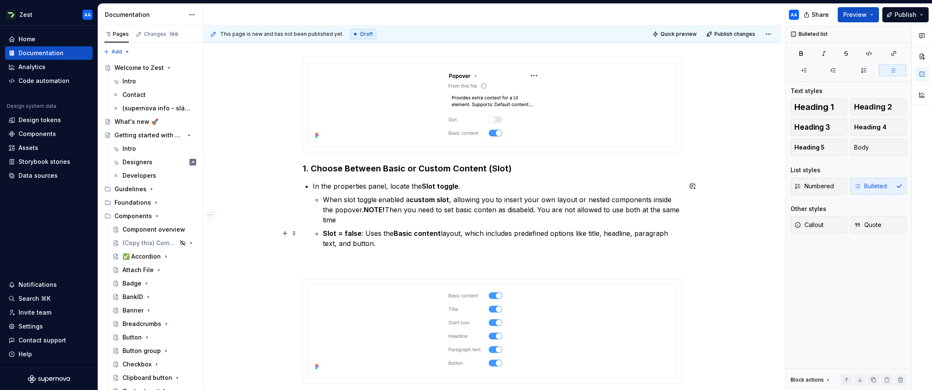
click at [395, 234] on strong "Basic content" at bounding box center [416, 233] width 47 height 8
click at [446, 233] on p "Slot = false : Uses the Basic content layout, which includes predefined options…" at bounding box center [502, 238] width 358 height 20
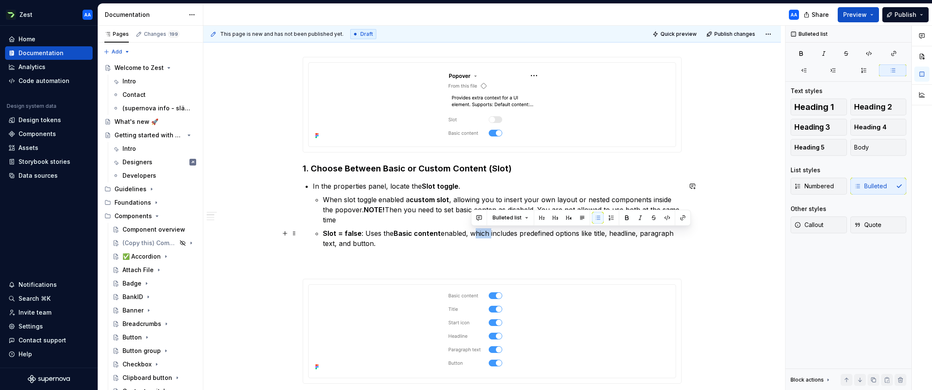
drag, startPoint x: 491, startPoint y: 233, endPoint x: 473, endPoint y: 234, distance: 17.3
click at [473, 234] on p "Slot = false : Uses the Basic content enabled, which includes predefined option…" at bounding box center [502, 238] width 358 height 20
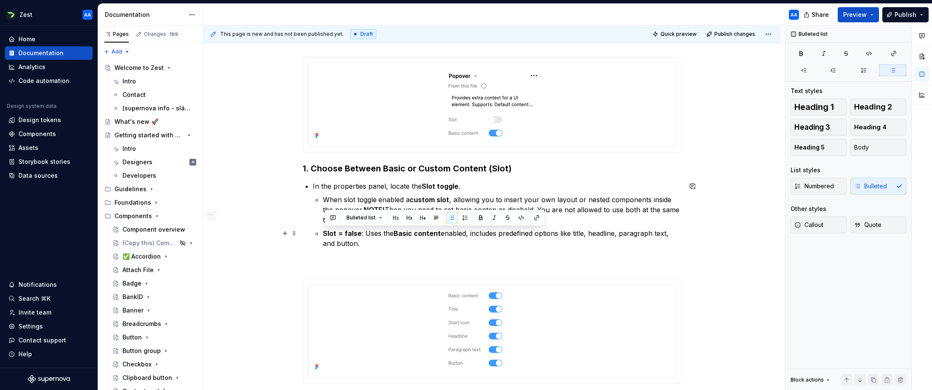
drag, startPoint x: 395, startPoint y: 231, endPoint x: 325, endPoint y: 230, distance: 70.3
click at [325, 230] on p "Slot = false : Uses the Basic content enabled, includes predefined options like…" at bounding box center [502, 238] width 358 height 20
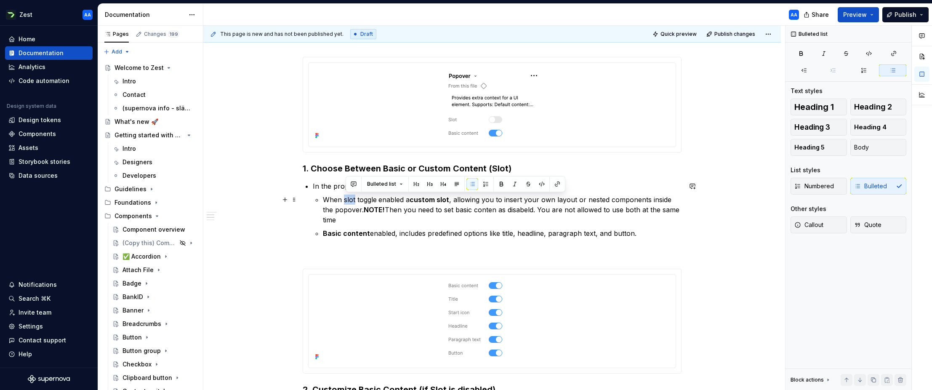
drag, startPoint x: 356, startPoint y: 198, endPoint x: 346, endPoint y: 199, distance: 9.7
click at [346, 199] on p "When slot toggle enabled a custom slot , allowing you to insert your own layout…" at bounding box center [502, 209] width 358 height 30
click at [348, 199] on p "When slot toggle enabled a custom slot , allowing you to insert your own layout…" at bounding box center [502, 209] width 358 height 30
drag, startPoint x: 358, startPoint y: 199, endPoint x: 348, endPoint y: 199, distance: 10.1
click at [346, 199] on p "When Slot toggle enabled a custom slot , allowing you to insert your own layout…" at bounding box center [502, 209] width 358 height 30
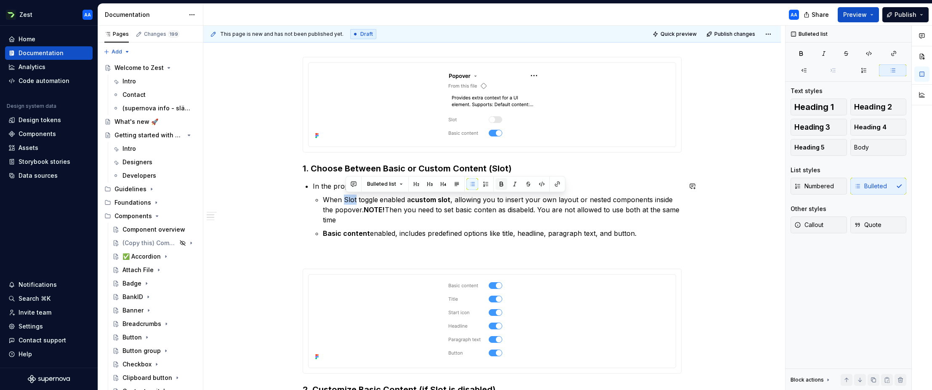
click at [499, 183] on button "button" at bounding box center [501, 184] width 12 height 12
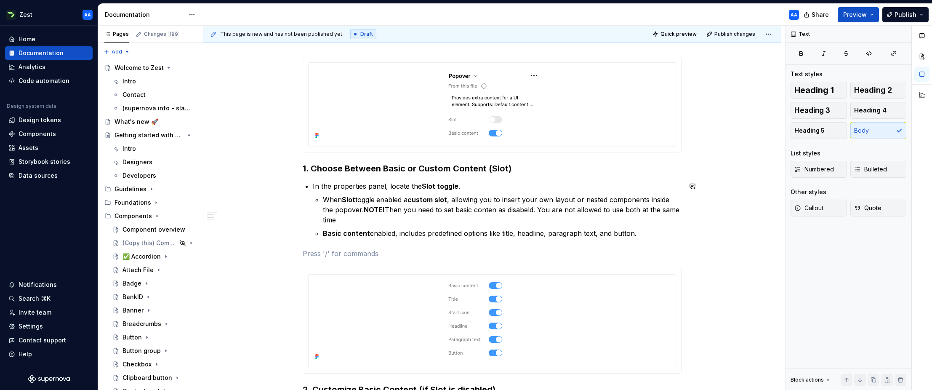
click at [427, 244] on div "**********" at bounding box center [492, 269] width 379 height 1000
click at [496, 210] on p "When Slot toggle enabled a custom slot , allowing you to insert your own layout…" at bounding box center [502, 209] width 358 height 30
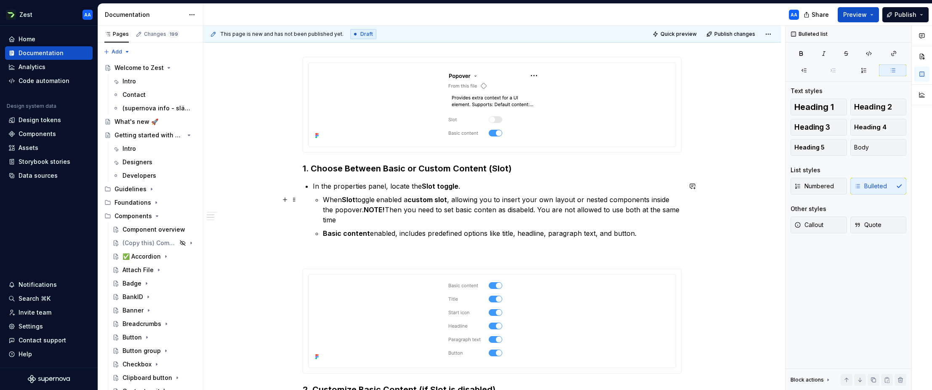
click at [498, 209] on p "When Slot toggle enabled a custom slot , allowing you to insert your own layout…" at bounding box center [502, 209] width 358 height 30
click at [499, 209] on p "When Slot toggle enabled a custom slot , allowing you to insert your own layout…" at bounding box center [502, 209] width 358 height 30
click at [533, 195] on button "Bulleted list" at bounding box center [516, 194] width 43 height 12
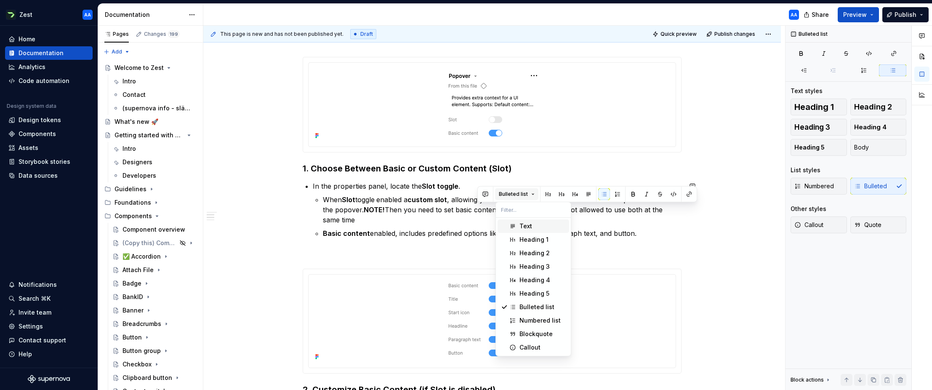
click at [533, 195] on button "Bulleted list" at bounding box center [516, 194] width 43 height 12
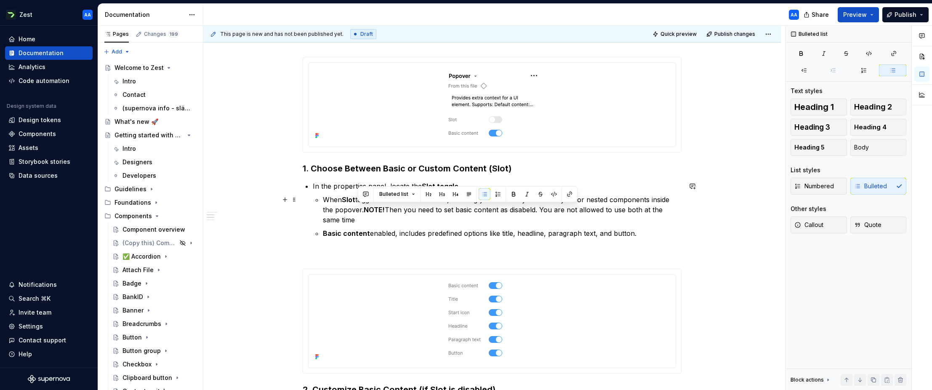
drag, startPoint x: 367, startPoint y: 207, endPoint x: 377, endPoint y: 216, distance: 13.4
click at [377, 216] on p "When Slot toggle enabled a custom slot , allowing you to insert your own layout…" at bounding box center [502, 209] width 358 height 30
click at [414, 192] on button "Bulleted list" at bounding box center [396, 194] width 43 height 12
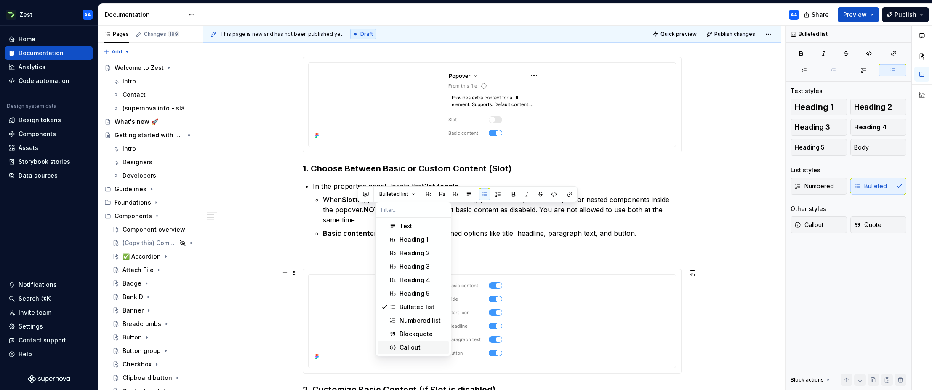
click at [409, 346] on div "Callout" at bounding box center [409, 347] width 21 height 8
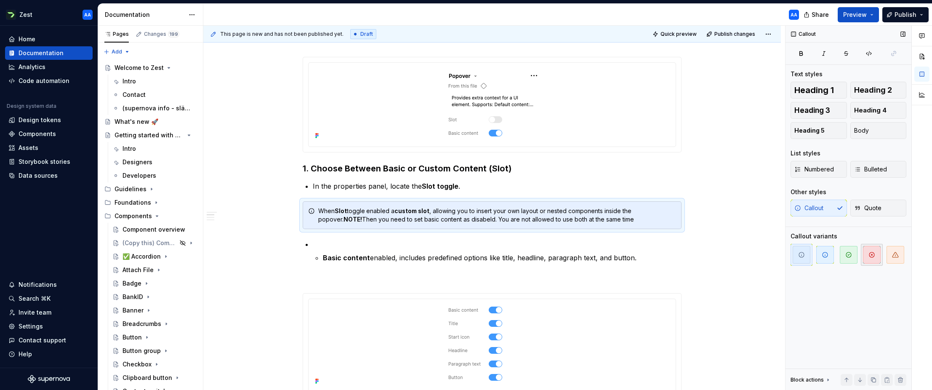
click at [872, 253] on icon "button" at bounding box center [871, 254] width 7 height 7
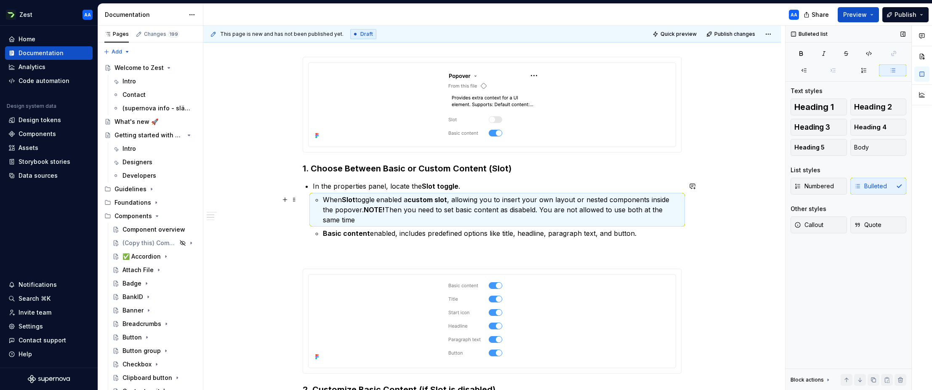
click at [366, 210] on p "When Slot toggle enabled a custom slot , allowing you to insert your own layout…" at bounding box center [502, 209] width 358 height 30
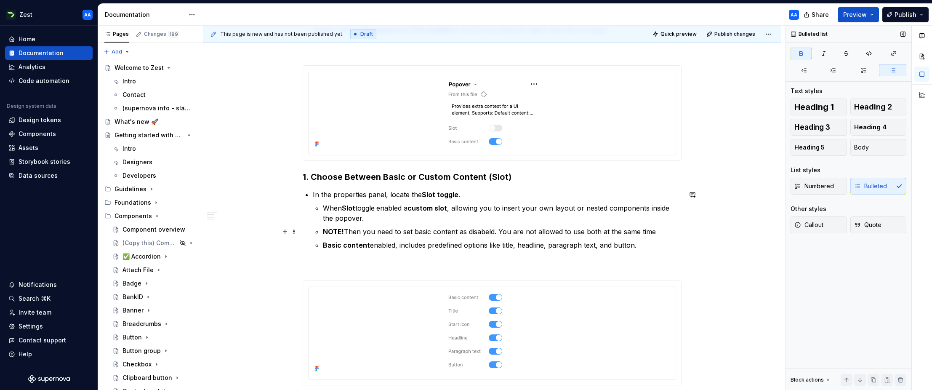
scroll to position [398, 0]
drag, startPoint x: 650, startPoint y: 231, endPoint x: 326, endPoint y: 232, distance: 324.0
click at [326, 232] on p "NOTE! Then you need to set basic content as disabeld. You are not allowed to us…" at bounding box center [502, 233] width 358 height 10
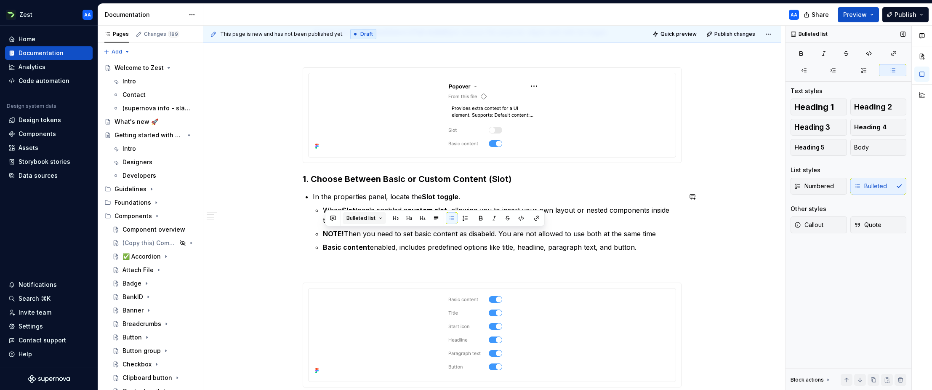
click at [376, 217] on button "Bulleted list" at bounding box center [364, 218] width 43 height 12
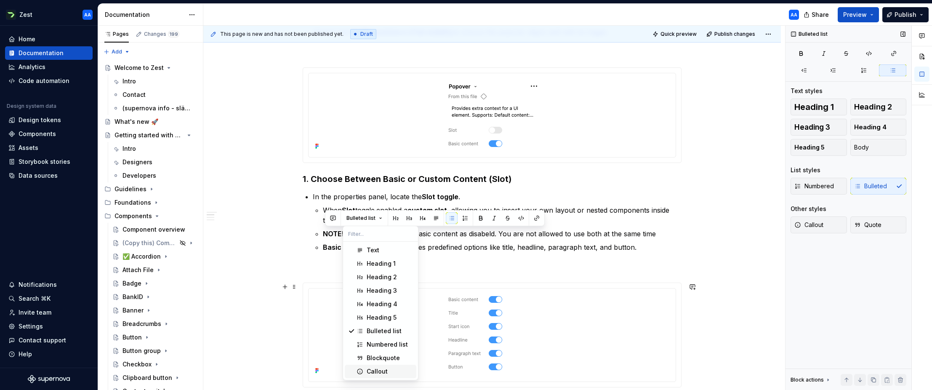
click at [379, 370] on div "Callout" at bounding box center [376, 371] width 21 height 8
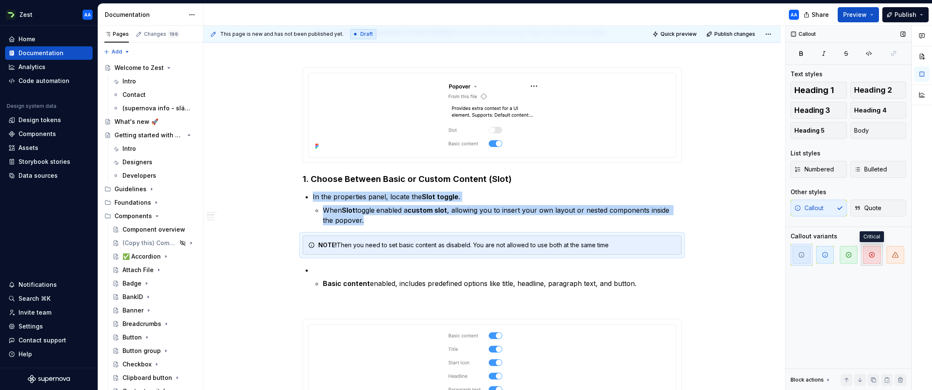
click at [875, 256] on span "button" at bounding box center [872, 255] width 18 height 18
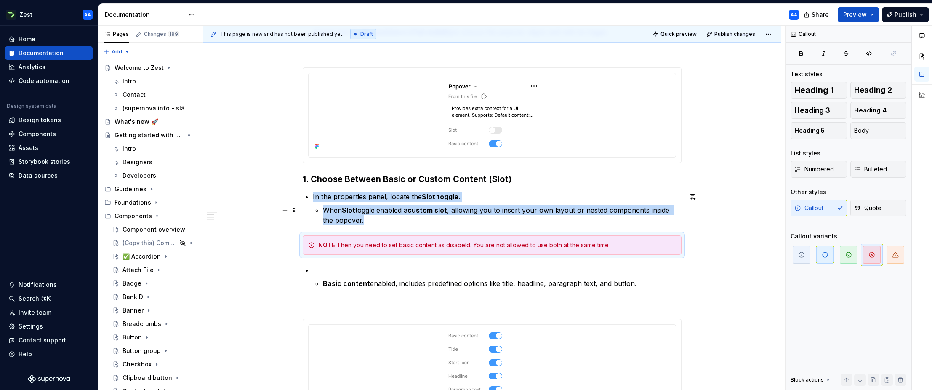
click at [740, 220] on div "**********" at bounding box center [493, 208] width 581 height 364
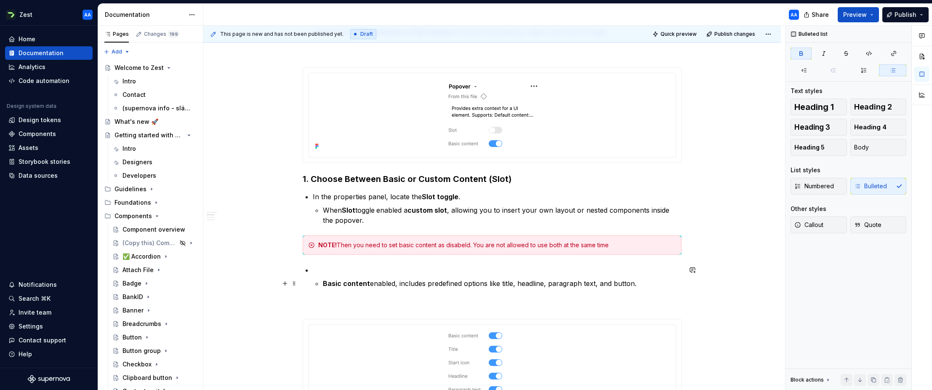
click at [324, 278] on li "Basic content enabled, includes predefined options like title, headline, paragr…" at bounding box center [497, 277] width 369 height 24
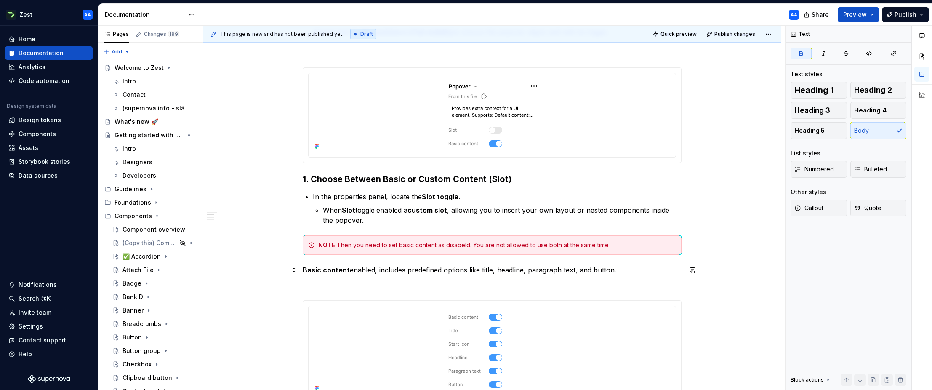
click at [369, 271] on p "Basic content enabled, includes predefined options like title, headline, paragr…" at bounding box center [492, 270] width 379 height 10
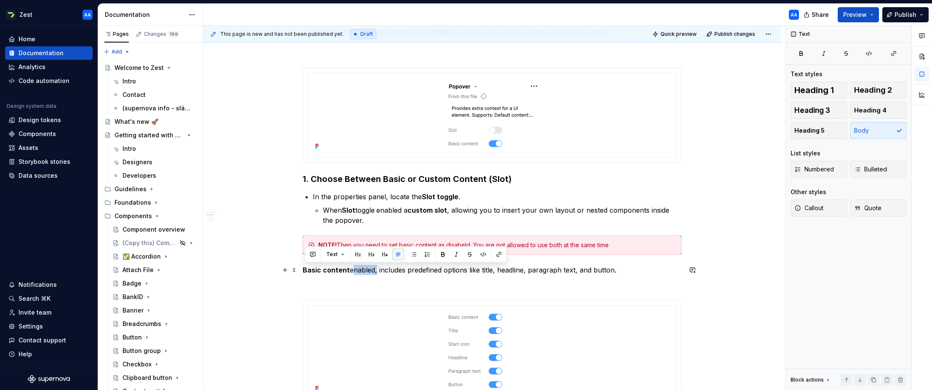
click at [369, 271] on p "Basic content enabled, includes predefined options like title, headline, paragr…" at bounding box center [492, 270] width 379 height 10
click at [411, 255] on button "button" at bounding box center [414, 254] width 12 height 12
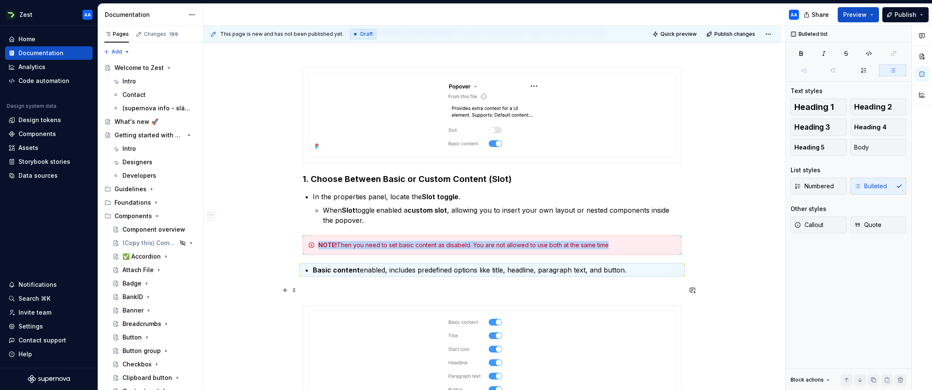
click at [407, 287] on p at bounding box center [492, 290] width 379 height 10
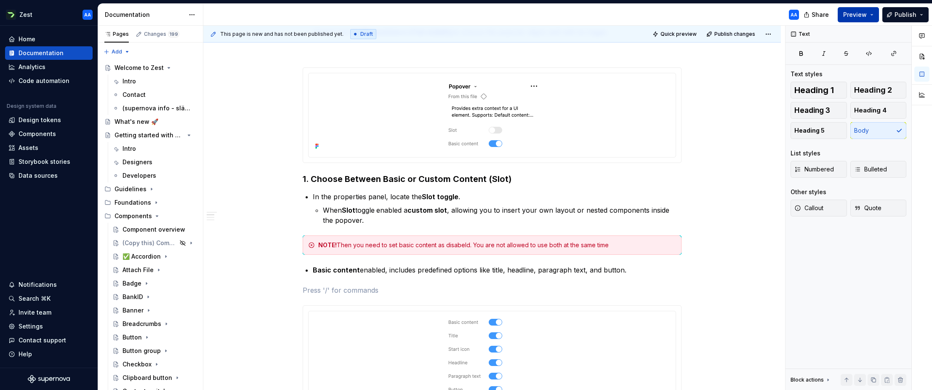
click at [859, 18] on span "Preview" at bounding box center [855, 15] width 24 height 8
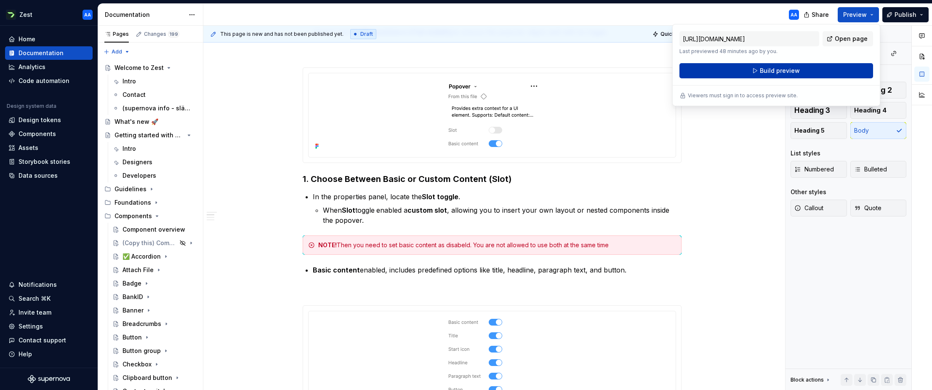
click at [786, 70] on span "Build preview" at bounding box center [779, 70] width 40 height 8
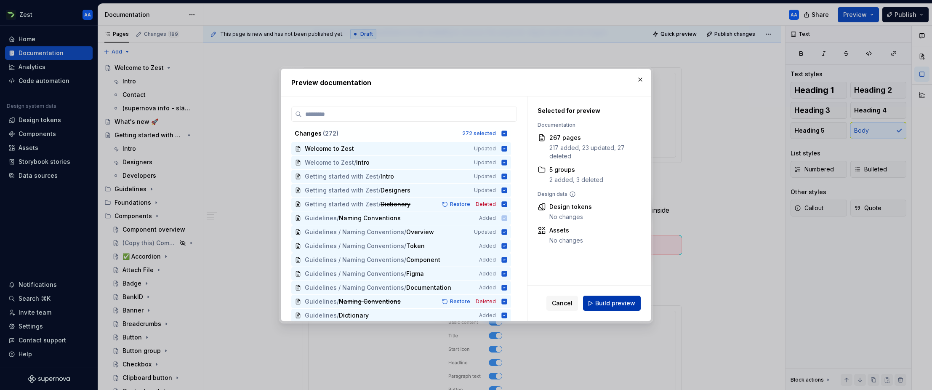
click at [621, 304] on span "Build preview" at bounding box center [615, 303] width 40 height 8
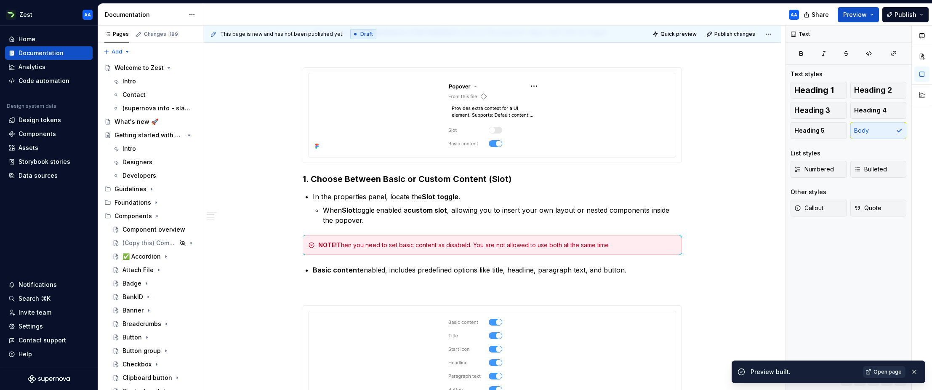
click at [889, 369] on span "Open page" at bounding box center [887, 371] width 28 height 7
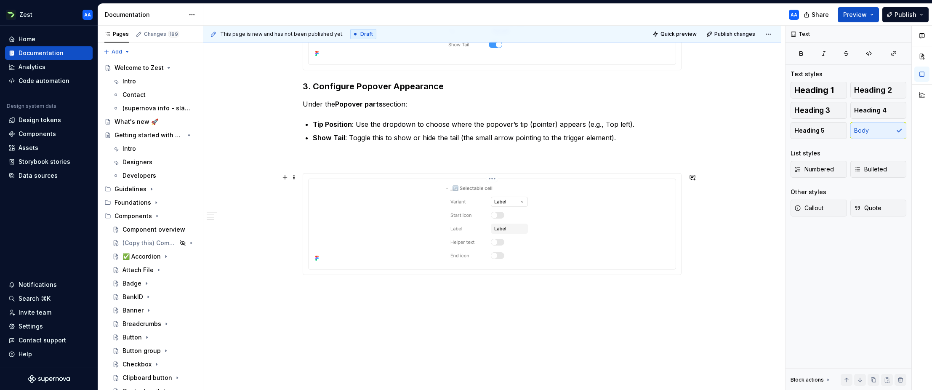
scroll to position [940, 0]
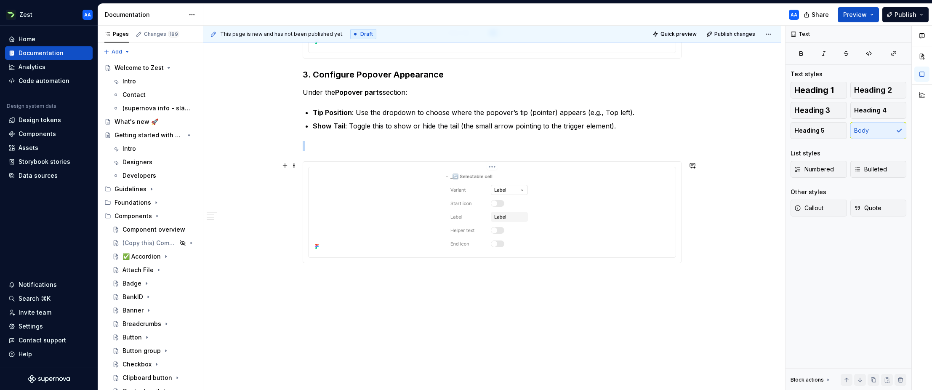
click at [428, 211] on div at bounding box center [492, 211] width 360 height 82
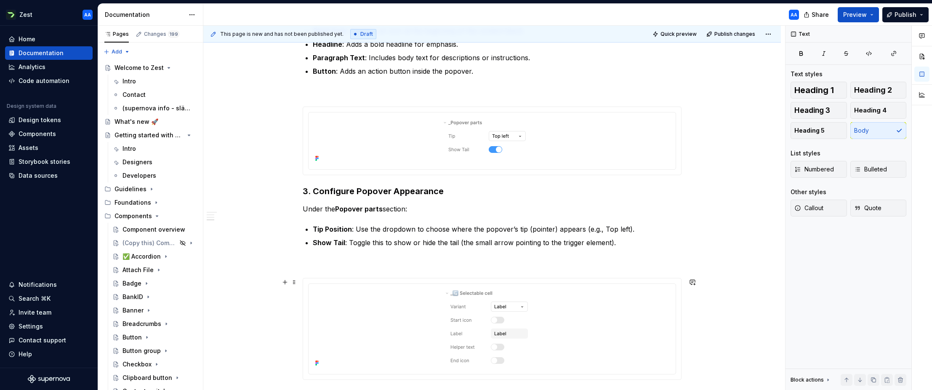
scroll to position [831, 0]
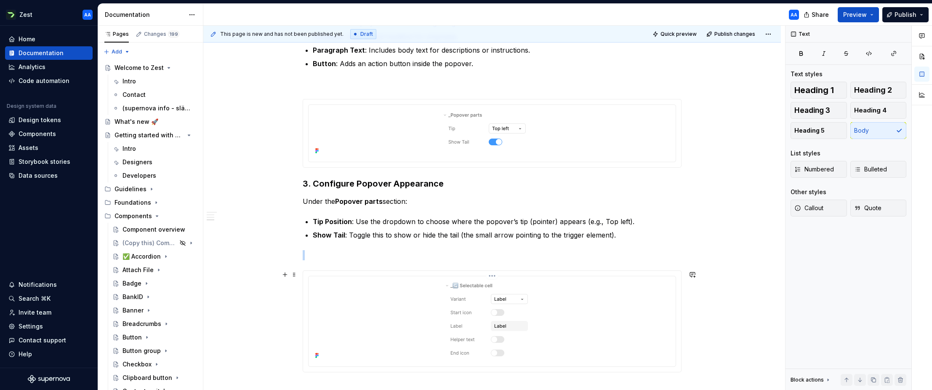
click at [420, 279] on div at bounding box center [492, 320] width 360 height 82
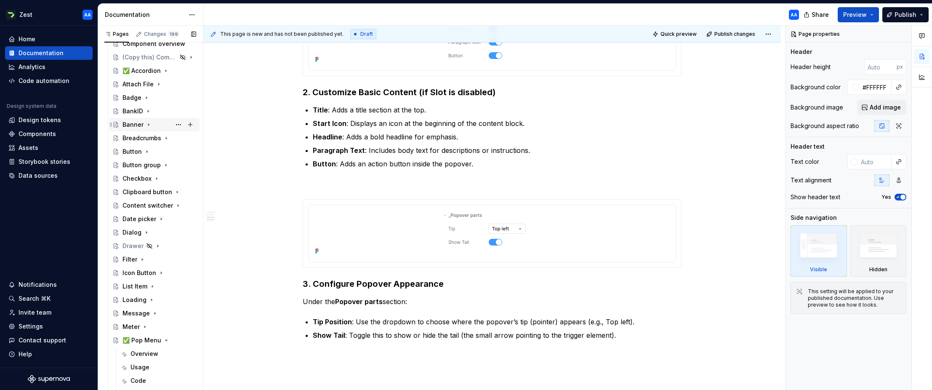
scroll to position [270, 0]
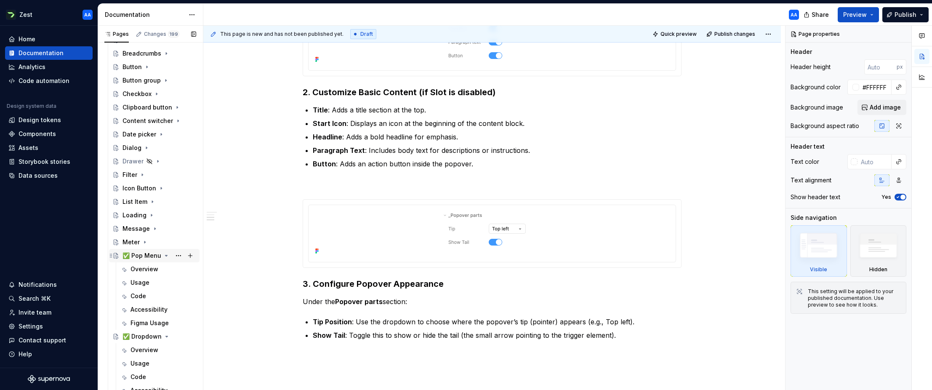
click at [165, 254] on icon "Page tree" at bounding box center [166, 255] width 7 height 7
click at [165, 267] on icon "Page tree" at bounding box center [166, 269] width 7 height 7
click at [149, 296] on icon "Page tree" at bounding box center [152, 295] width 7 height 7
click at [125, 295] on div "Popover" at bounding box center [134, 296] width 24 height 8
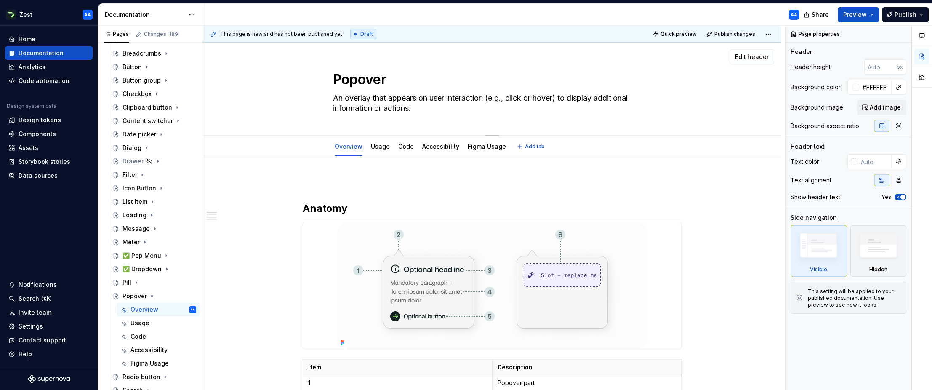
click at [339, 78] on textarea "Popover" at bounding box center [490, 79] width 318 height 20
click at [337, 78] on textarea "Popover" at bounding box center [490, 79] width 318 height 20
type textarea "*"
type textarea "✅Popover"
type textarea "*"
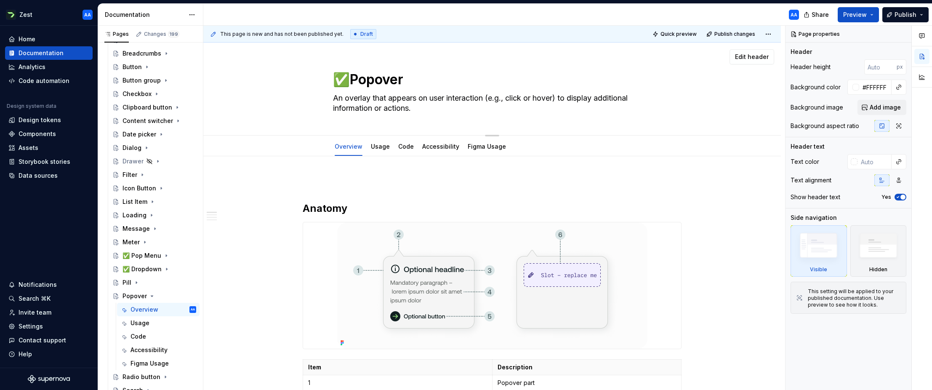
type textarea "✅ Popover"
type textarea "*"
type textarea "✅ Popover"
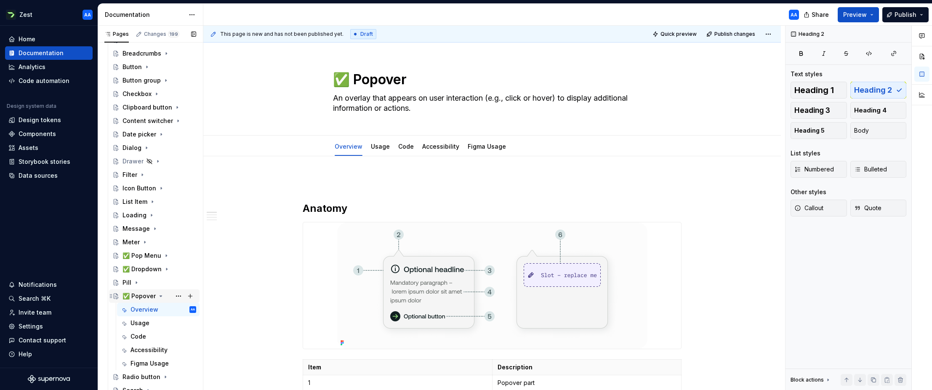
click at [157, 293] on icon "Page tree" at bounding box center [160, 295] width 7 height 7
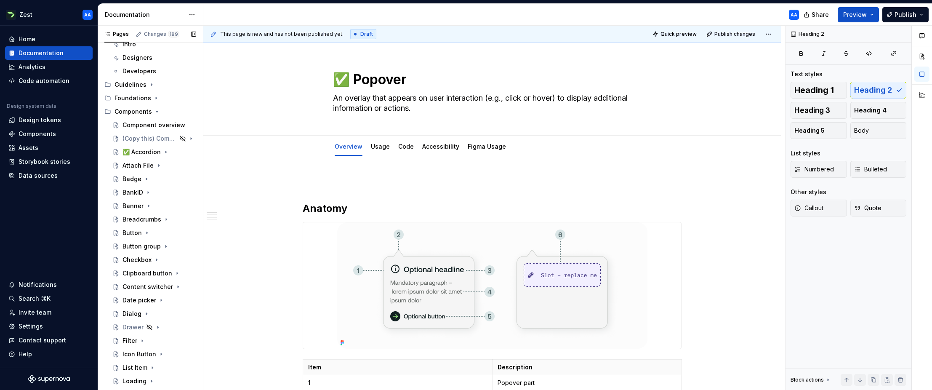
scroll to position [96, 0]
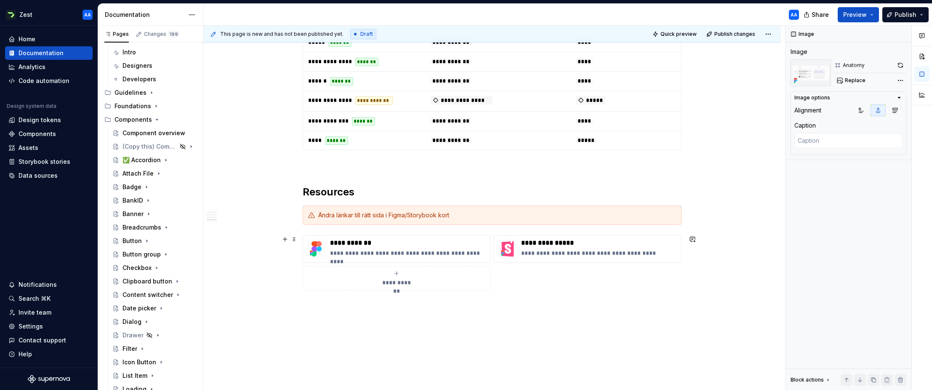
scroll to position [788, 0]
click at [407, 251] on p "**********" at bounding box center [408, 252] width 157 height 8
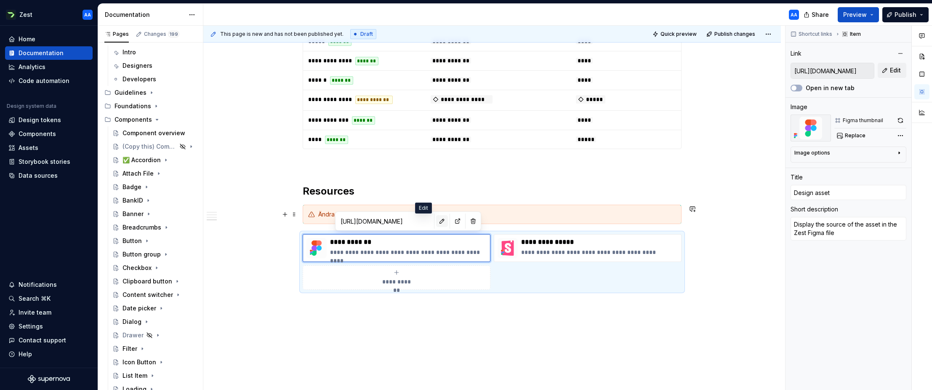
click at [436, 222] on button "button" at bounding box center [442, 221] width 12 height 12
type textarea "*"
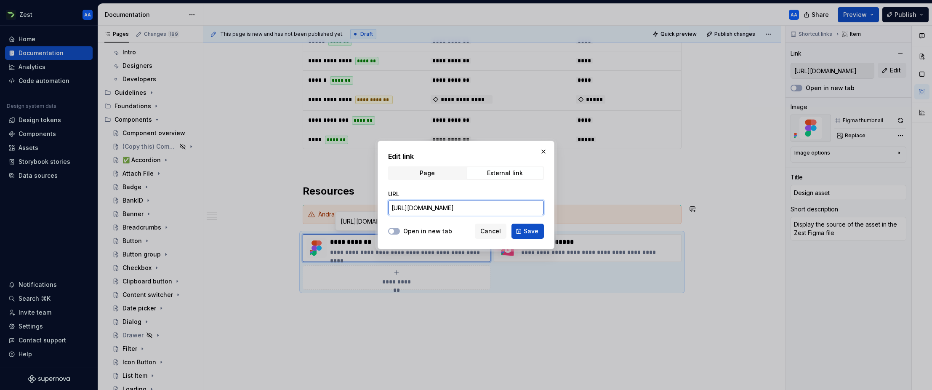
click at [437, 211] on input "https://www.figma.com/design/E37mVduDbsHZBqns0A0tuZ/Zest?m=auto&node-id=25500-1…" at bounding box center [466, 207] width 156 height 15
paste input "node-id=2-12"
type input "https://www.figma.com/design/E37mVduDbsHZBqns0A0tuZ/Zest?node-id=2-12"
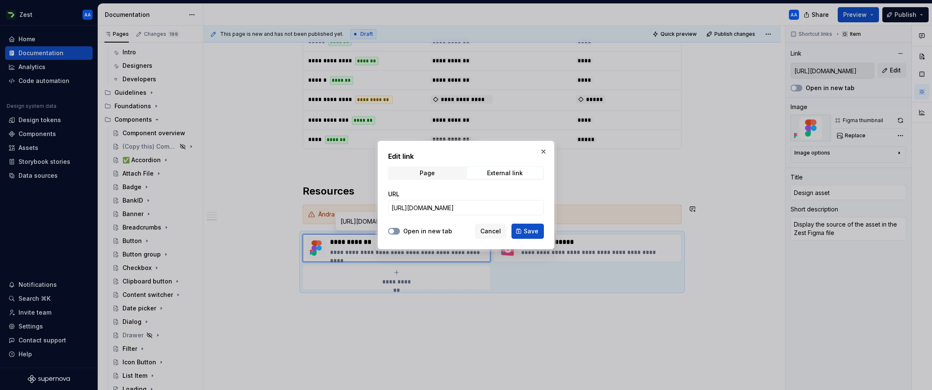
click at [396, 230] on button "Open in new tab" at bounding box center [394, 231] width 12 height 7
click at [530, 231] on span "Save" at bounding box center [530, 231] width 15 height 8
type textarea "*"
type input "https://www.figma.com/design/E37mVduDbsHZBqns0A0tuZ/Zest?node-id=2-12"
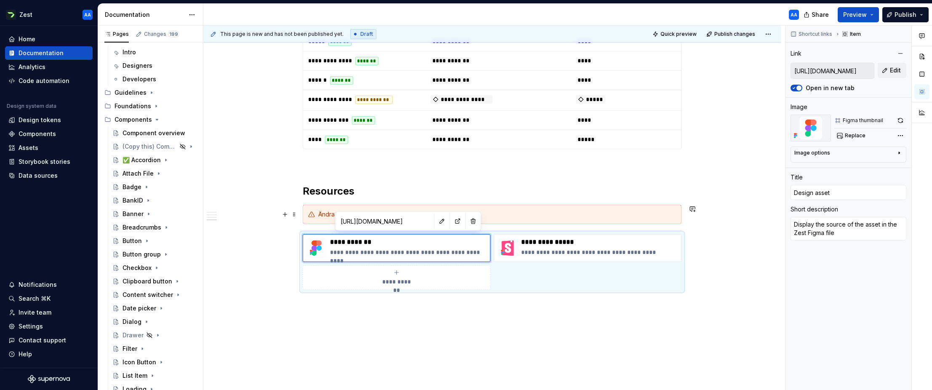
click at [507, 215] on div "Ändra länkar till rätt sida i Figma/Storybook kort" at bounding box center [497, 214] width 358 height 8
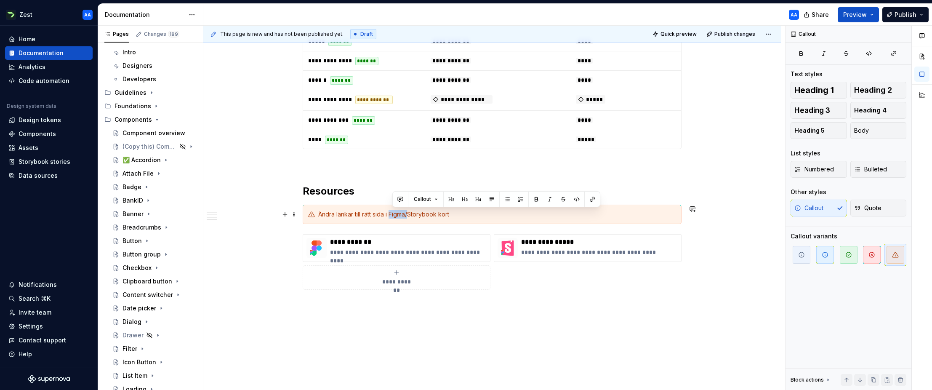
drag, startPoint x: 412, startPoint y: 214, endPoint x: 394, endPoint y: 214, distance: 17.7
click at [394, 214] on div "Ändra länkar till rätt sida i Figma/Storybook kort" at bounding box center [497, 214] width 358 height 8
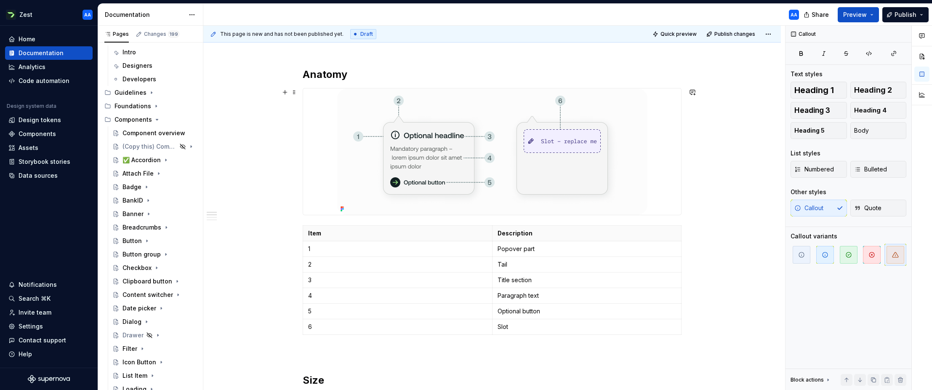
scroll to position [131, 0]
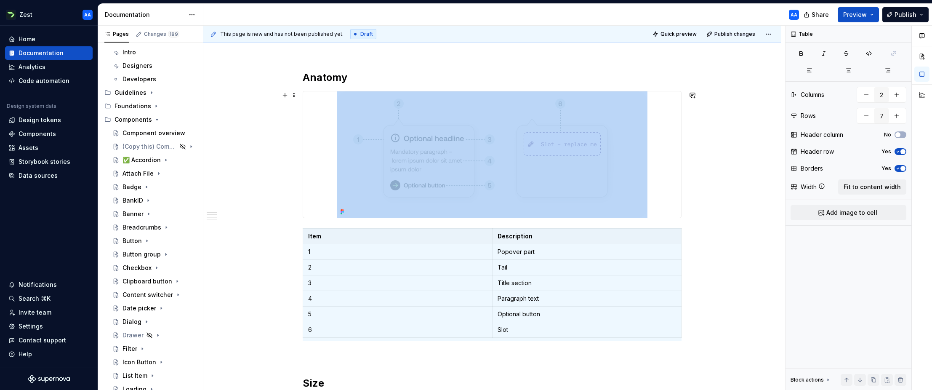
scroll to position [0, 0]
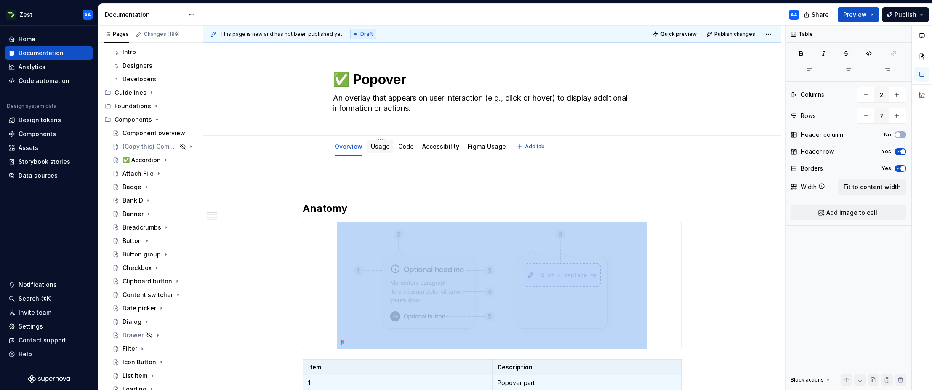
click at [382, 148] on link "Usage" at bounding box center [380, 146] width 19 height 7
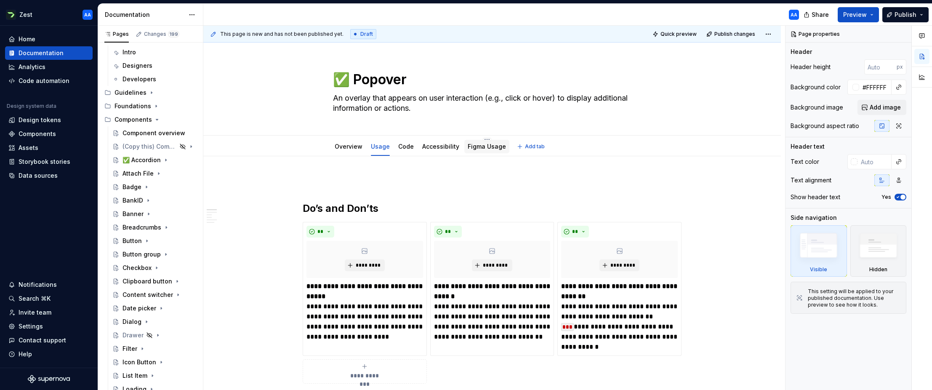
click at [485, 146] on link "Figma Usage" at bounding box center [486, 146] width 38 height 7
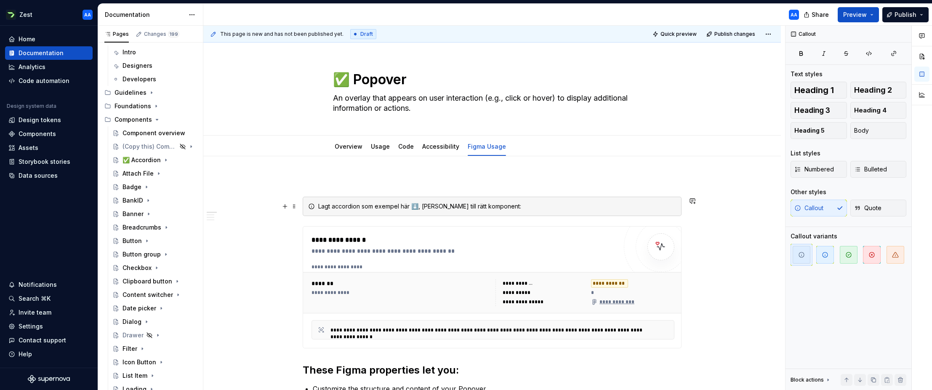
click at [304, 209] on div "Lagt accordion som exempel här ⬇️, [PERSON_NAME] till rätt komponent:" at bounding box center [492, 205] width 379 height 19
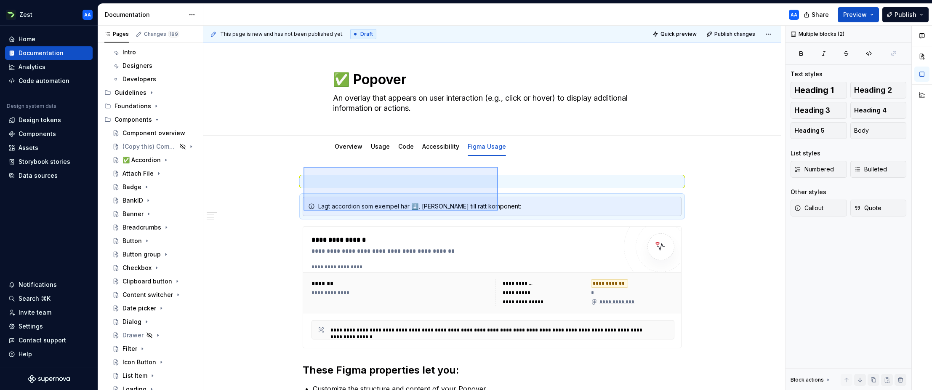
drag, startPoint x: 306, startPoint y: 168, endPoint x: 498, endPoint y: 210, distance: 196.8
click at [498, 210] on div "**********" at bounding box center [493, 208] width 581 height 364
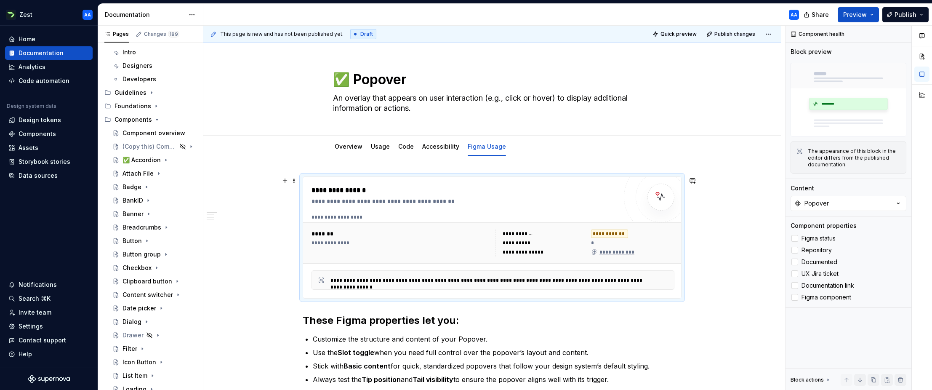
click at [39, 134] on div "Components" at bounding box center [37, 134] width 37 height 8
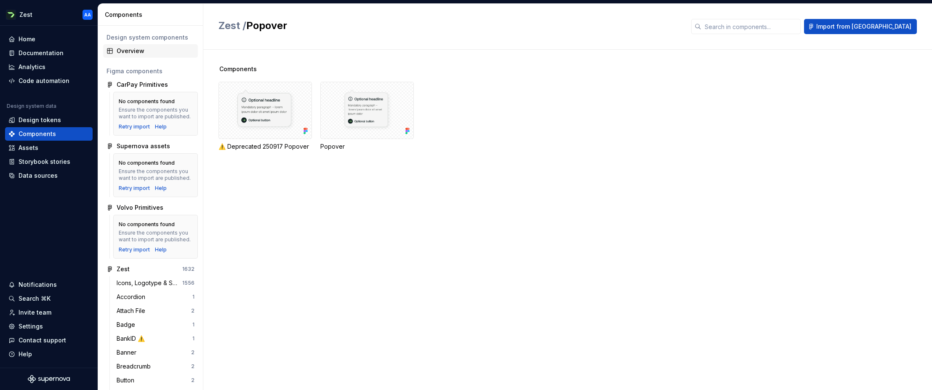
click at [137, 50] on div "Overview" at bounding box center [156, 51] width 78 height 8
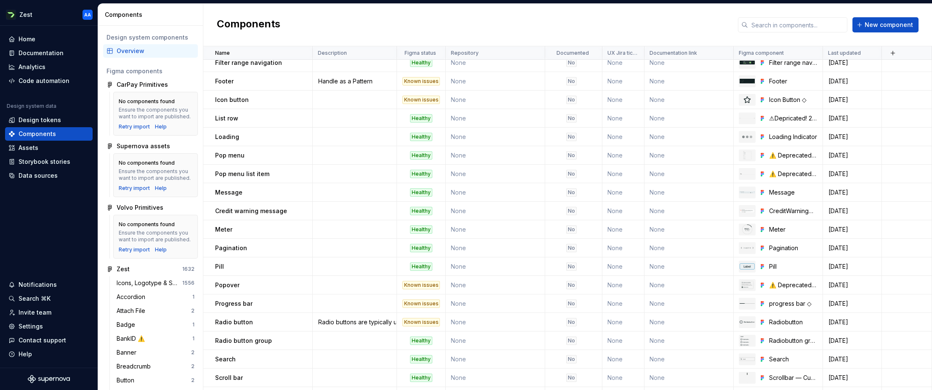
scroll to position [457, 0]
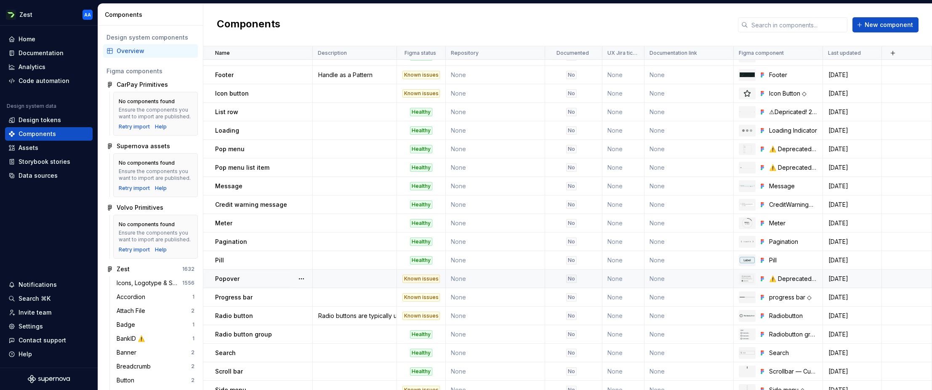
click at [425, 277] on div "Known issues" at bounding box center [420, 278] width 37 height 8
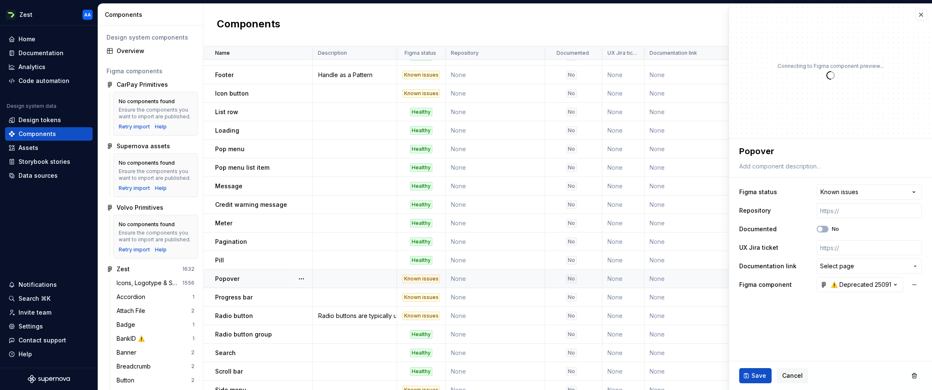
type textarea "*"
click at [913, 191] on html "Zest AA Home Documentation Analytics Code automation Design system data Design …" at bounding box center [466, 195] width 932 height 390
select select "**********"
type textarea "*"
click at [893, 284] on icon "button" at bounding box center [895, 284] width 8 height 8
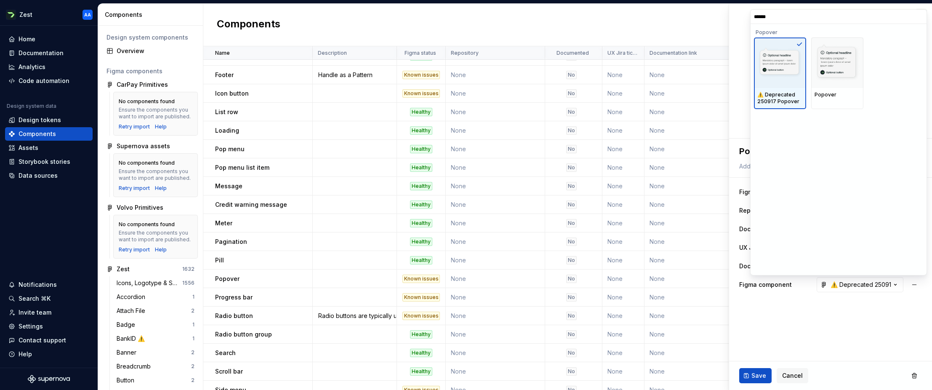
type input "*******"
click at [837, 53] on img at bounding box center [836, 63] width 45 height 38
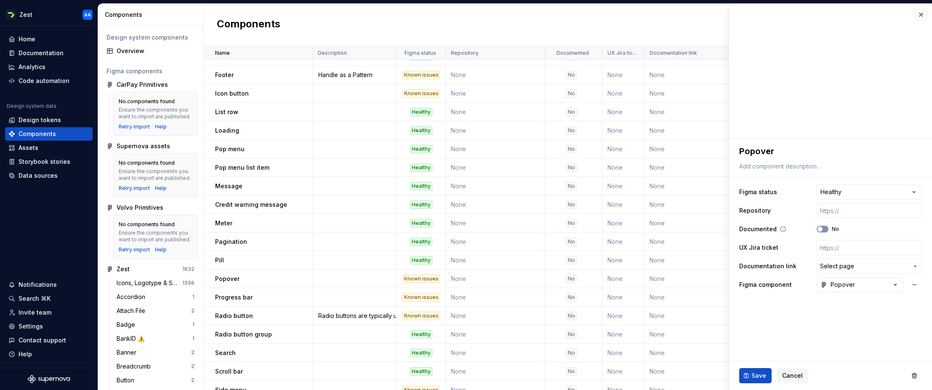
click at [824, 228] on button "No" at bounding box center [822, 229] width 12 height 7
click at [752, 373] on span "Save" at bounding box center [758, 375] width 15 height 8
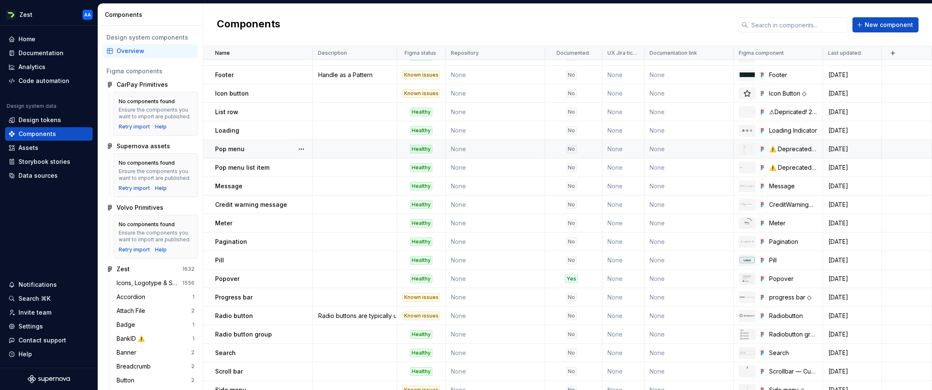
click at [573, 148] on div "No" at bounding box center [571, 149] width 11 height 8
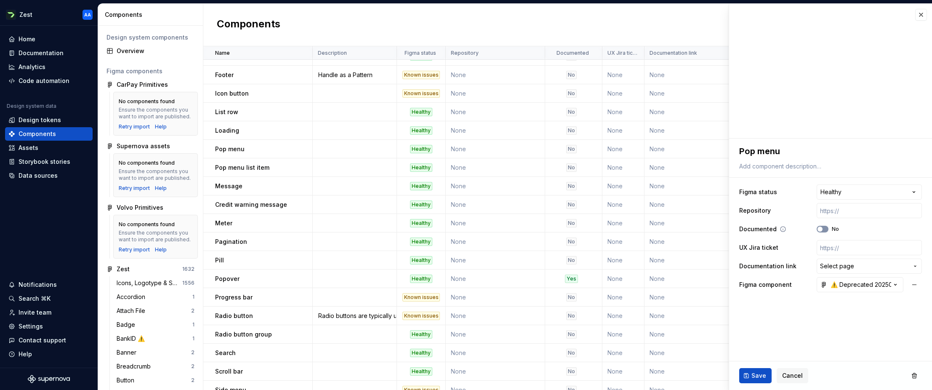
click at [821, 228] on span "button" at bounding box center [819, 228] width 5 height 5
click at [895, 283] on icon "button" at bounding box center [895, 284] width 8 height 8
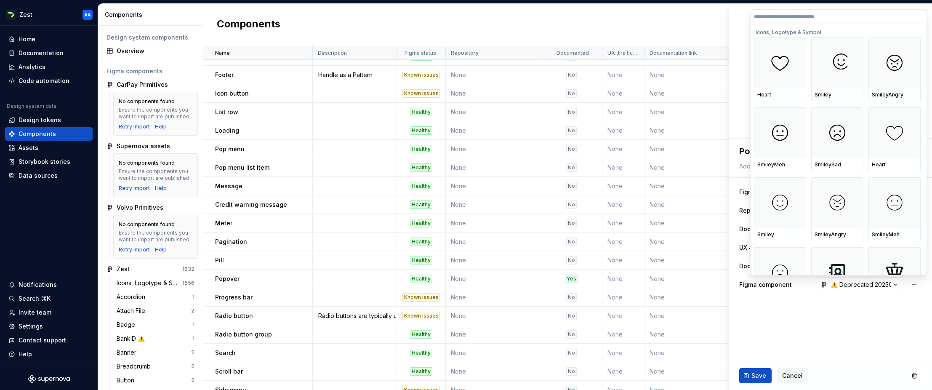
type textarea "*"
click at [821, 19] on input "search" at bounding box center [838, 16] width 176 height 7
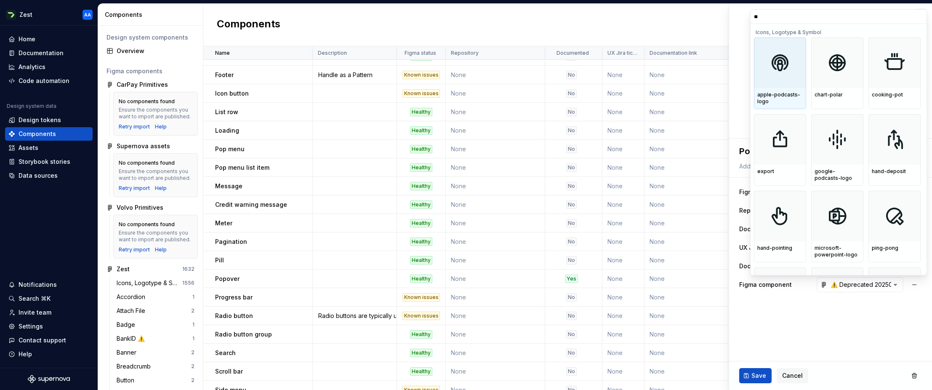
type input "***"
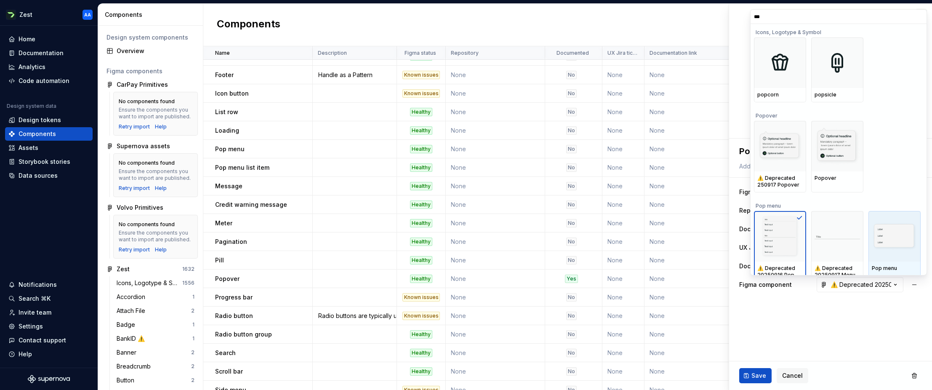
click at [892, 228] on img at bounding box center [893, 236] width 45 height 29
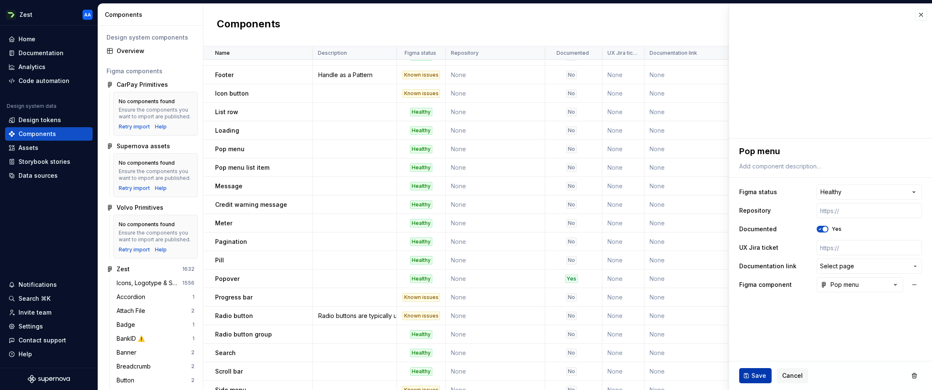
click at [757, 375] on span "Save" at bounding box center [758, 375] width 15 height 8
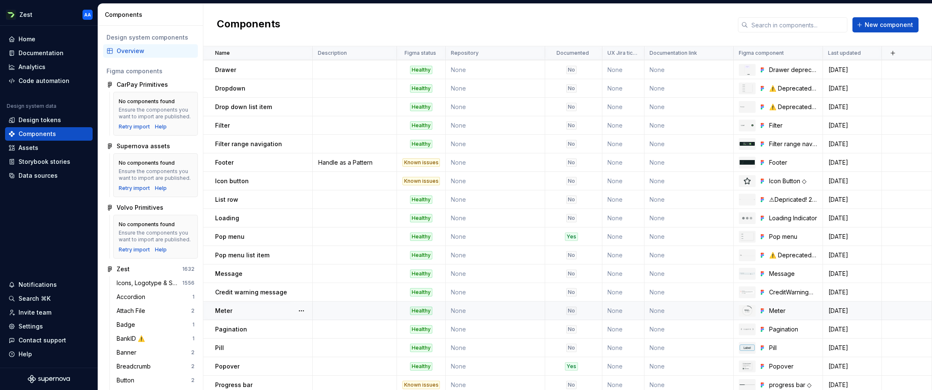
scroll to position [364, 0]
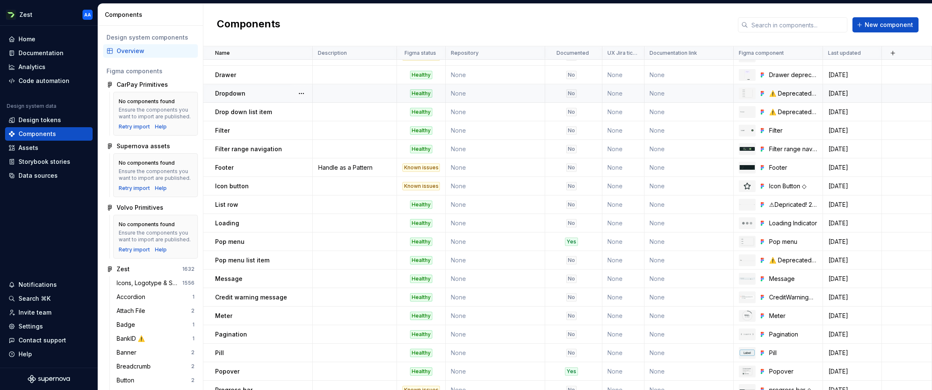
click at [570, 93] on div "No" at bounding box center [571, 93] width 11 height 8
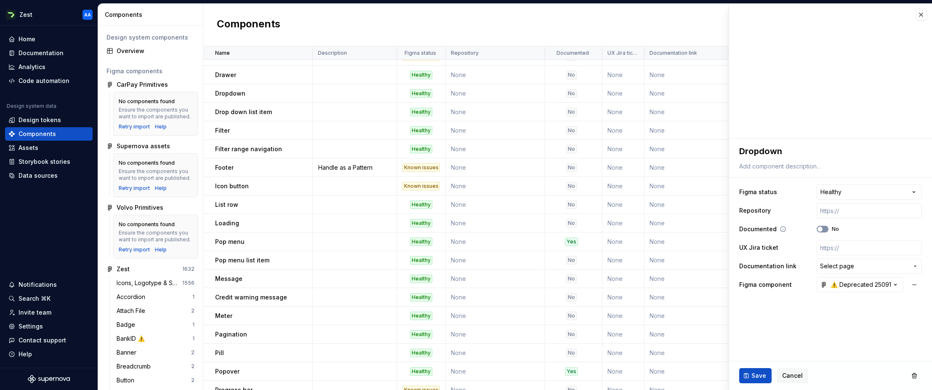
click at [822, 228] on span "button" at bounding box center [819, 228] width 5 height 5
type textarea "*"
click at [895, 283] on icon "button" at bounding box center [895, 284] width 8 height 8
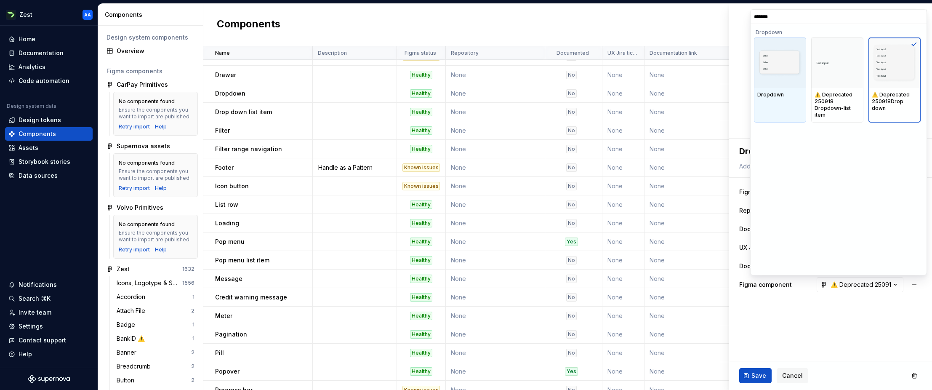
type input "********"
click at [774, 66] on img at bounding box center [779, 62] width 45 height 29
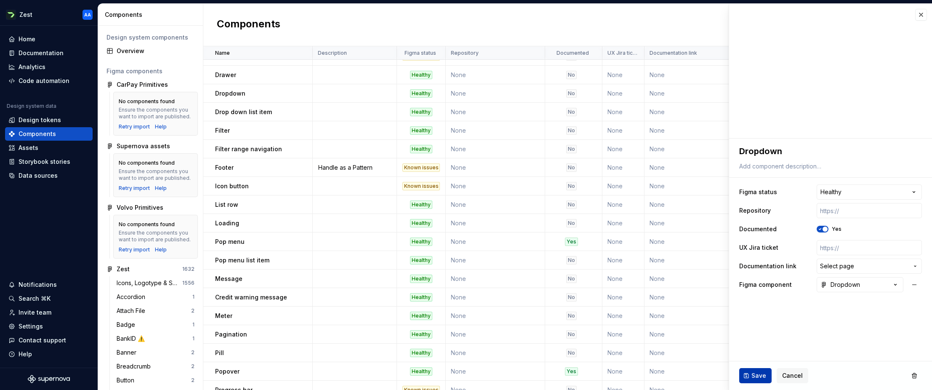
click at [759, 372] on span "Save" at bounding box center [758, 375] width 15 height 8
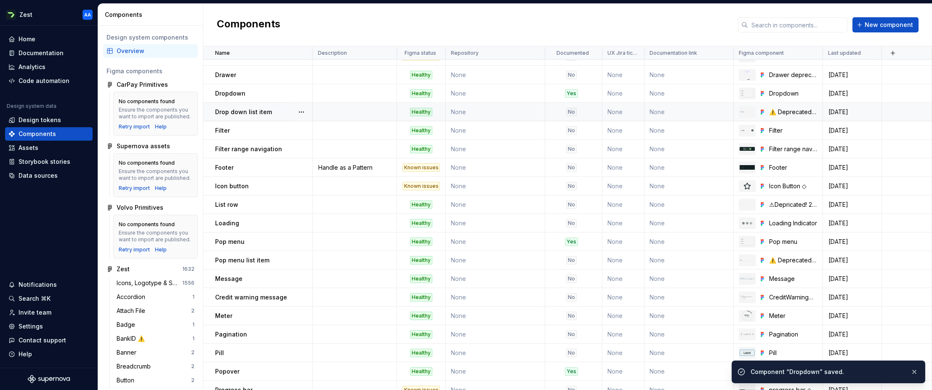
click at [515, 114] on td "None" at bounding box center [495, 112] width 99 height 19
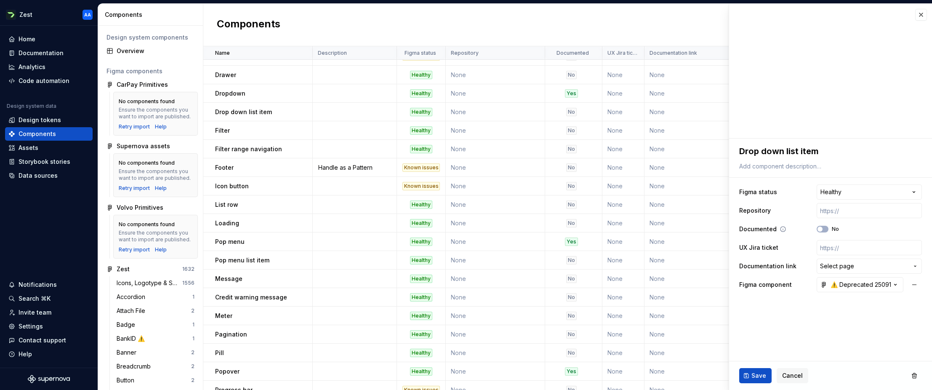
type textarea "*"
click at [911, 191] on html "Zest AA Home Documentation Analytics Code automation Design system data Design …" at bounding box center [466, 195] width 932 height 390
select select "**********"
click at [754, 373] on span "Save" at bounding box center [758, 375] width 15 height 8
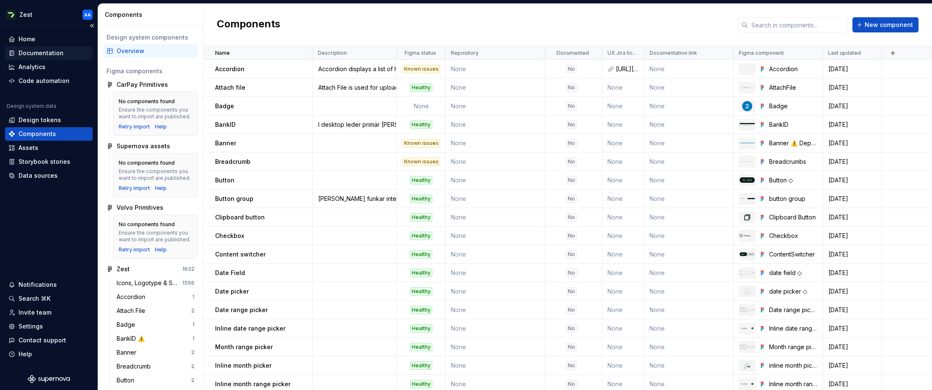
click at [46, 53] on div "Documentation" at bounding box center [41, 53] width 45 height 8
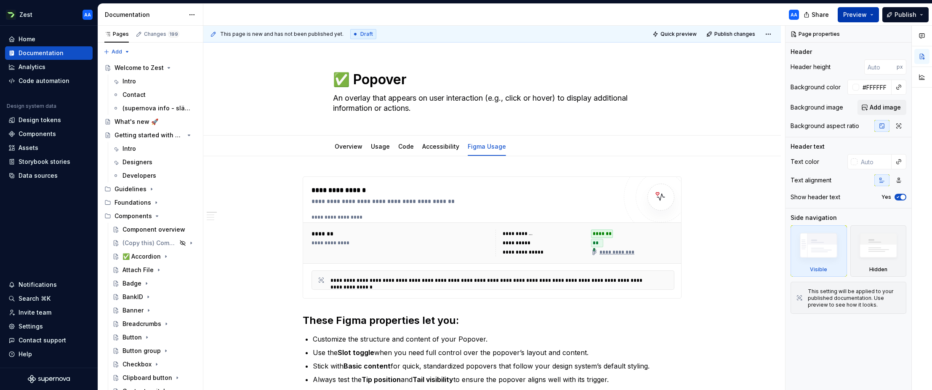
click at [863, 16] on span "Preview" at bounding box center [855, 15] width 24 height 8
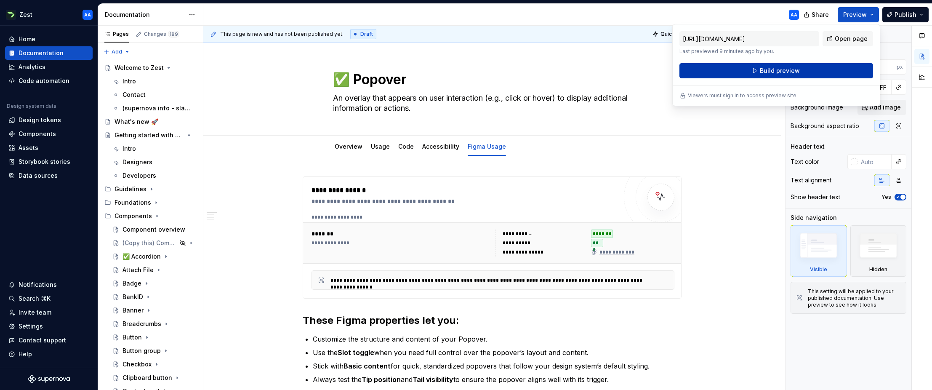
click at [773, 71] on span "Build preview" at bounding box center [779, 70] width 40 height 8
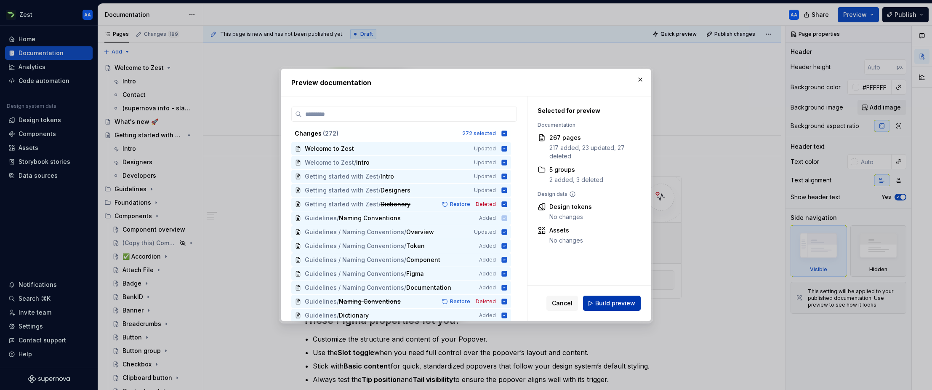
click at [622, 299] on span "Build preview" at bounding box center [615, 303] width 40 height 8
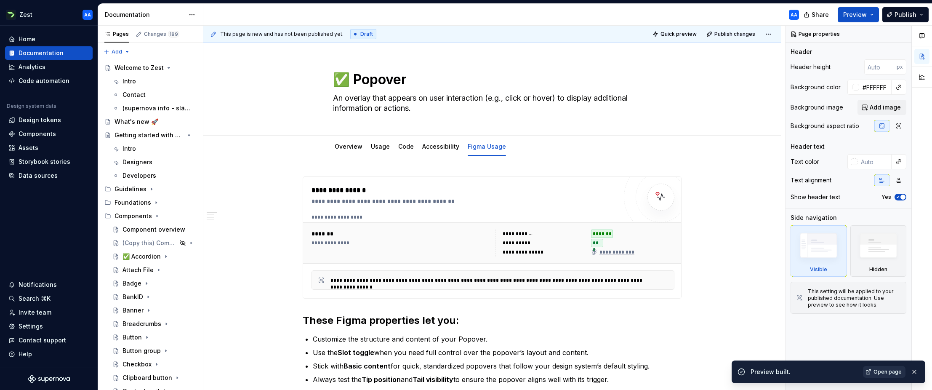
click at [886, 372] on span "Open page" at bounding box center [887, 371] width 28 height 7
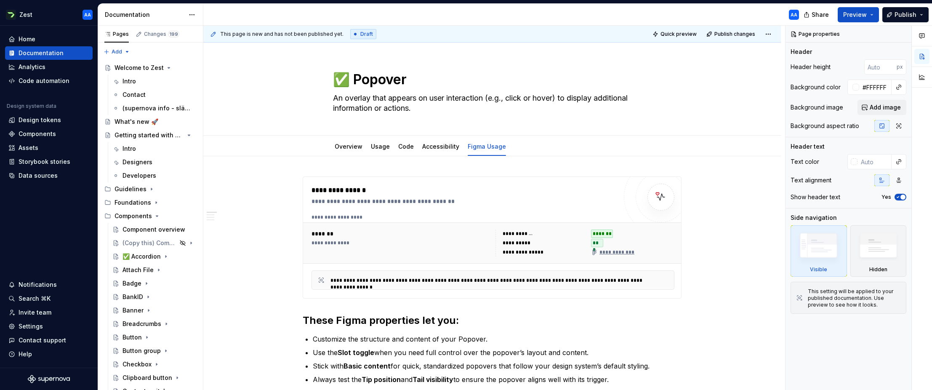
type textarea "*"
